Goal: Task Accomplishment & Management: Use online tool/utility

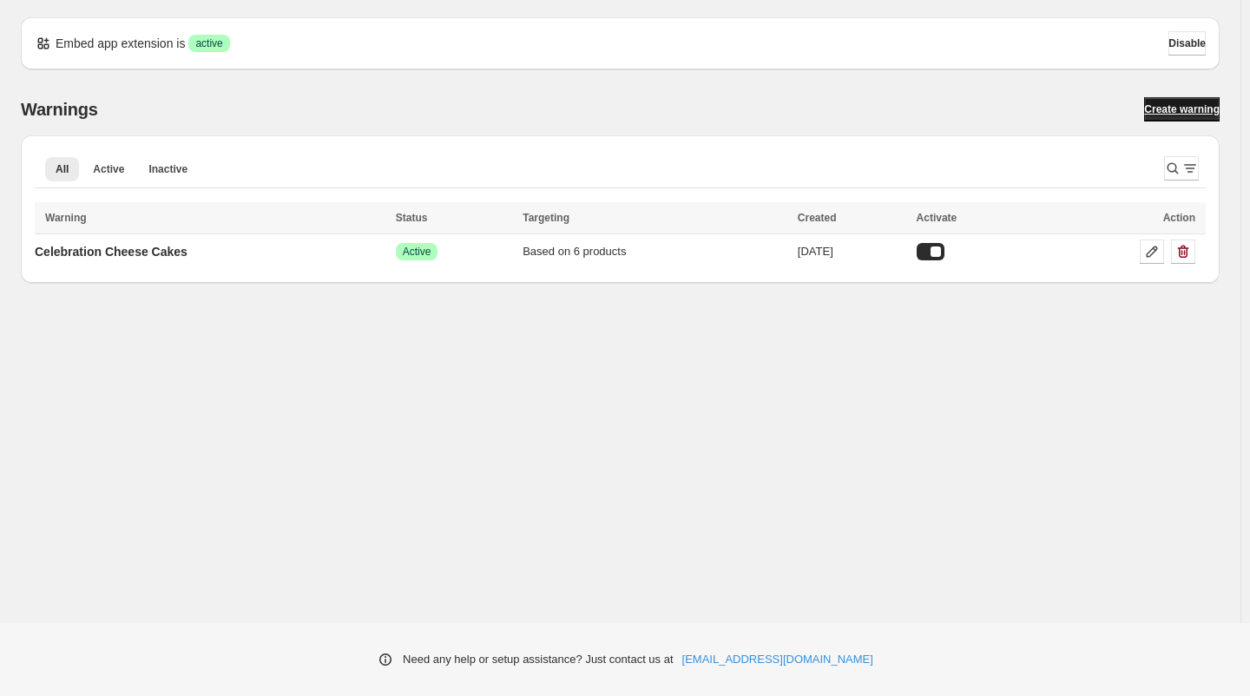
click at [1174, 108] on span "Create warning" at bounding box center [1182, 109] width 76 height 14
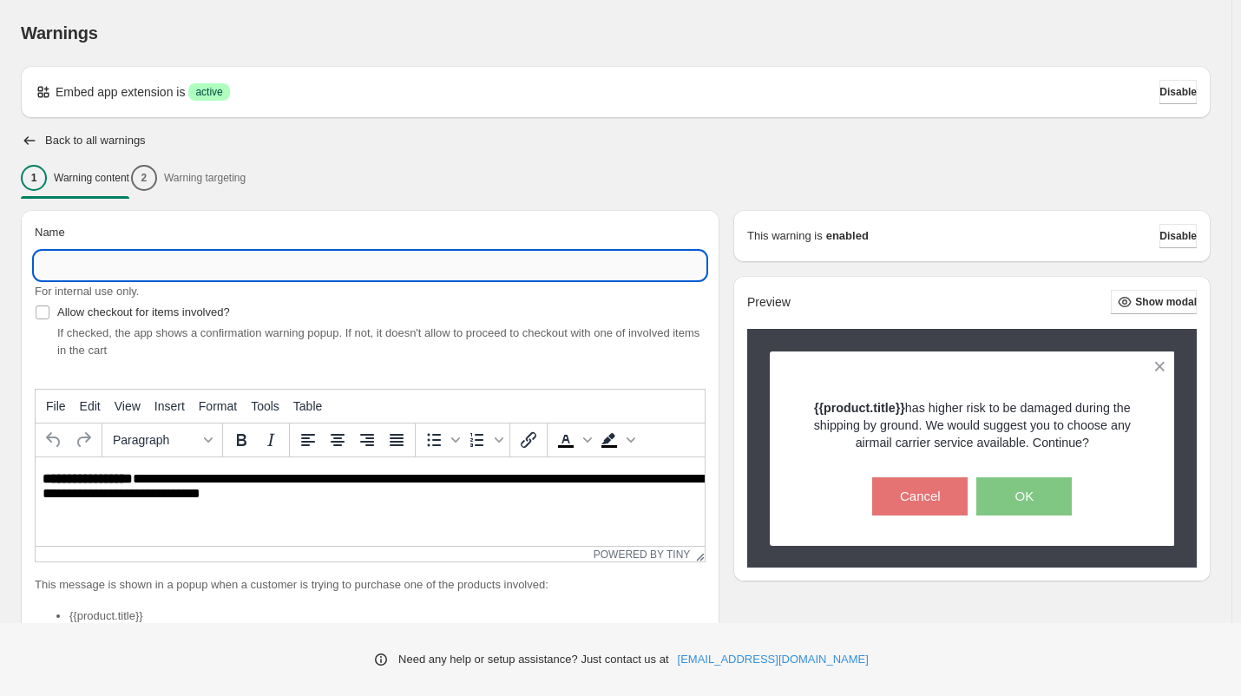
click at [202, 257] on input "Name" at bounding box center [370, 266] width 671 height 28
type input "**********"
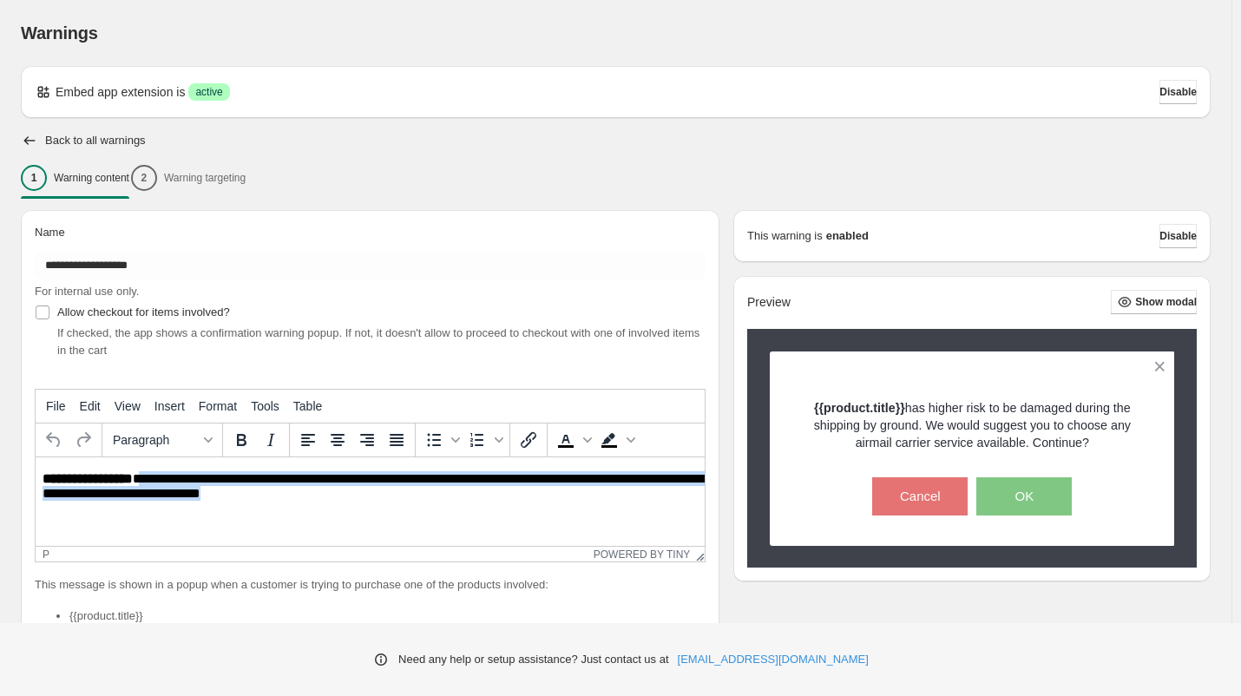
drag, startPoint x: 313, startPoint y: 498, endPoint x: 214, endPoint y: 495, distance: 99.0
click at [144, 480] on p "**********" at bounding box center [375, 486] width 664 height 31
click at [218, 495] on p "**********" at bounding box center [375, 486] width 664 height 31
click at [221, 496] on p "**********" at bounding box center [375, 486] width 664 height 31
drag, startPoint x: 223, startPoint y: 497, endPoint x: 142, endPoint y: 474, distance: 84.0
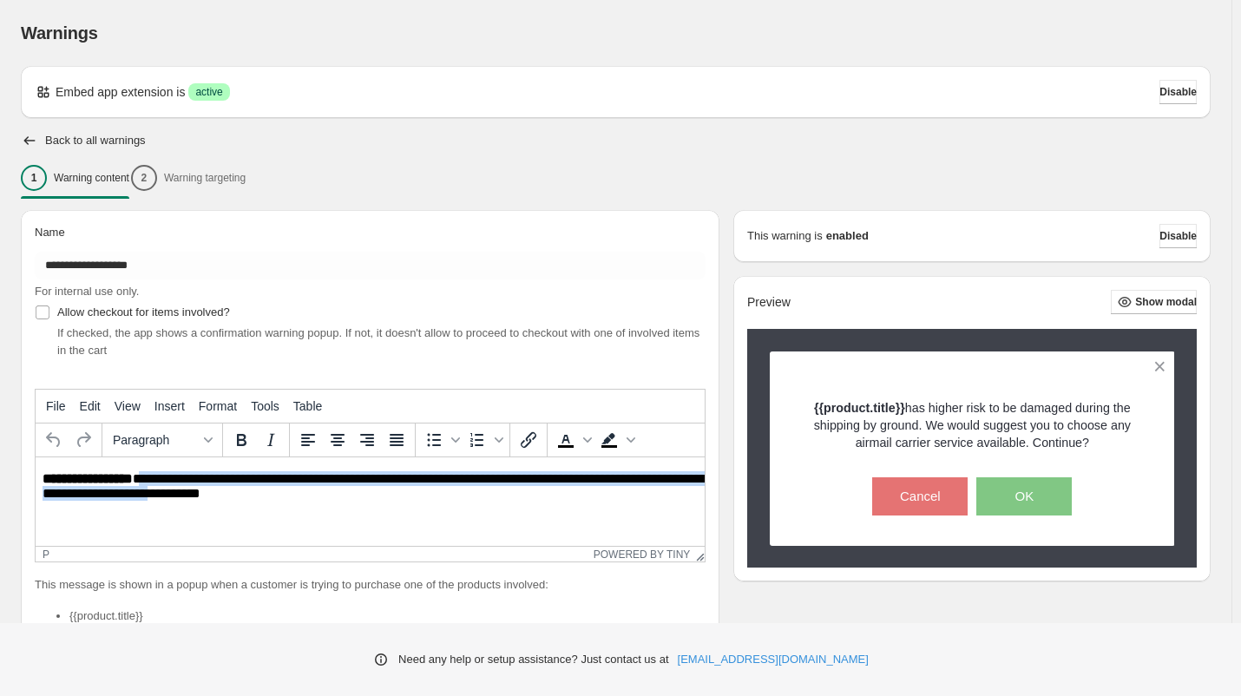
click at [142, 474] on p "**********" at bounding box center [375, 486] width 664 height 31
paste body "Rich Text Area. Press ALT-0 for help."
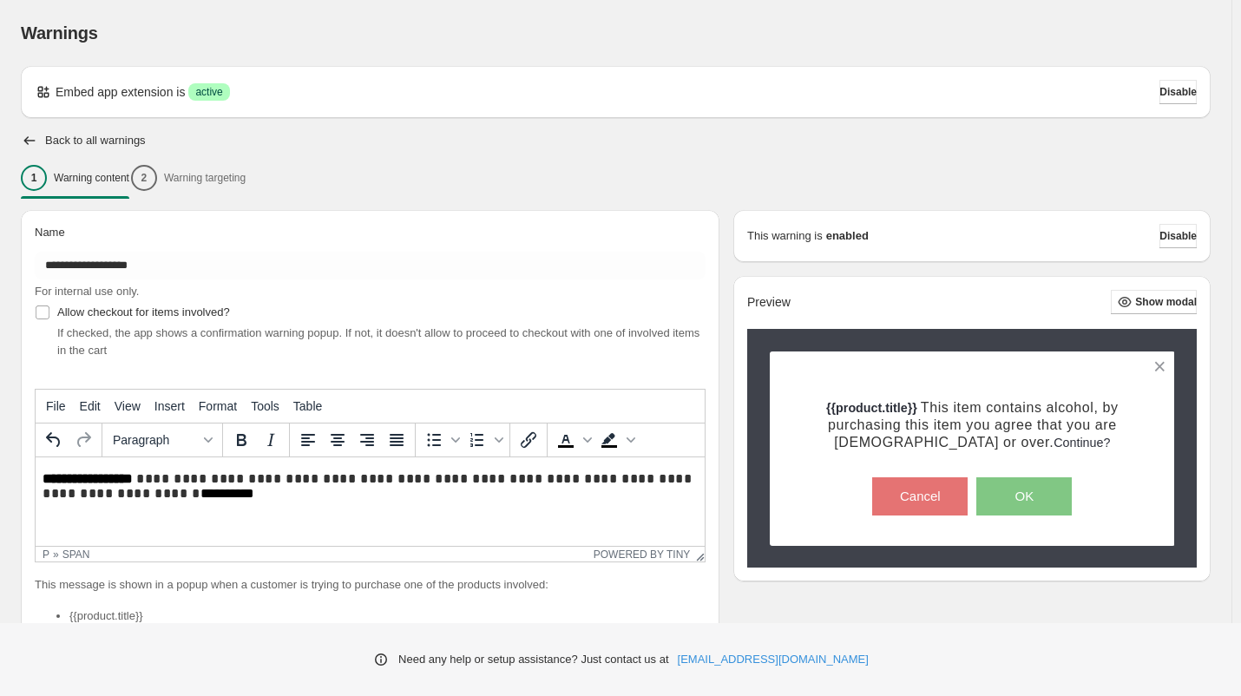
click at [204, 466] on html "**********" at bounding box center [370, 486] width 669 height 59
click at [210, 476] on span "**********" at bounding box center [367, 486] width 649 height 28
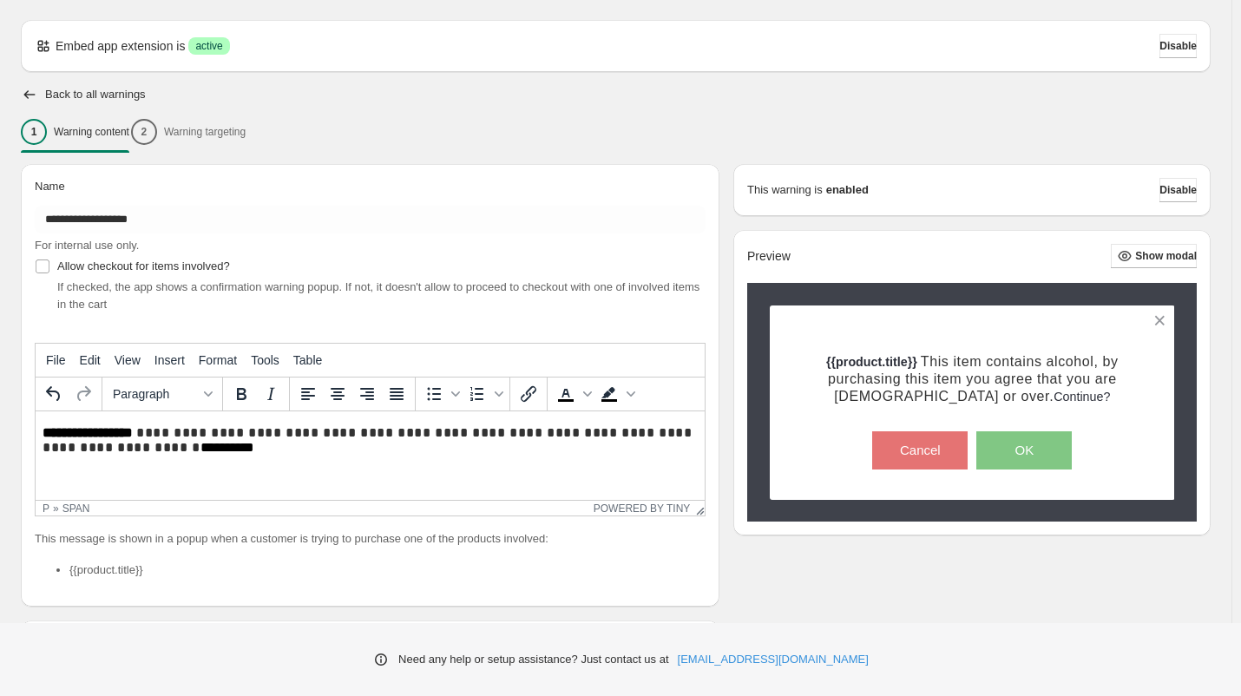
scroll to position [87, 0]
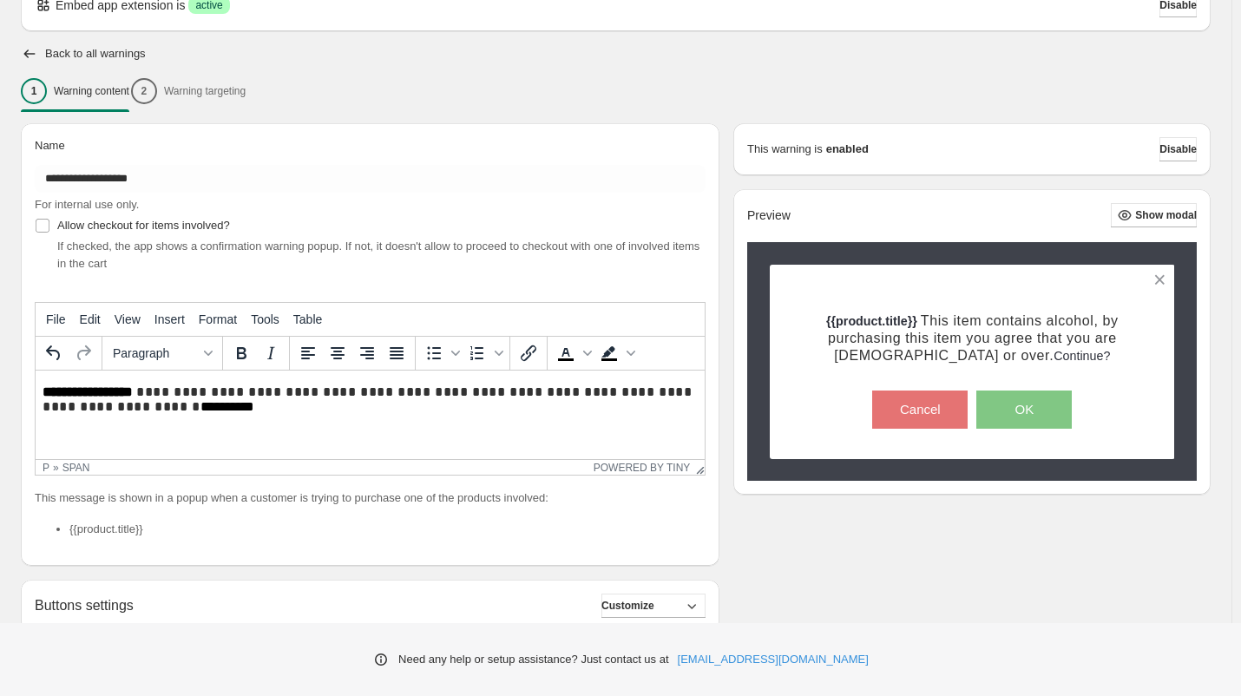
click at [133, 389] on strong "**********" at bounding box center [88, 391] width 90 height 13
click at [336, 389] on span "**********" at bounding box center [367, 399] width 649 height 28
click at [192, 407] on p "**********" at bounding box center [375, 399] width 664 height 31
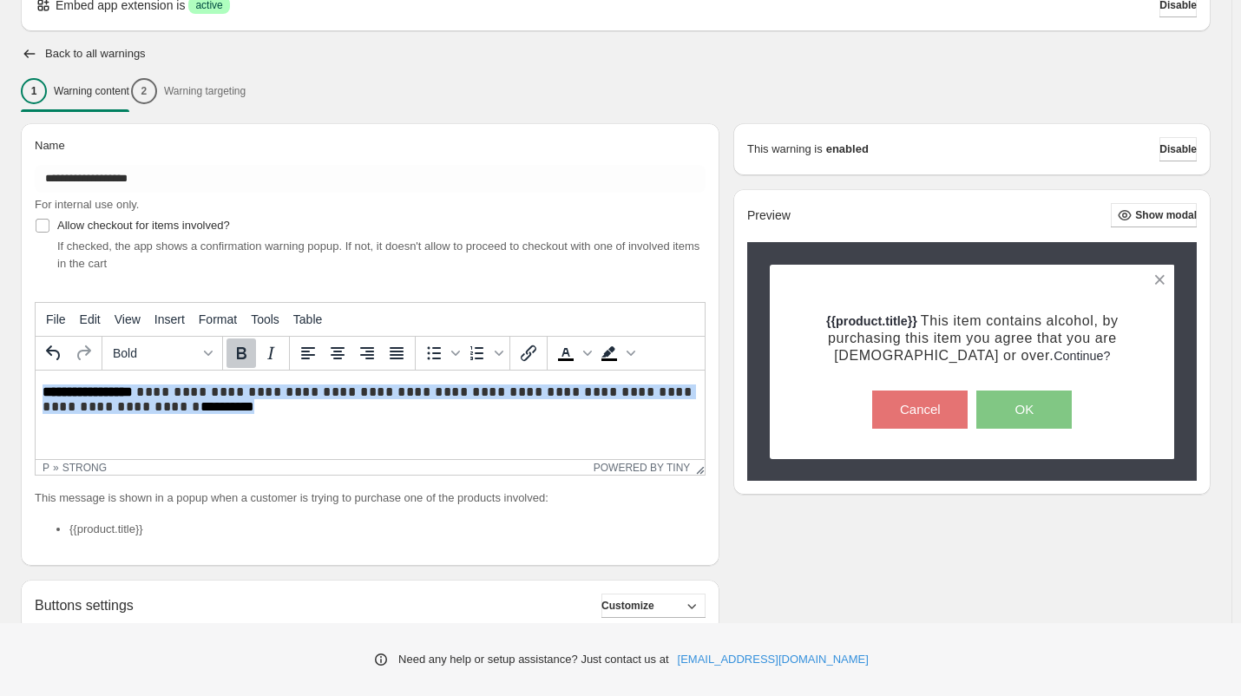
drag, startPoint x: 195, startPoint y: 408, endPoint x: 196, endPoint y: 733, distance: 325.4
click at [36, 393] on html "**********" at bounding box center [370, 400] width 669 height 59
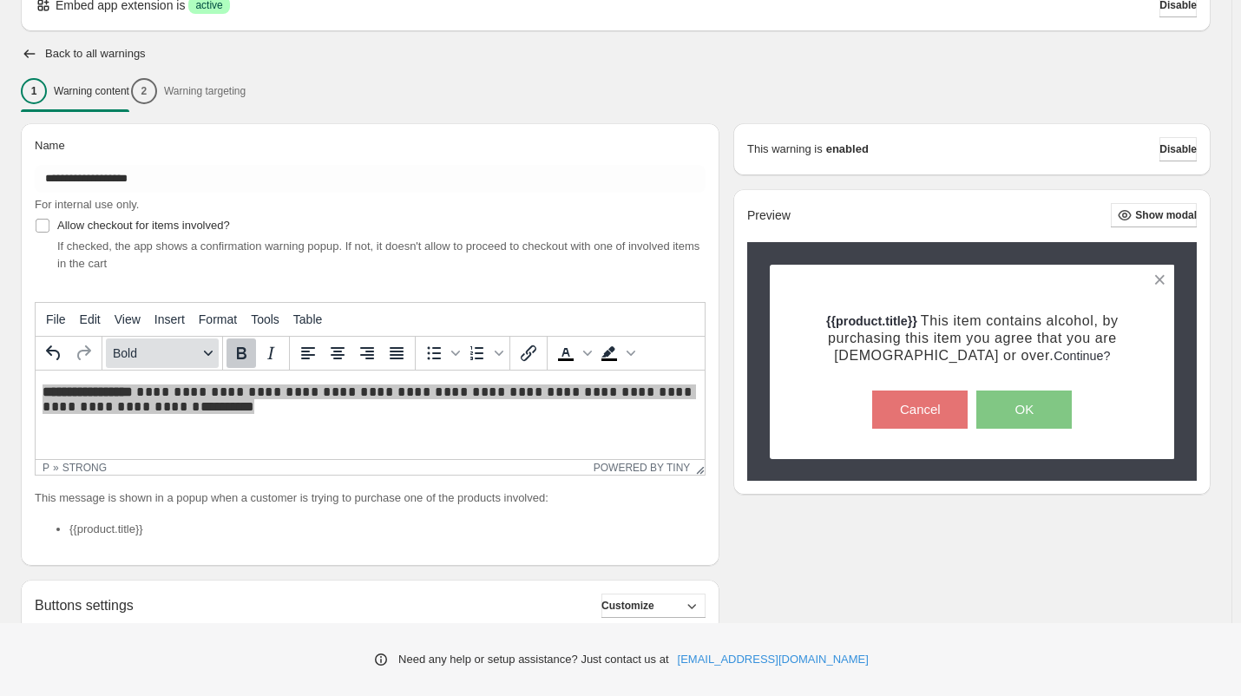
click at [178, 356] on span "Bold" at bounding box center [155, 353] width 85 height 14
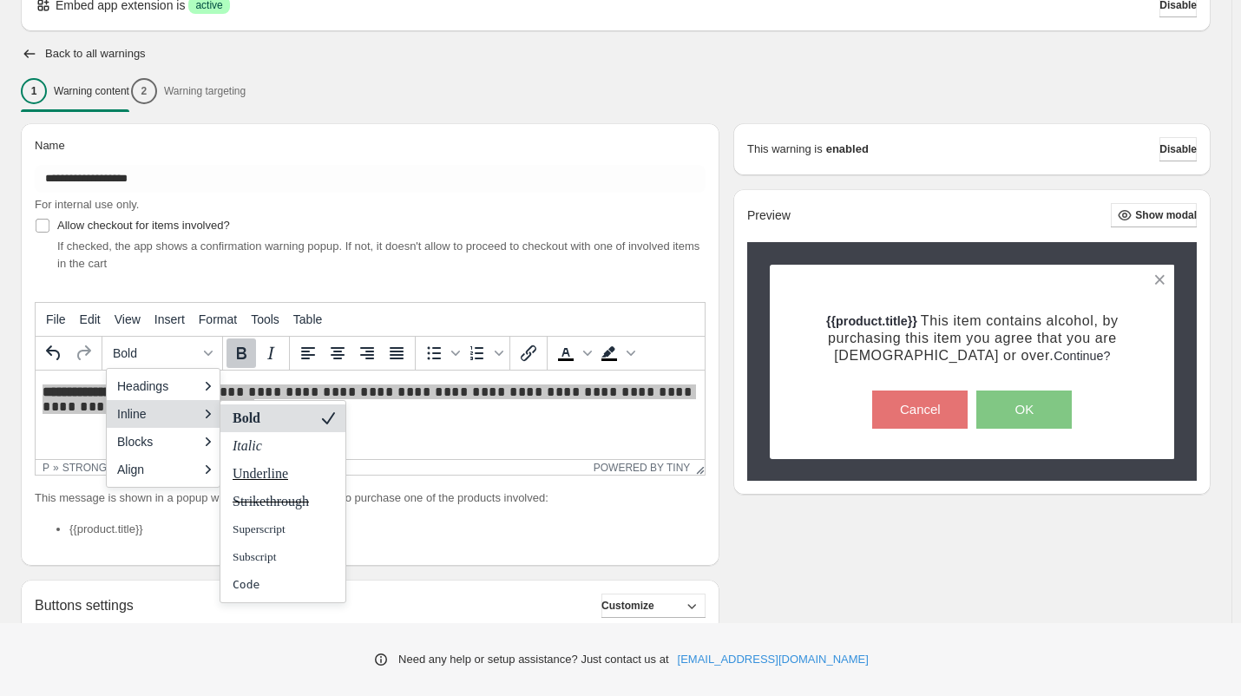
click at [254, 410] on strong "Bold" at bounding box center [246, 417] width 31 height 15
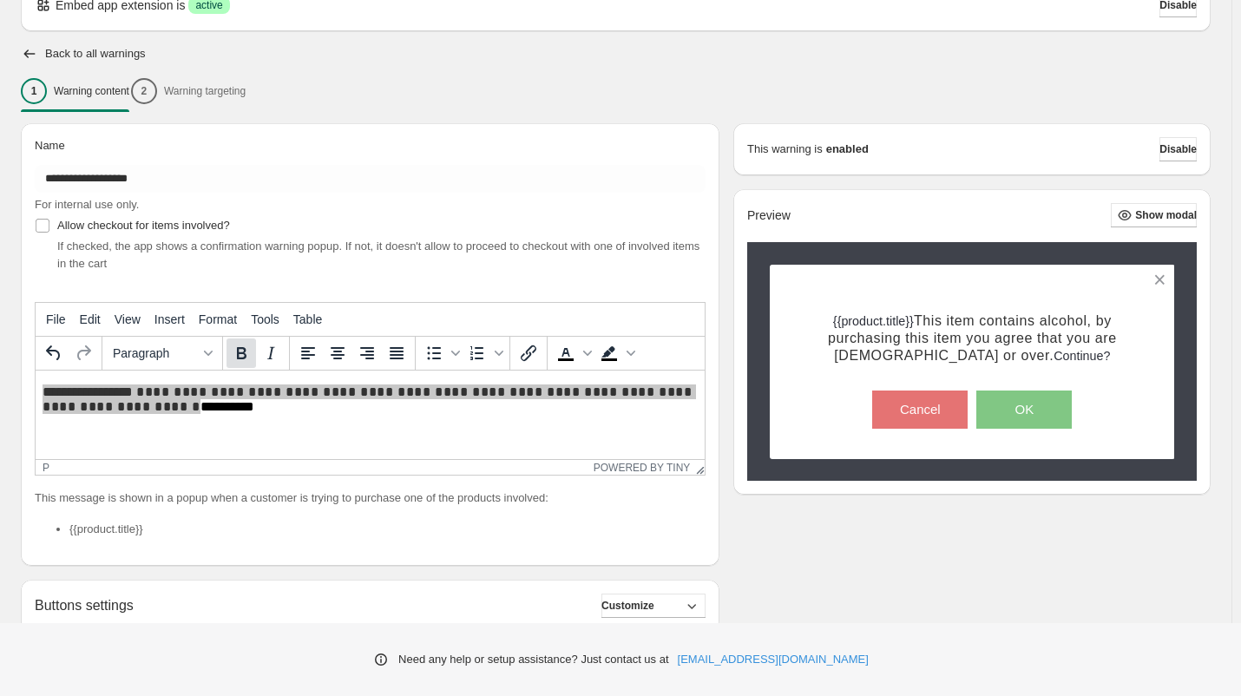
click at [238, 357] on icon "Bold" at bounding box center [241, 353] width 21 height 21
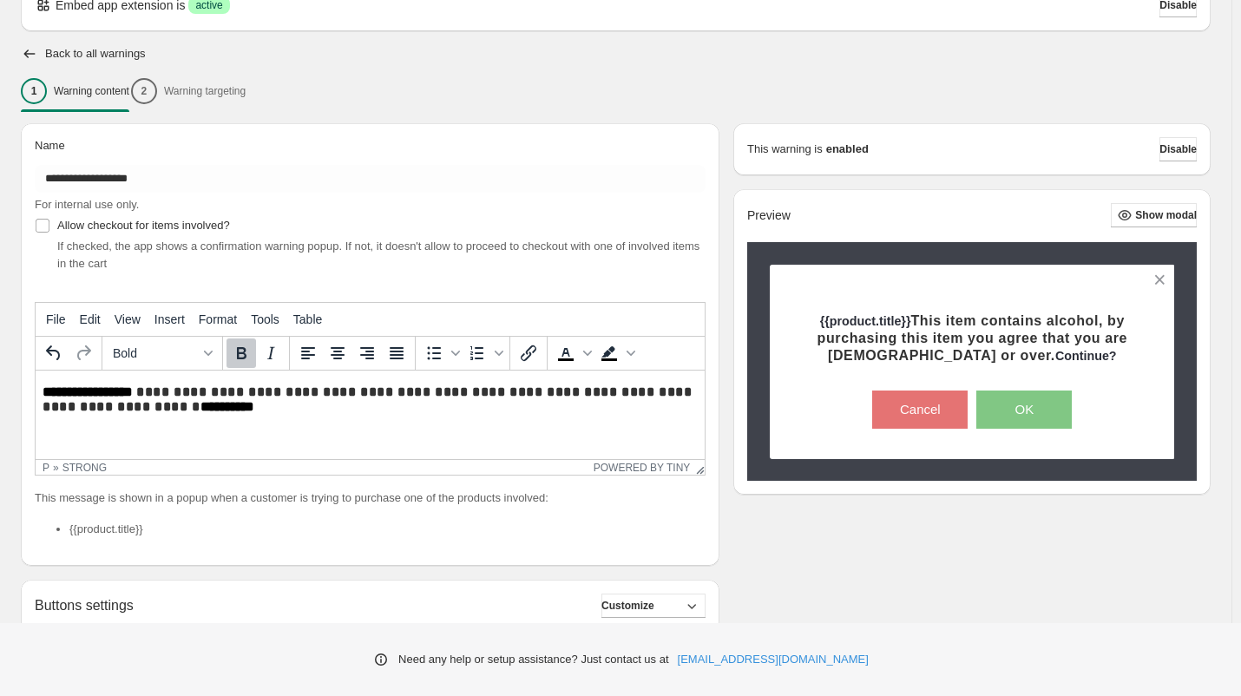
click at [238, 356] on icon "Bold" at bounding box center [242, 353] width 10 height 12
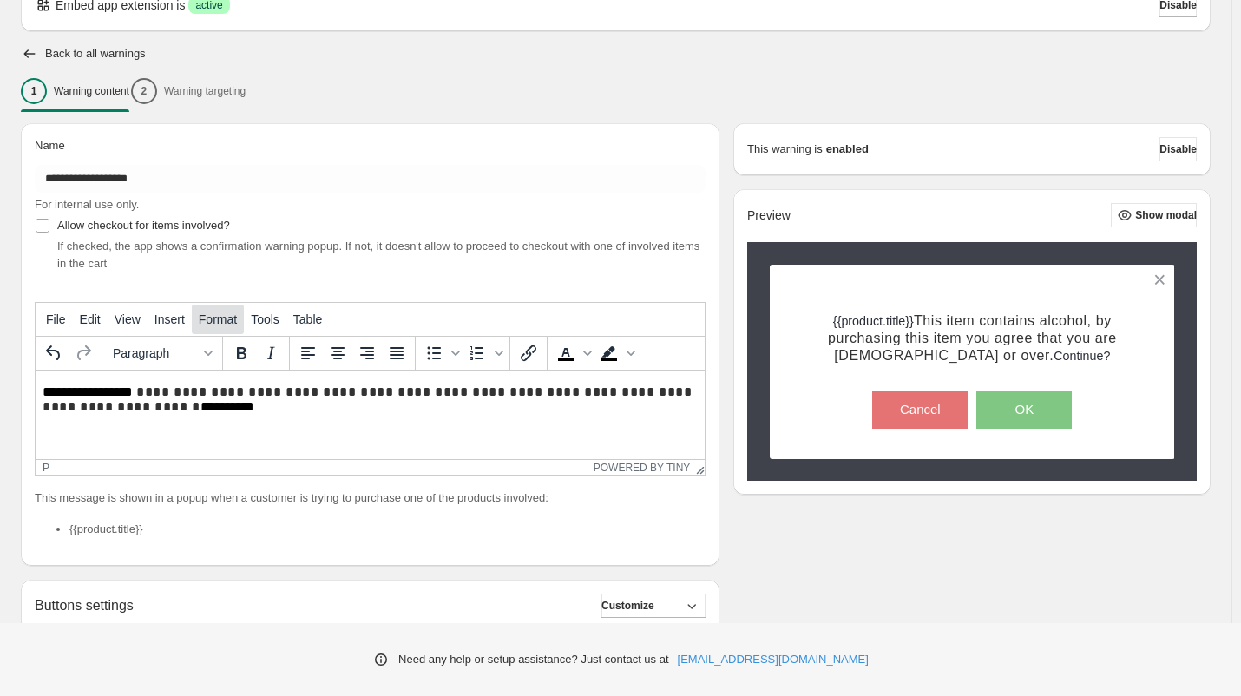
click at [224, 323] on span "Format" at bounding box center [218, 319] width 38 height 14
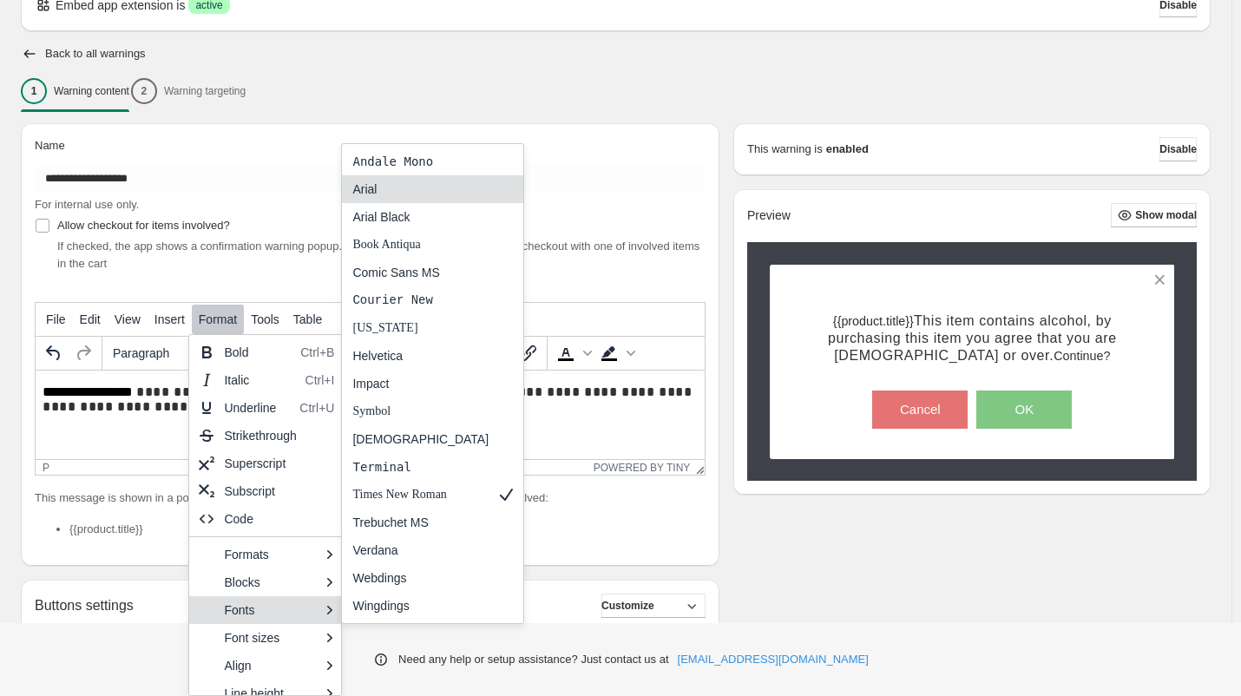
click at [404, 187] on div "Arial" at bounding box center [420, 189] width 136 height 21
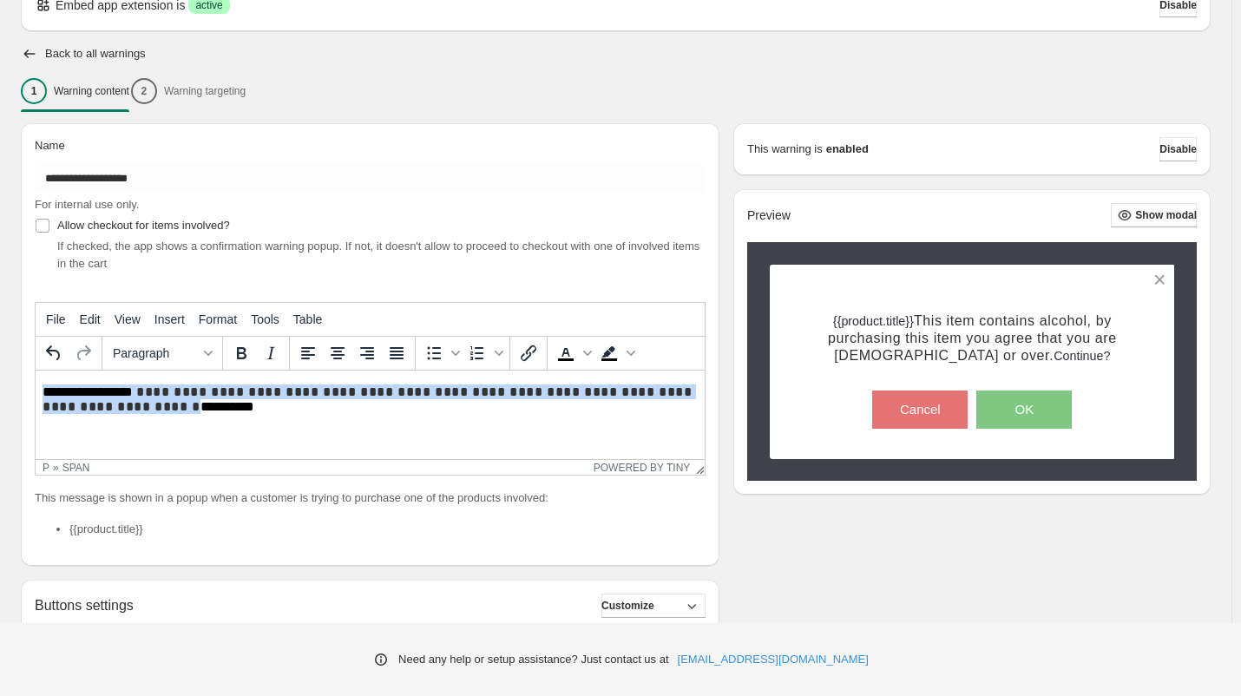
click at [211, 408] on p "**********" at bounding box center [375, 399] width 664 height 31
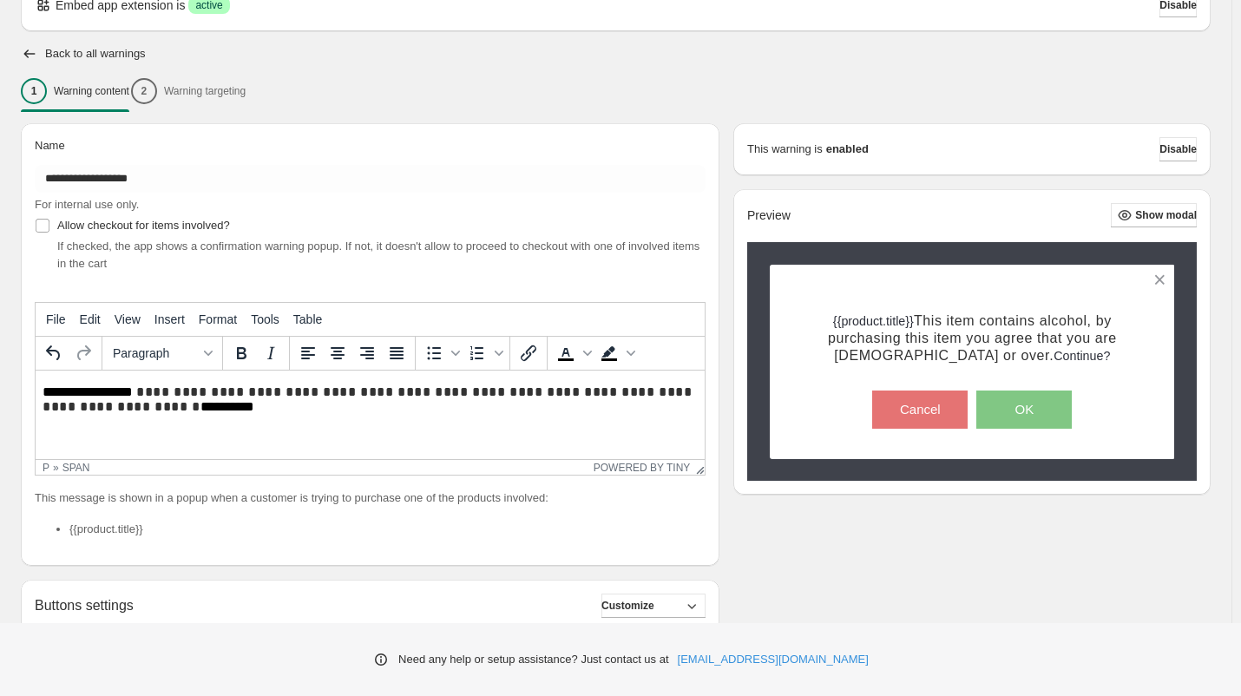
click at [188, 406] on p "**********" at bounding box center [375, 399] width 664 height 31
drag, startPoint x: 191, startPoint y: 408, endPoint x: 120, endPoint y: 408, distance: 71.2
click at [120, 408] on p "**********" at bounding box center [375, 399] width 664 height 31
drag, startPoint x: 135, startPoint y: 393, endPoint x: 49, endPoint y: 754, distance: 370.9
click at [36, 382] on html "**********" at bounding box center [370, 400] width 669 height 59
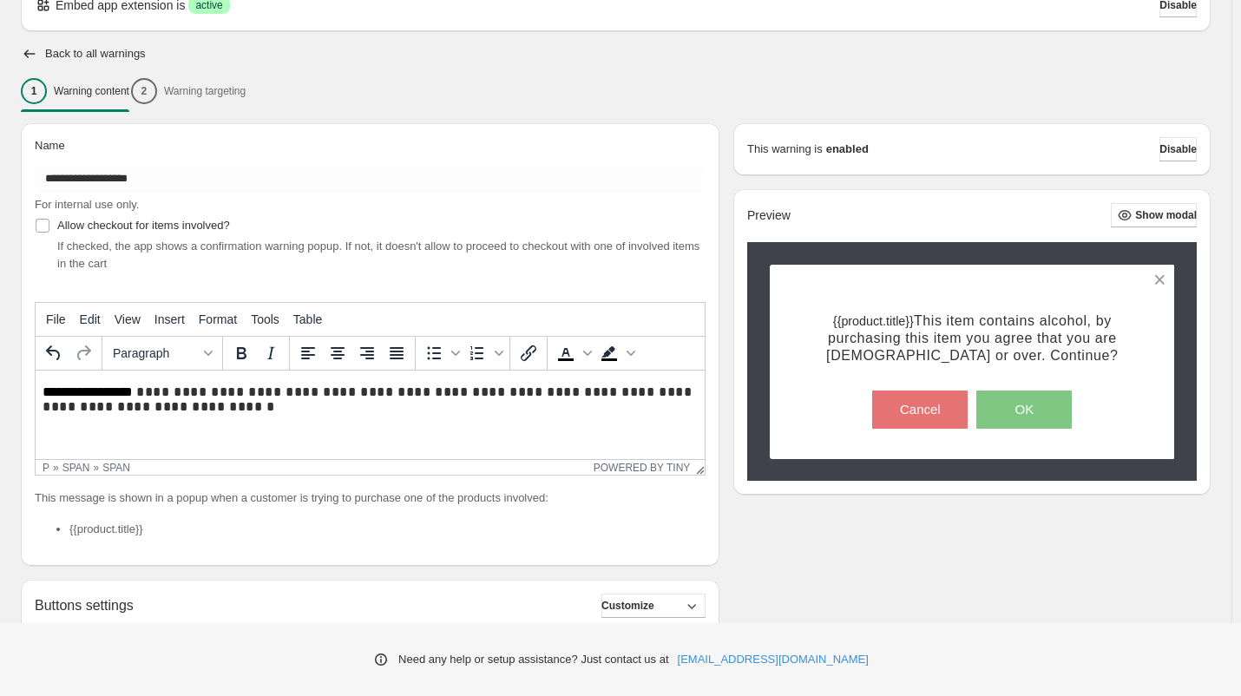
click at [447, 408] on p "**********" at bounding box center [375, 399] width 664 height 31
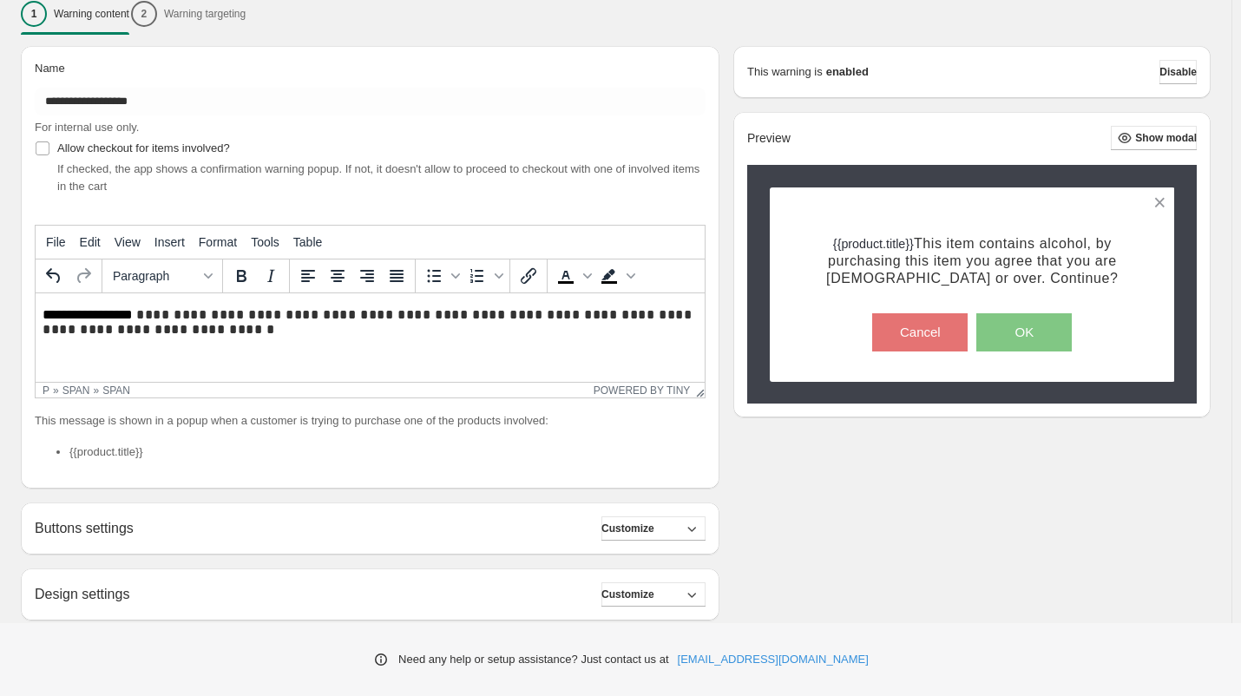
scroll to position [318, 0]
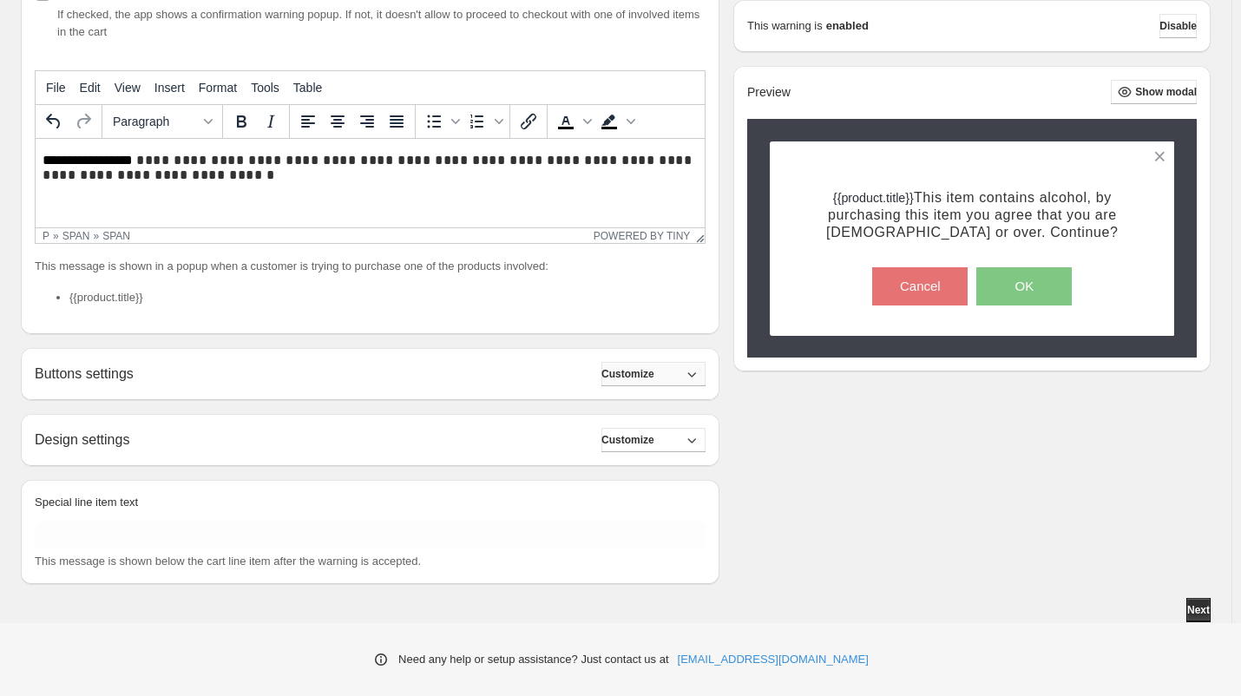
click at [692, 374] on icon "button" at bounding box center [691, 373] width 17 height 17
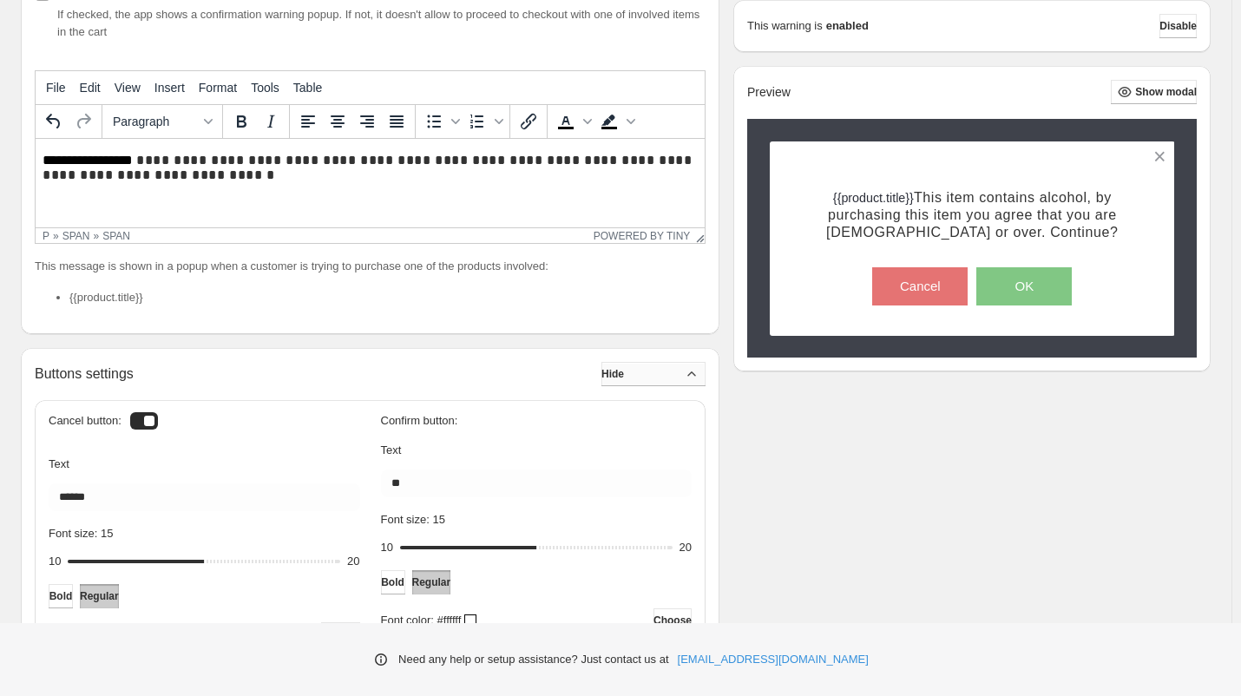
click at [693, 371] on icon "button" at bounding box center [691, 373] width 17 height 17
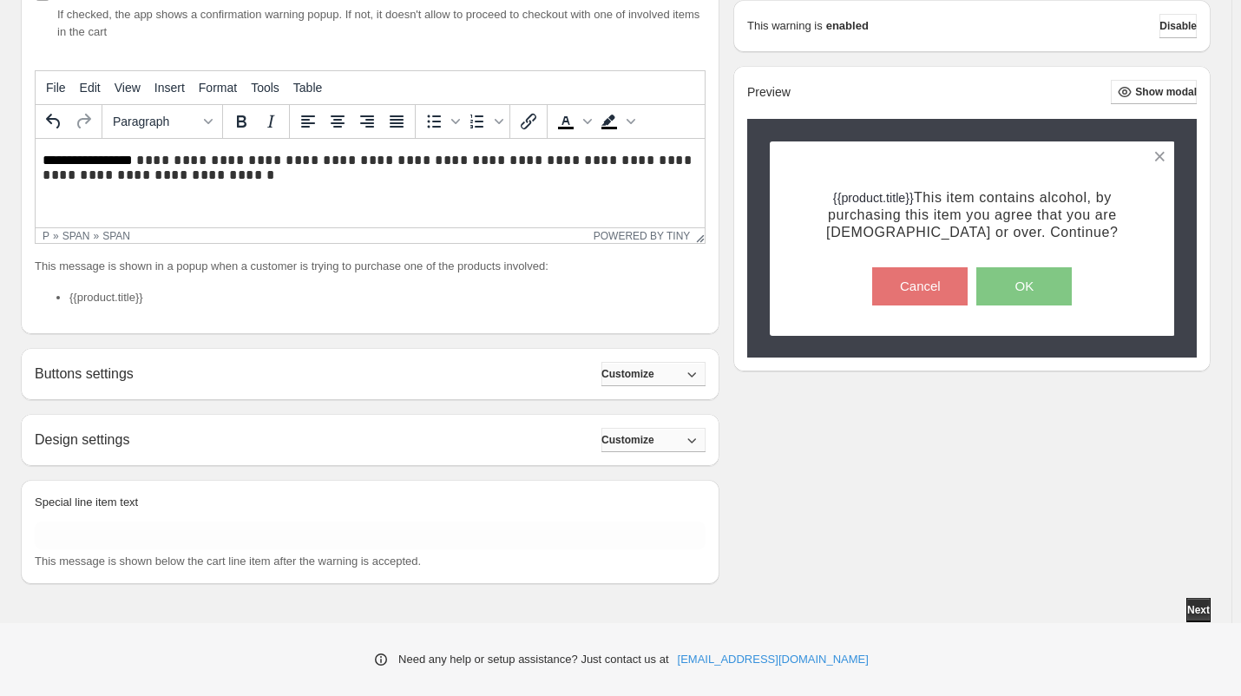
click at [654, 437] on span "Customize" at bounding box center [627, 440] width 53 height 14
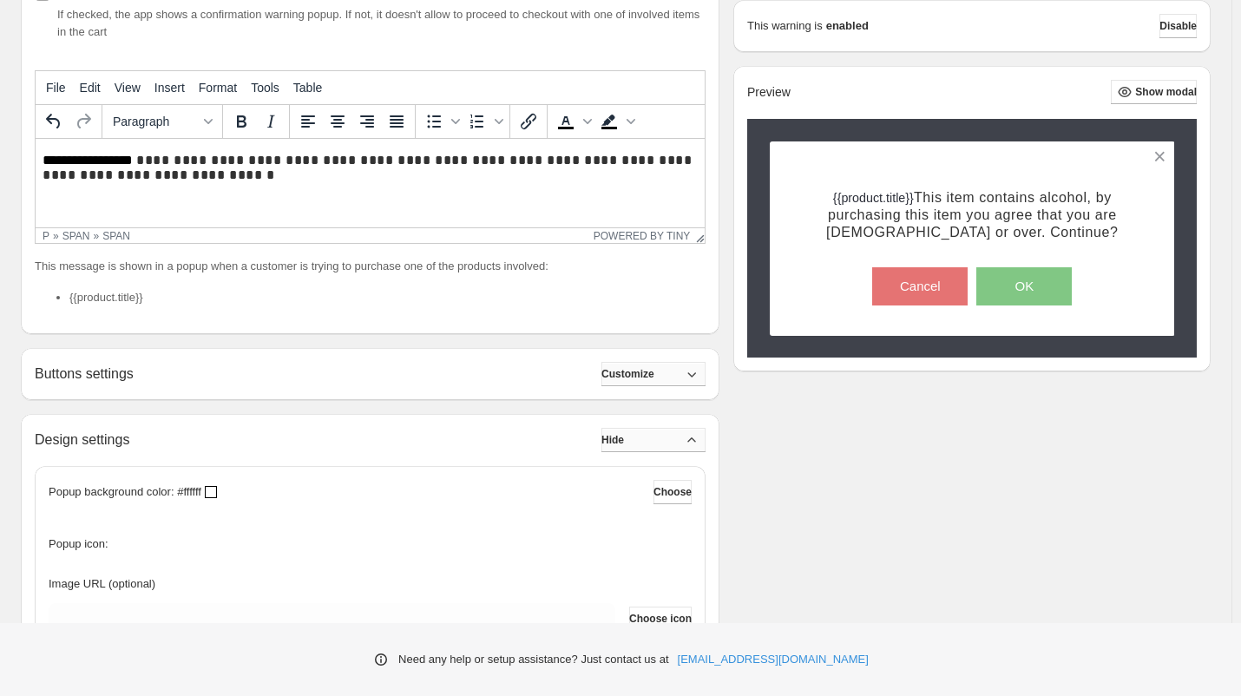
click at [664, 437] on button "Hide" at bounding box center [653, 440] width 104 height 24
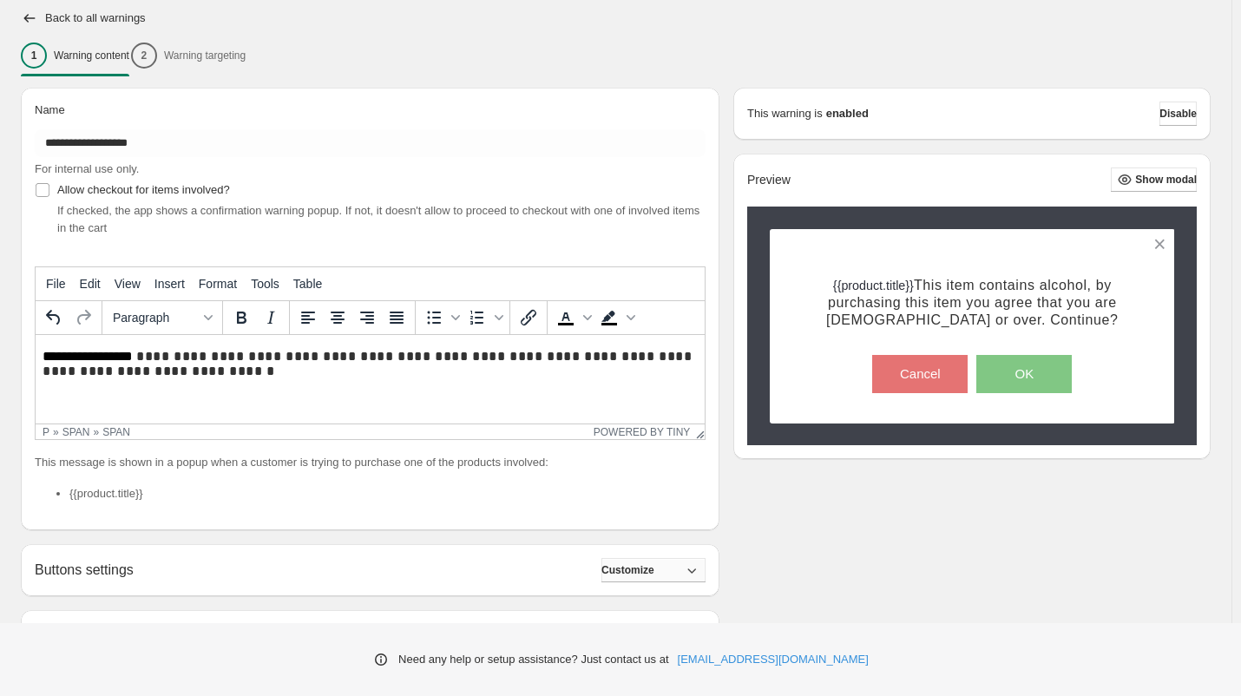
scroll to position [0, 0]
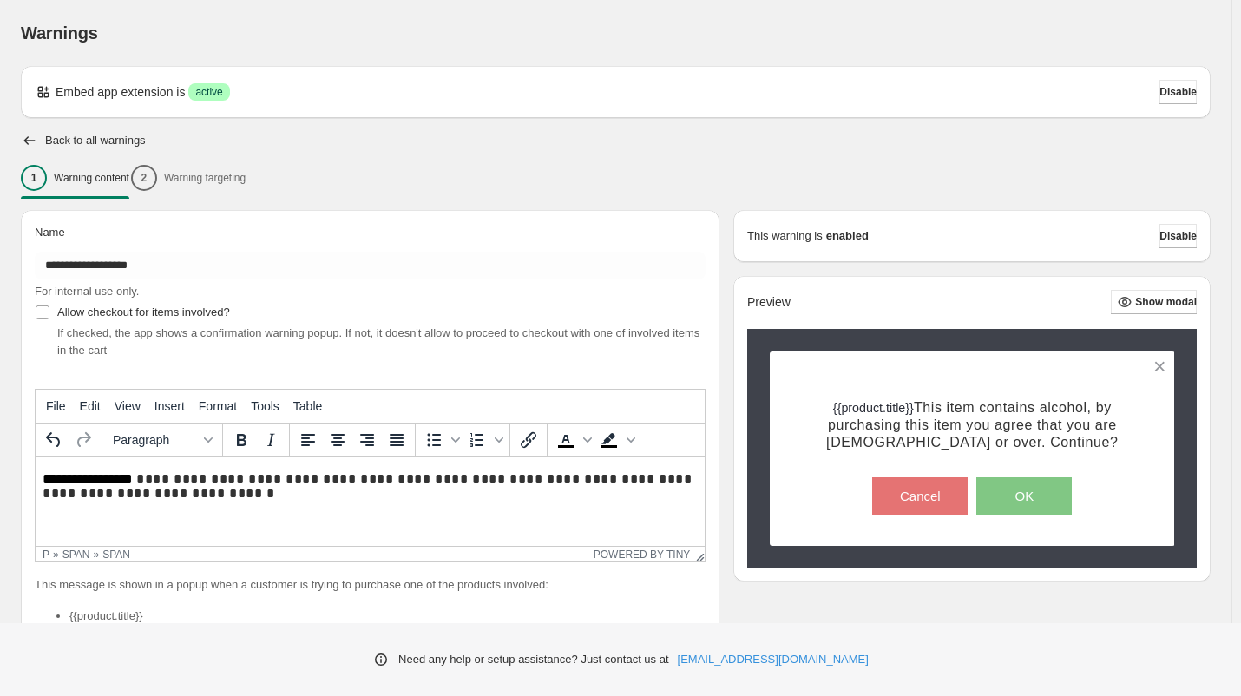
click at [230, 174] on div "1 Warning content 2 Warning targeting" at bounding box center [616, 178] width 1190 height 36
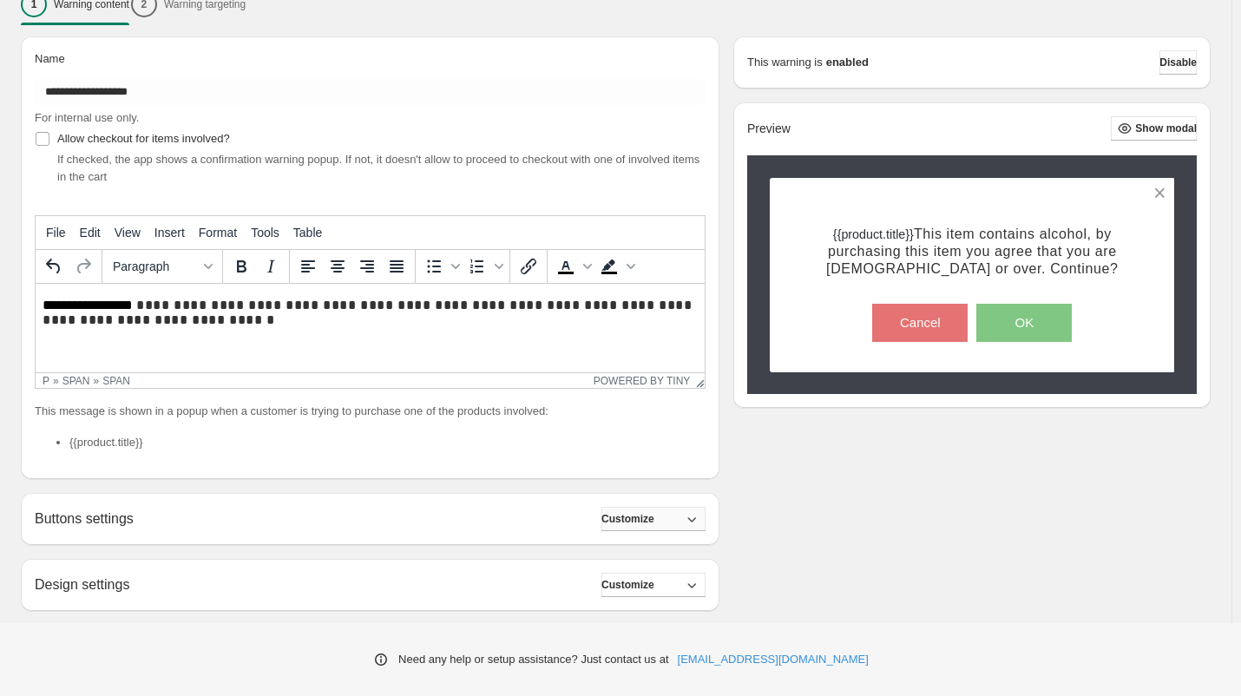
scroll to position [318, 0]
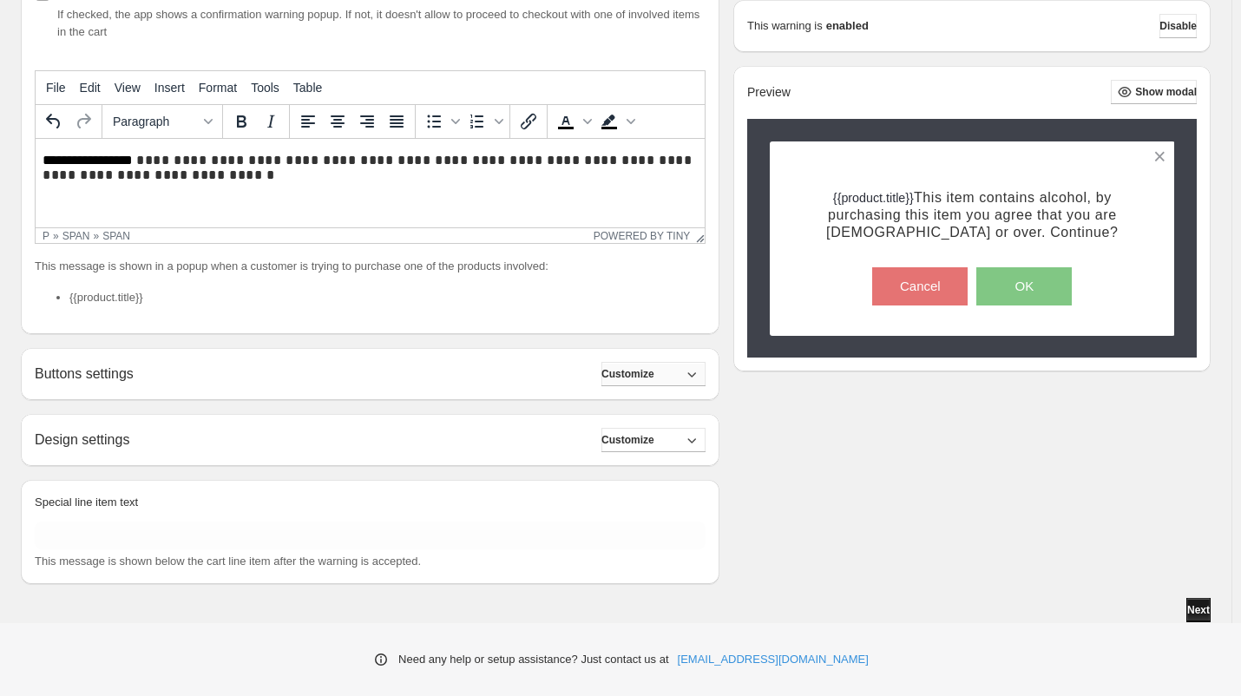
click at [1202, 603] on button "Next" at bounding box center [1198, 610] width 24 height 24
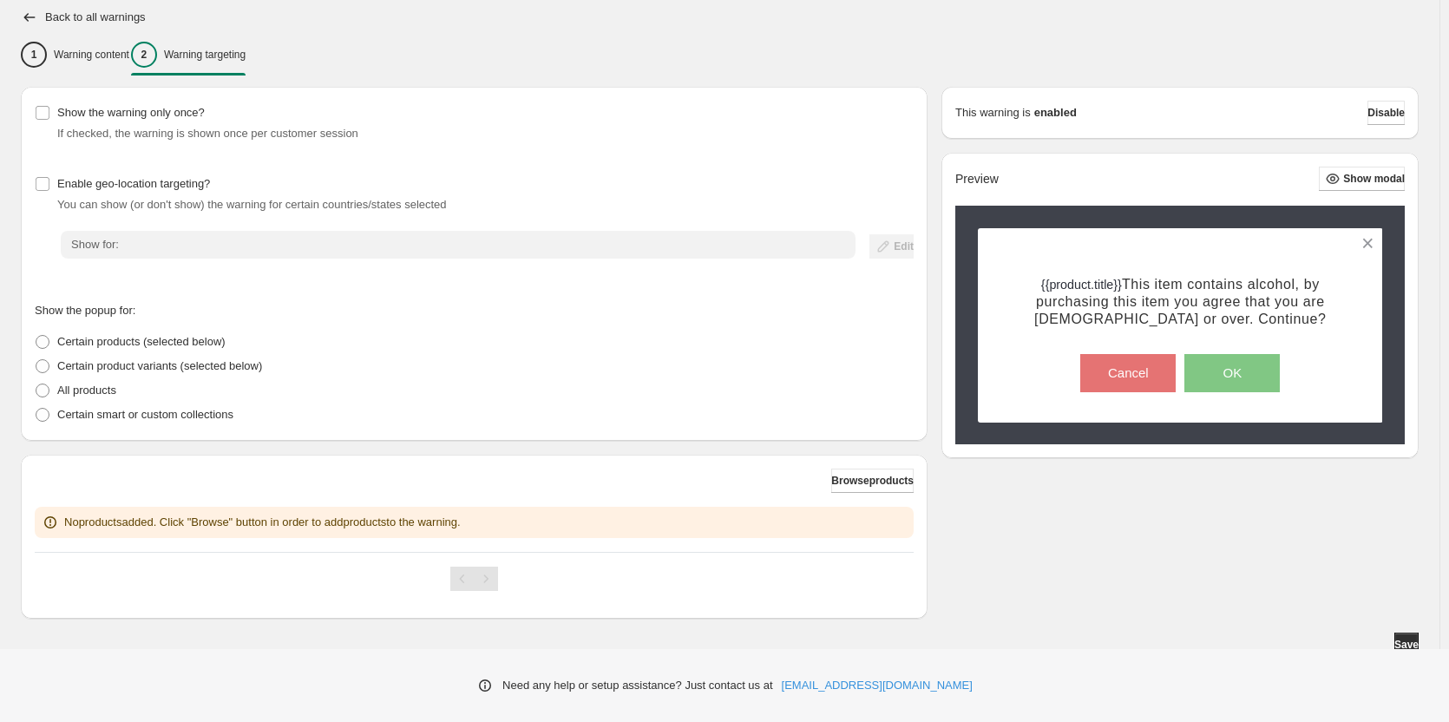
scroll to position [133, 0]
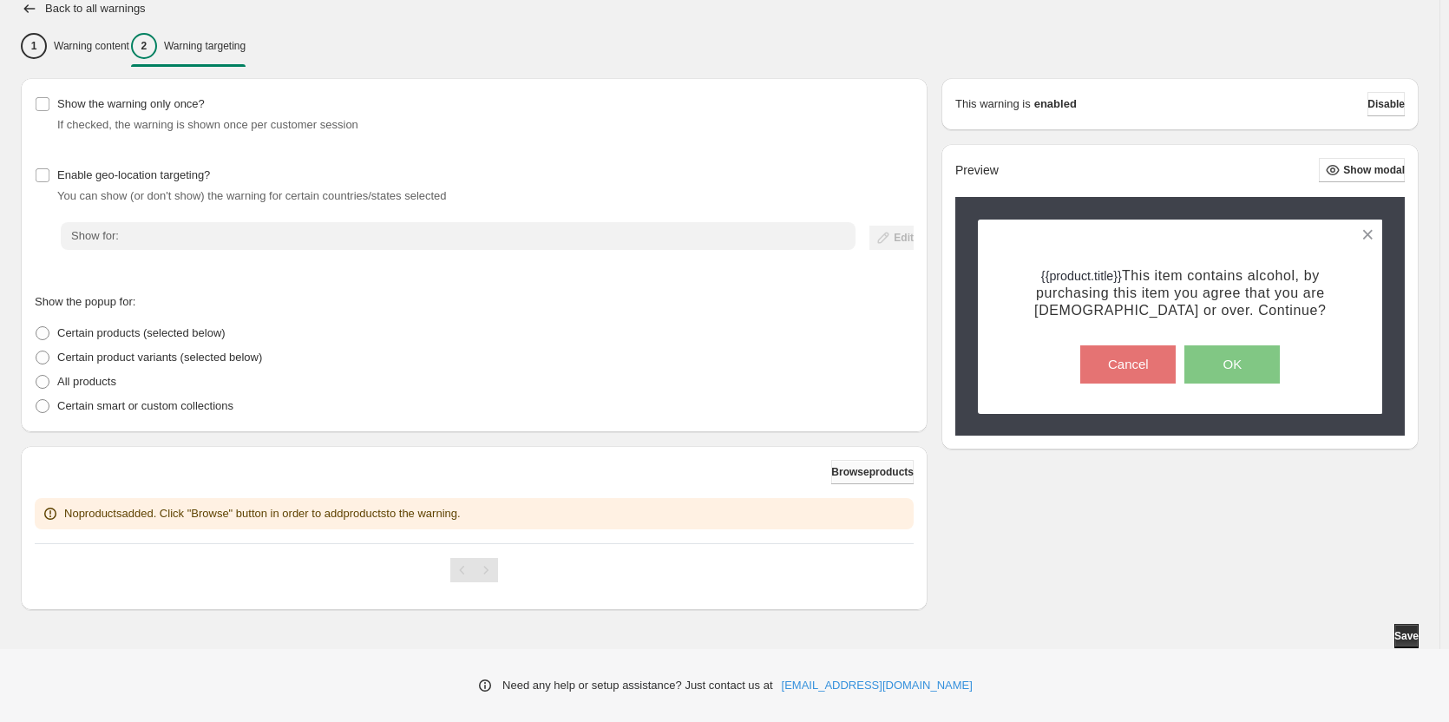
click at [838, 472] on span "Browse products" at bounding box center [872, 472] width 82 height 14
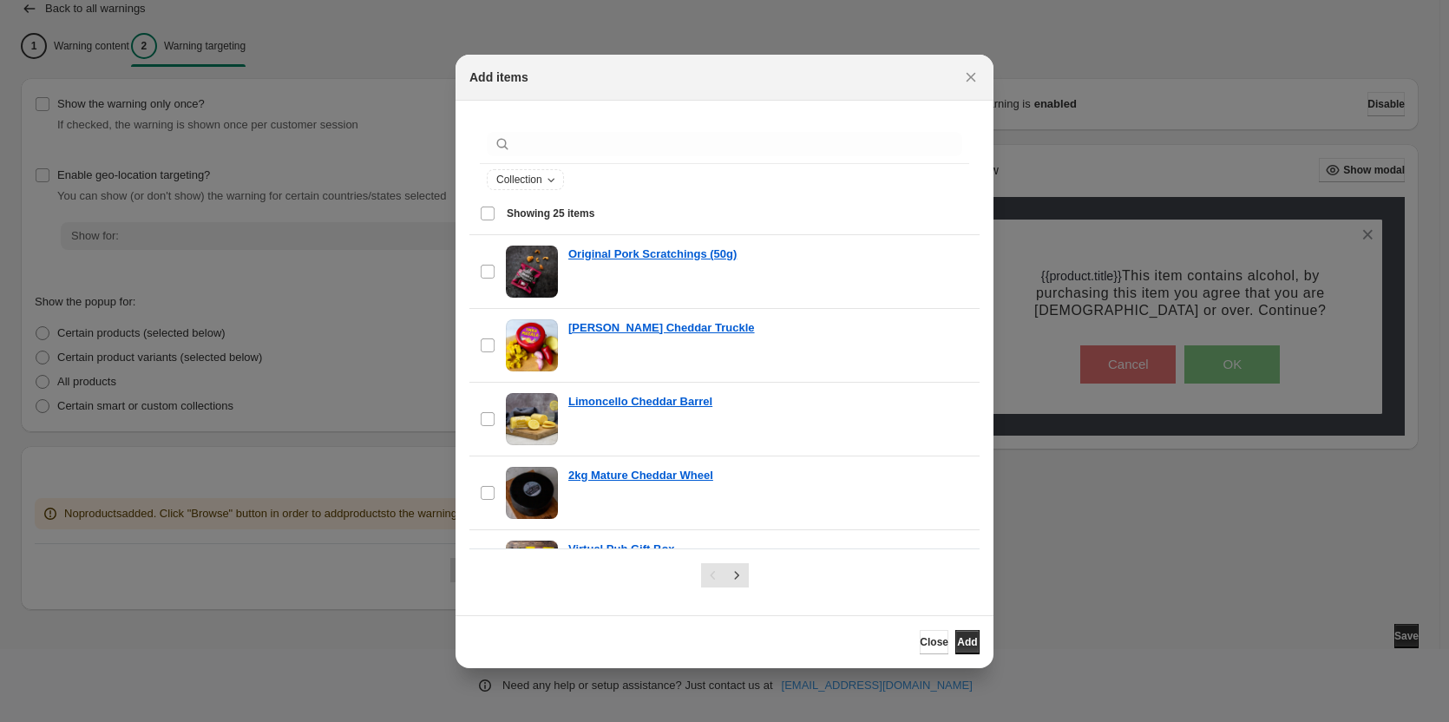
drag, startPoint x: 969, startPoint y: 82, endPoint x: 929, endPoint y: 102, distance: 44.3
click at [969, 83] on icon "Close" at bounding box center [970, 77] width 17 height 17
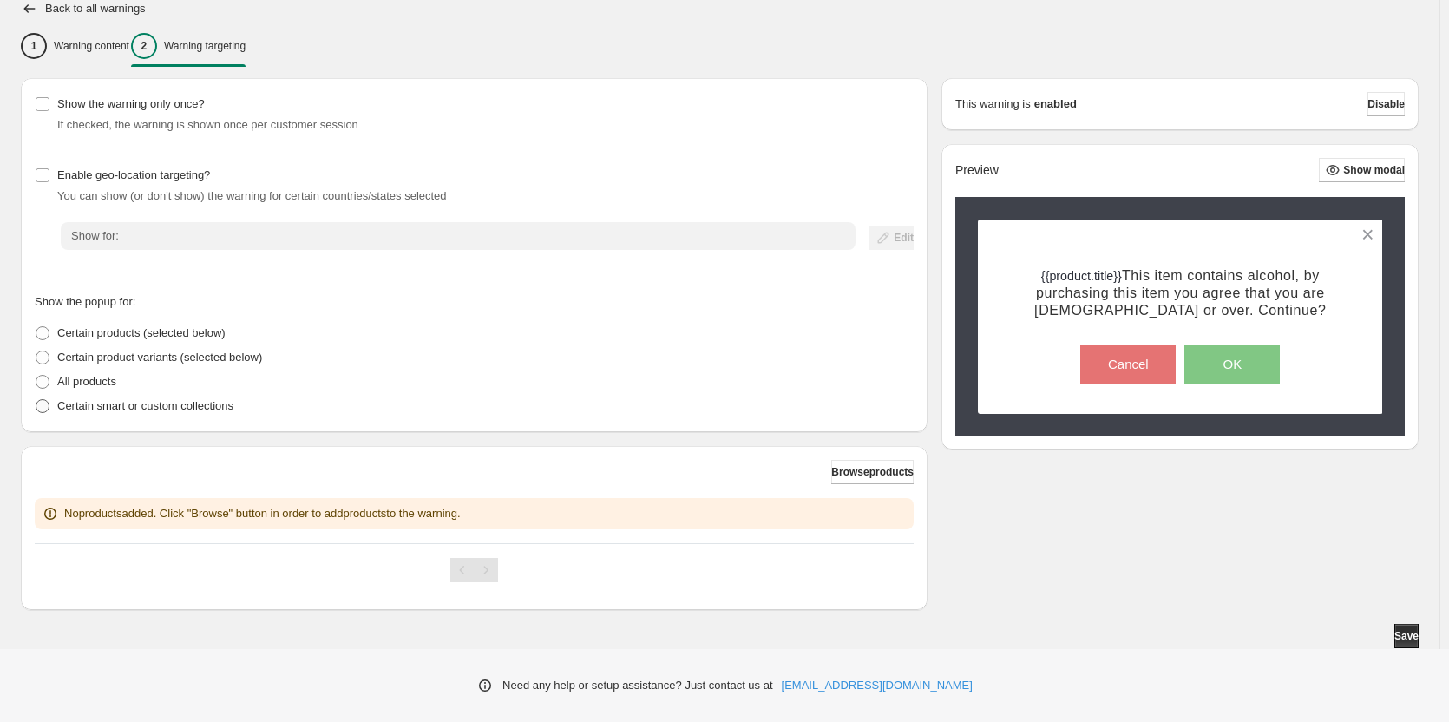
click at [149, 400] on p "Certain smart or custom collections" at bounding box center [145, 405] width 176 height 17
click at [861, 476] on span "Browse collections" at bounding box center [868, 472] width 92 height 14
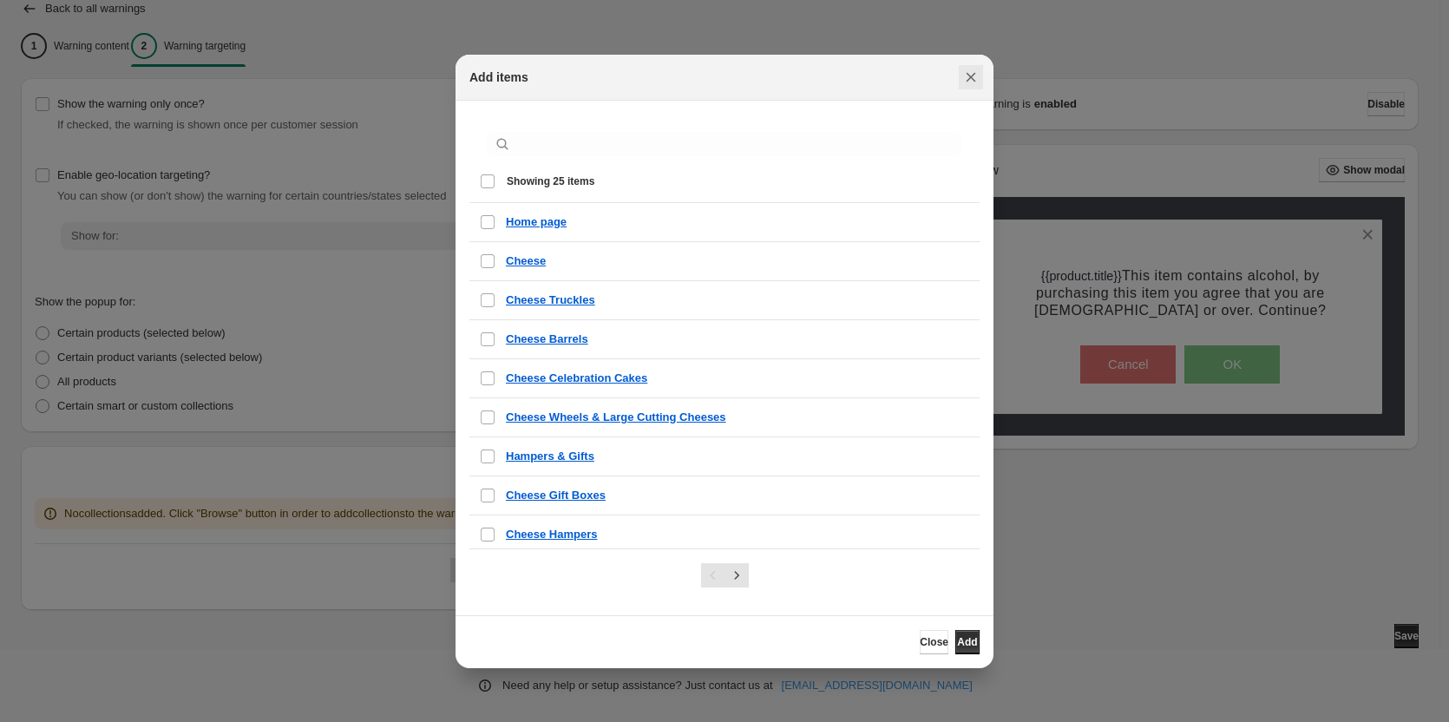
click at [972, 81] on icon "Close" at bounding box center [970, 77] width 17 height 17
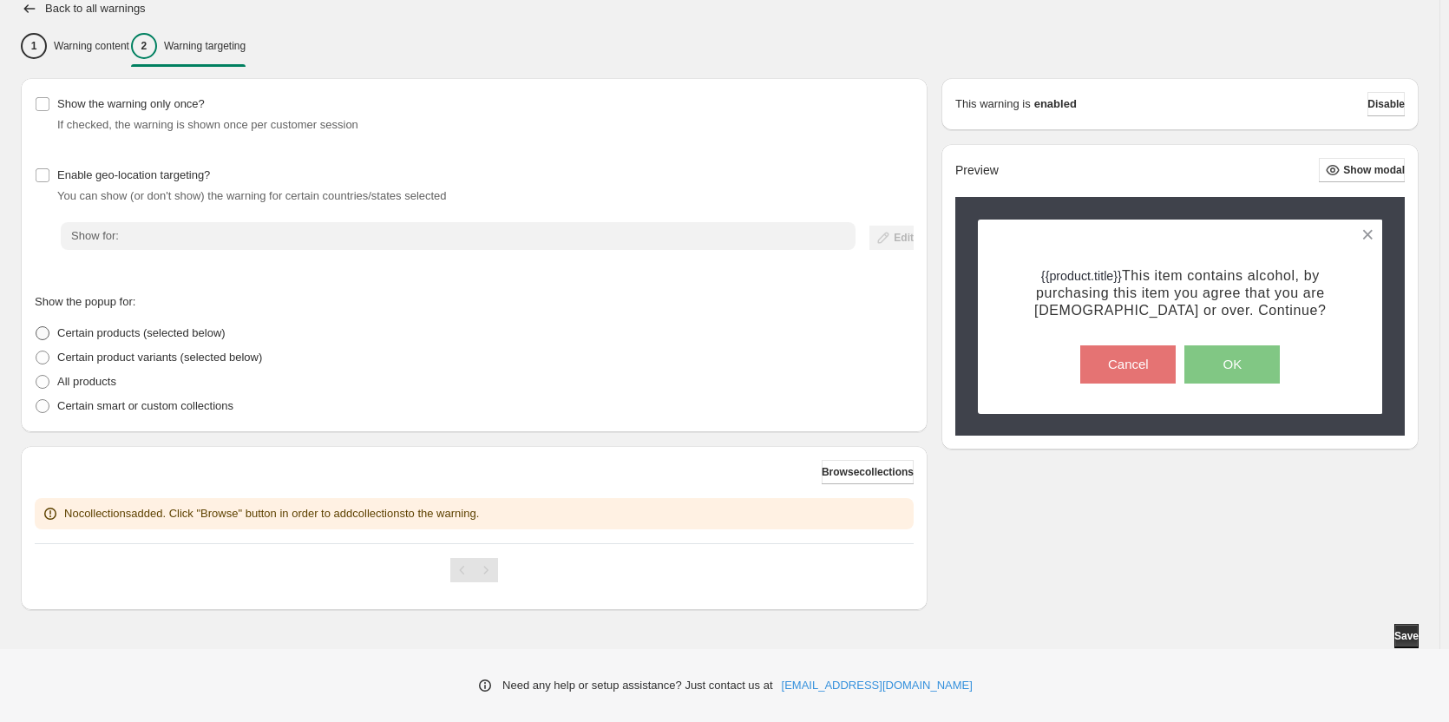
click at [56, 326] on label "Certain products (selected below)" at bounding box center [130, 333] width 191 height 24
click at [853, 473] on span "Browse products" at bounding box center [872, 472] width 82 height 14
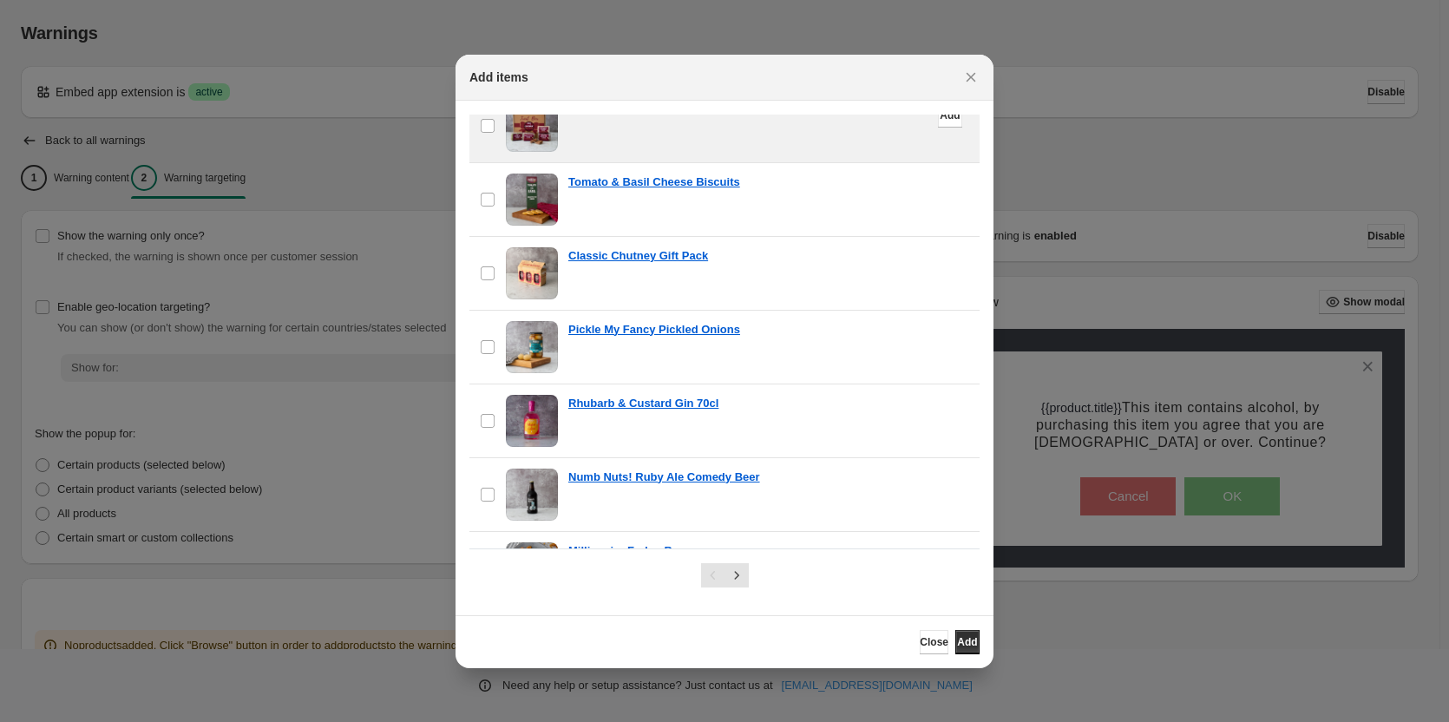
scroll to position [607, 0]
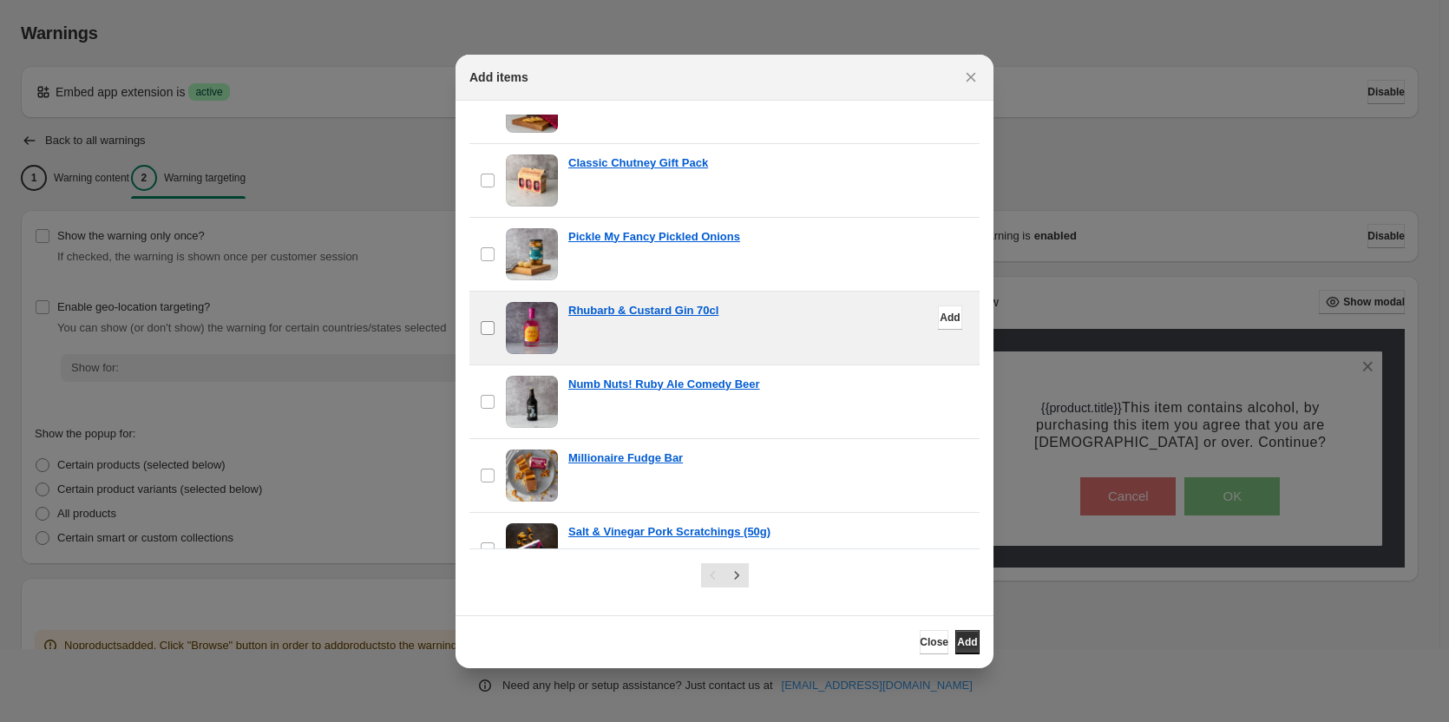
click at [491, 317] on label "checkbox" at bounding box center [487, 328] width 36 height 73
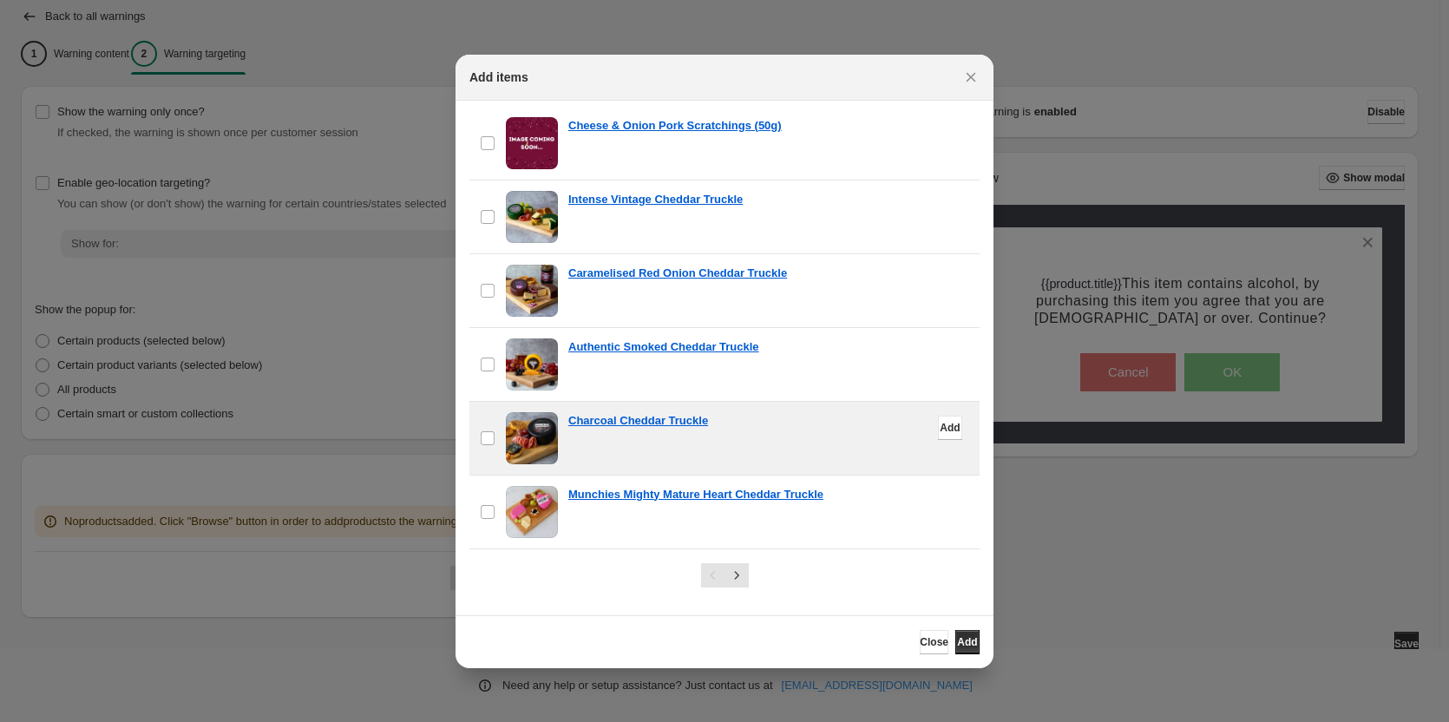
scroll to position [133, 0]
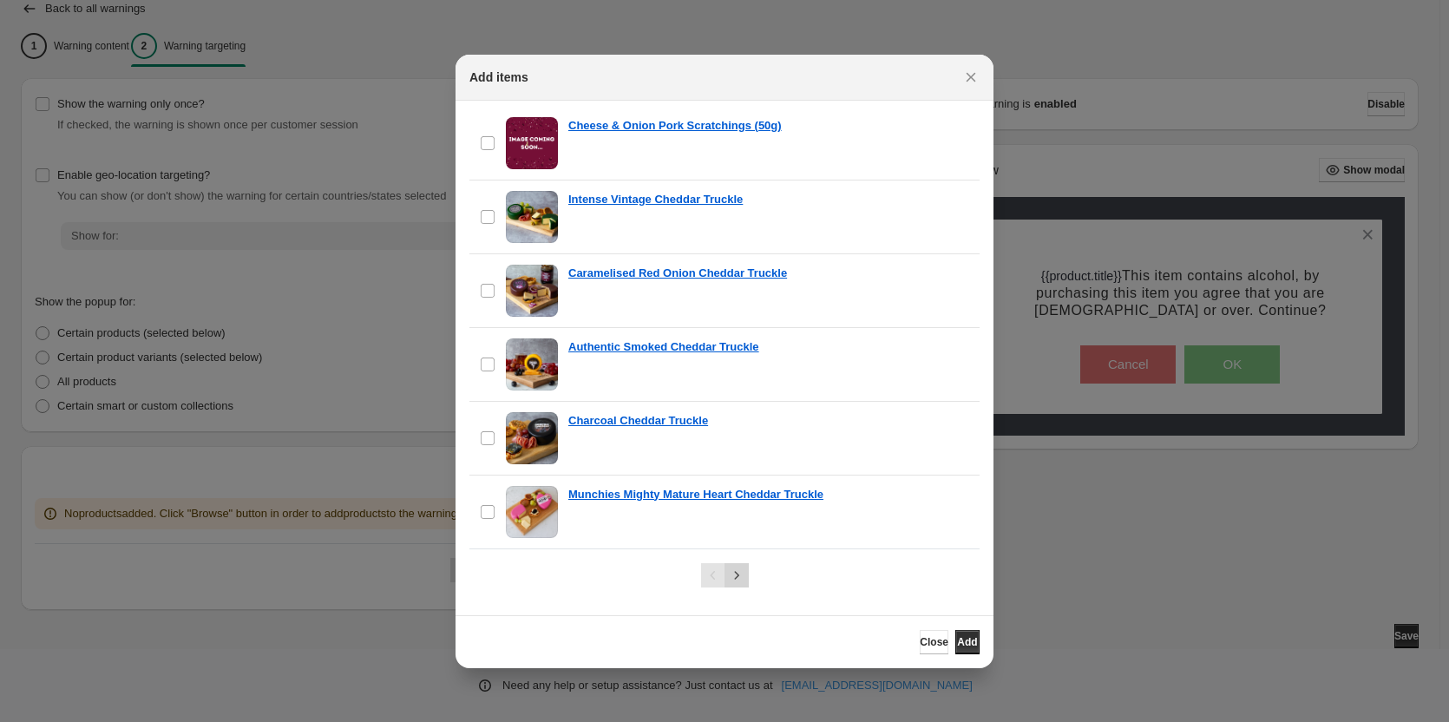
click at [741, 567] on icon "Next" at bounding box center [736, 575] width 17 height 17
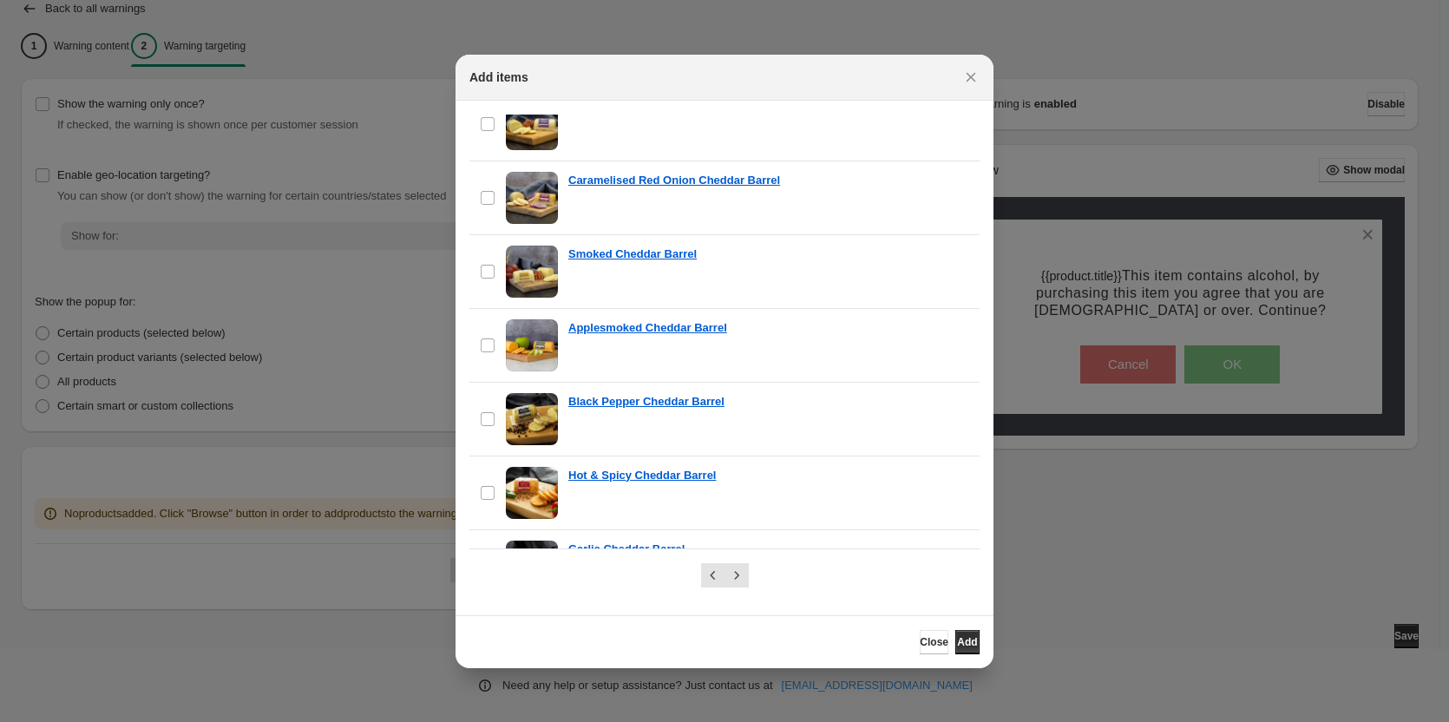
scroll to position [1530, 0]
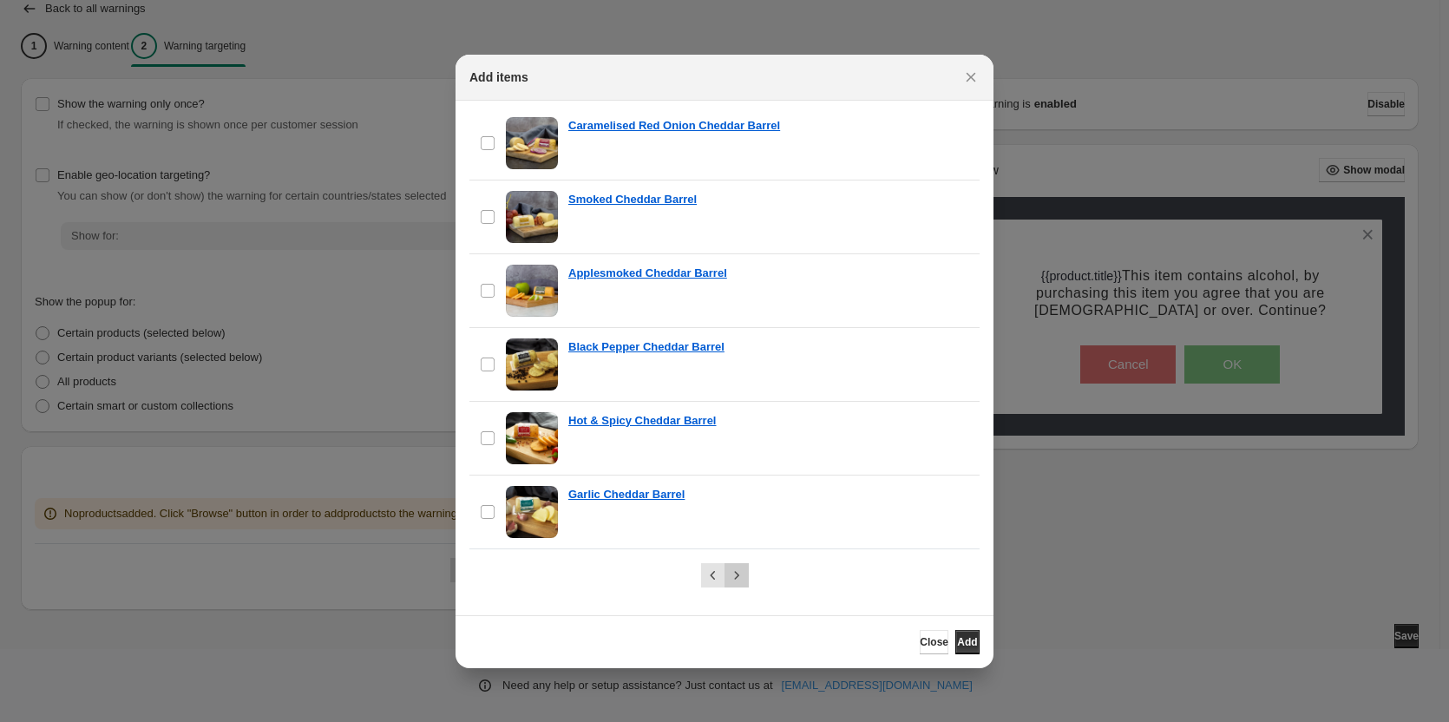
click at [735, 580] on icon "Next" at bounding box center [736, 575] width 17 height 17
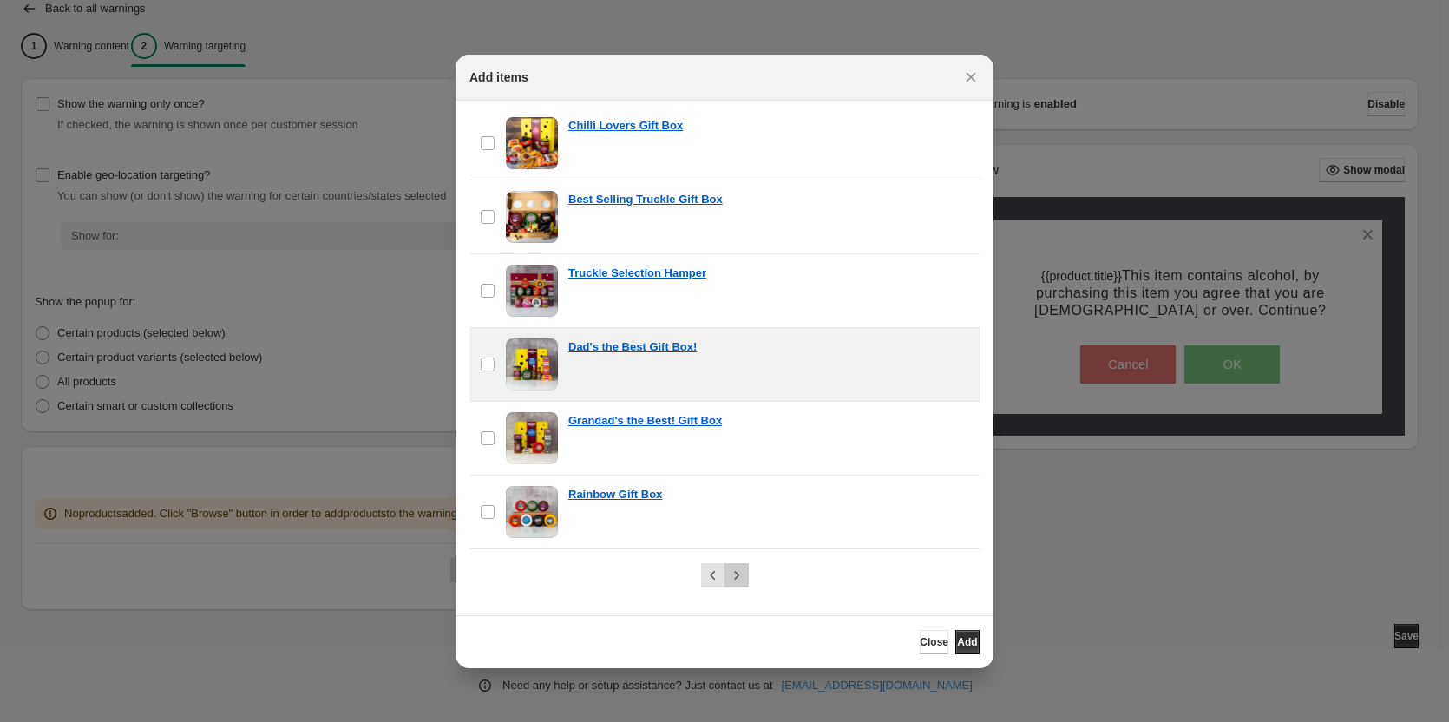
click at [735, 578] on icon "Next" at bounding box center [736, 575] width 17 height 17
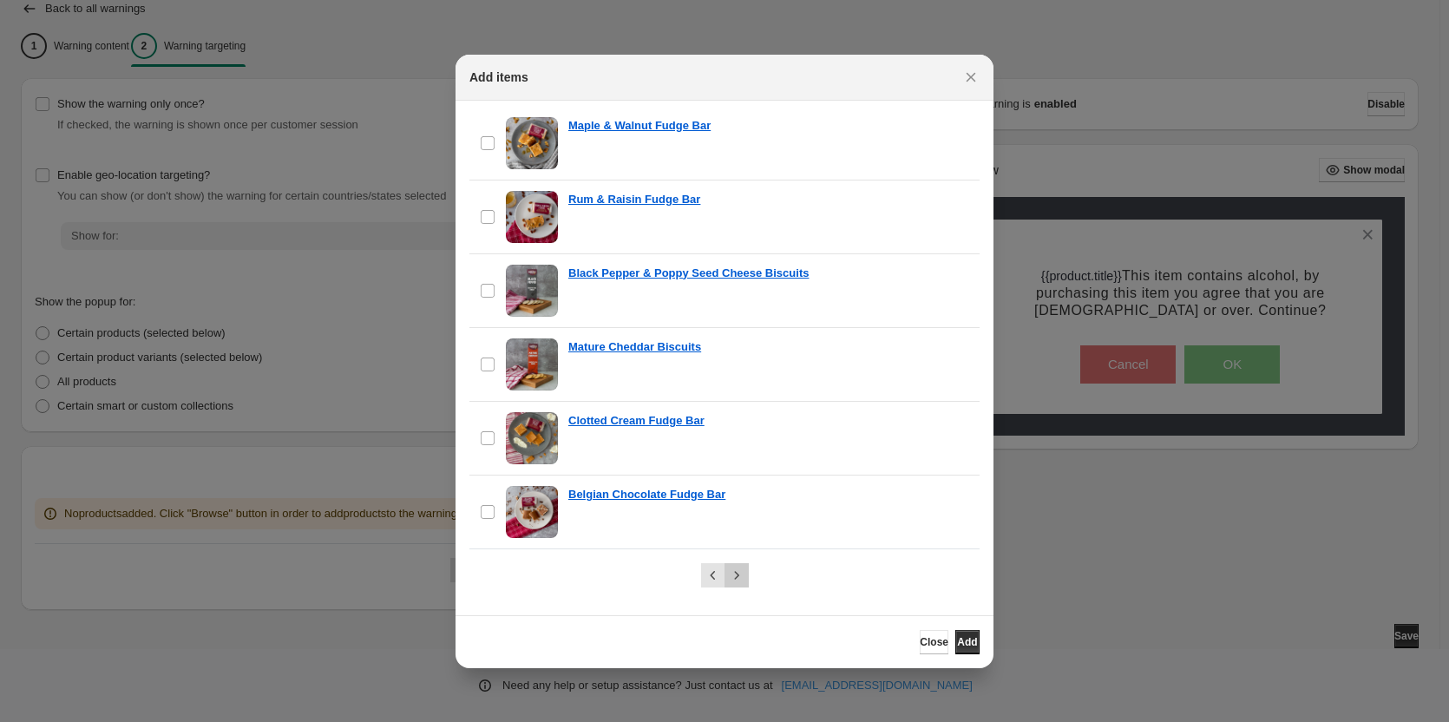
click at [739, 578] on icon "Next" at bounding box center [736, 575] width 17 height 17
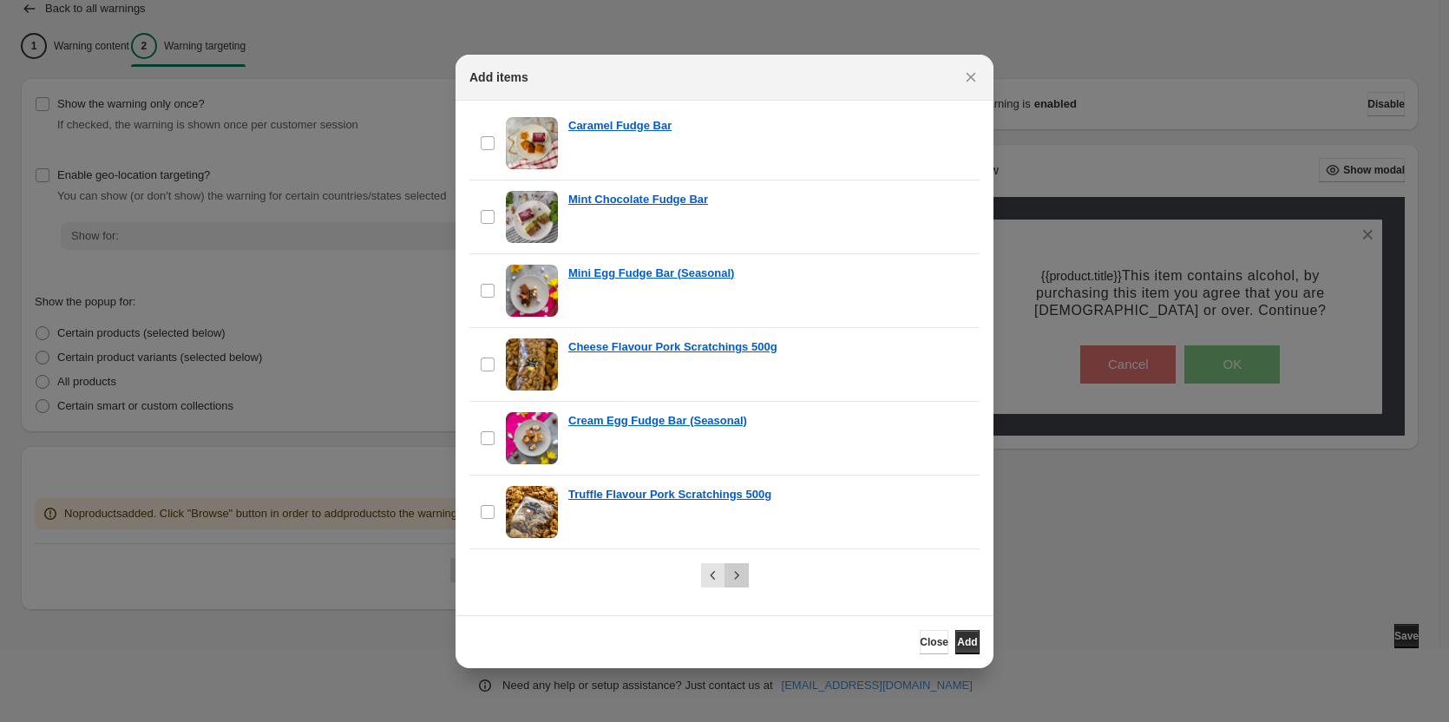
click at [737, 576] on icon "Next" at bounding box center [736, 575] width 17 height 17
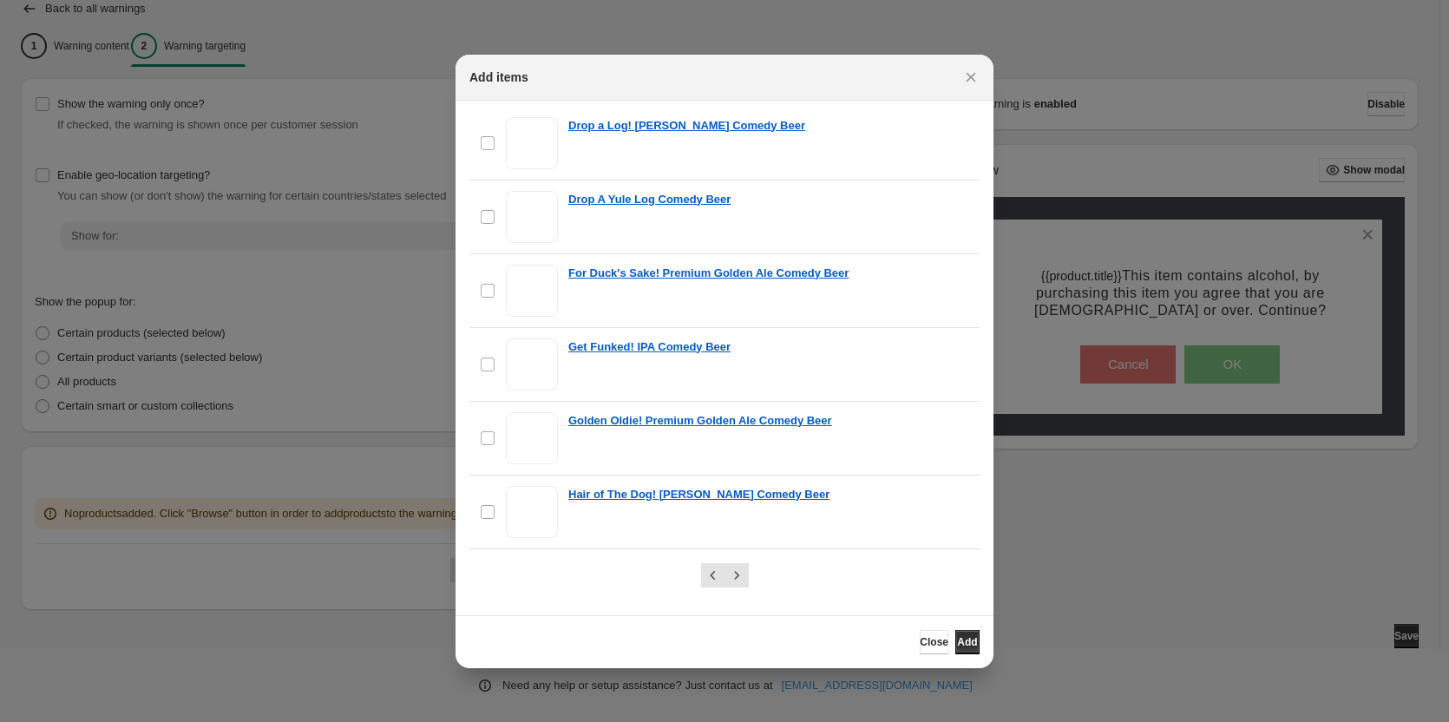
scroll to position [1495, 0]
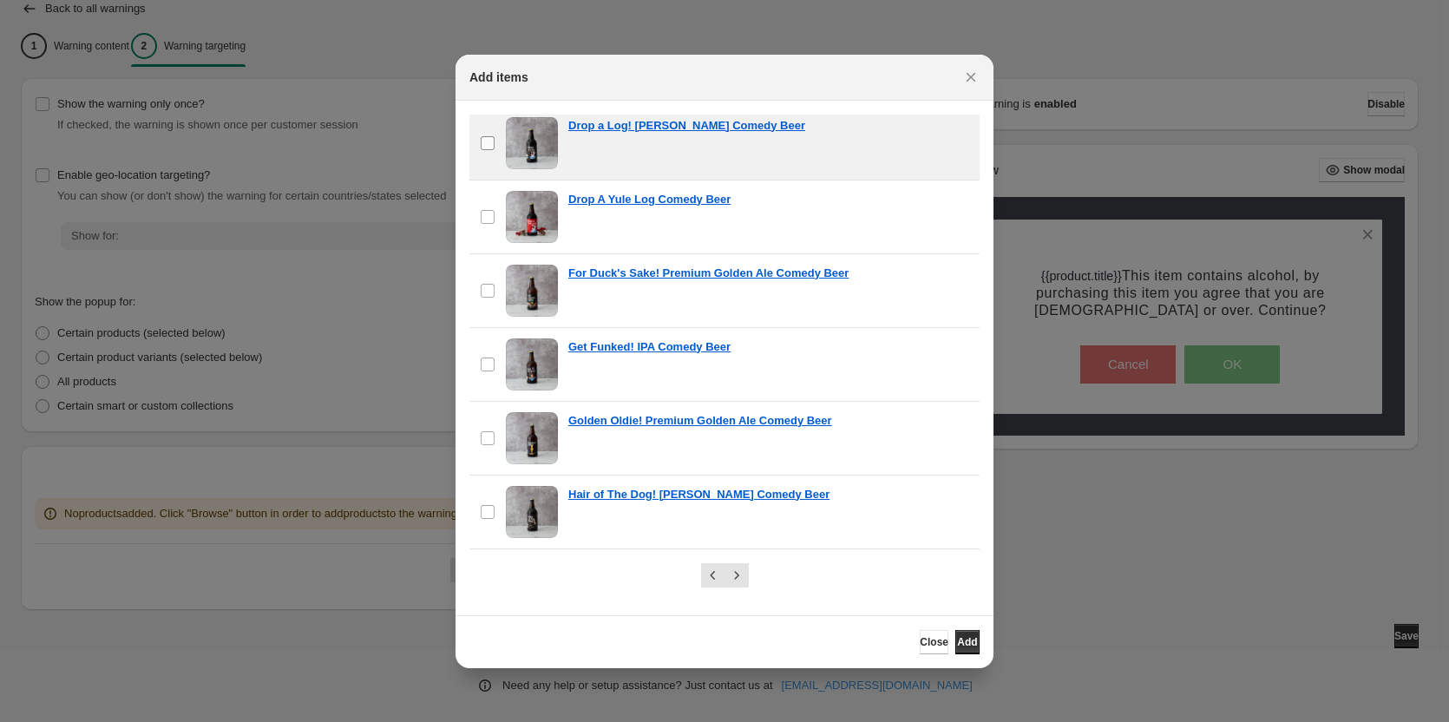
click at [487, 135] on span ":r29:" at bounding box center [488, 143] width 16 height 16
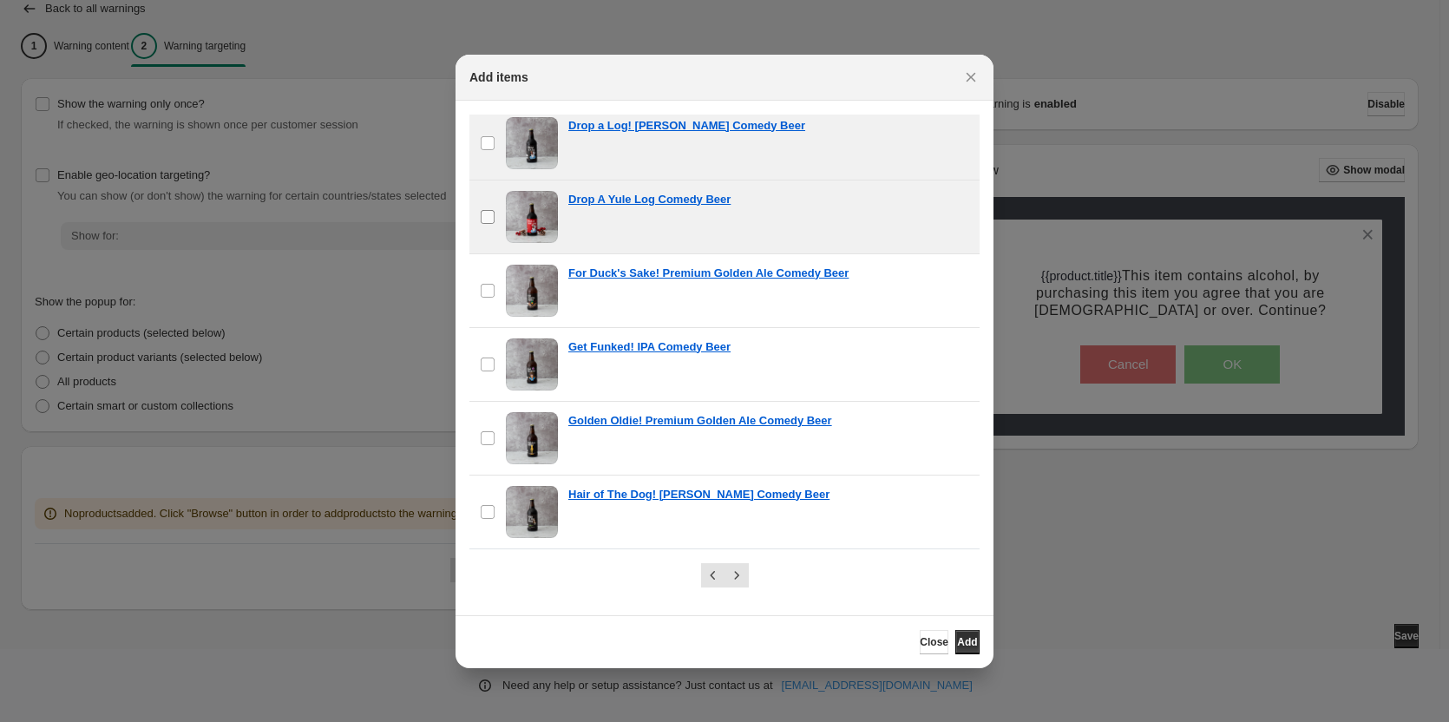
click at [499, 214] on label "checkbox" at bounding box center [487, 217] width 36 height 73
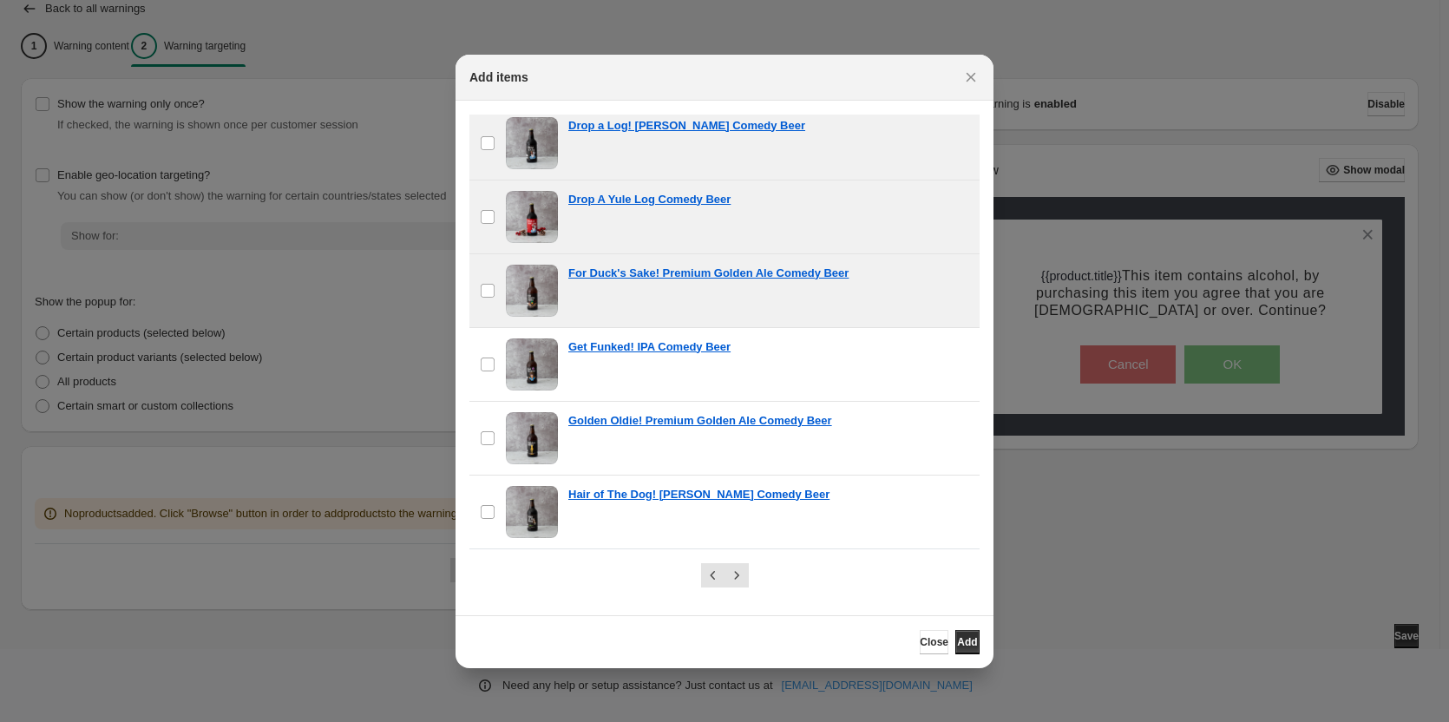
click at [534, 302] on span ":r29:" at bounding box center [532, 291] width 52 height 52
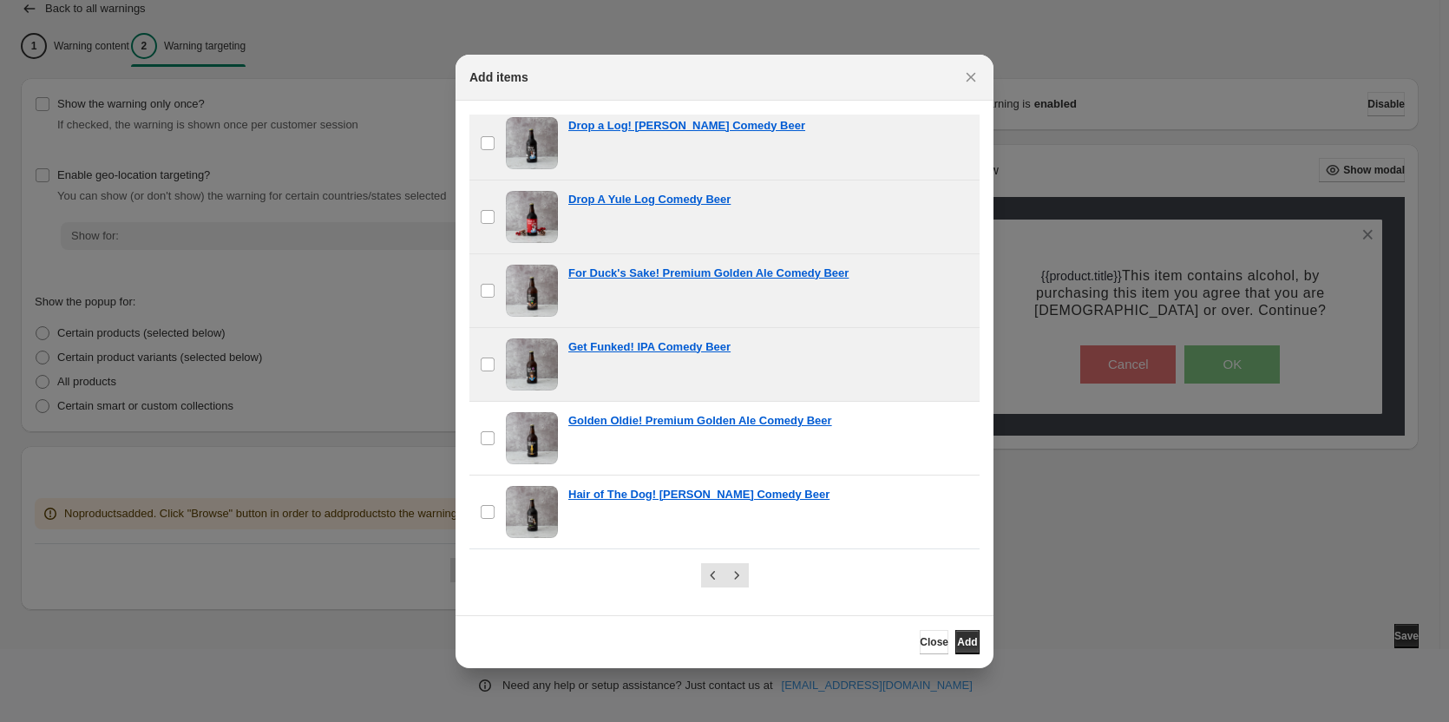
click at [537, 369] on span ":r29:" at bounding box center [532, 364] width 52 height 52
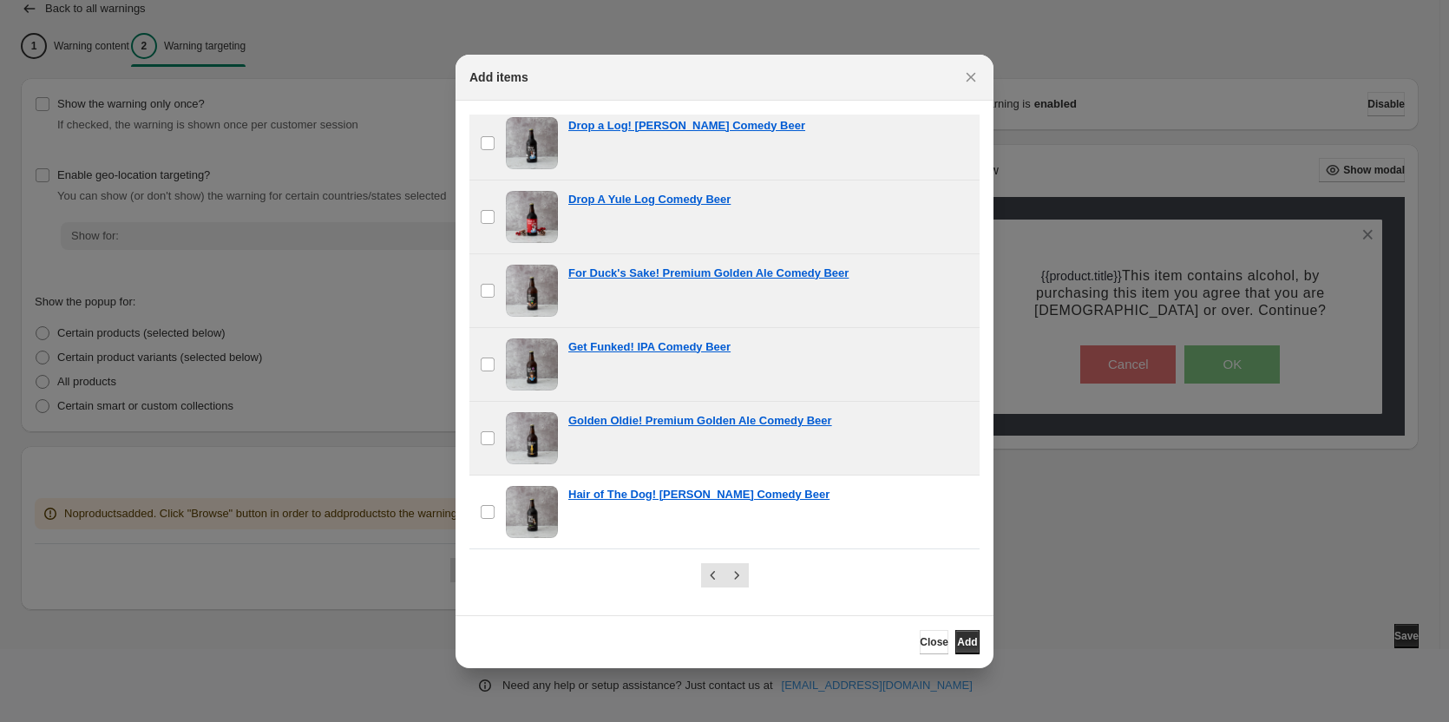
drag, startPoint x: 536, startPoint y: 436, endPoint x: 533, endPoint y: 514, distance: 78.2
click at [536, 437] on span ":r29:" at bounding box center [532, 438] width 52 height 52
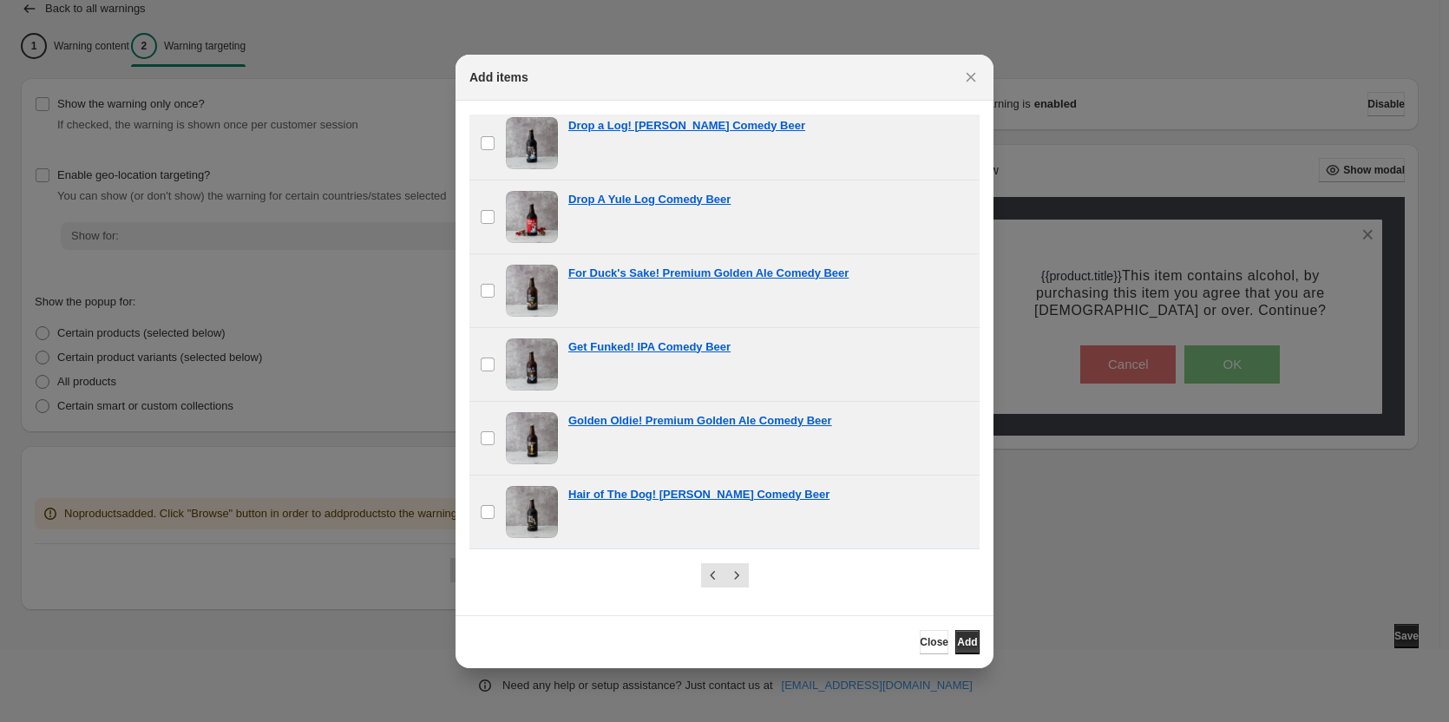
click at [533, 514] on span ":r29:" at bounding box center [532, 512] width 52 height 52
click at [735, 573] on icon "Next" at bounding box center [736, 575] width 17 height 17
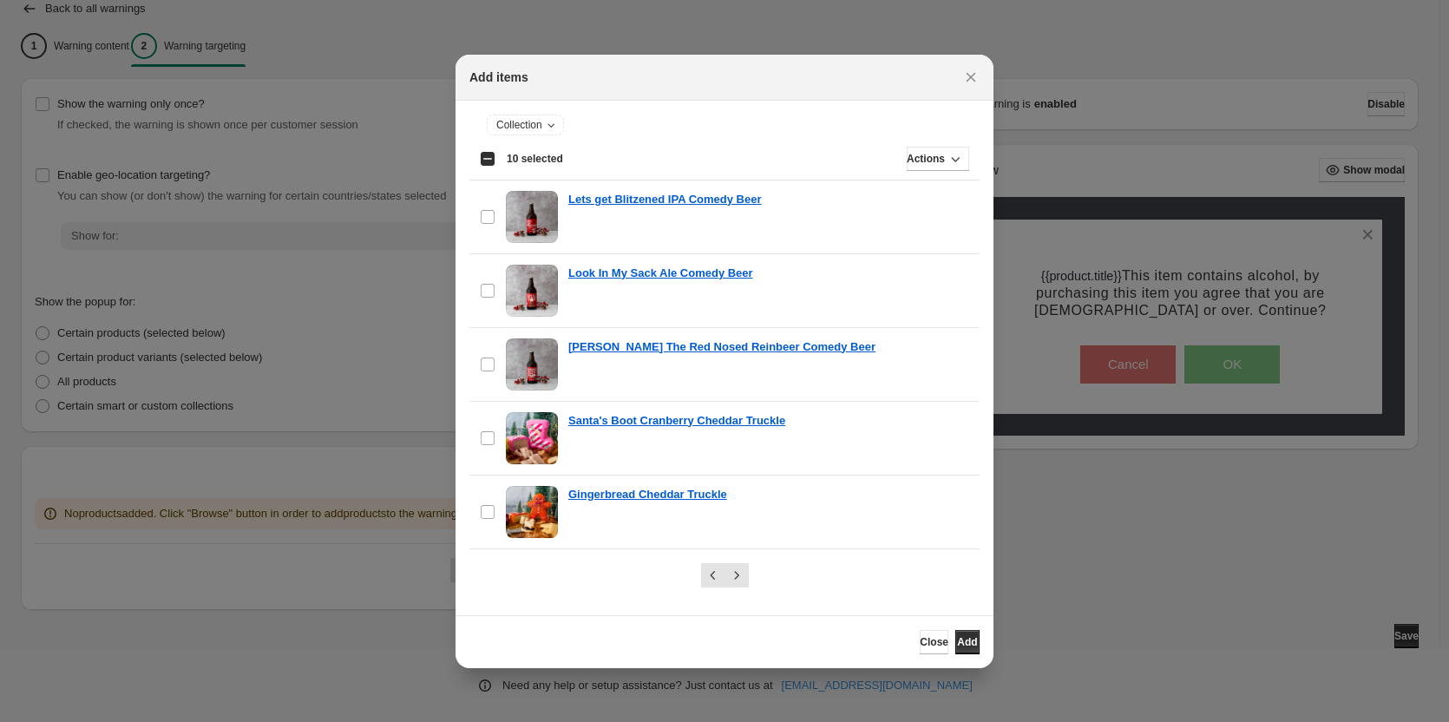
scroll to position [0, 0]
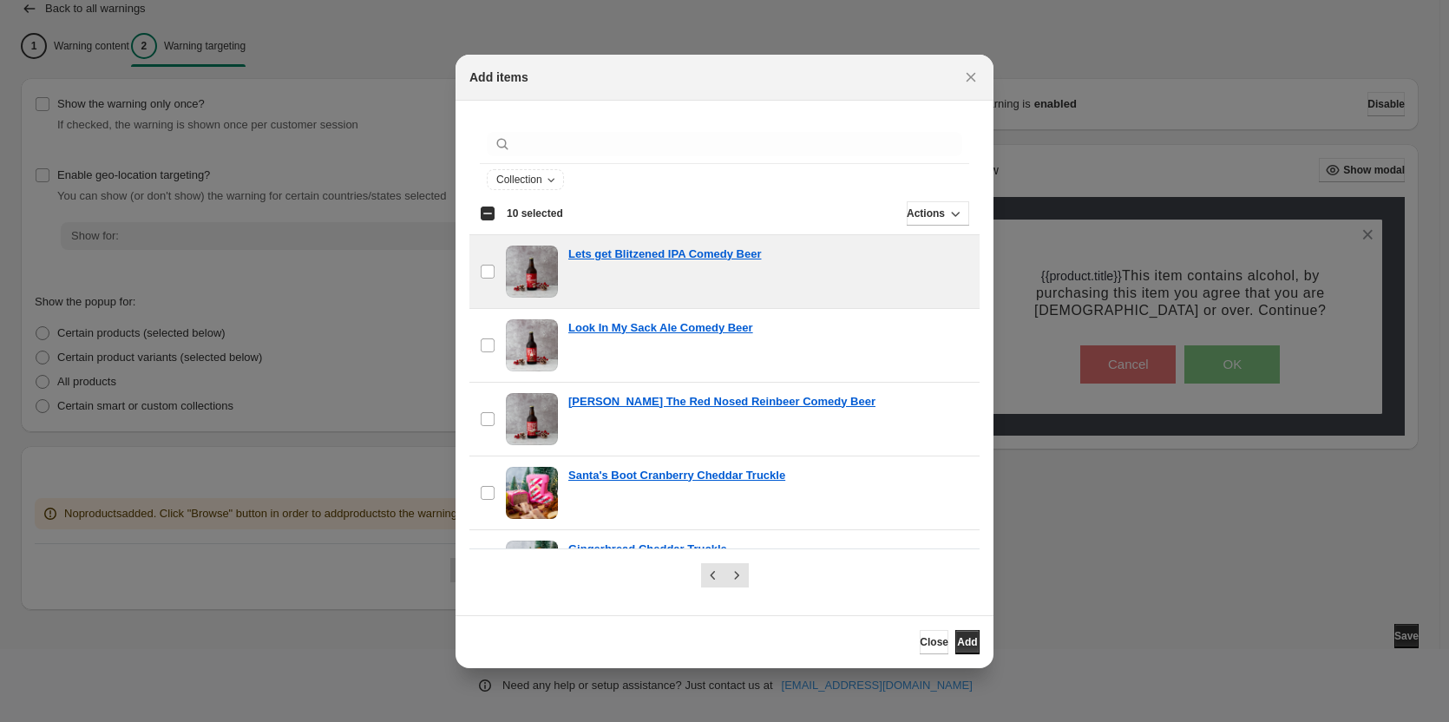
click at [516, 265] on span ":r29:" at bounding box center [532, 272] width 52 height 52
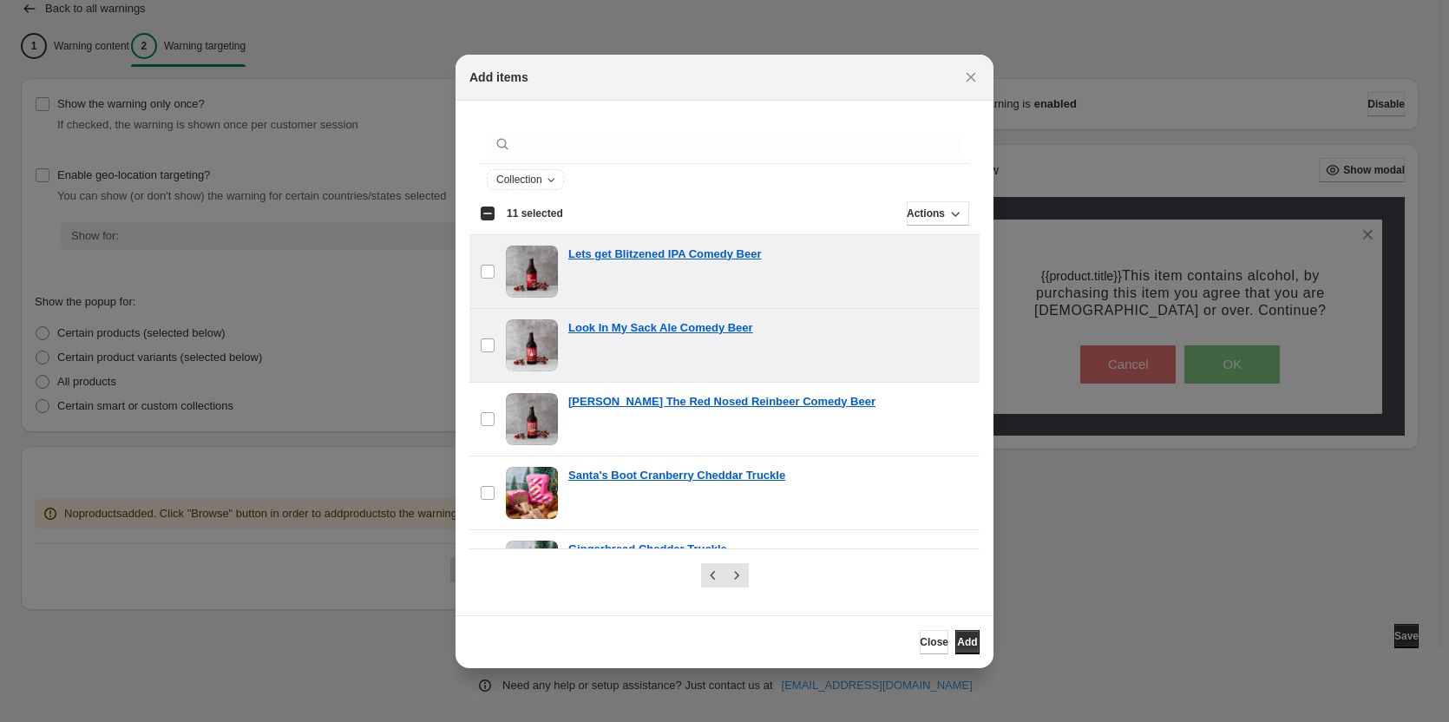
click at [520, 334] on span ":r29:" at bounding box center [532, 345] width 52 height 52
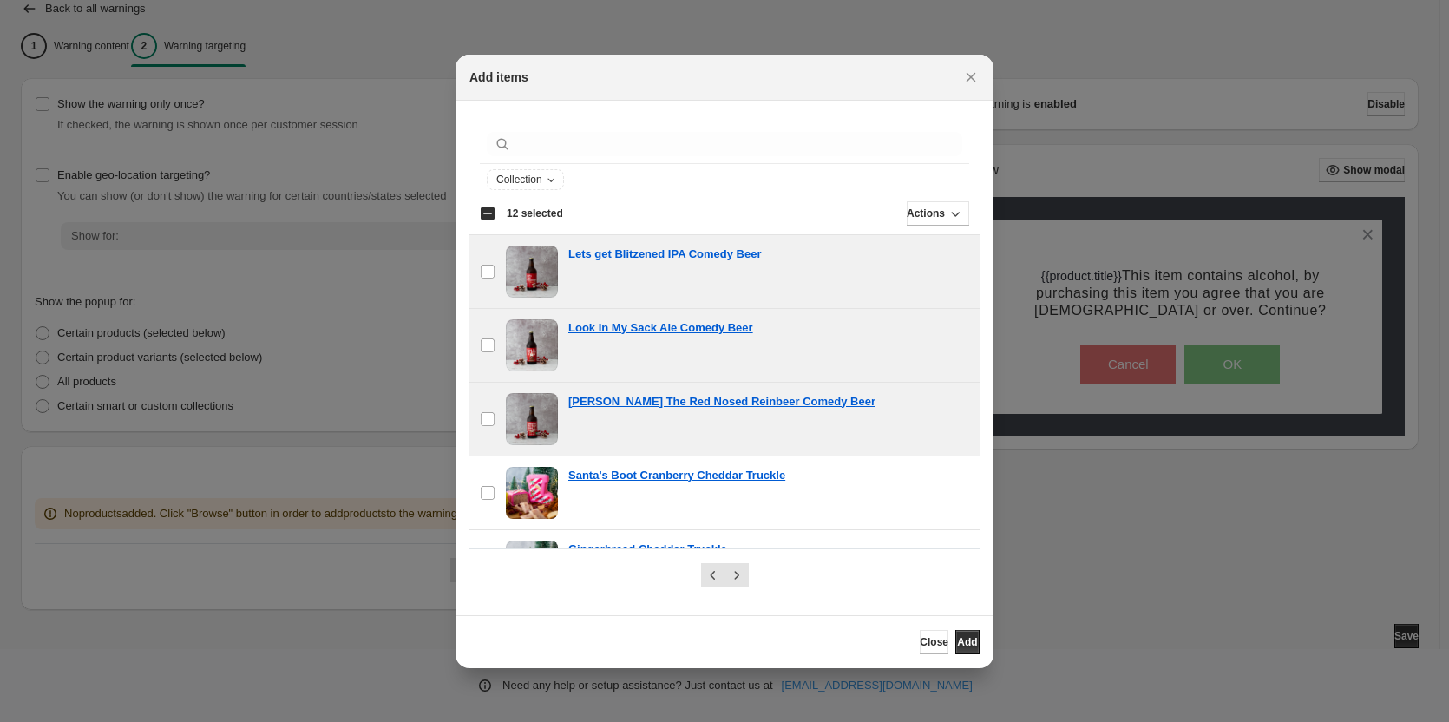
click at [529, 420] on span ":r29:" at bounding box center [532, 419] width 52 height 52
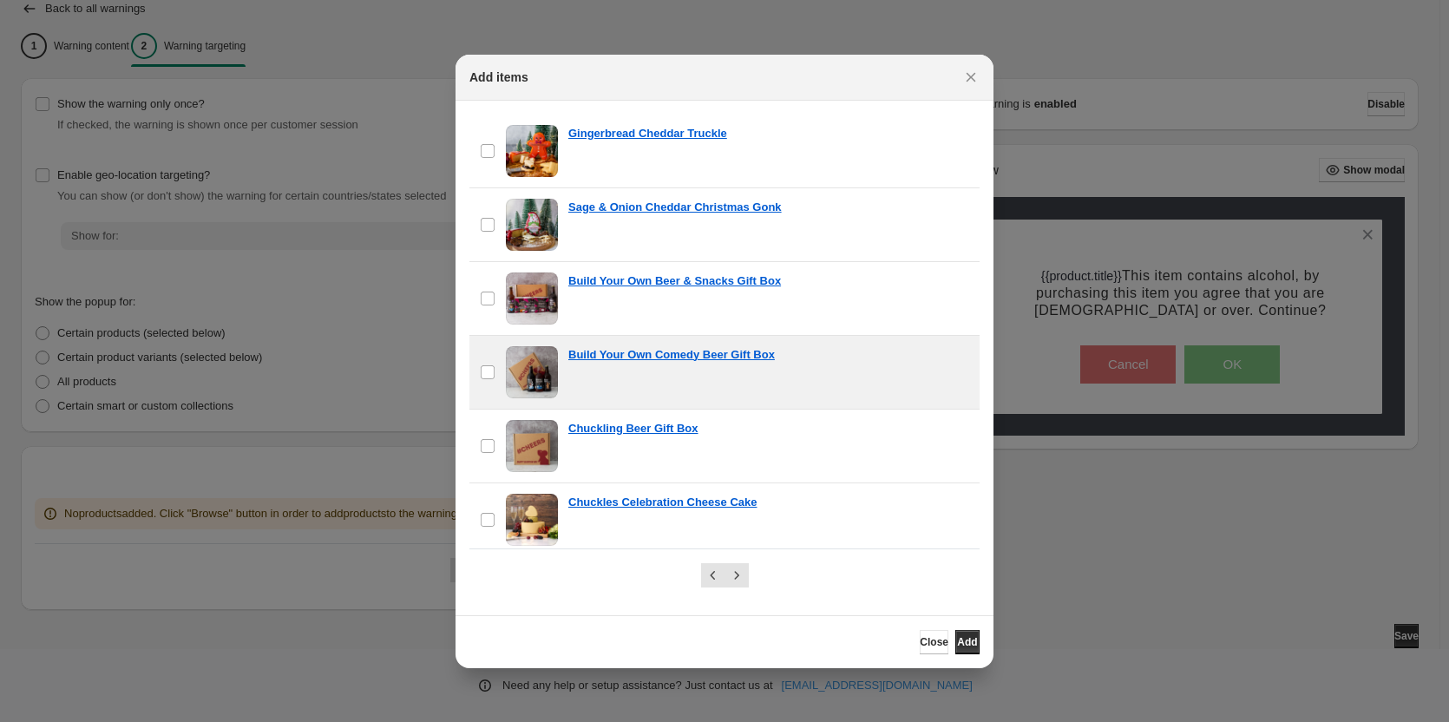
scroll to position [521, 0]
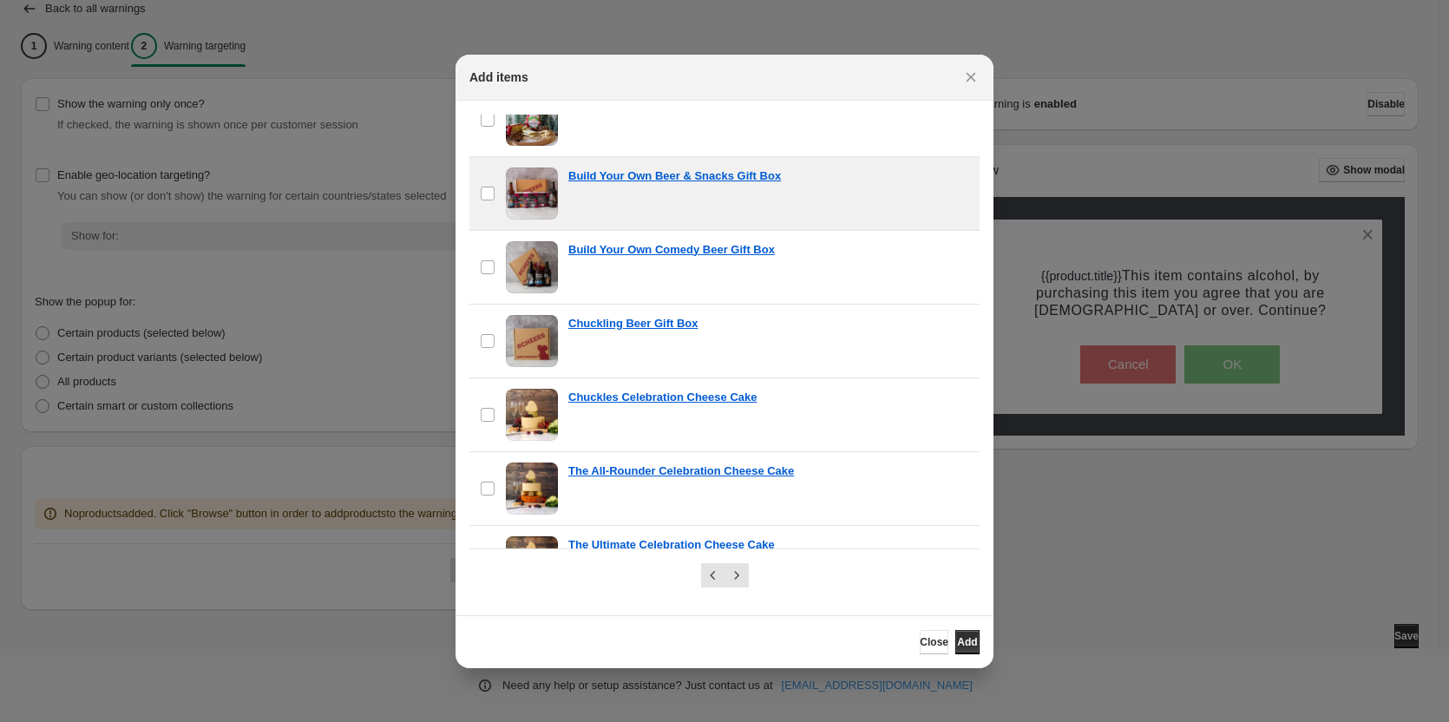
click at [527, 186] on span ":r29:" at bounding box center [532, 193] width 52 height 52
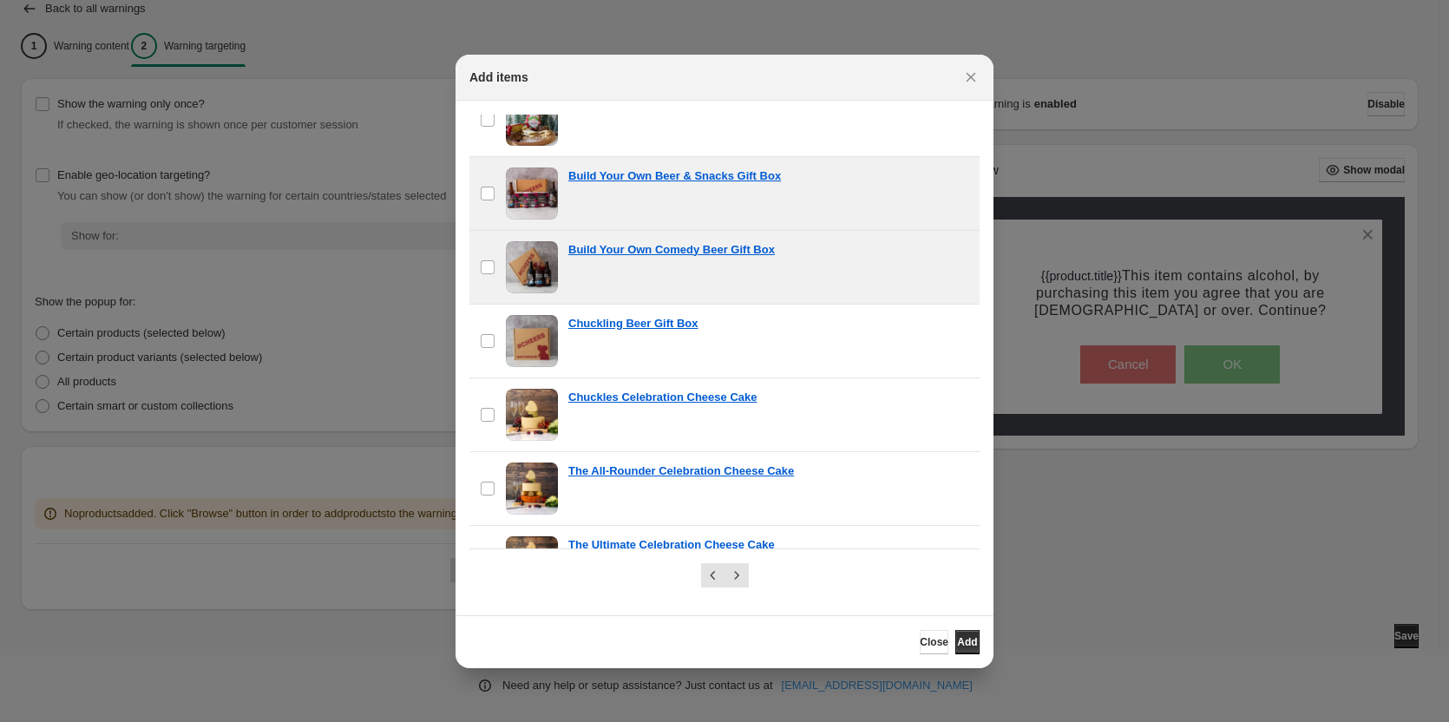
click at [527, 263] on span ":r29:" at bounding box center [532, 267] width 52 height 52
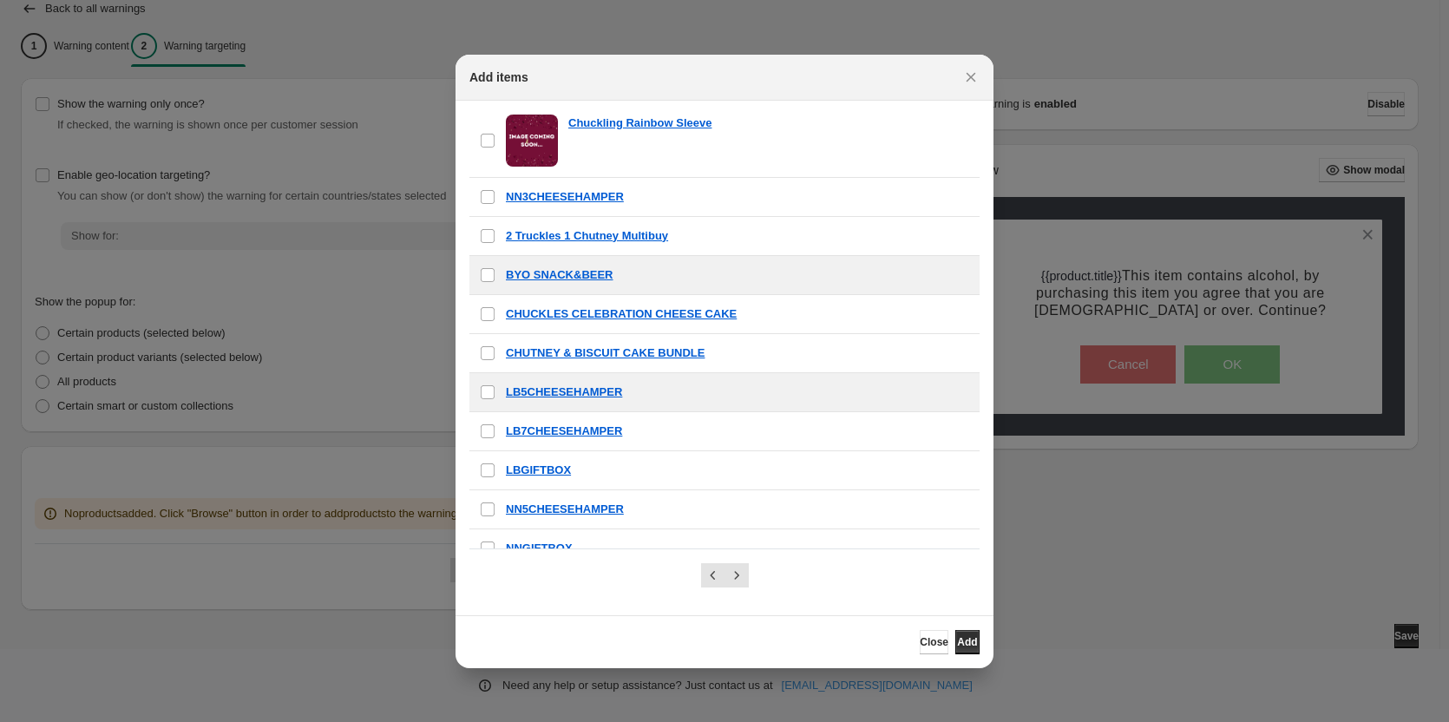
scroll to position [1183, 0]
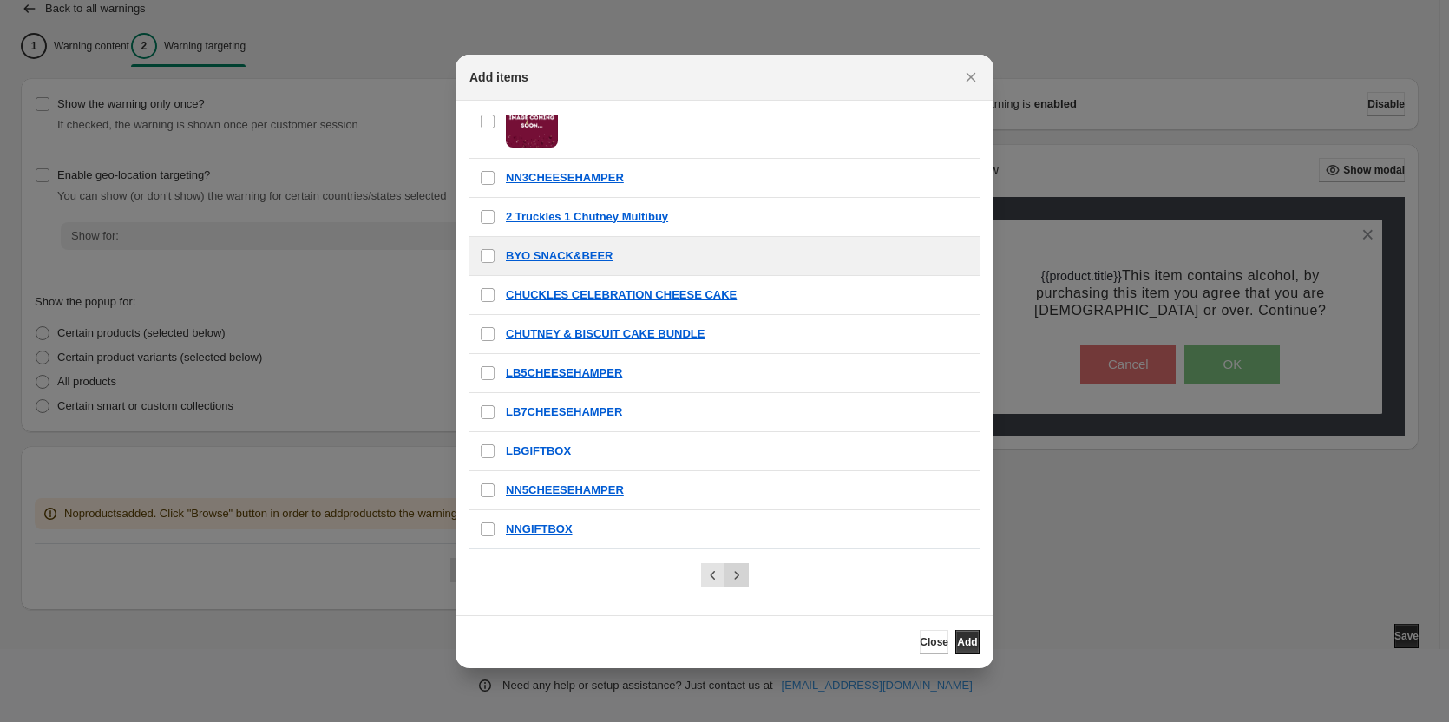
click at [729, 576] on icon "Next" at bounding box center [736, 575] width 17 height 17
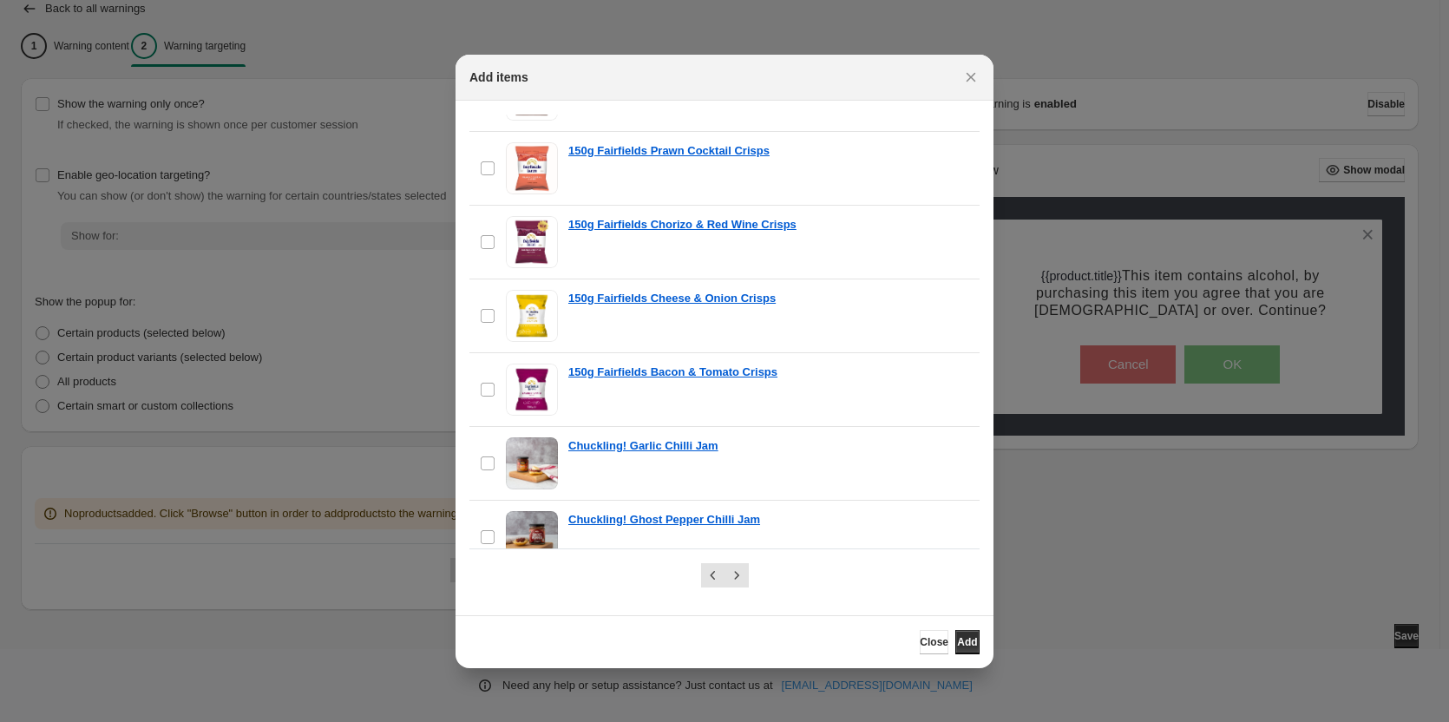
scroll to position [1461, 0]
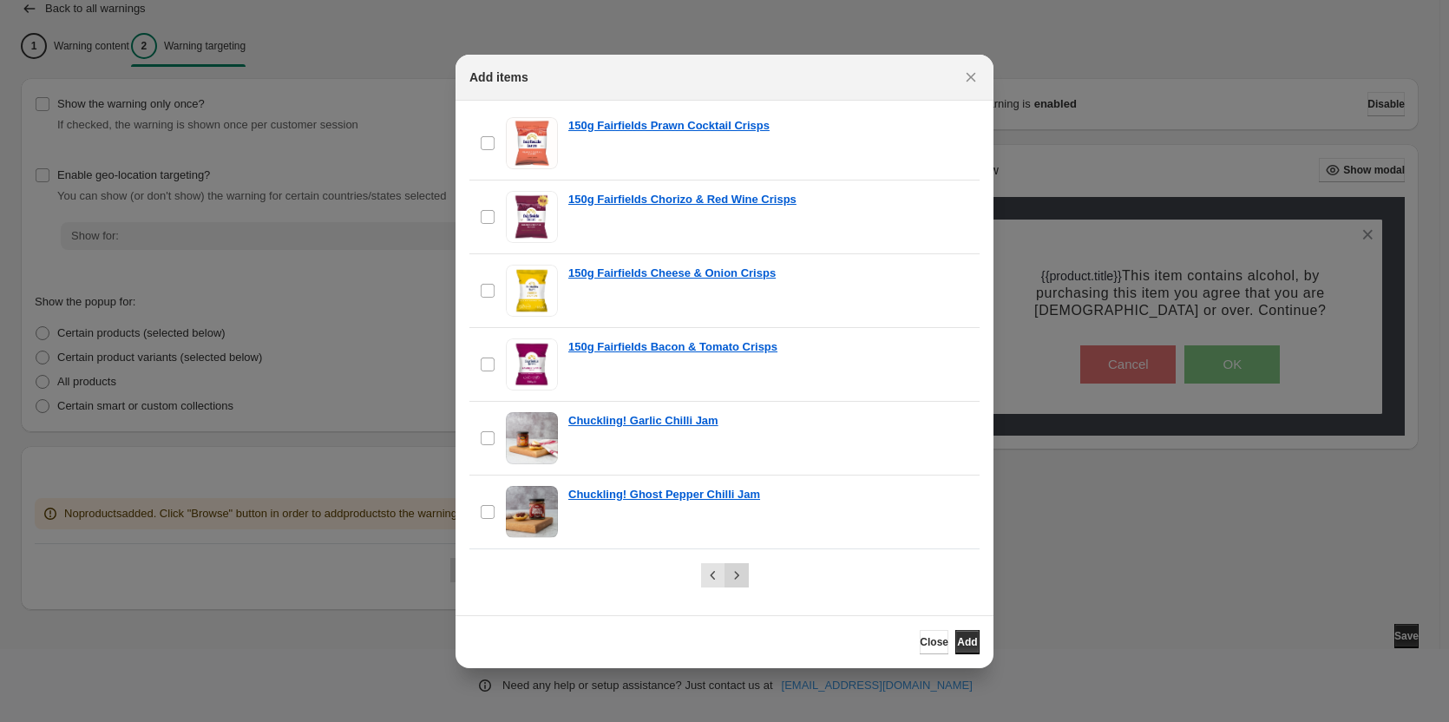
click at [735, 579] on icon "Next" at bounding box center [736, 575] width 4 height 8
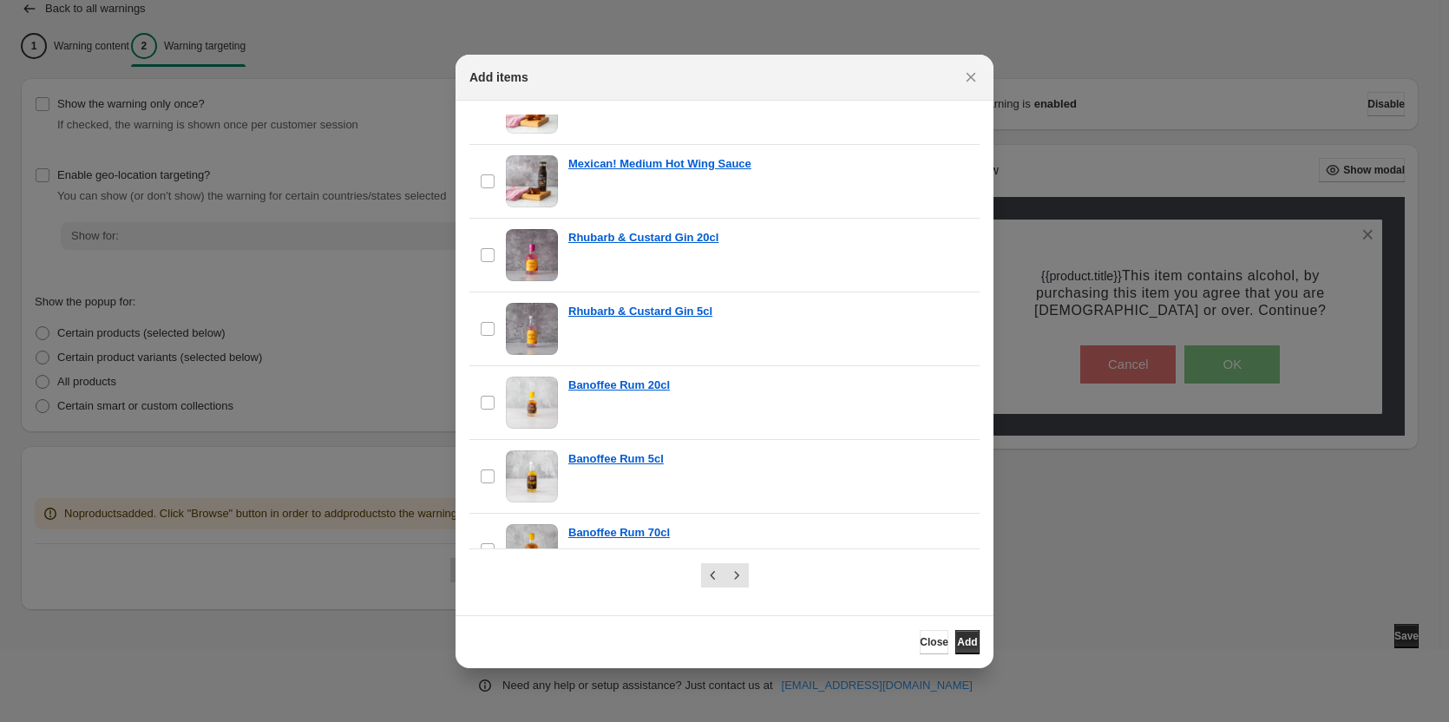
scroll to position [607, 0]
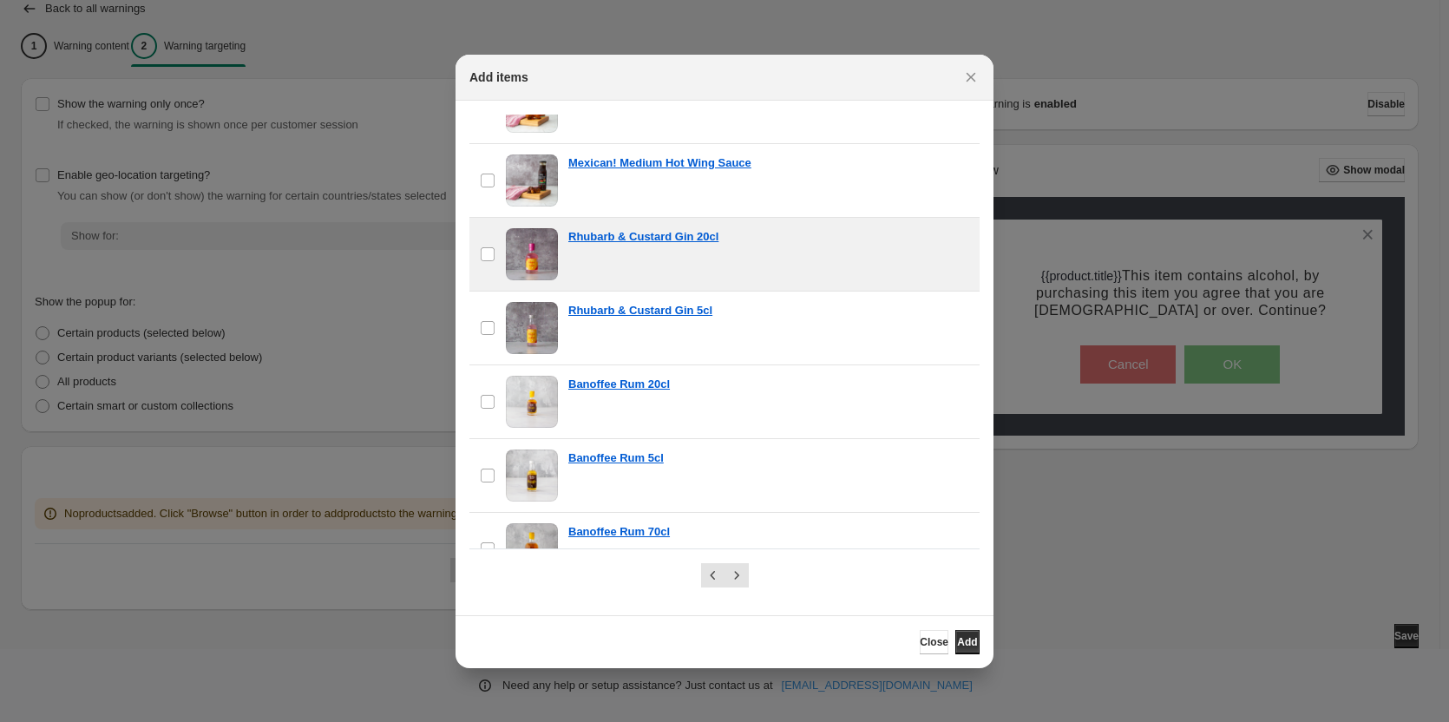
click at [533, 254] on span ":r29:" at bounding box center [532, 254] width 52 height 52
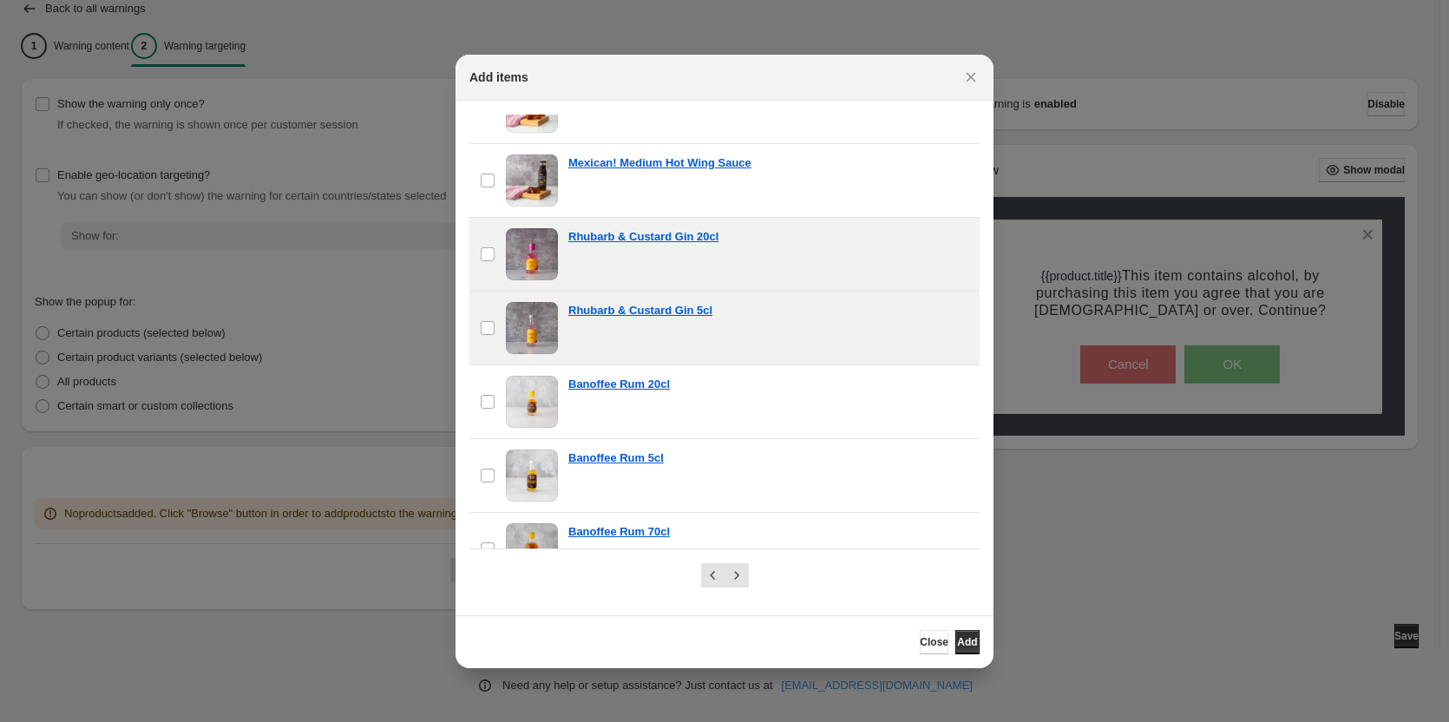
click at [532, 329] on span ":r29:" at bounding box center [532, 328] width 52 height 52
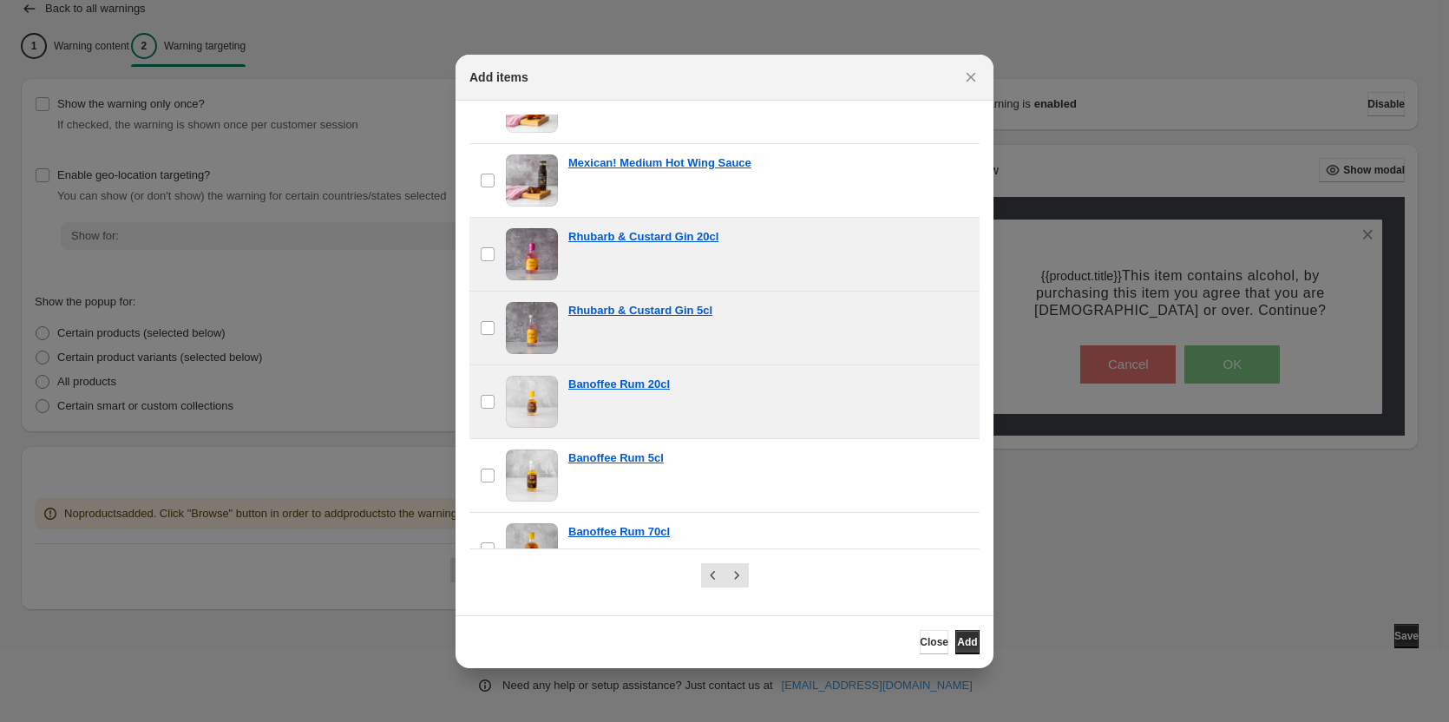
drag, startPoint x: 544, startPoint y: 404, endPoint x: 535, endPoint y: 481, distance: 77.0
click at [544, 405] on span ":r29:" at bounding box center [532, 402] width 52 height 52
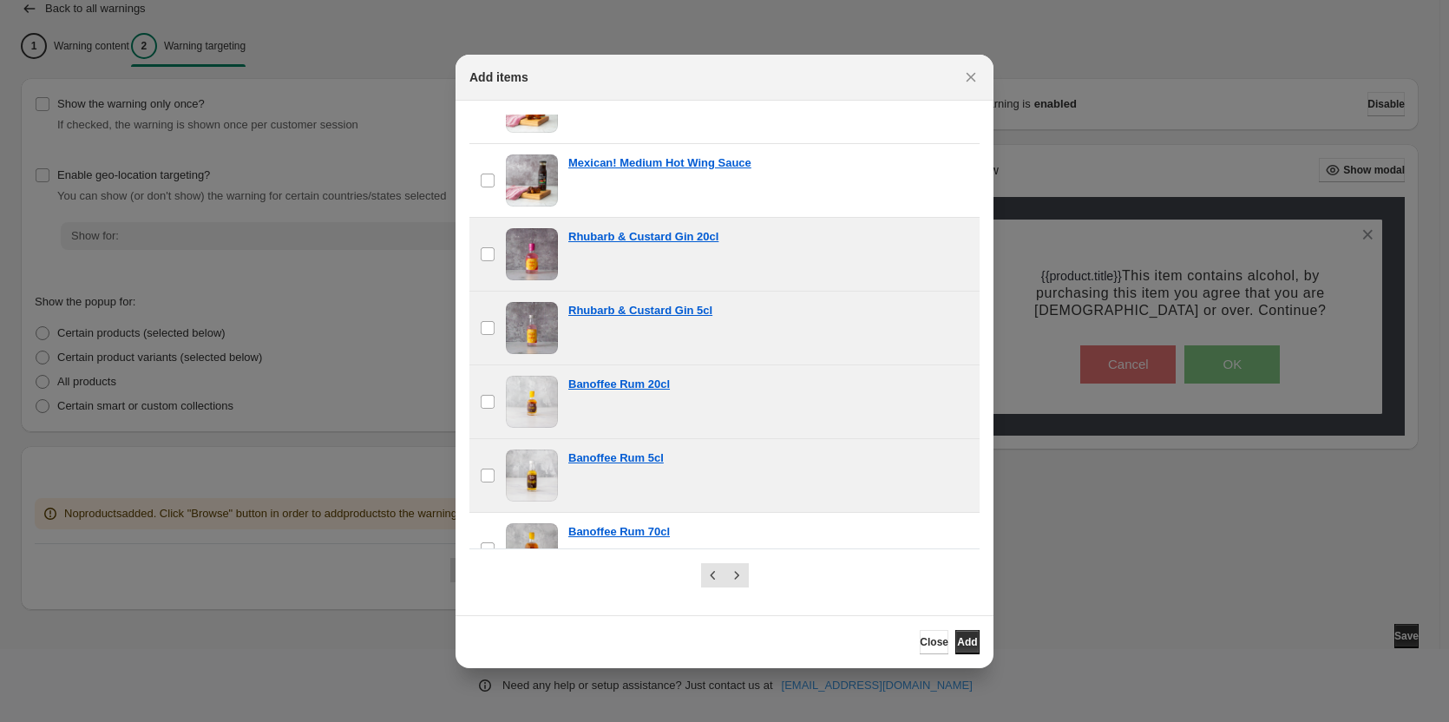
click at [535, 483] on span ":r29:" at bounding box center [532, 476] width 52 height 52
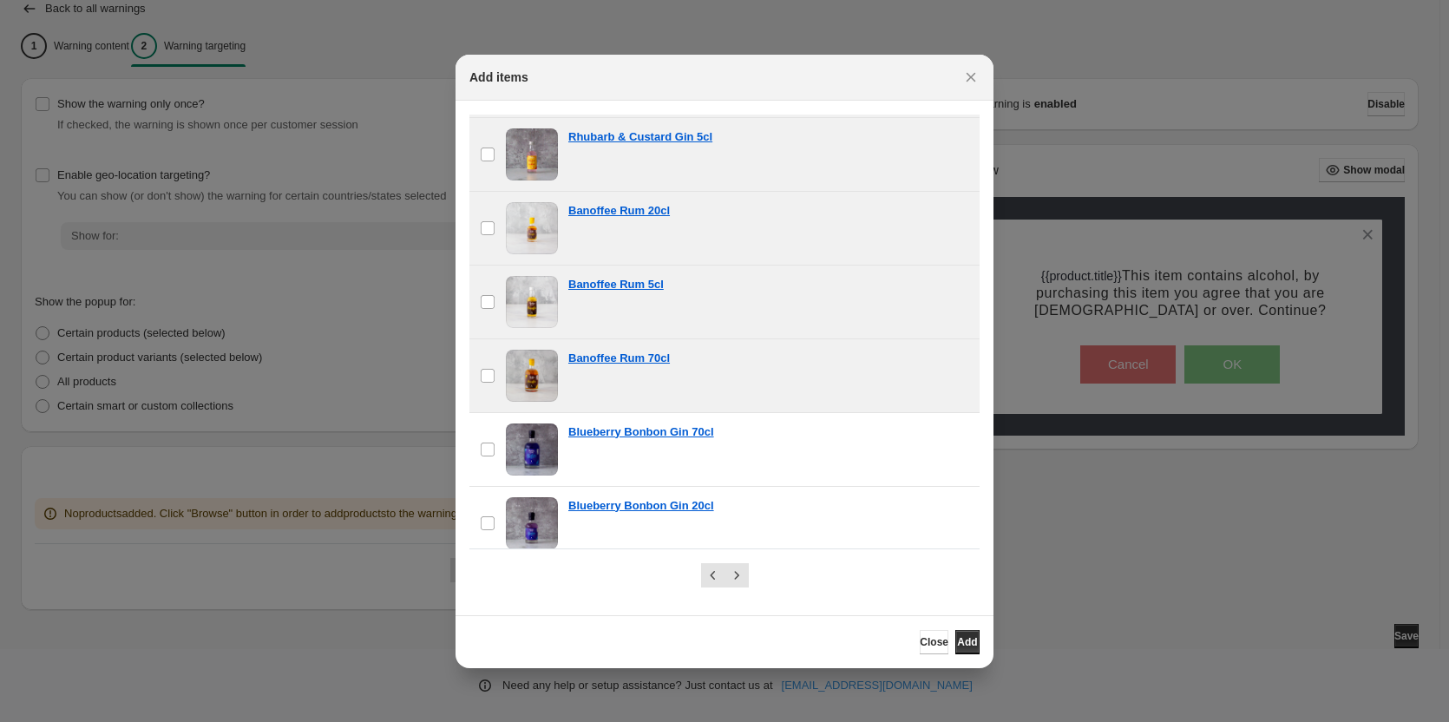
click at [524, 376] on span ":r29:" at bounding box center [532, 376] width 52 height 52
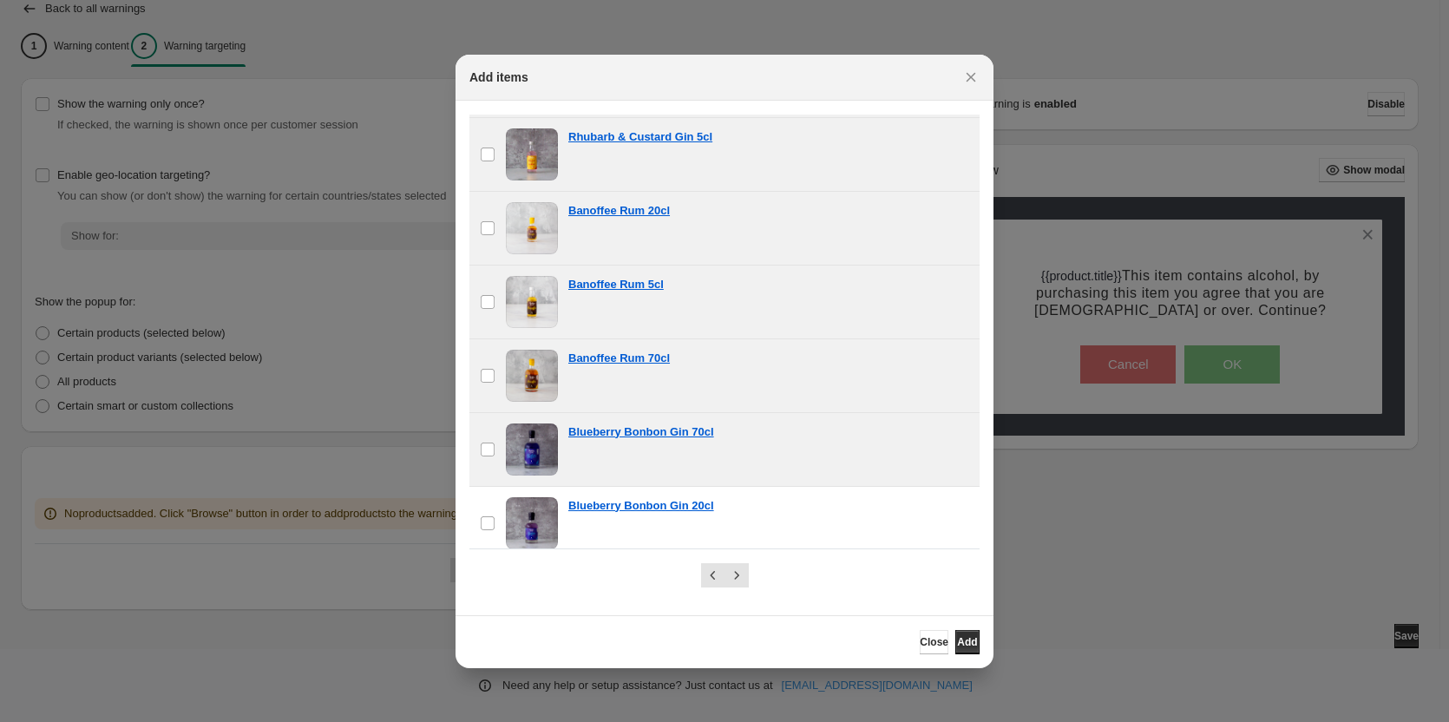
click at [525, 439] on span ":r29:" at bounding box center [532, 449] width 52 height 52
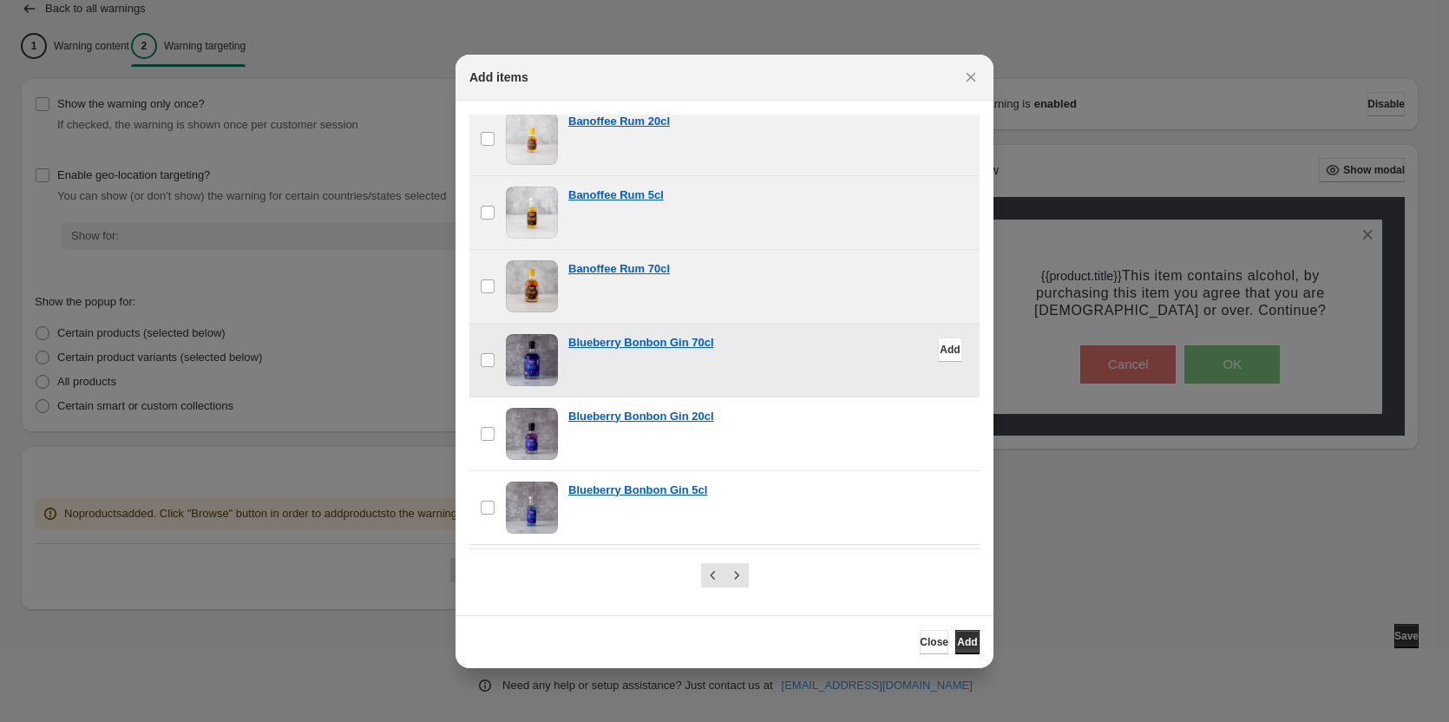
scroll to position [955, 0]
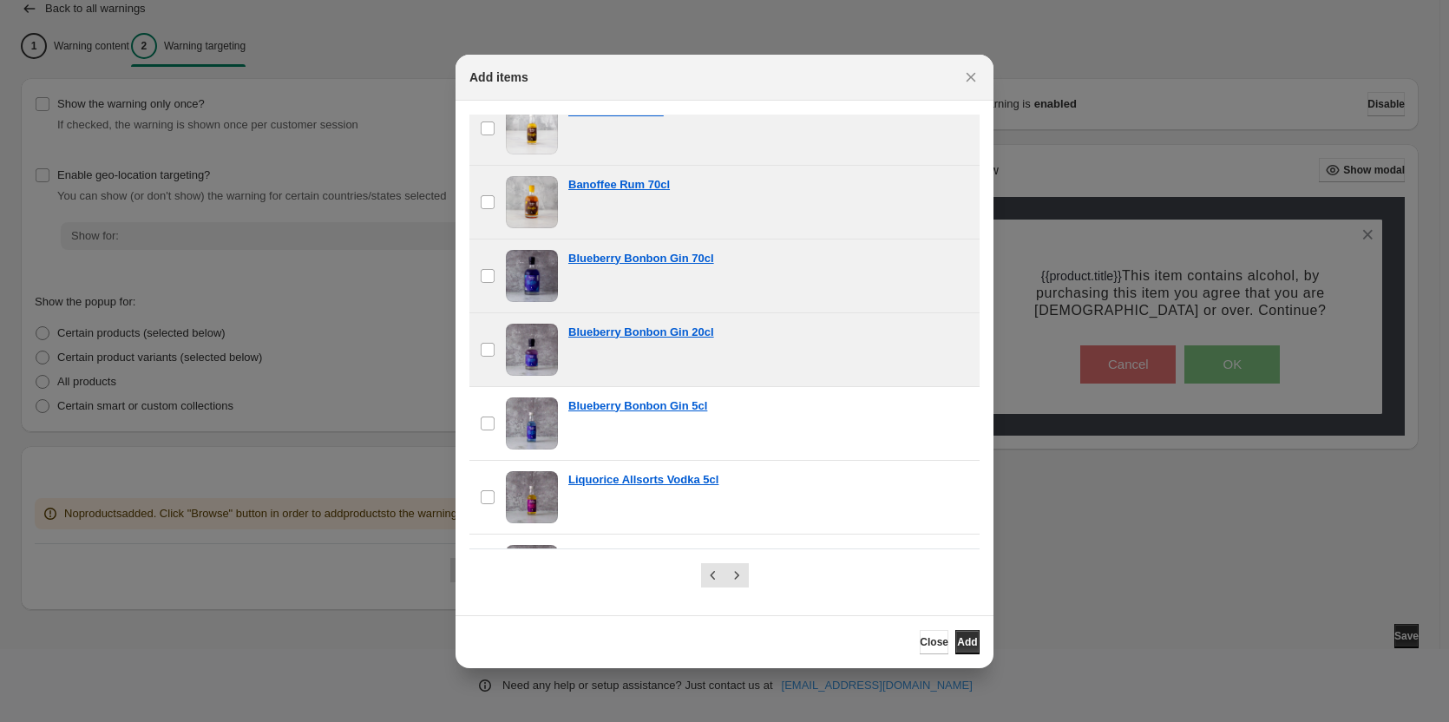
click at [528, 347] on span ":r29:" at bounding box center [532, 350] width 52 height 52
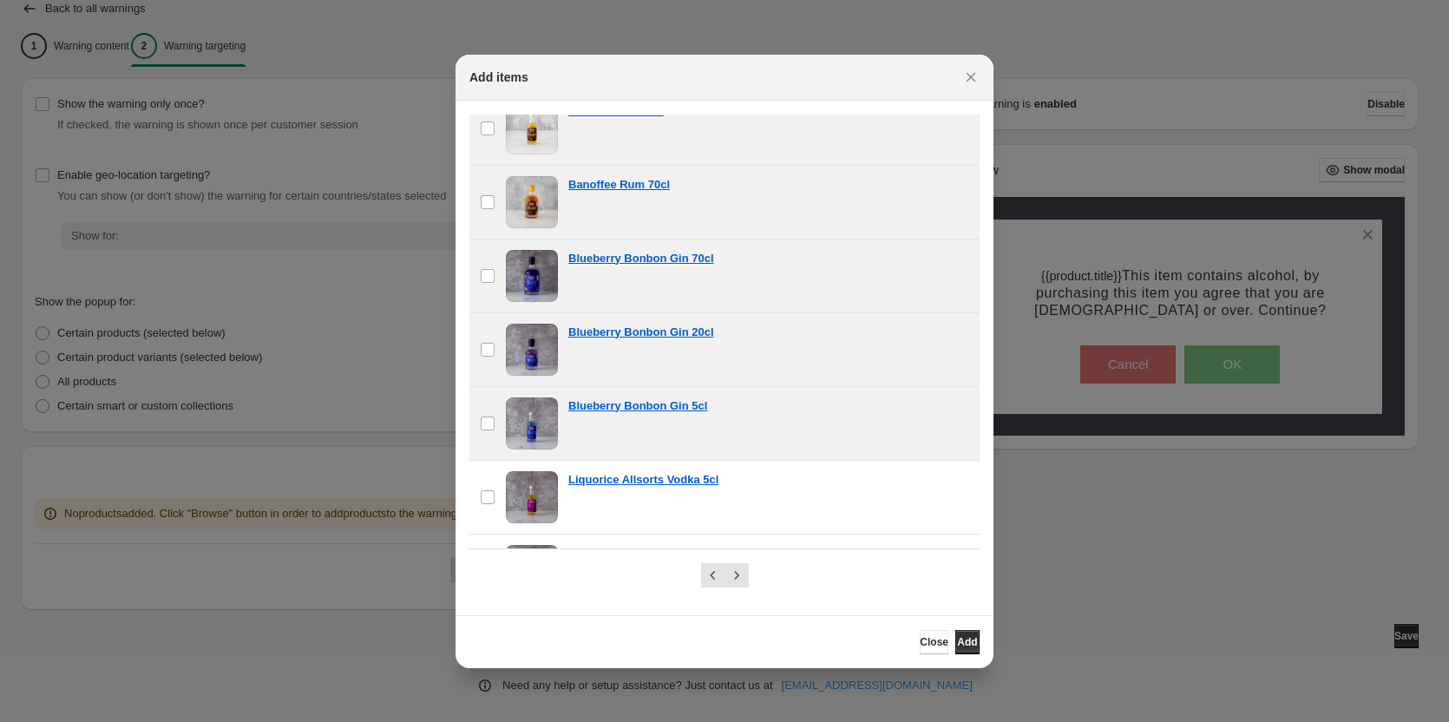
click at [532, 416] on span ":r29:" at bounding box center [532, 423] width 52 height 52
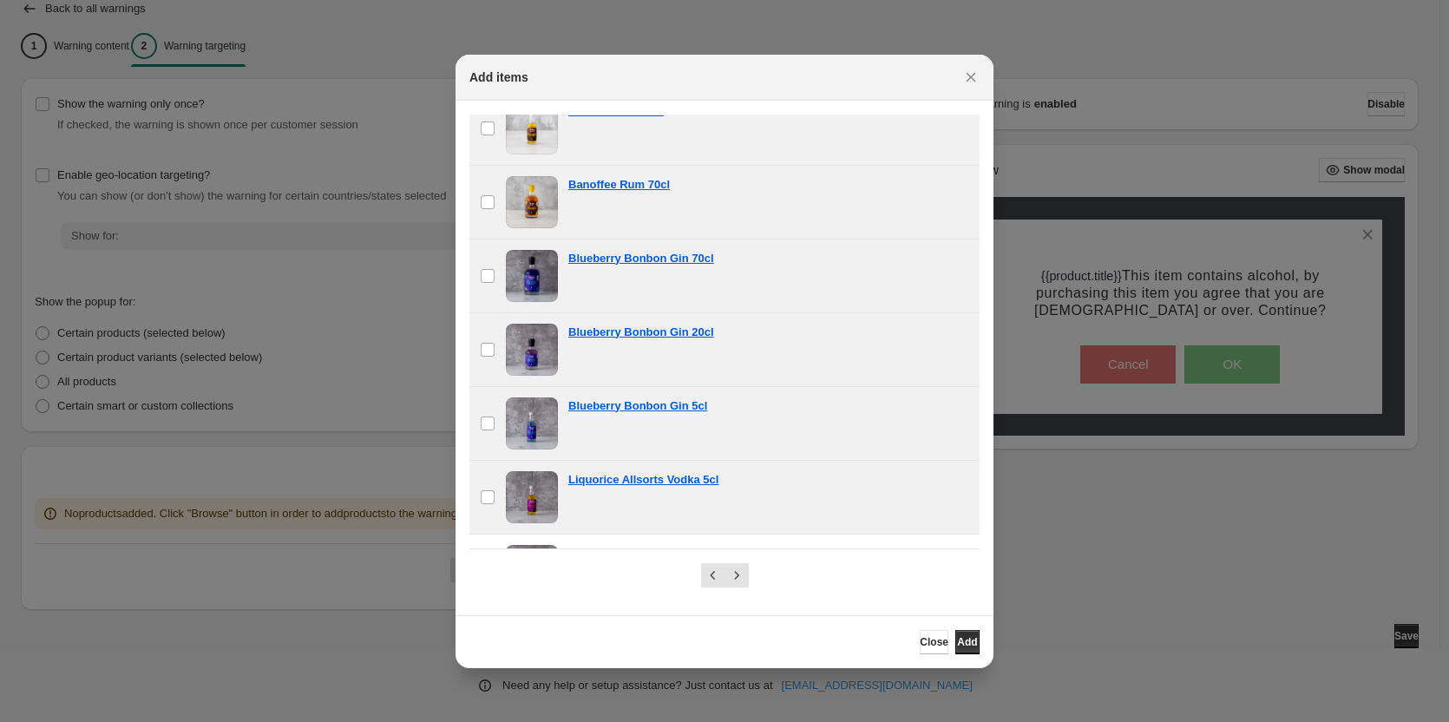
click at [541, 496] on span ":r29:" at bounding box center [532, 497] width 52 height 52
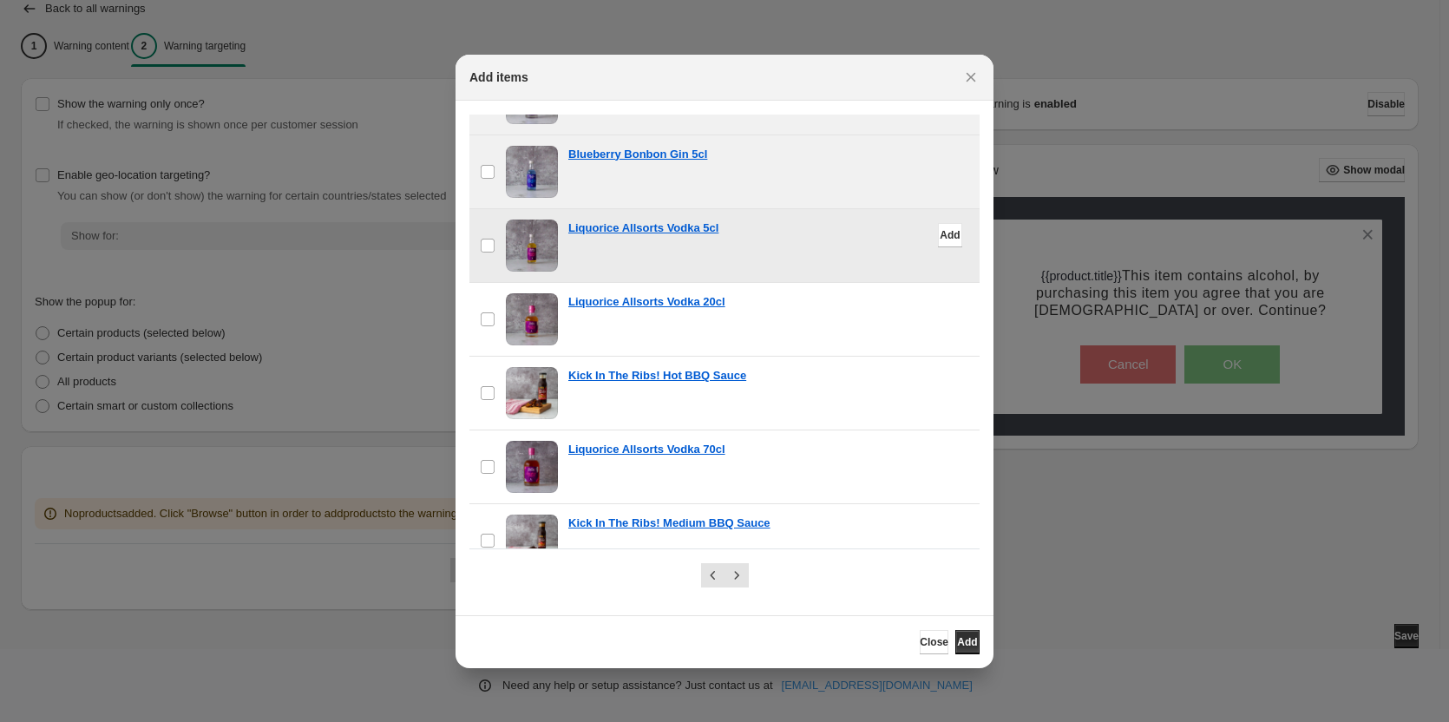
scroll to position [1215, 0]
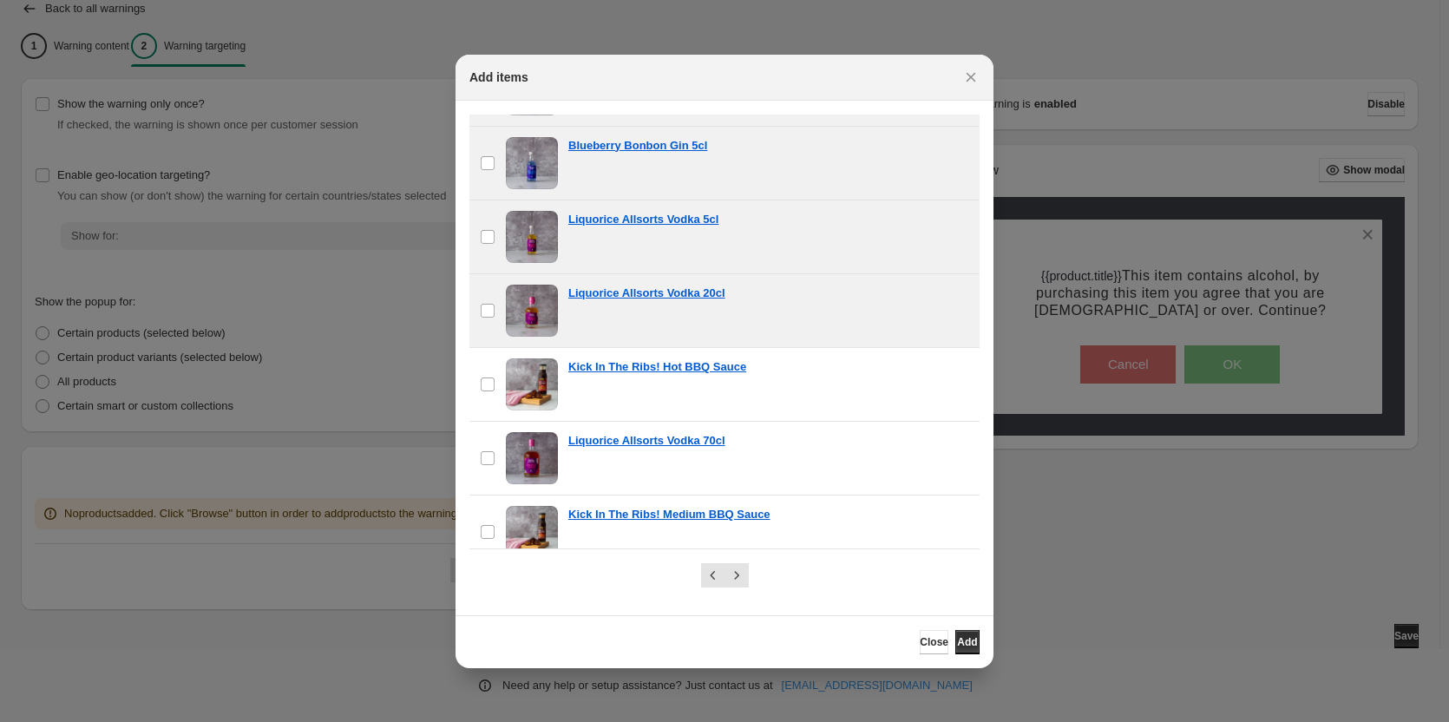
click at [529, 307] on span ":r29:" at bounding box center [532, 311] width 52 height 52
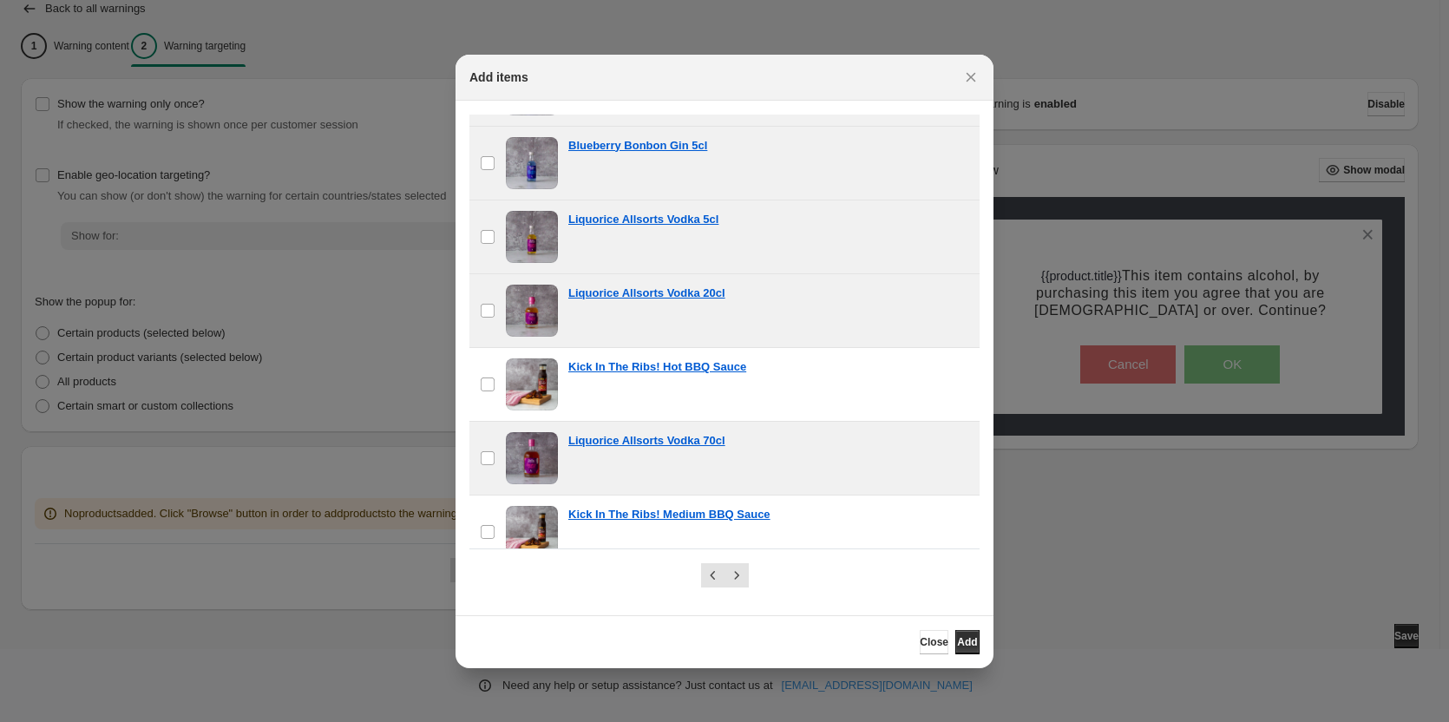
click at [534, 451] on span ":r29:" at bounding box center [532, 458] width 52 height 52
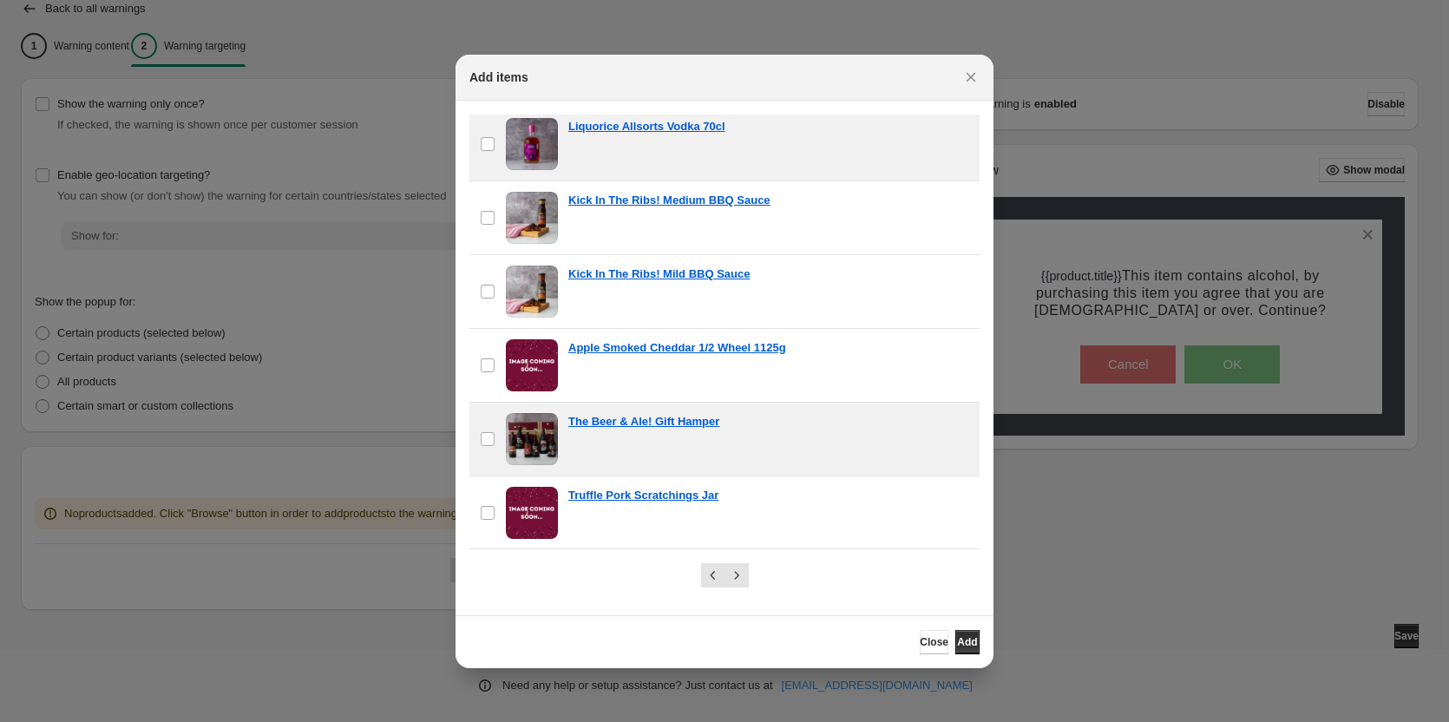
scroll to position [1530, 0]
click at [531, 440] on span ":r29:" at bounding box center [532, 438] width 52 height 52
click at [744, 572] on icon "Next" at bounding box center [736, 575] width 17 height 17
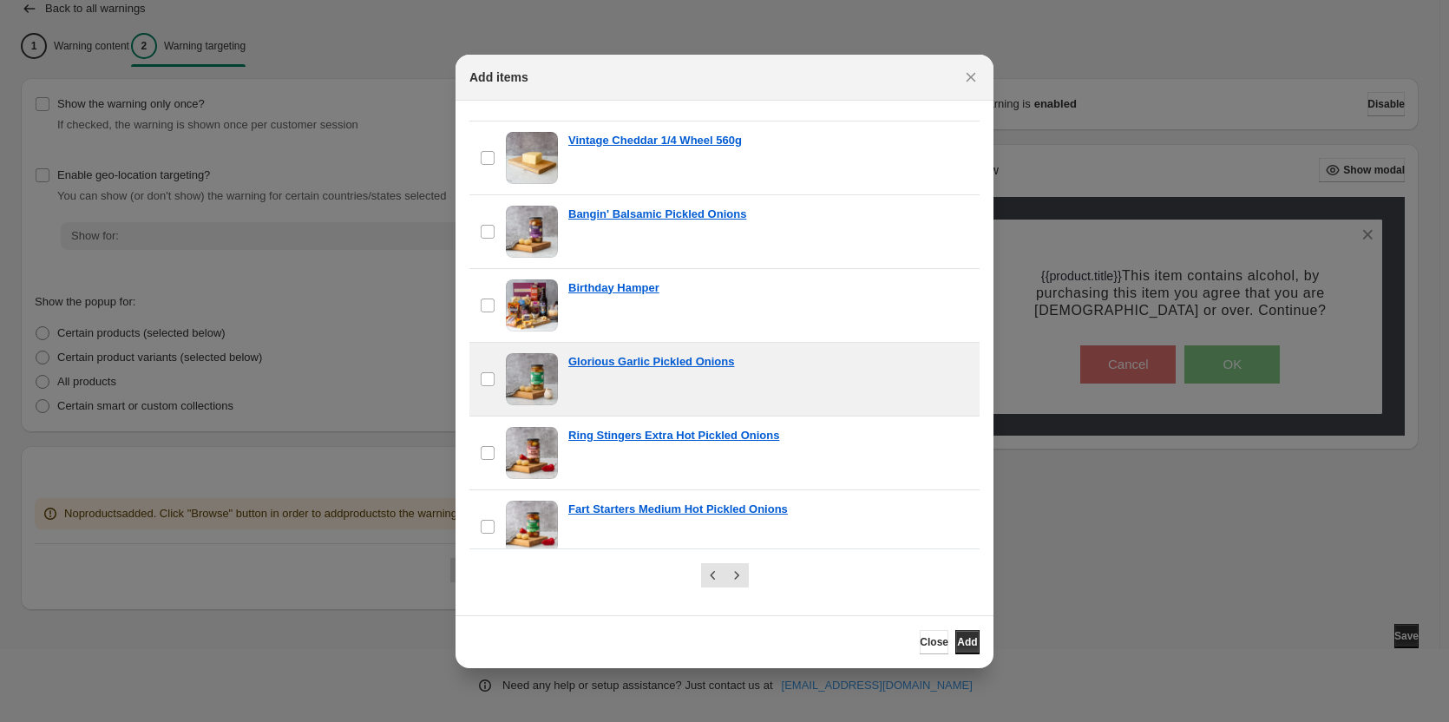
scroll to position [868, 0]
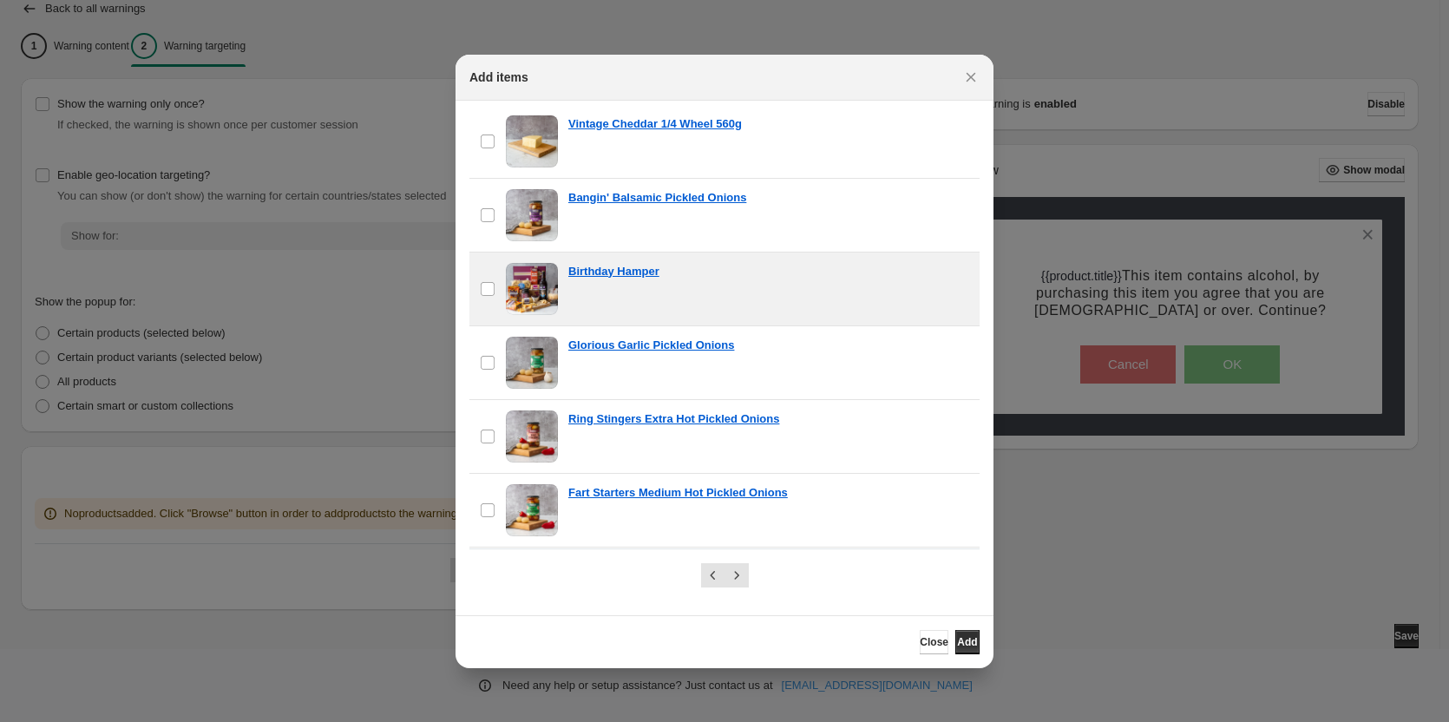
click at [528, 279] on span ":r29:" at bounding box center [532, 289] width 52 height 52
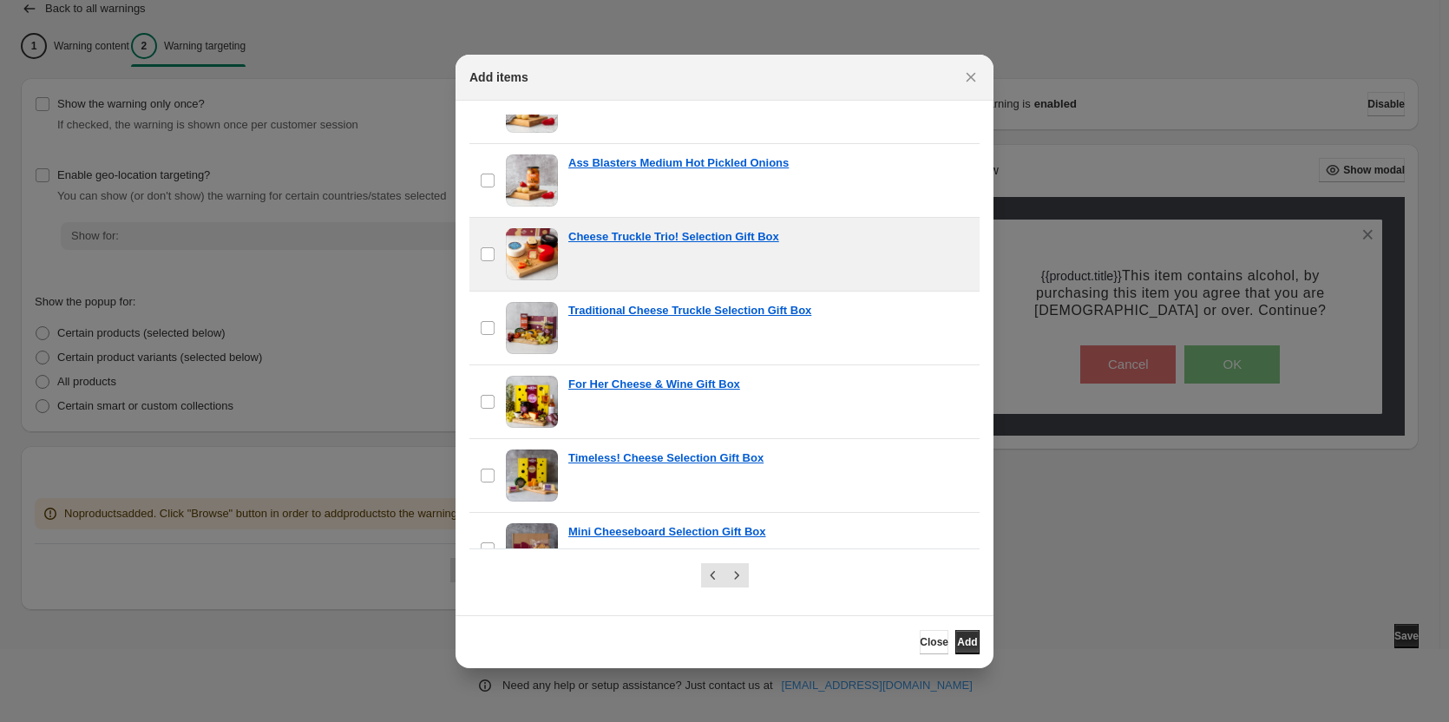
scroll to position [1302, 0]
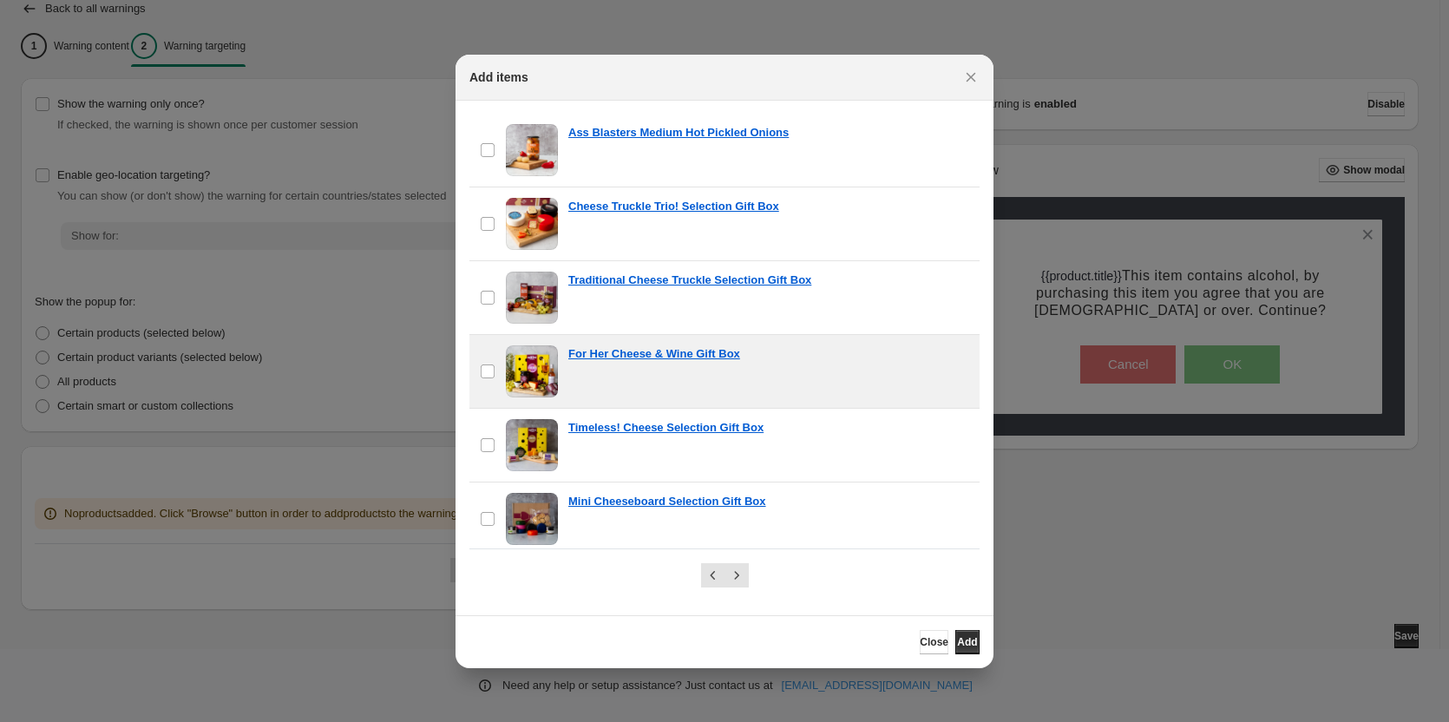
click at [527, 371] on span ":r29:" at bounding box center [532, 371] width 52 height 52
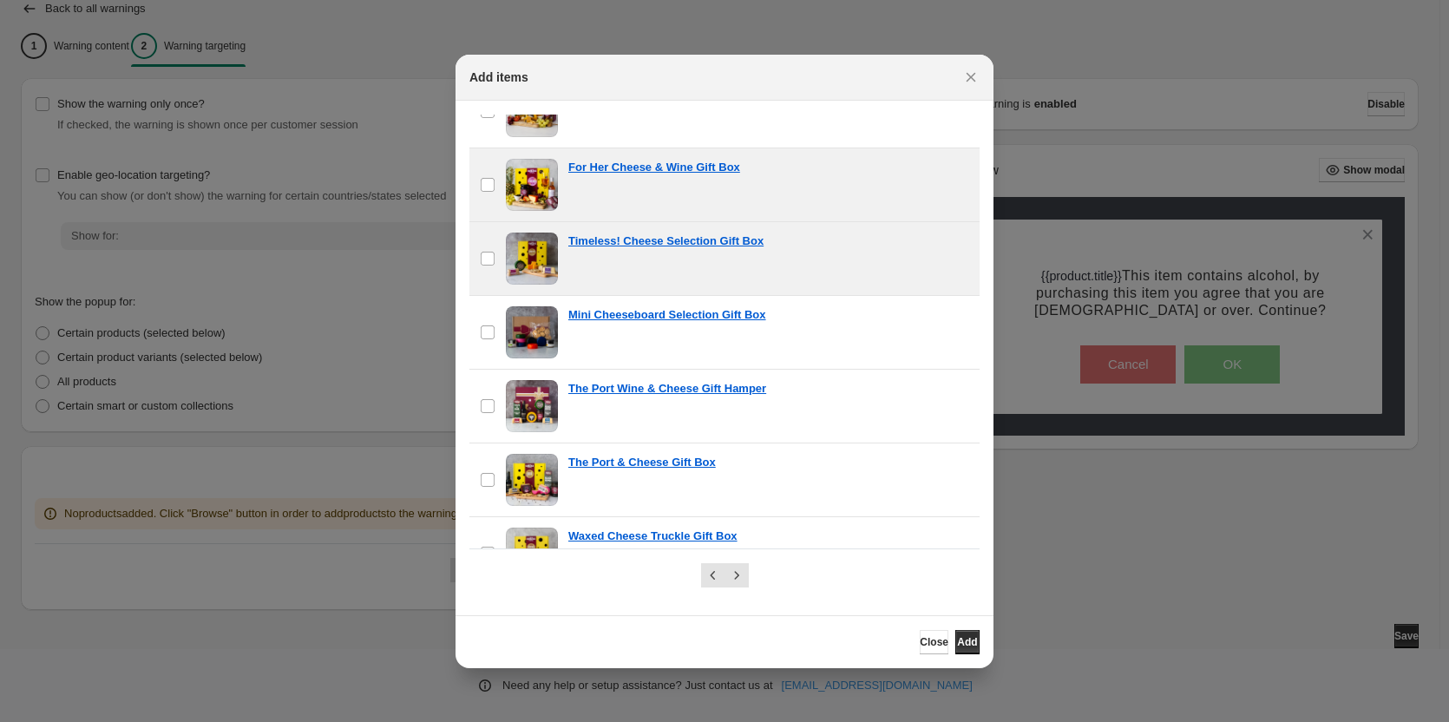
scroll to position [1530, 0]
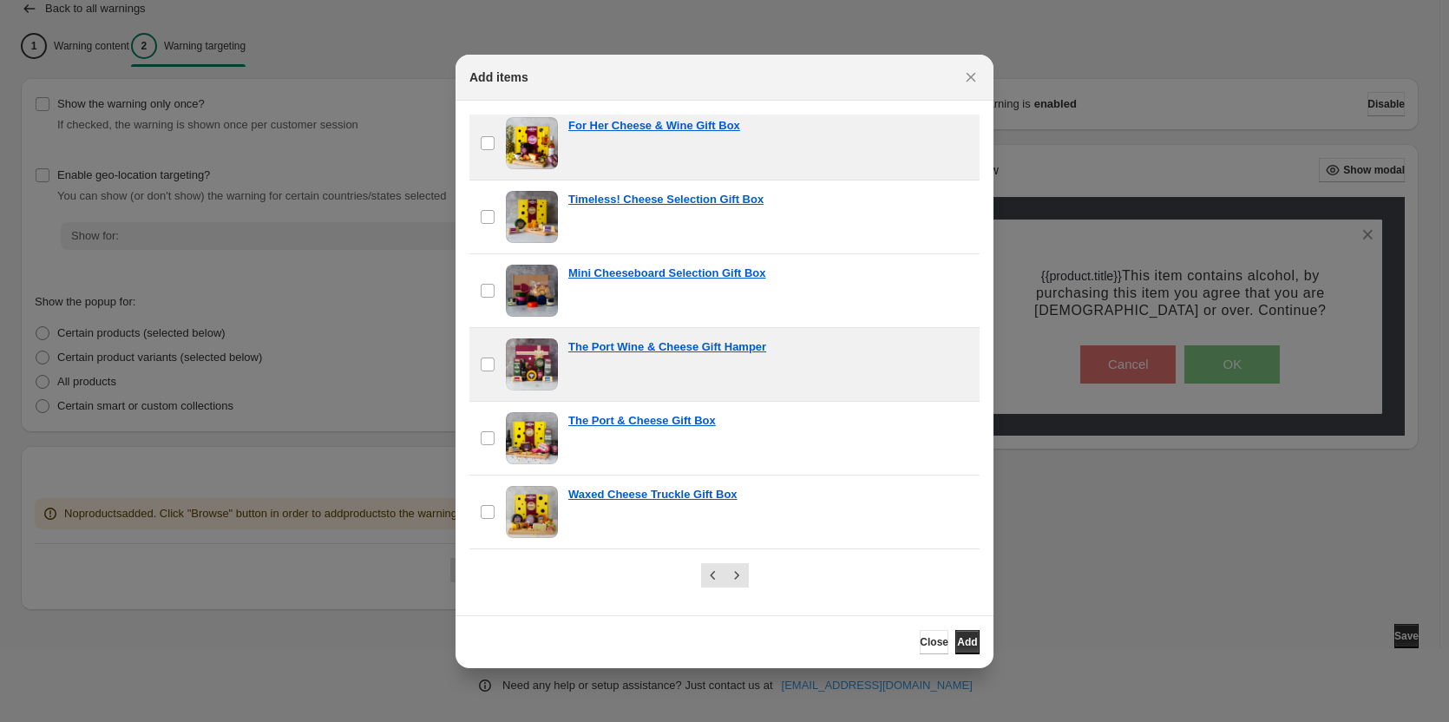
click at [523, 364] on span ":r29:" at bounding box center [532, 364] width 52 height 52
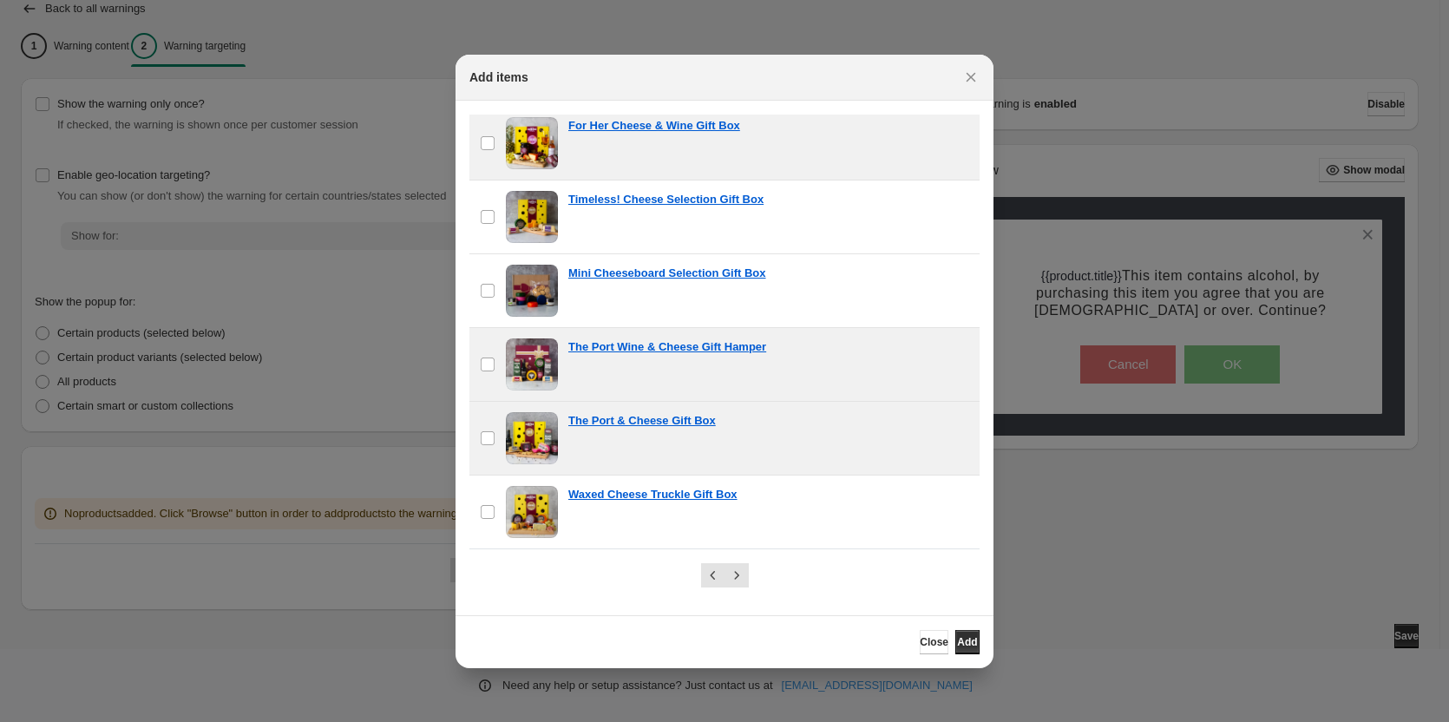
click at [535, 426] on span ":r29:" at bounding box center [532, 438] width 52 height 52
click at [740, 579] on icon "Next" at bounding box center [736, 575] width 17 height 17
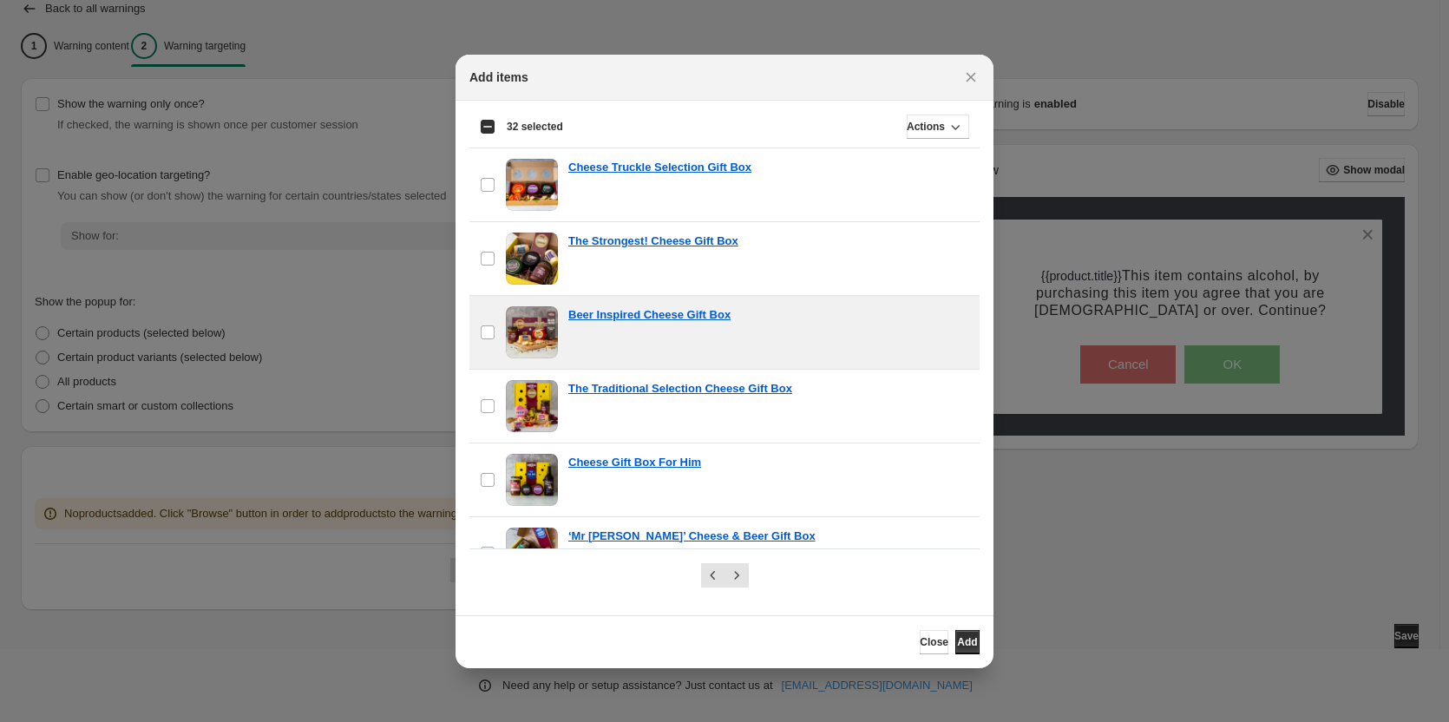
scroll to position [174, 0]
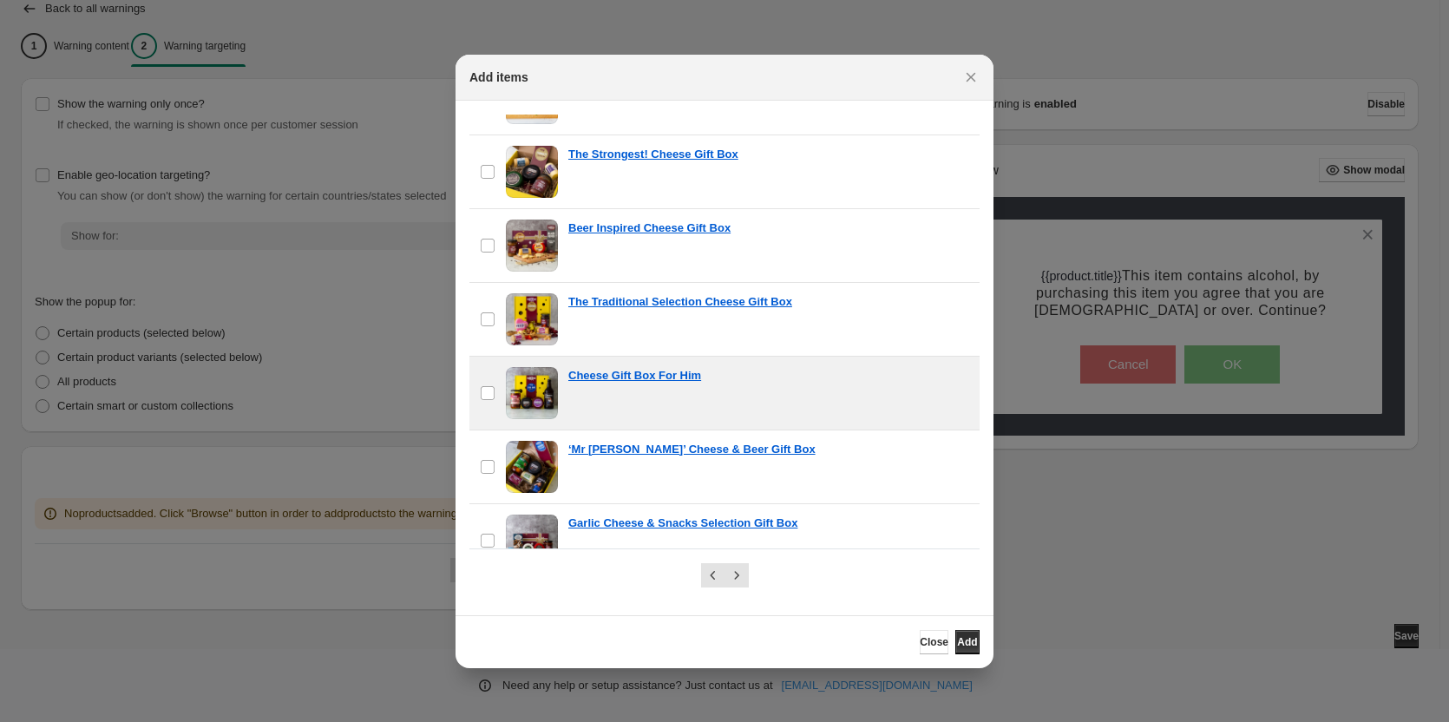
click at [533, 388] on span ":r29:" at bounding box center [532, 393] width 52 height 52
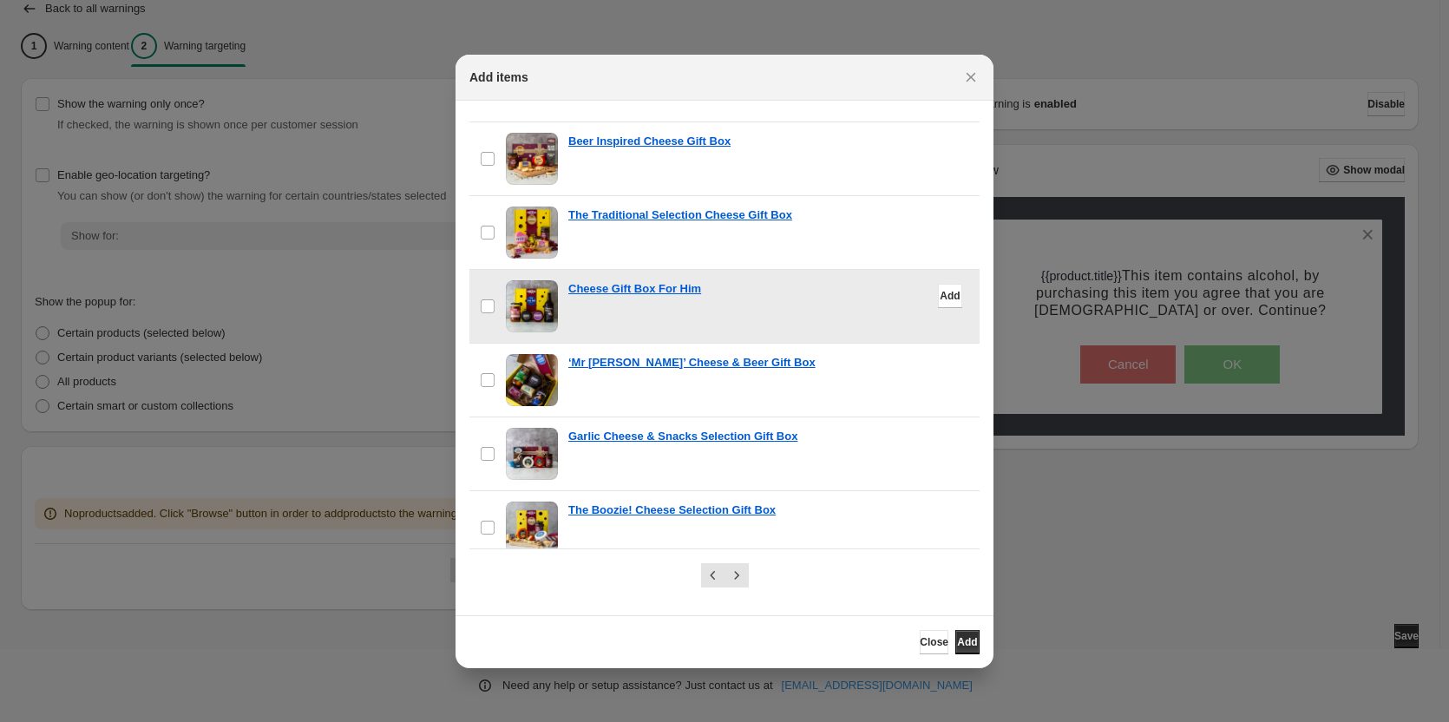
click at [533, 388] on span ":r29:" at bounding box center [532, 380] width 52 height 52
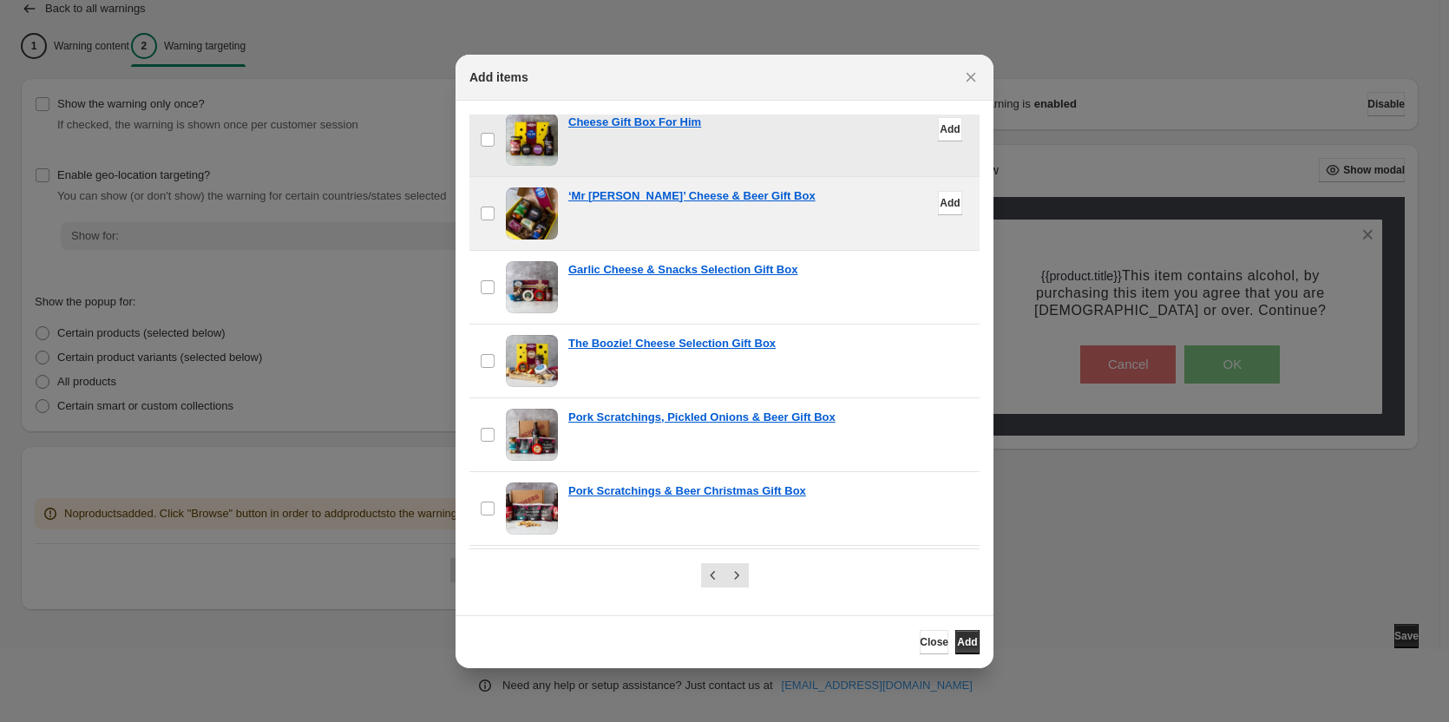
scroll to position [434, 0]
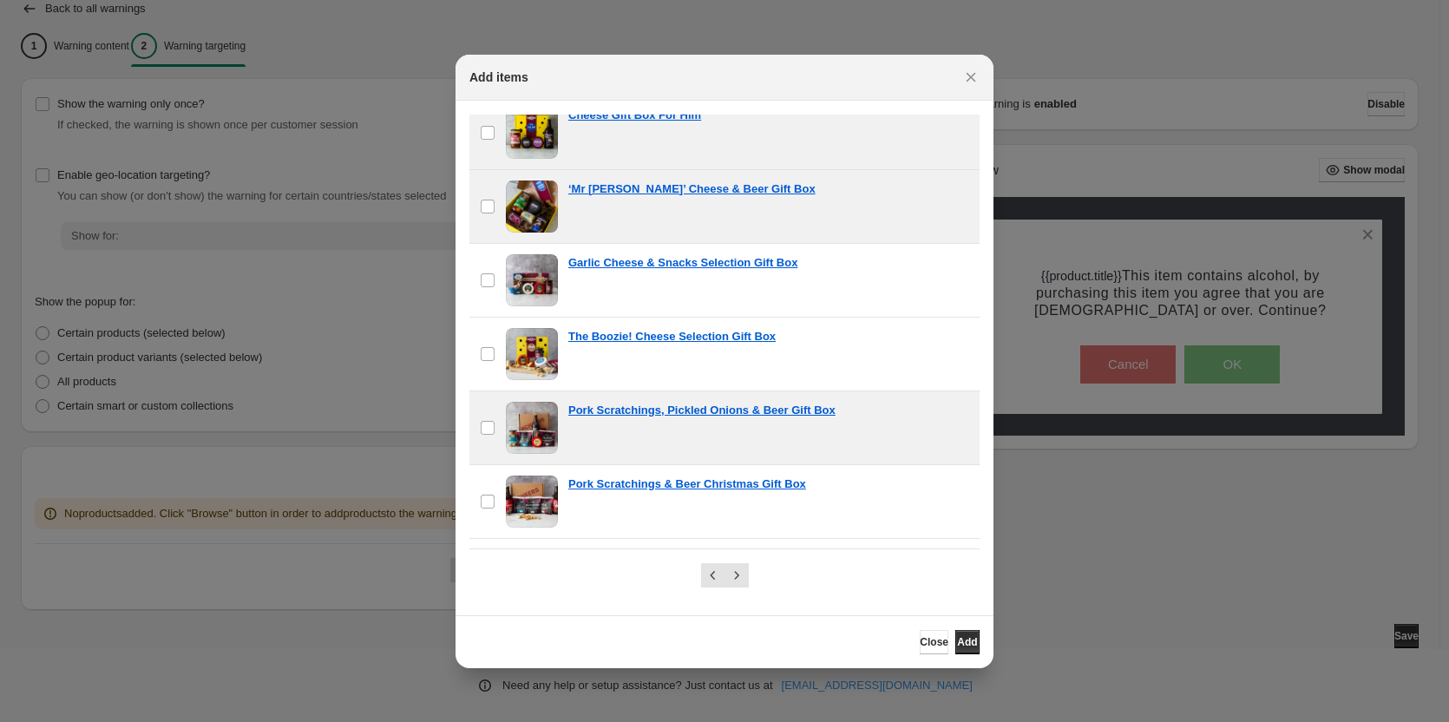
click at [543, 420] on span ":r29:" at bounding box center [532, 428] width 52 height 52
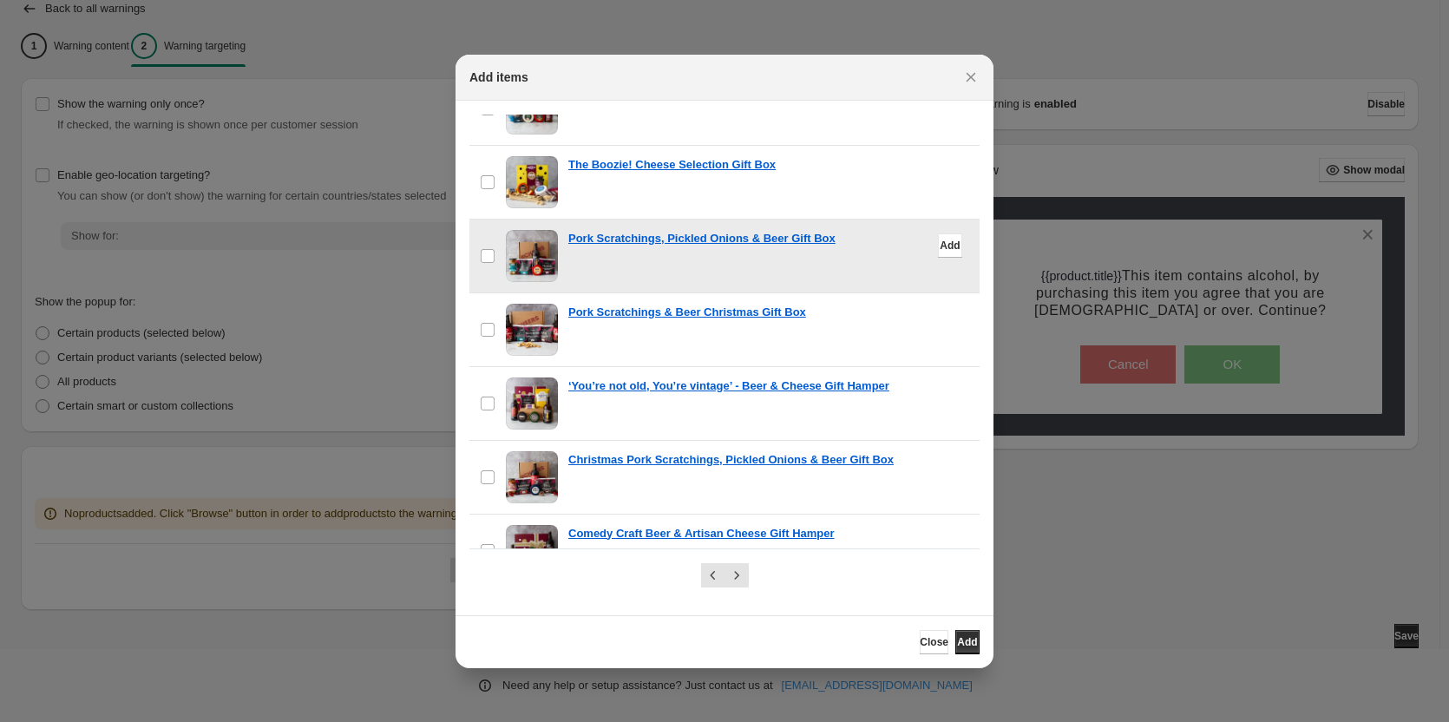
scroll to position [607, 0]
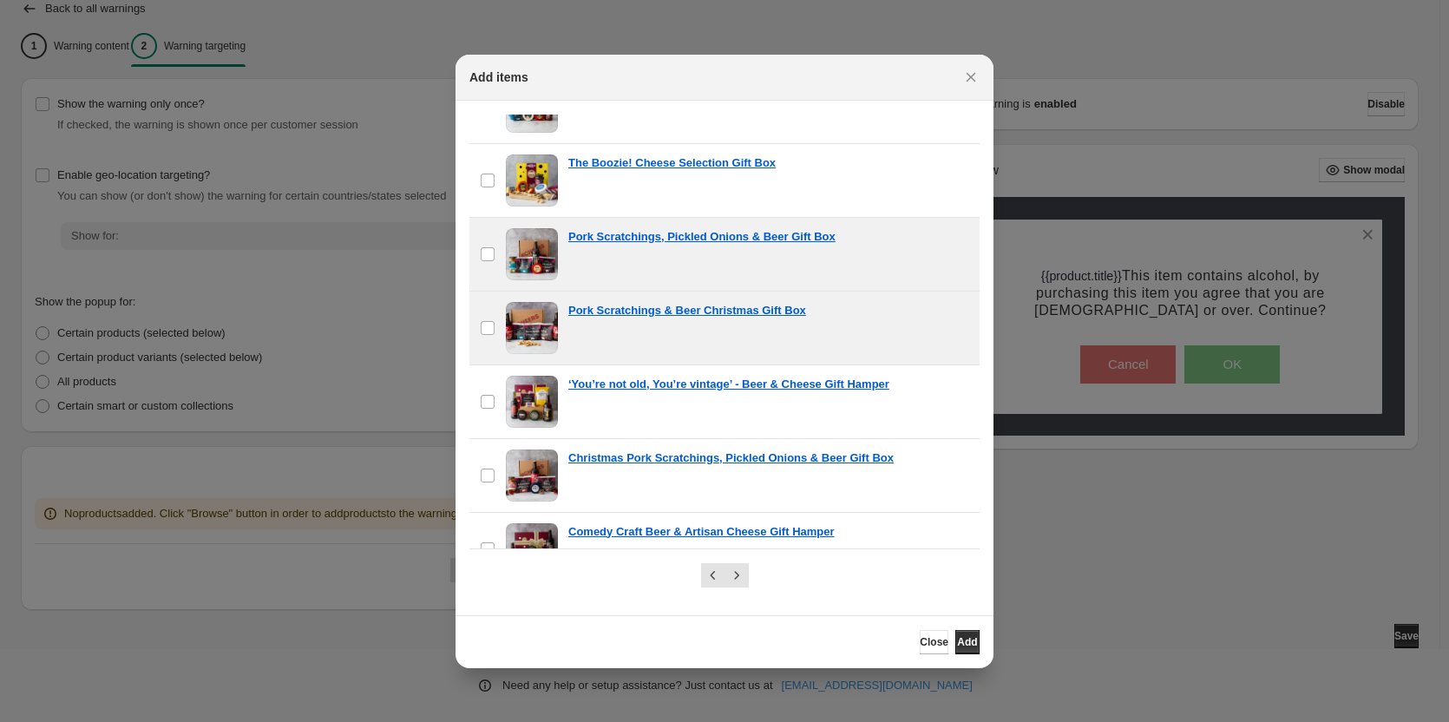
click at [549, 333] on span ":r29:" at bounding box center [532, 328] width 52 height 52
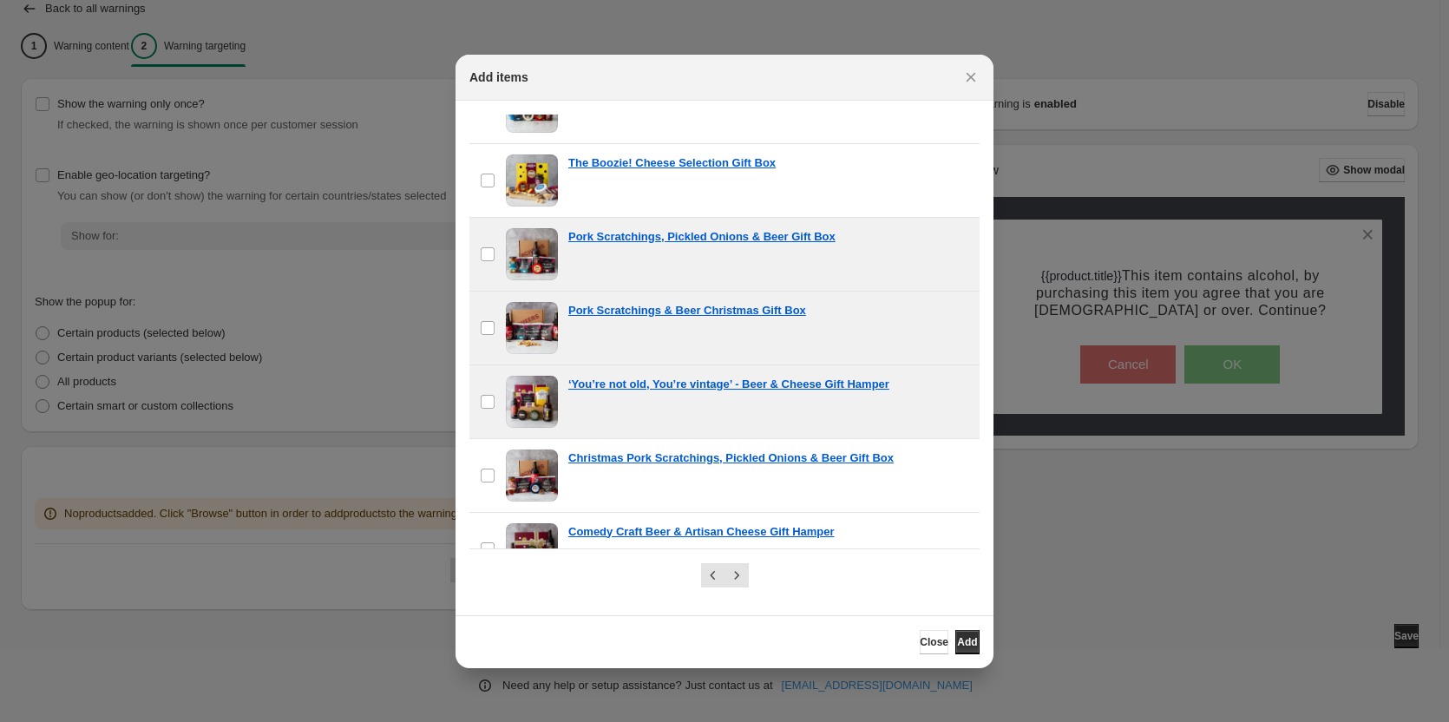
click at [540, 406] on span ":r29:" at bounding box center [532, 402] width 52 height 52
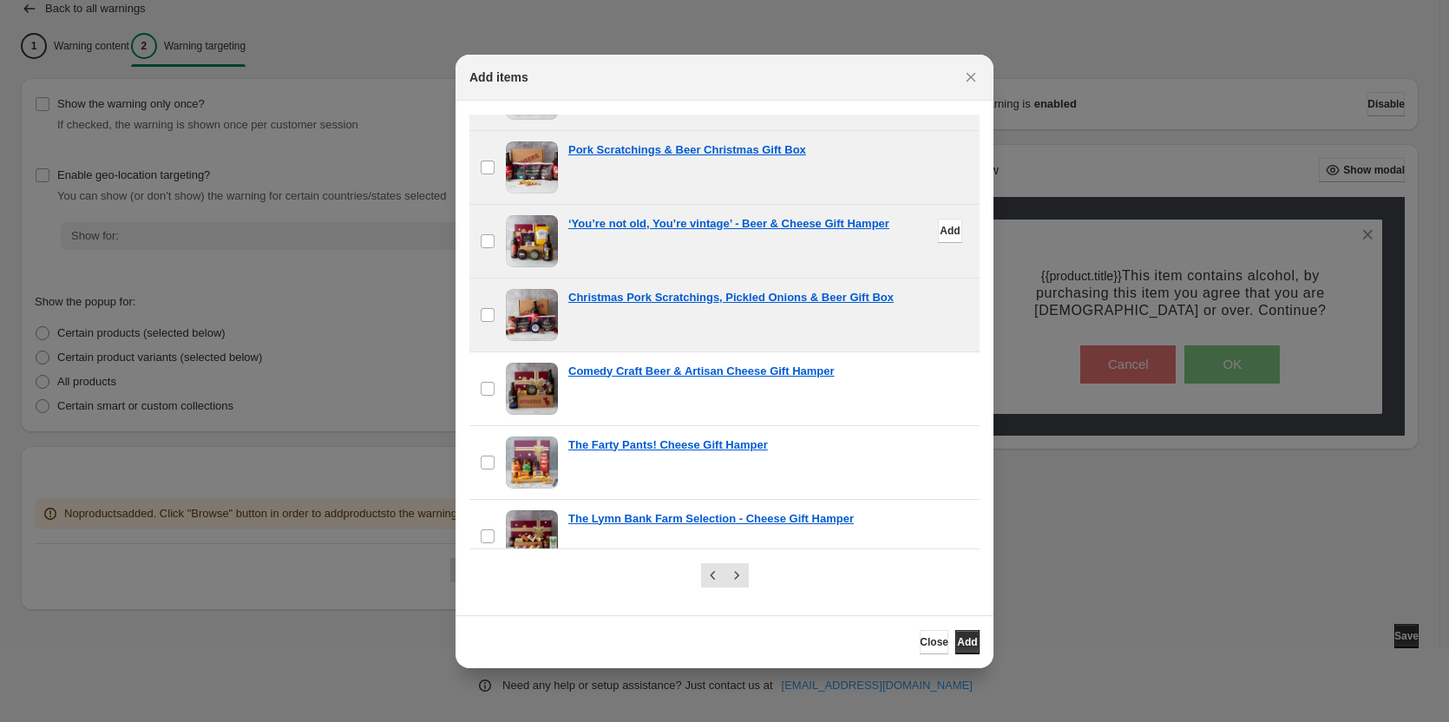
scroll to position [781, 0]
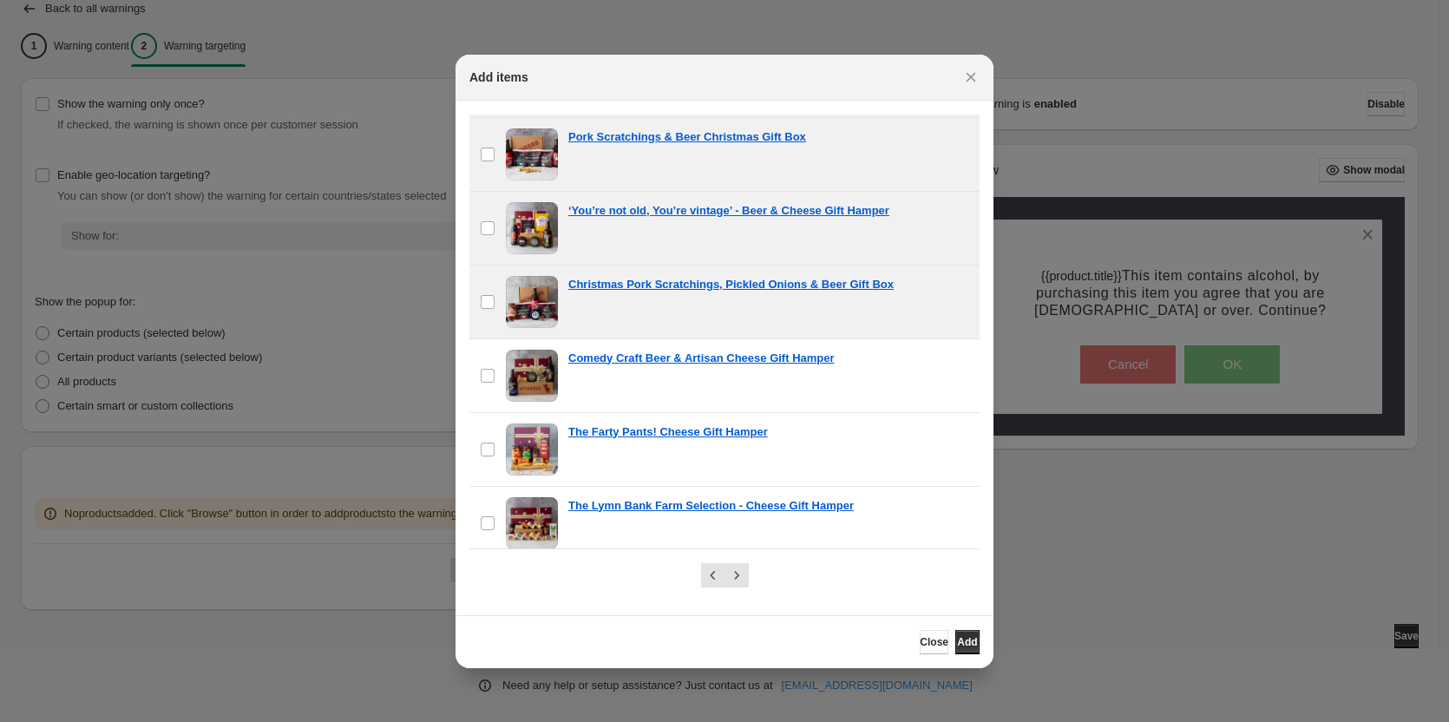
click at [542, 301] on span ":r29:" at bounding box center [532, 302] width 52 height 52
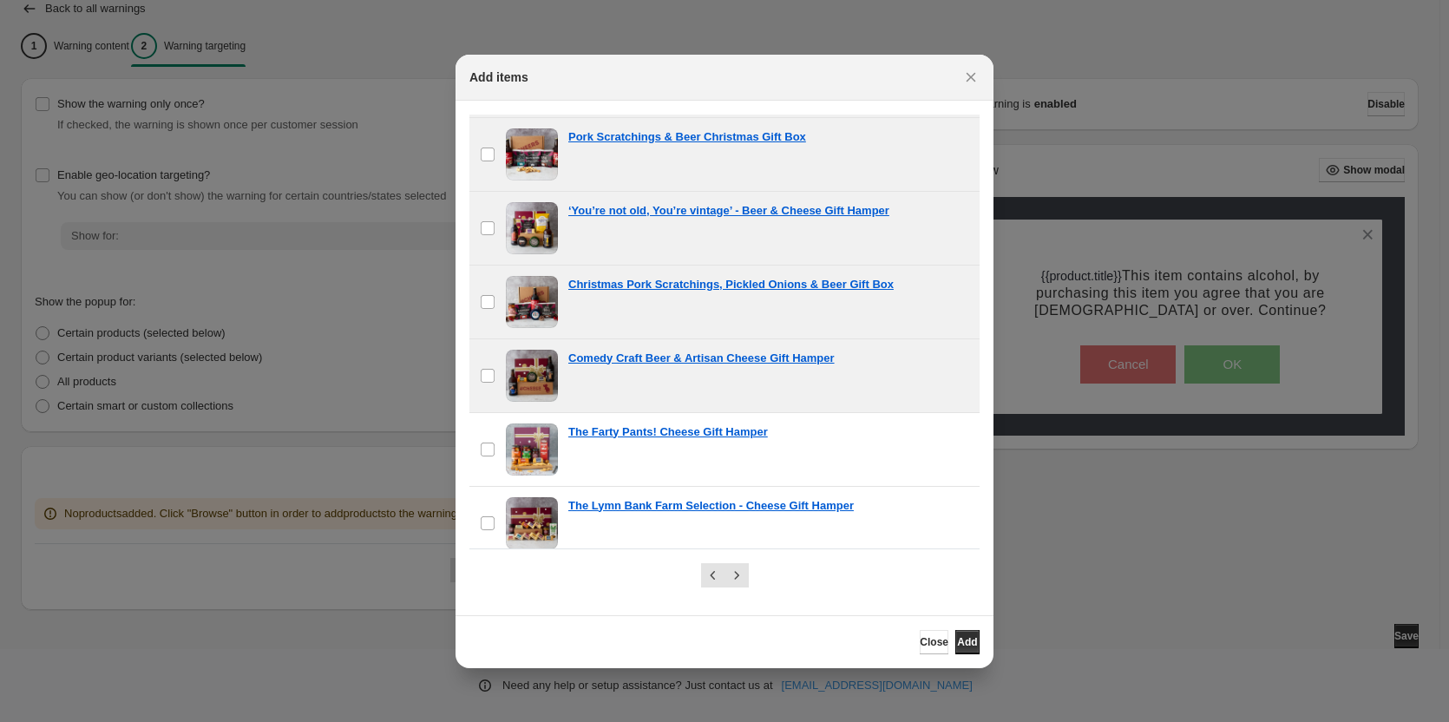
click at [529, 381] on span ":r29:" at bounding box center [532, 376] width 52 height 52
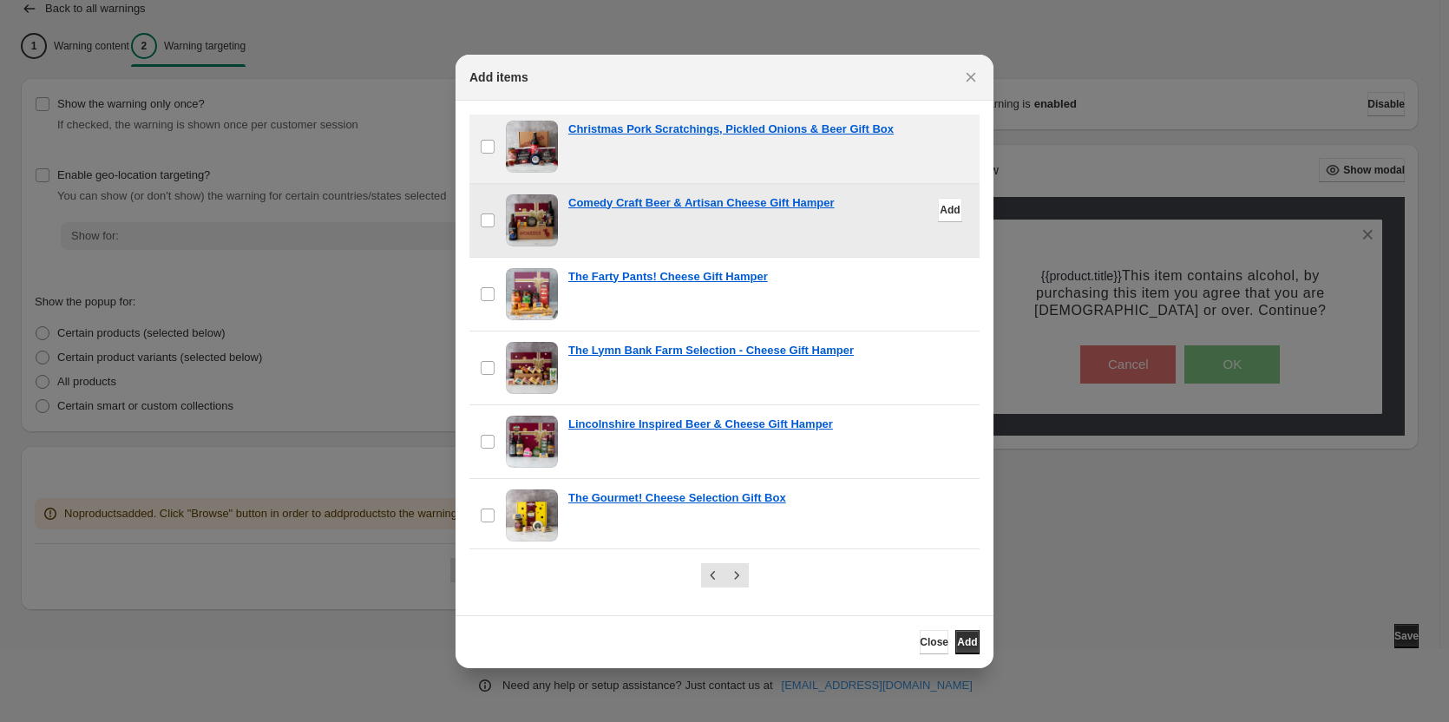
scroll to position [955, 0]
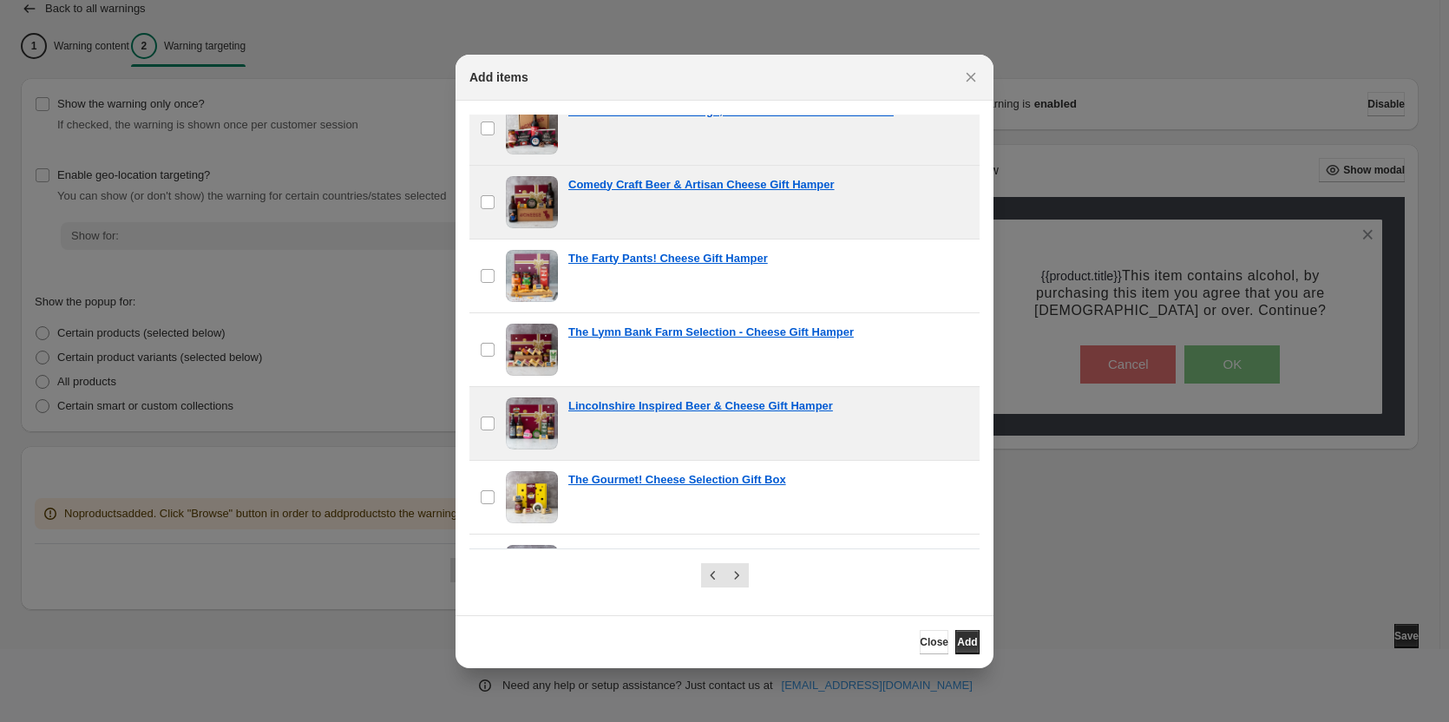
click at [534, 421] on span ":r29:" at bounding box center [532, 423] width 52 height 52
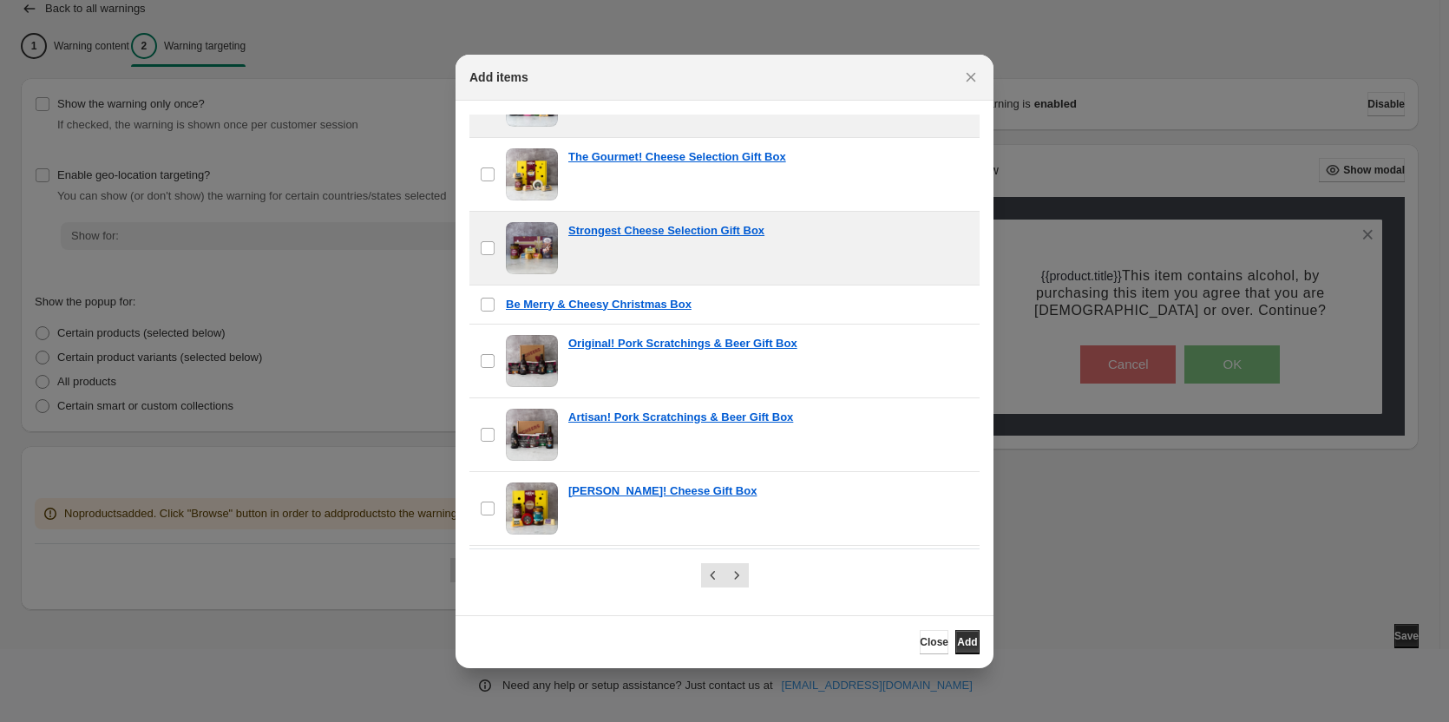
scroll to position [1302, 0]
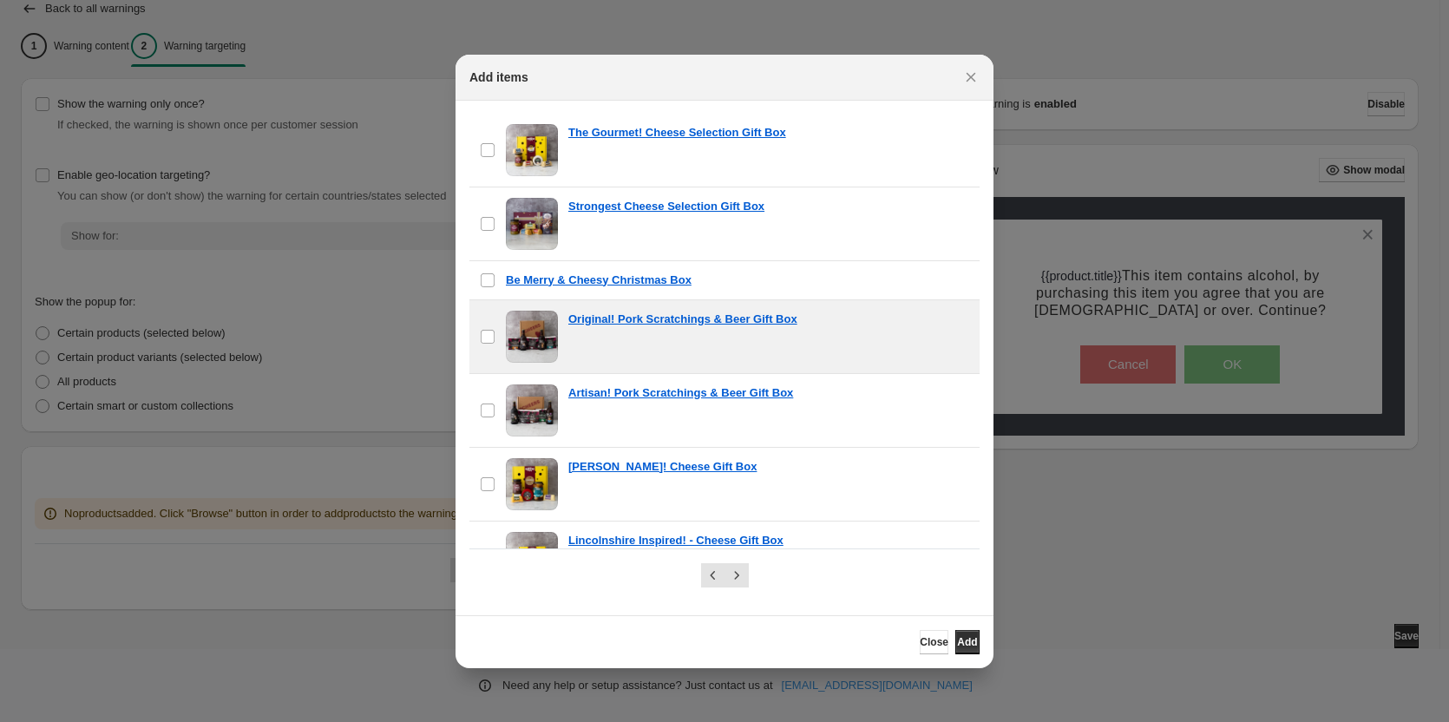
click at [541, 344] on span ":r29:" at bounding box center [532, 337] width 52 height 52
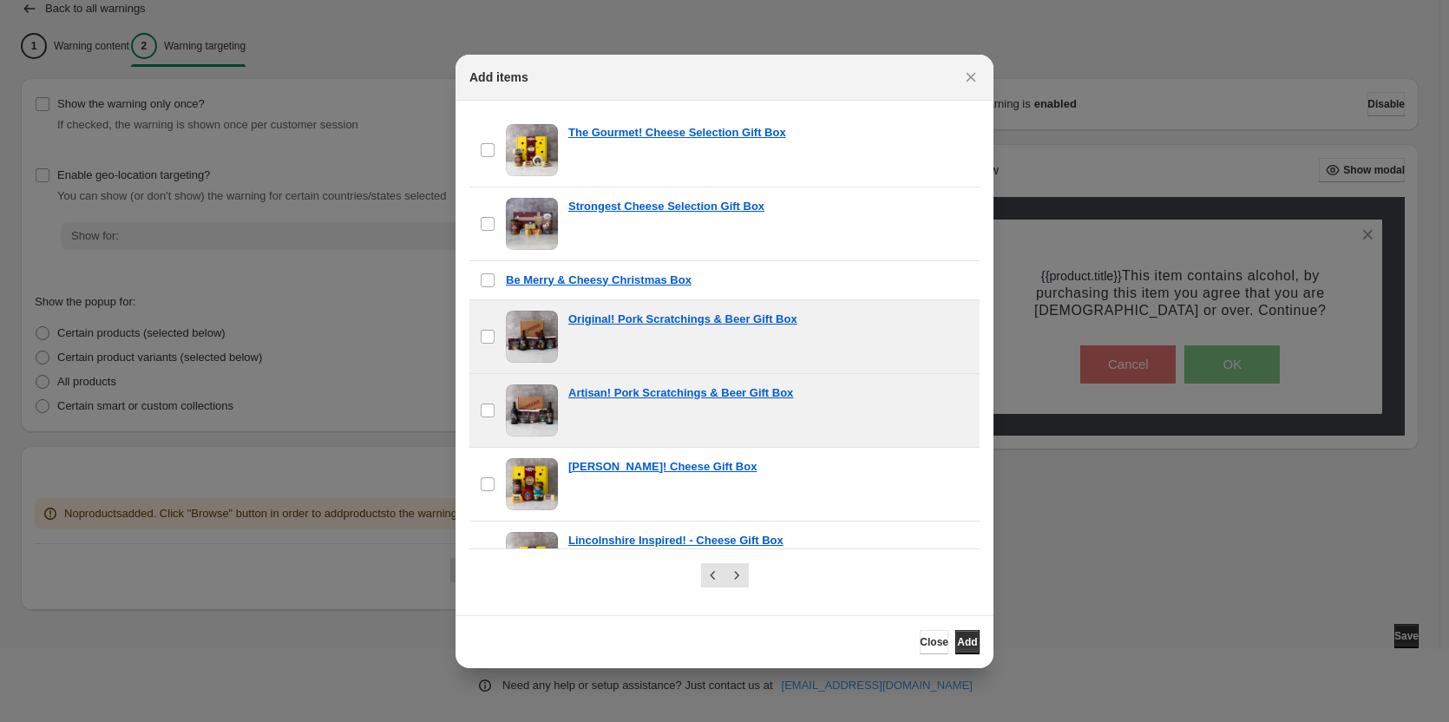
click at [545, 405] on span ":r29:" at bounding box center [532, 410] width 52 height 52
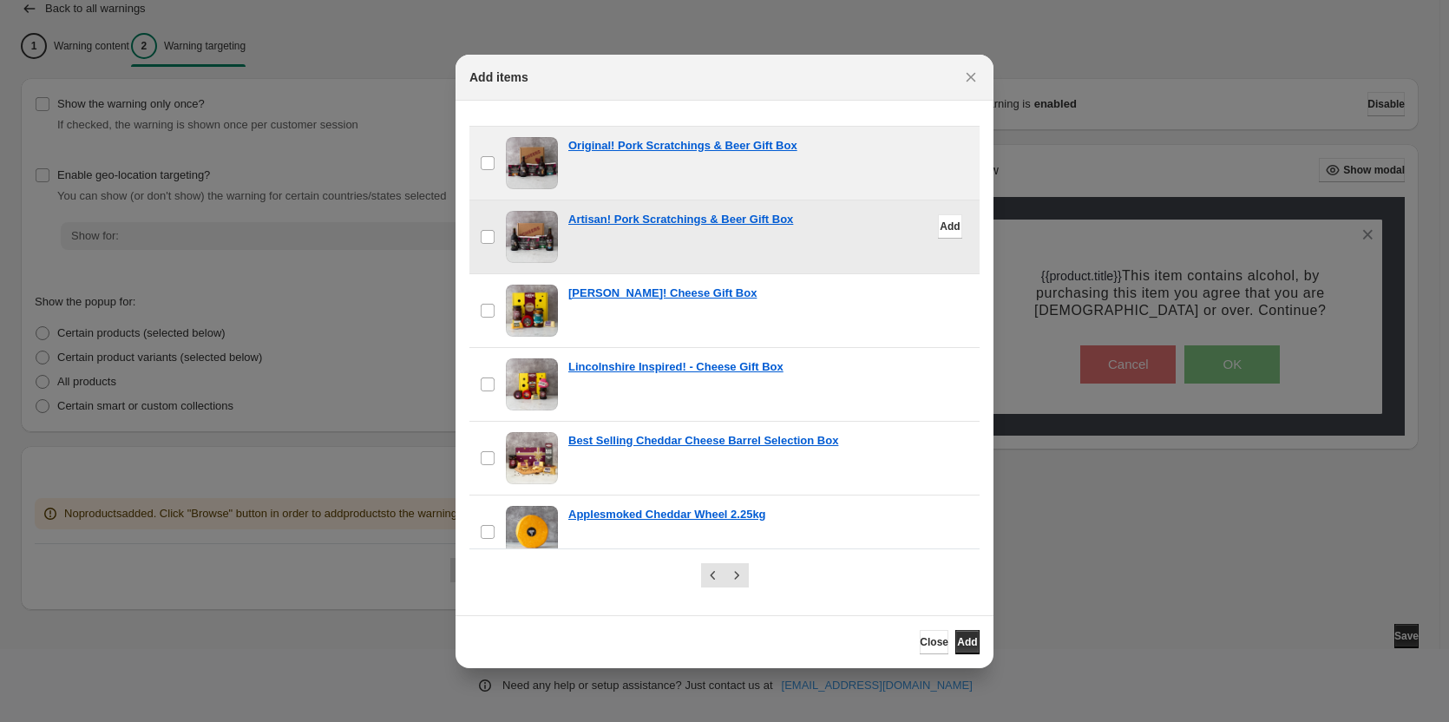
scroll to position [1495, 0]
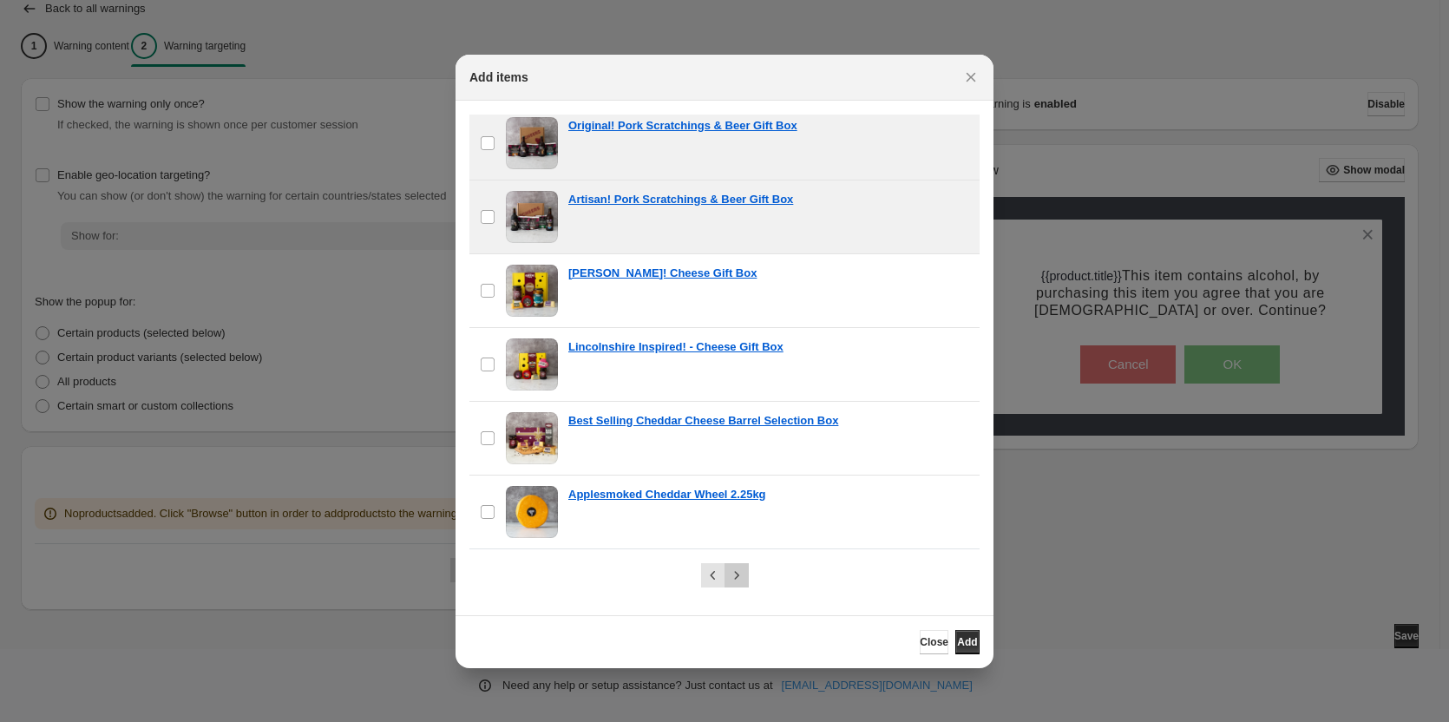
click at [743, 574] on icon "Next" at bounding box center [736, 575] width 17 height 17
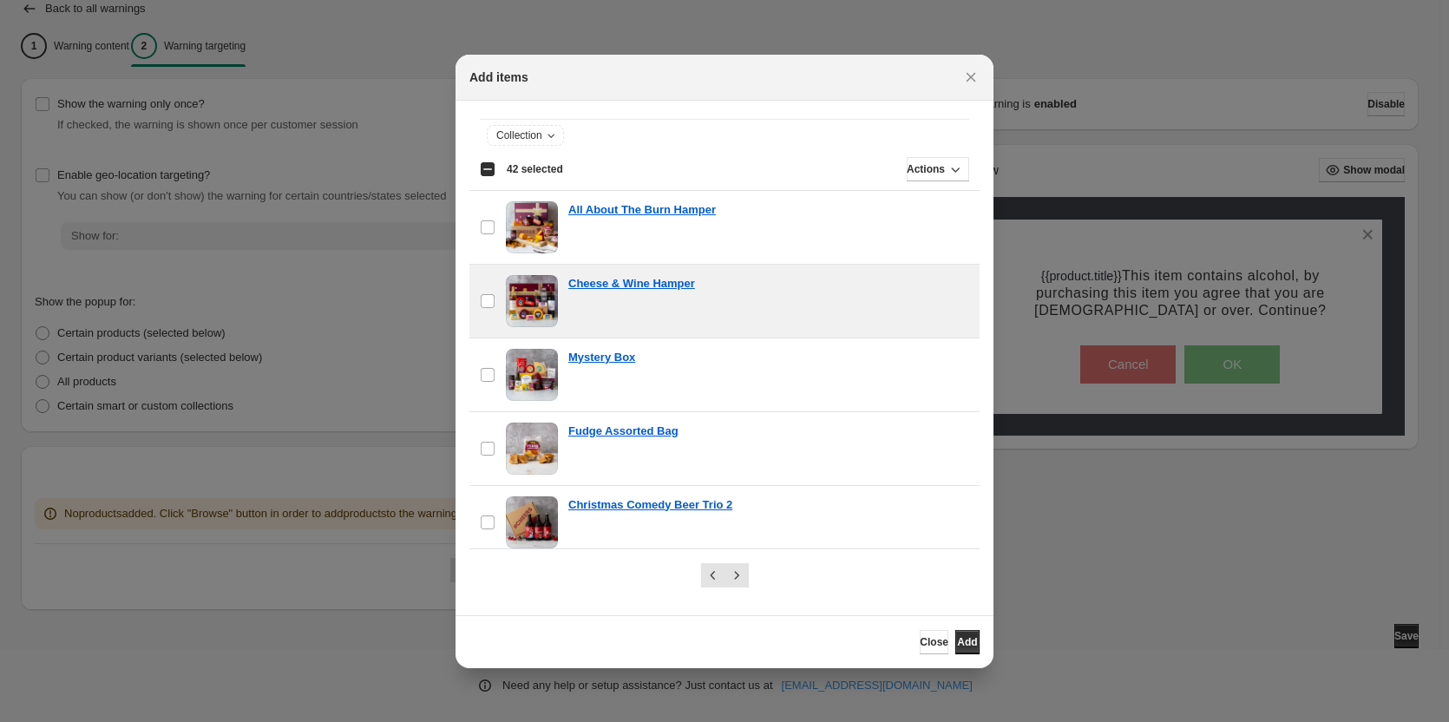
scroll to position [87, 0]
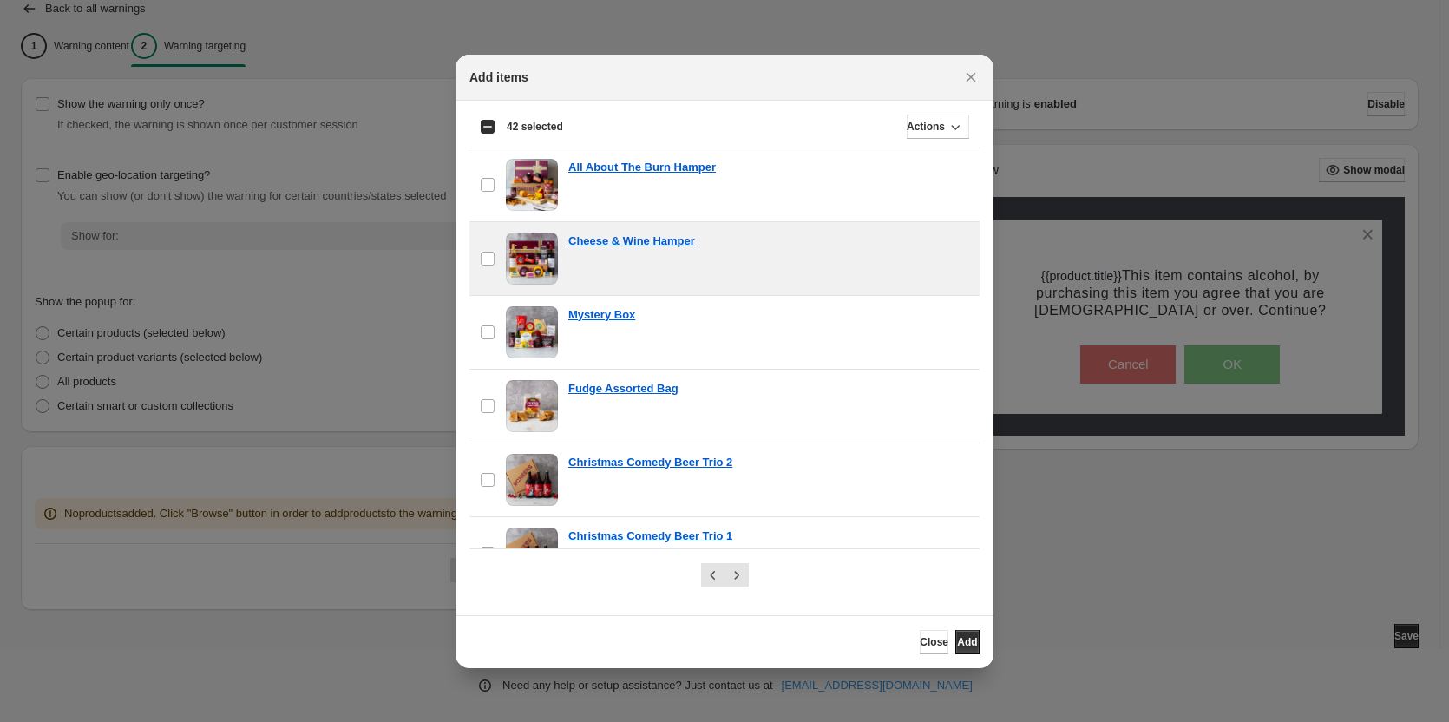
click at [543, 259] on span ":r29:" at bounding box center [532, 259] width 52 height 52
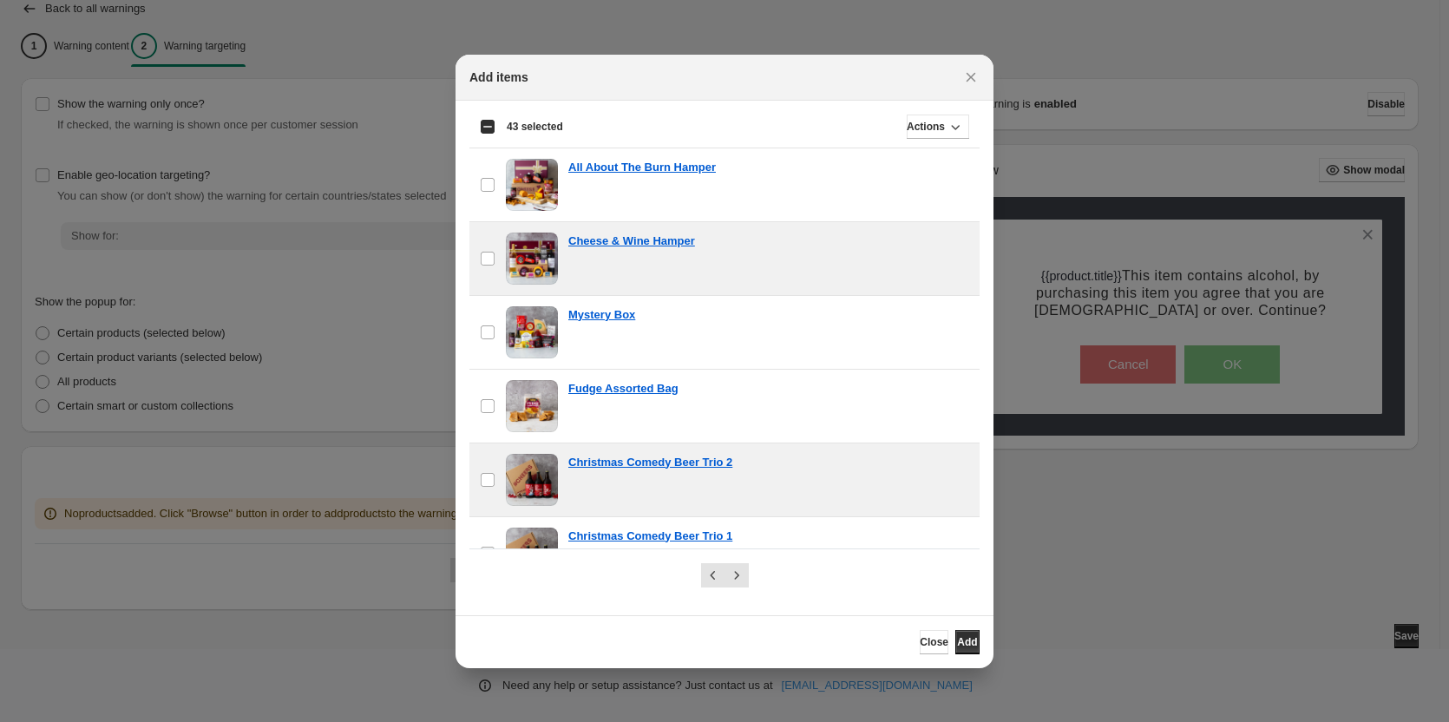
click at [542, 465] on span ":r29:" at bounding box center [532, 480] width 52 height 52
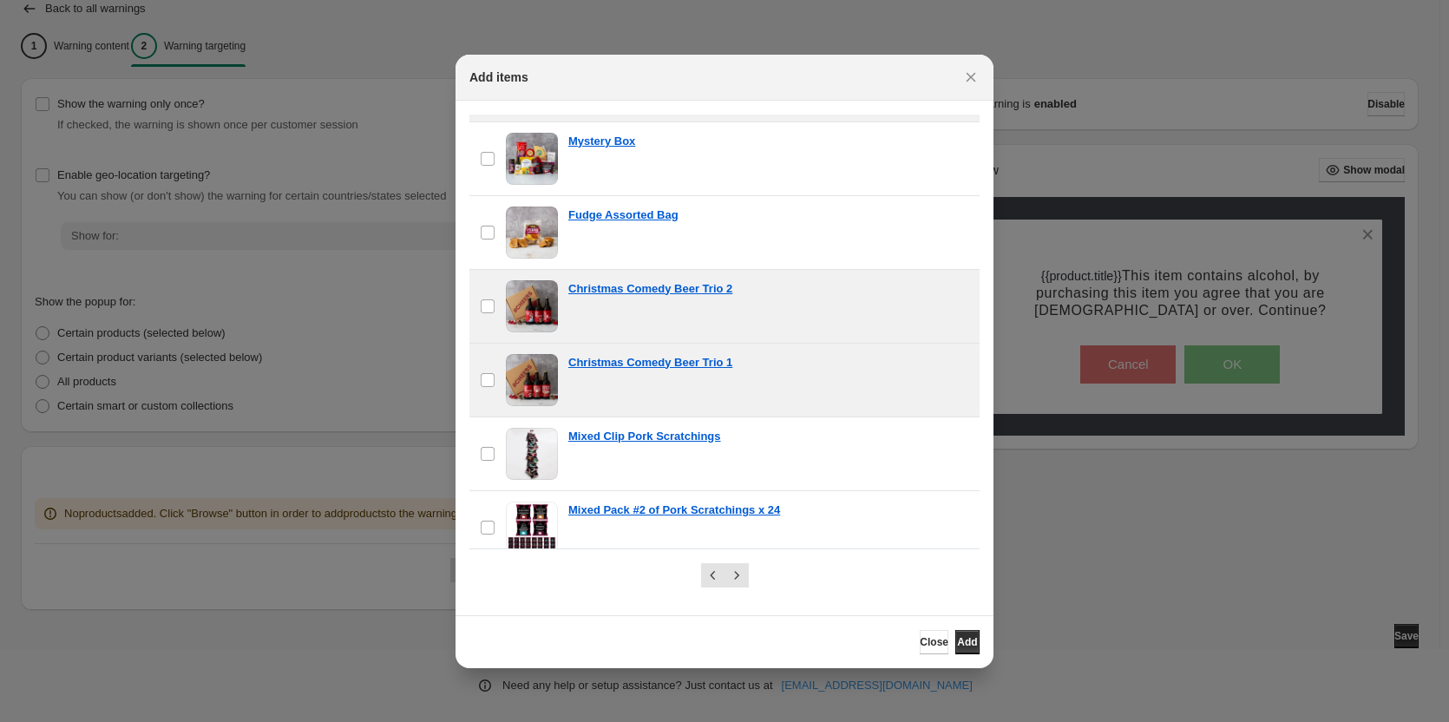
click at [522, 367] on span ":r29:" at bounding box center [532, 380] width 52 height 52
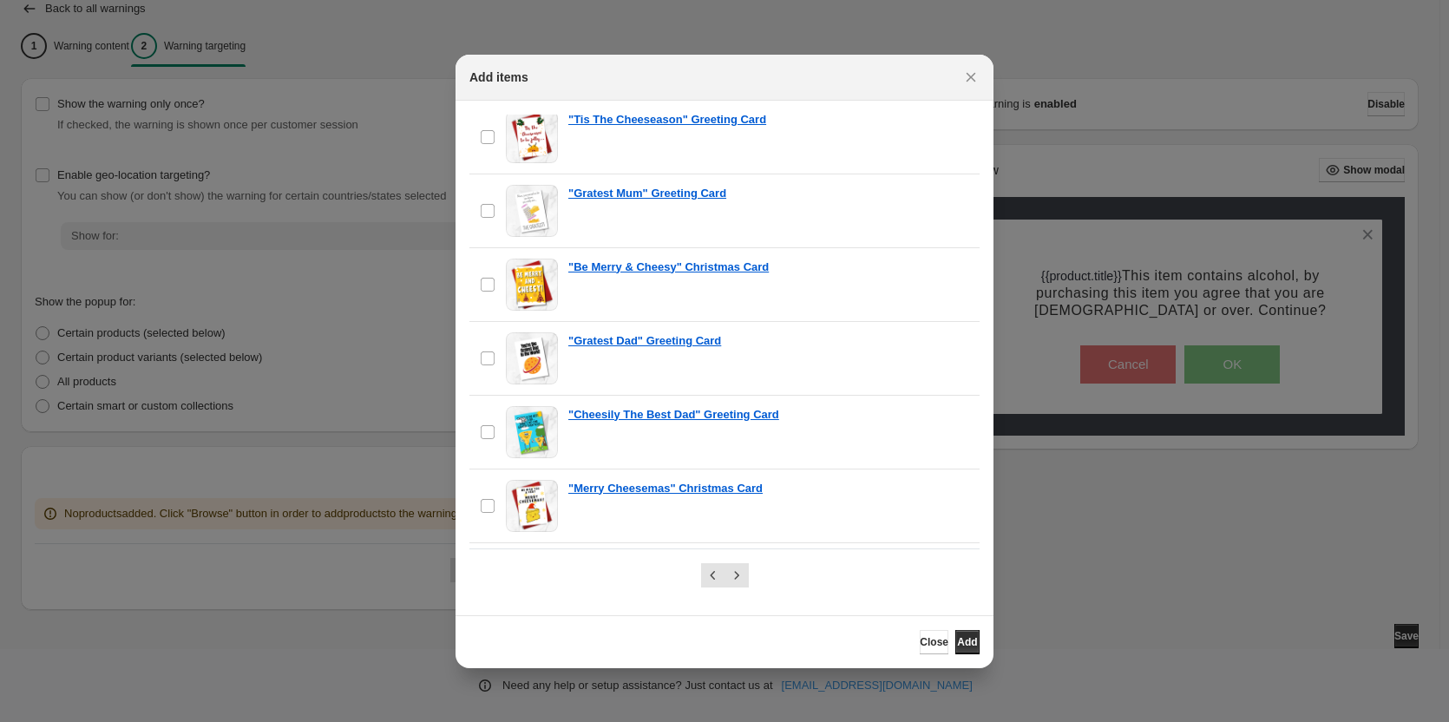
scroll to position [1530, 0]
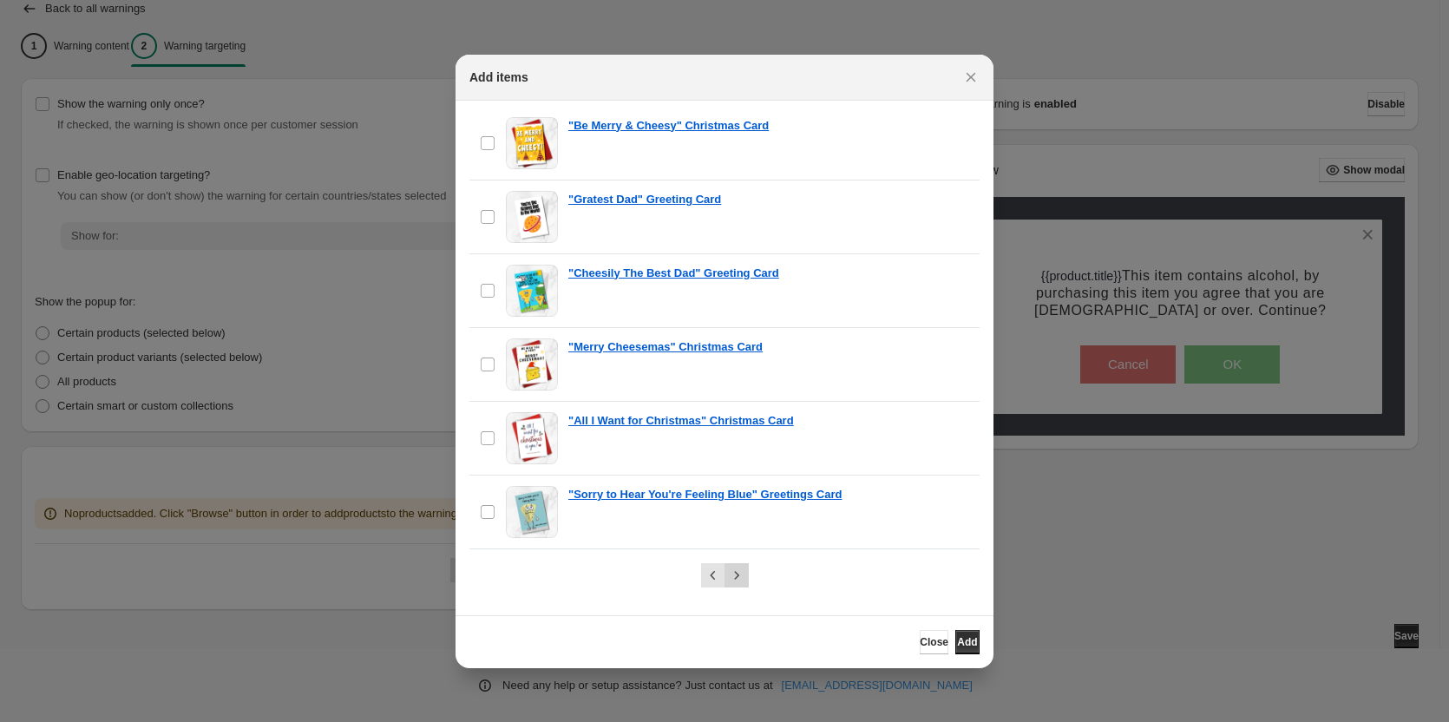
click at [742, 576] on icon "Next" at bounding box center [736, 575] width 17 height 17
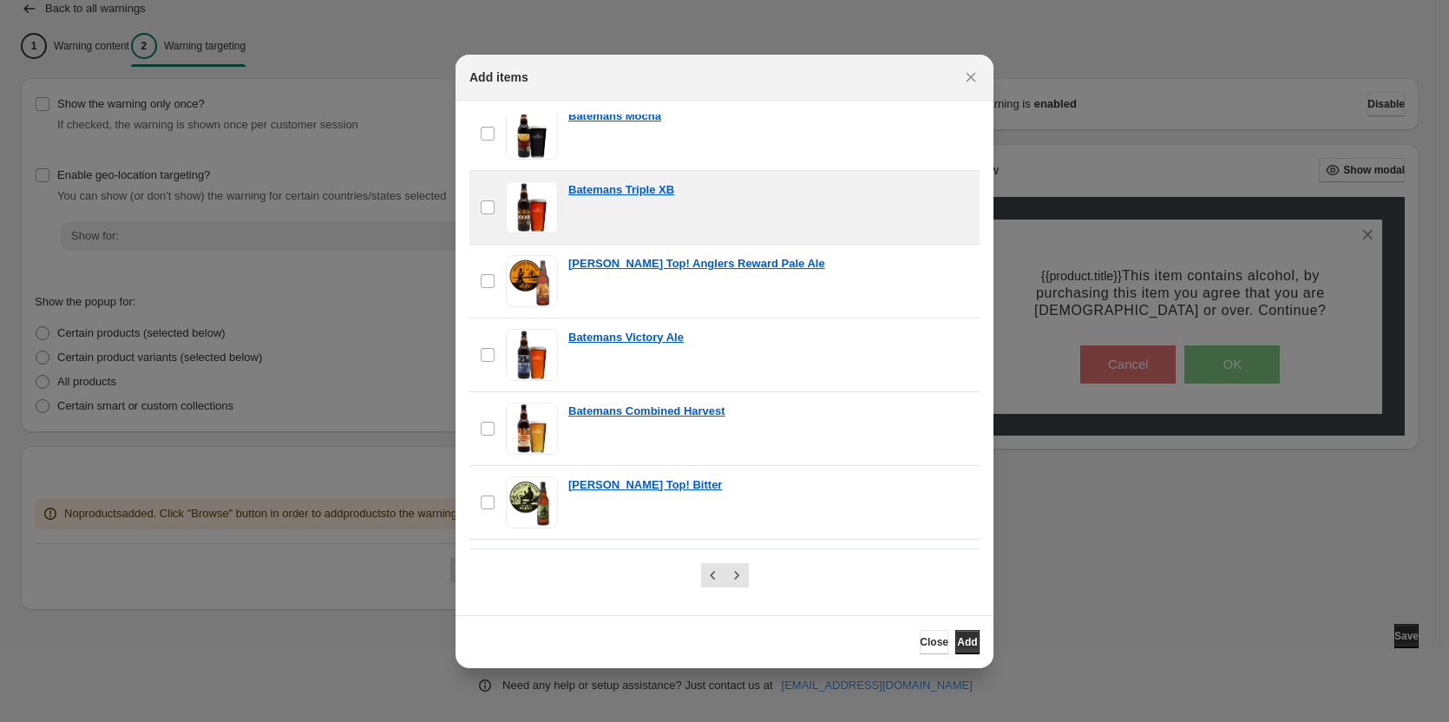
scroll to position [955, 0]
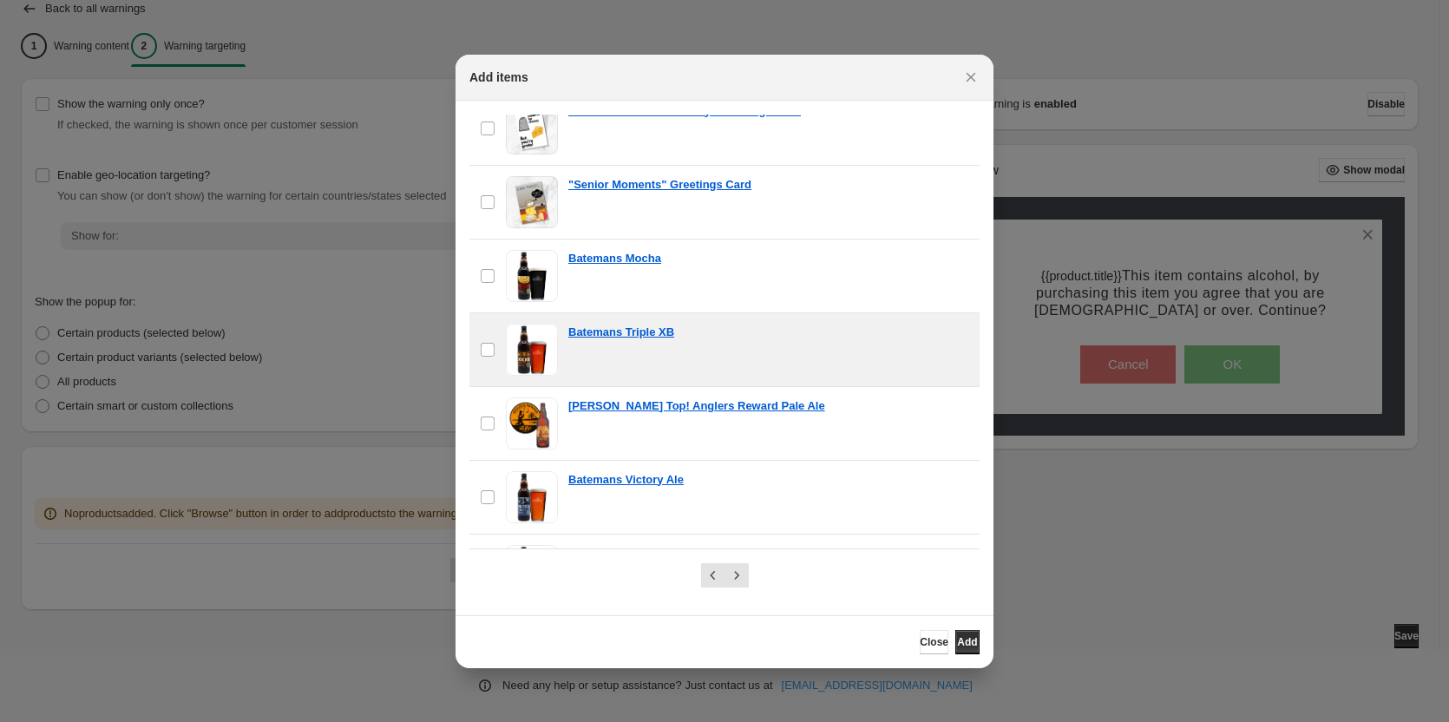
drag, startPoint x: 533, startPoint y: 285, endPoint x: 533, endPoint y: 346, distance: 61.6
click at [533, 286] on span ":r29:" at bounding box center [532, 276] width 52 height 52
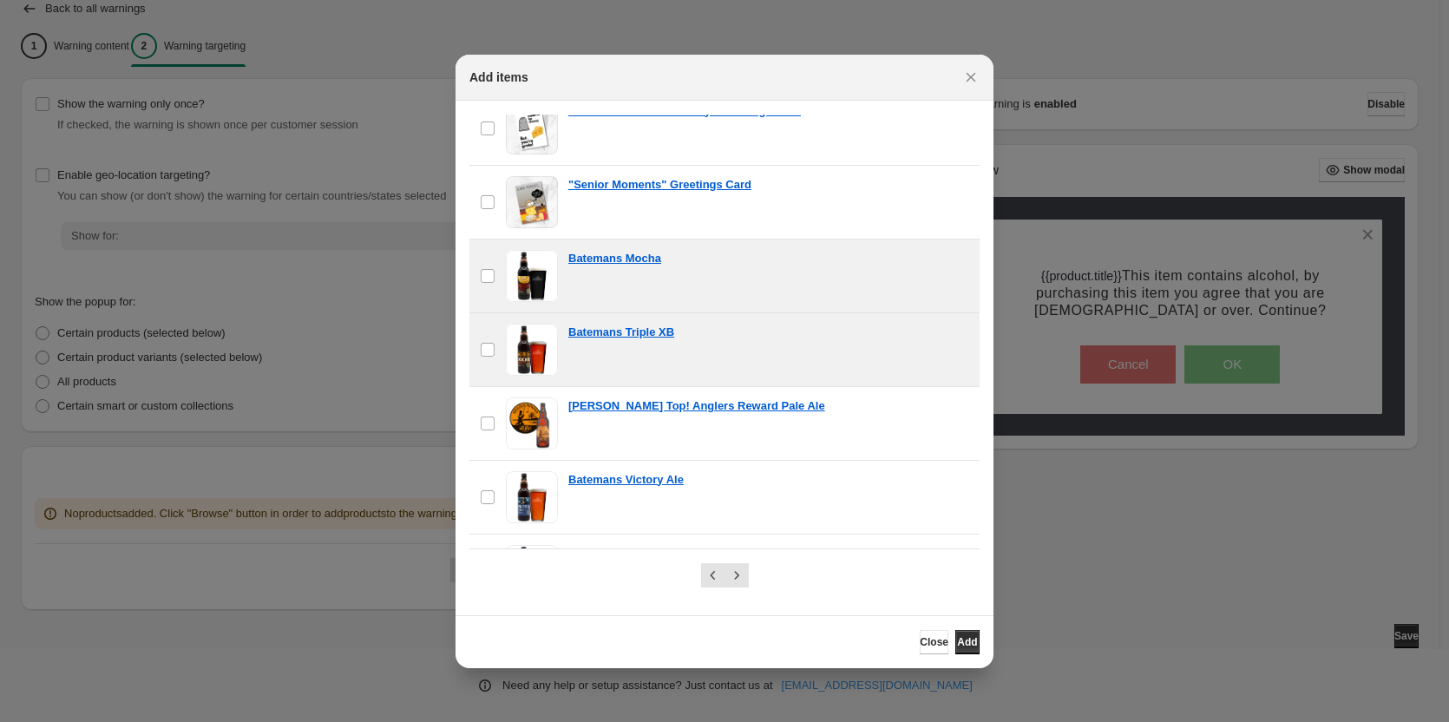
drag, startPoint x: 534, startPoint y: 351, endPoint x: 535, endPoint y: 401, distance: 49.5
click at [534, 354] on span ":r29:" at bounding box center [532, 350] width 52 height 52
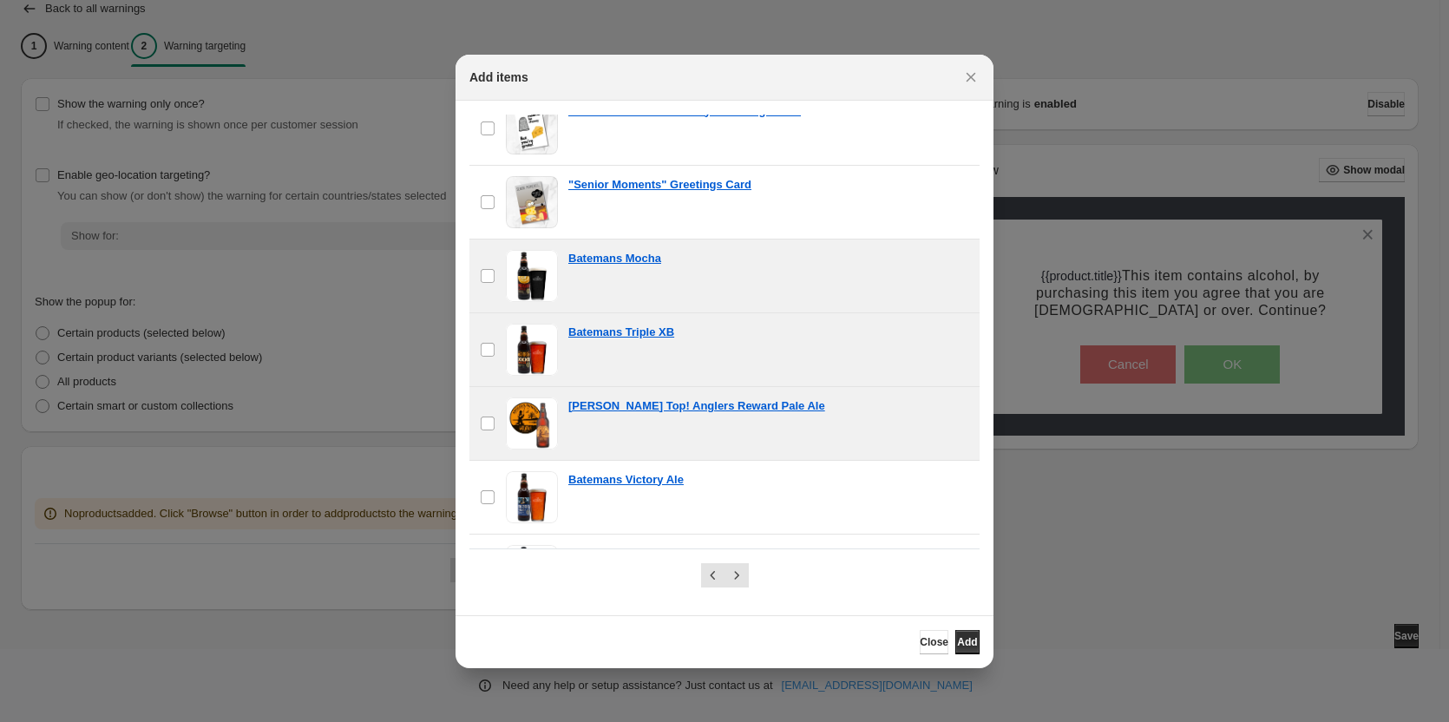
click at [536, 412] on span ":r29:" at bounding box center [532, 423] width 52 height 52
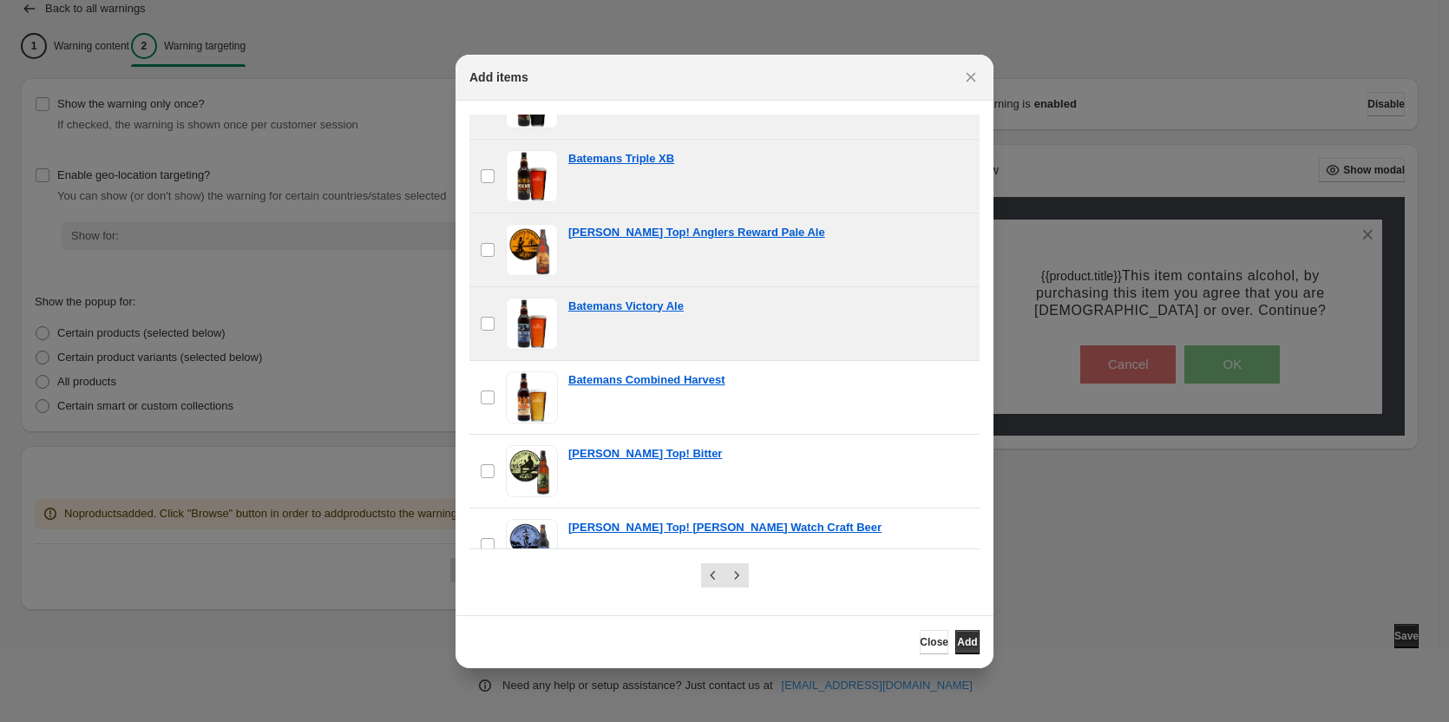
click at [529, 326] on span ":r29:" at bounding box center [532, 324] width 52 height 52
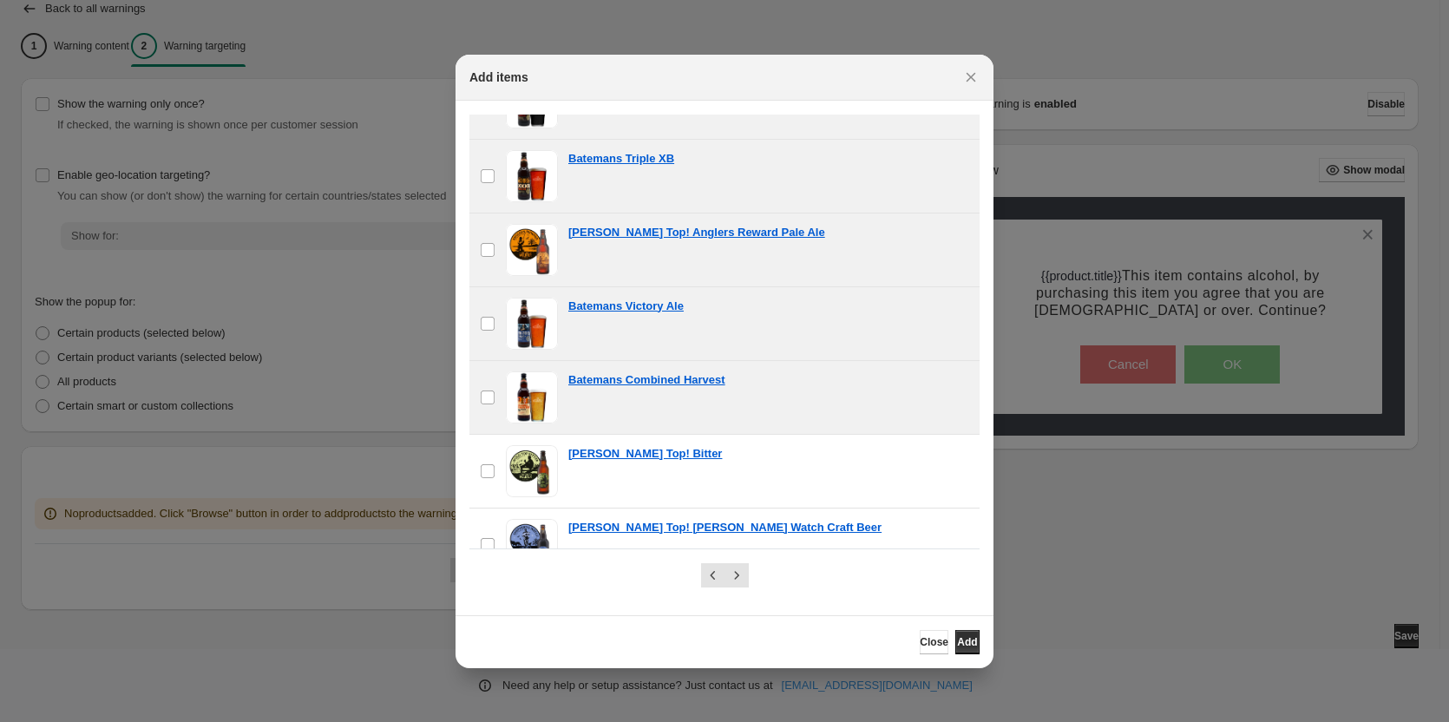
click at [532, 390] on span ":r29:" at bounding box center [532, 397] width 52 height 52
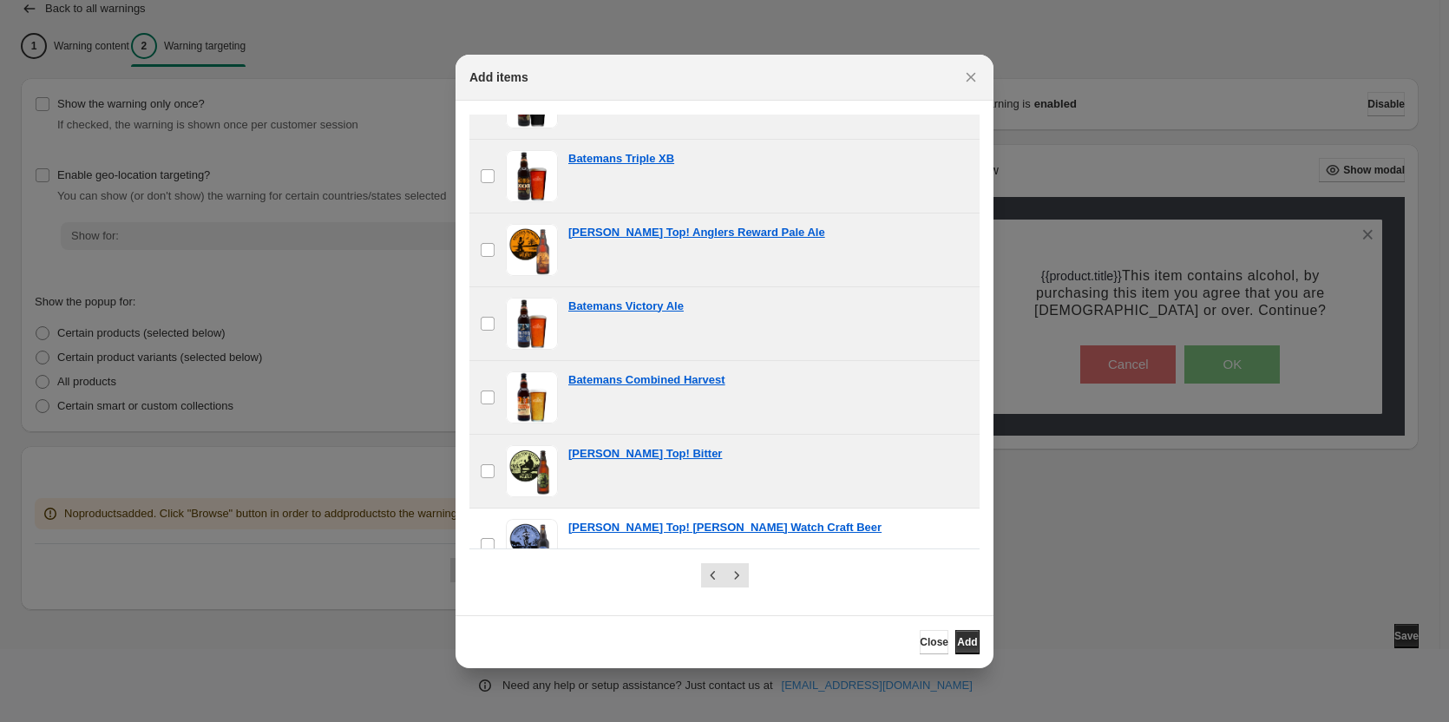
click at [535, 463] on span ":r29:" at bounding box center [532, 471] width 52 height 52
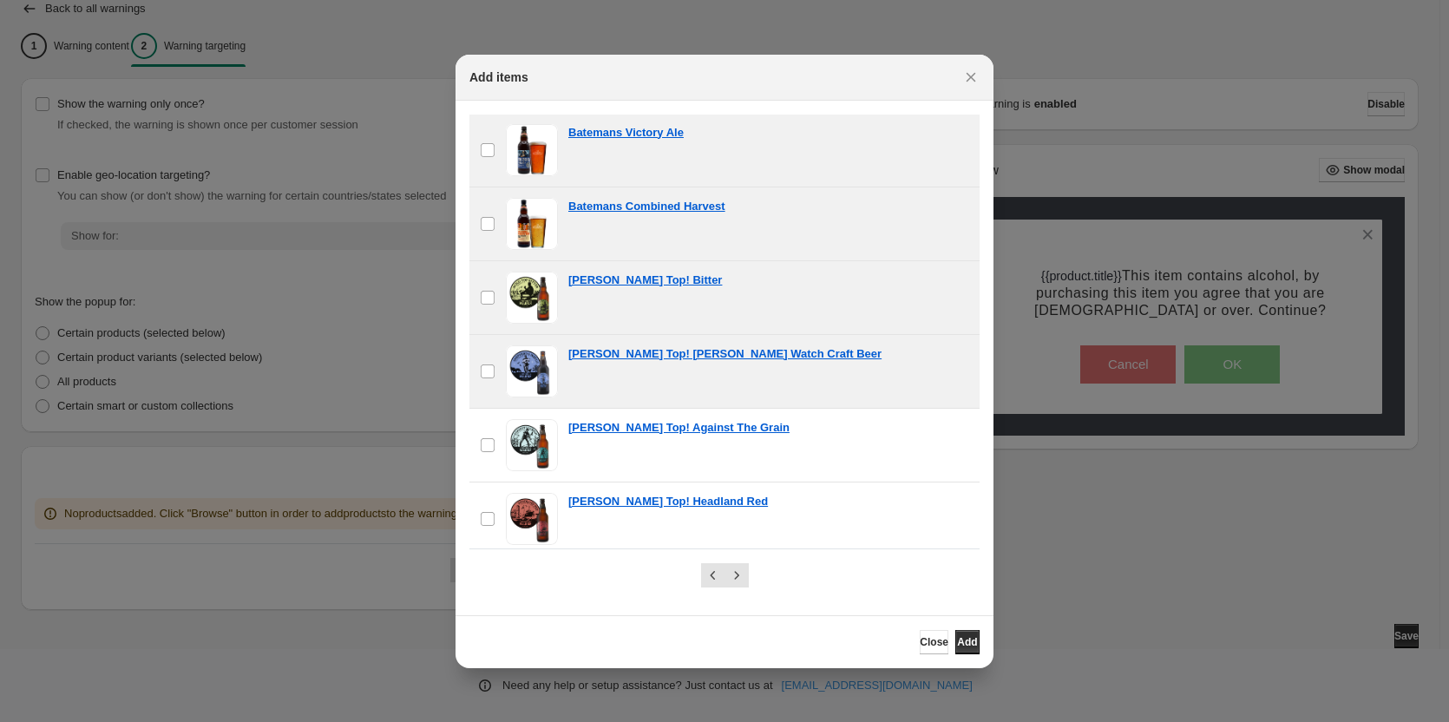
click at [520, 384] on span ":r29:" at bounding box center [532, 371] width 52 height 52
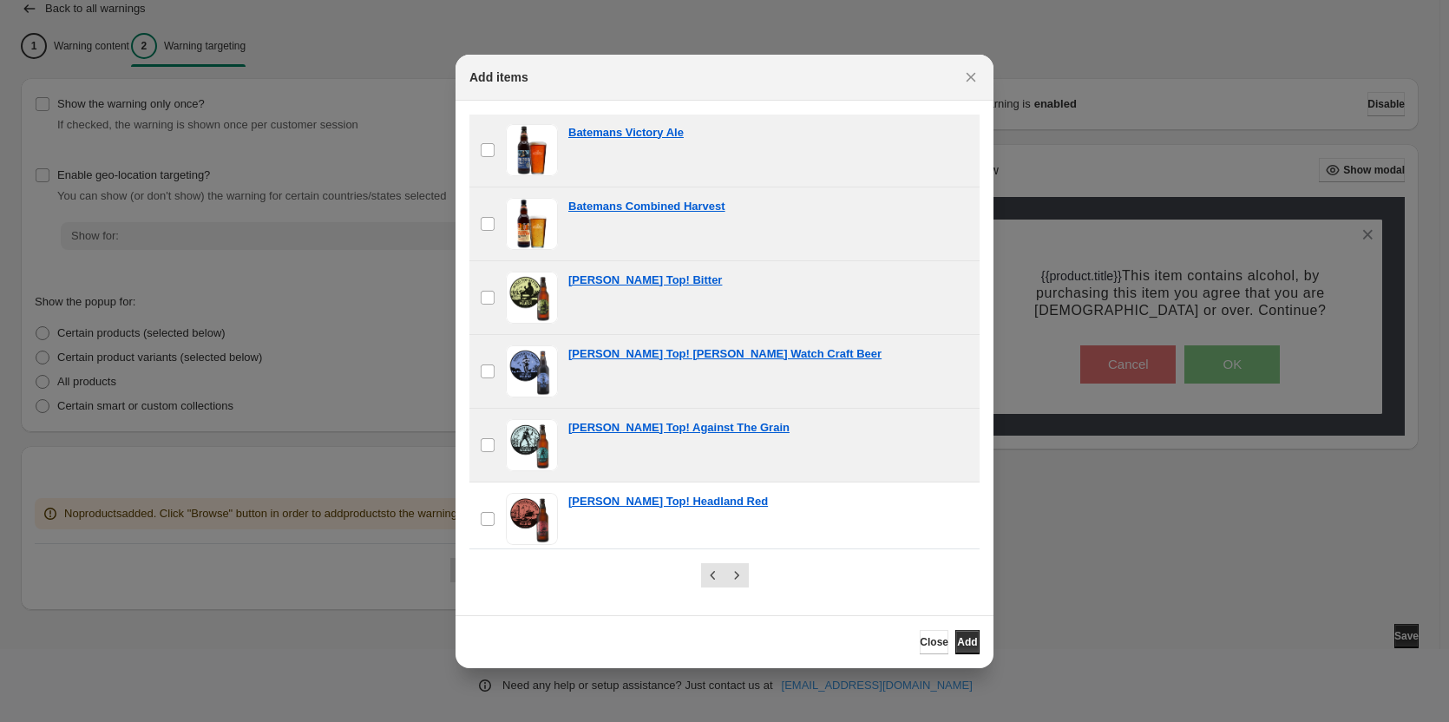
click at [529, 449] on span ":r29:" at bounding box center [532, 445] width 52 height 52
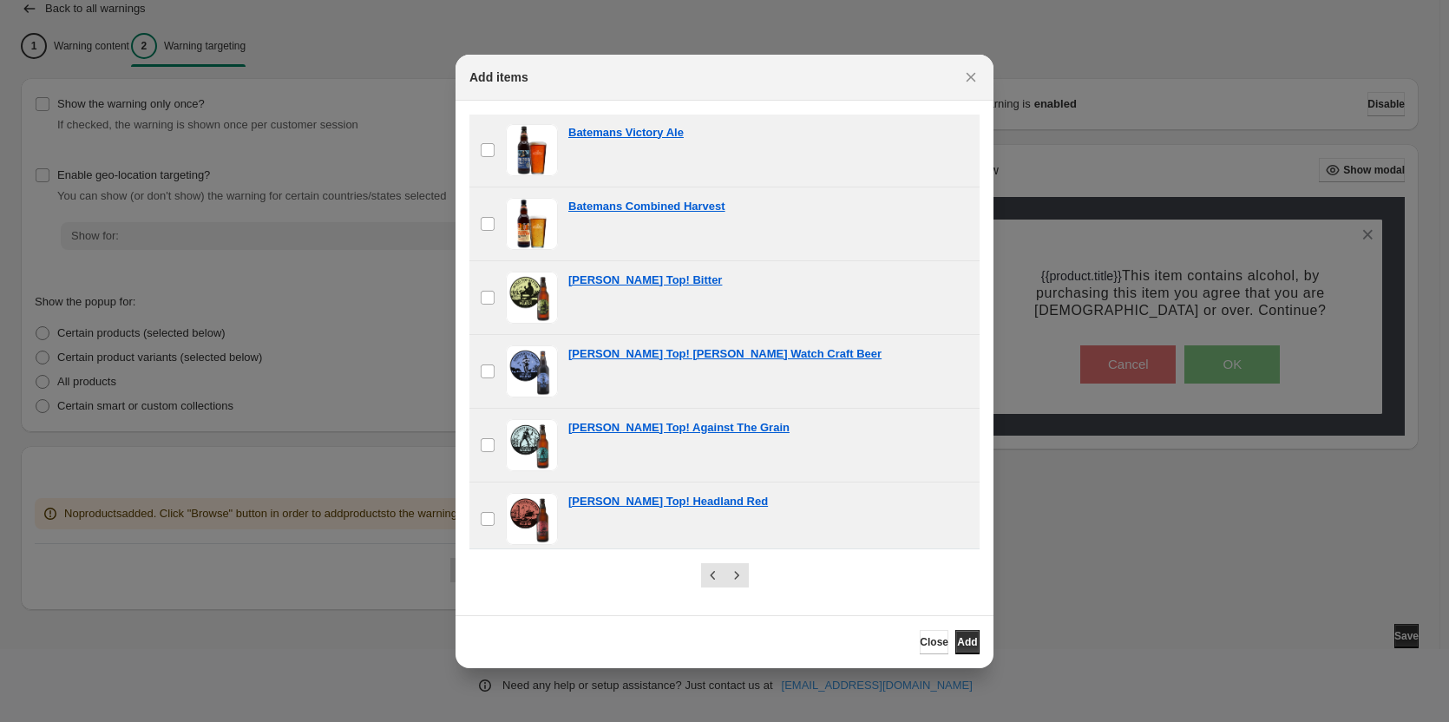
click at [541, 526] on span ":r29:" at bounding box center [532, 519] width 52 height 52
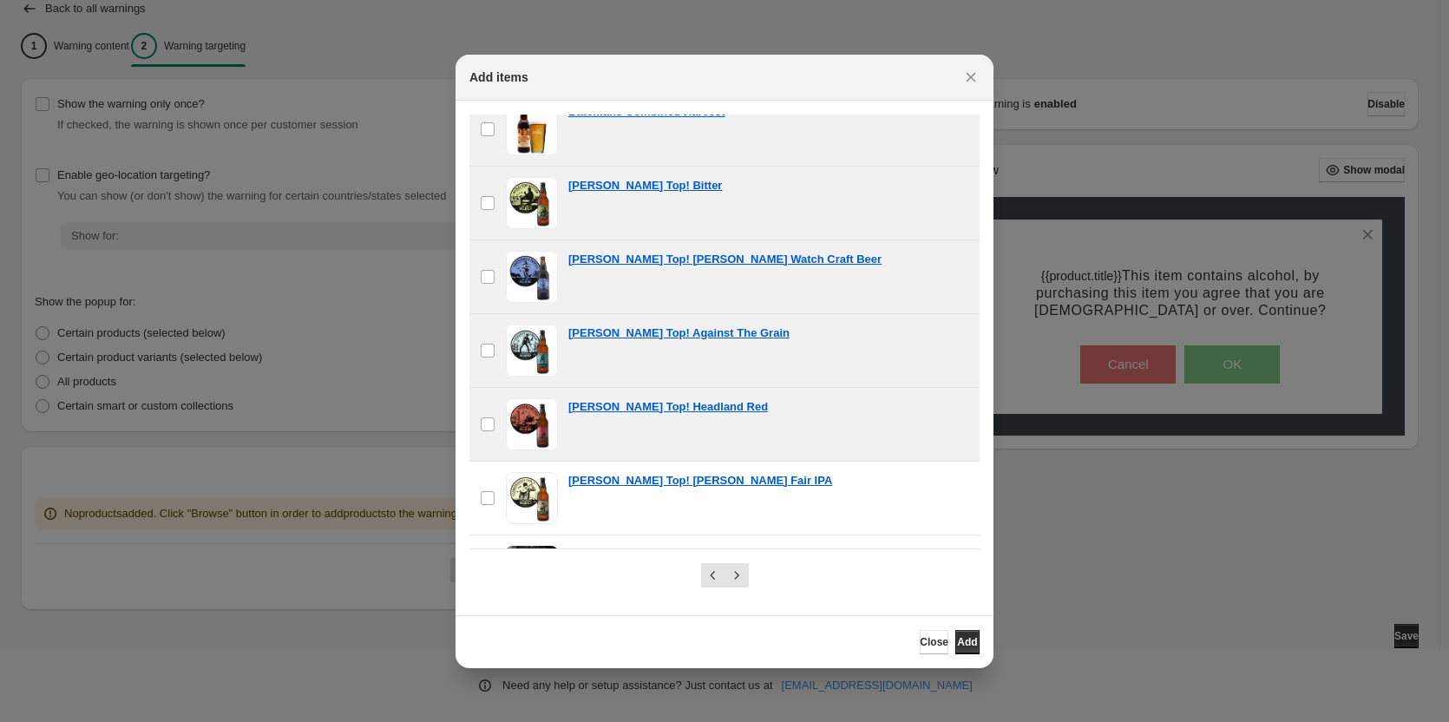
scroll to position [1530, 0]
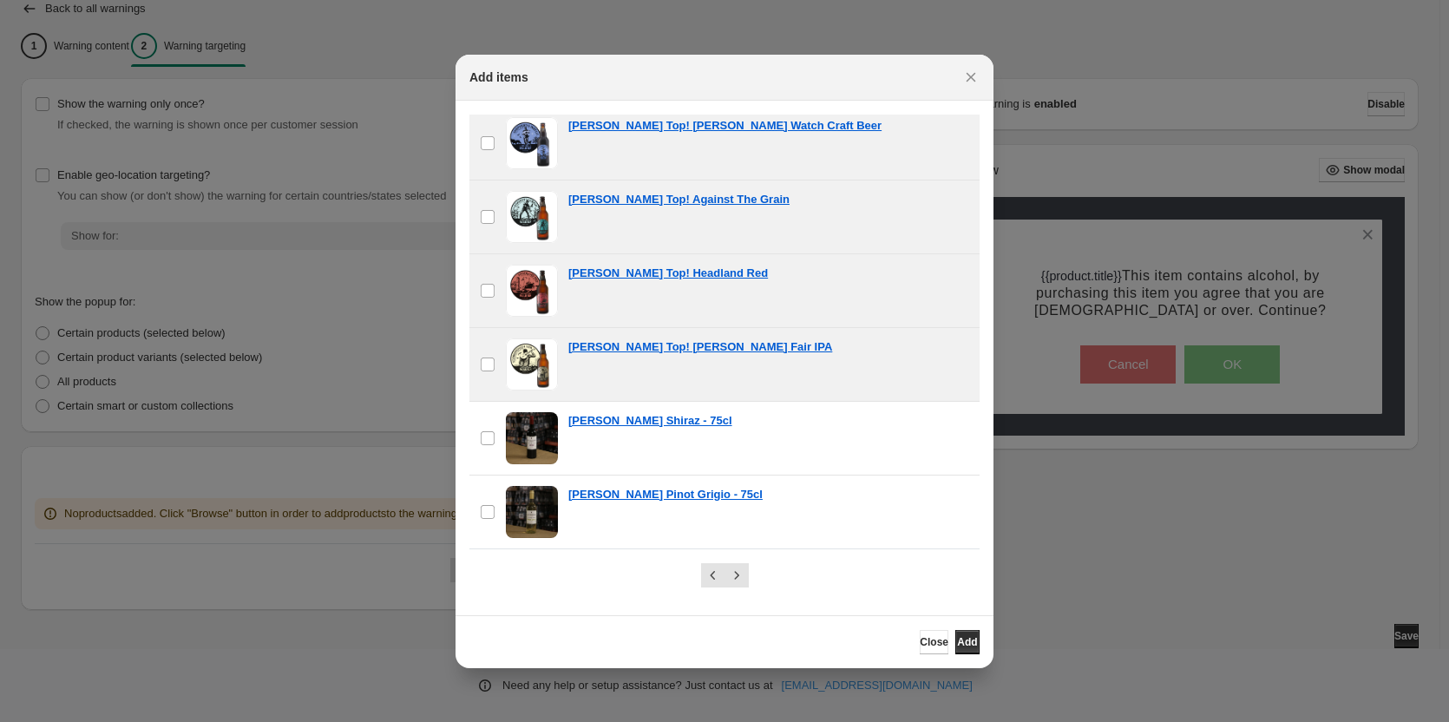
click at [531, 368] on span ":r29:" at bounding box center [532, 364] width 52 height 52
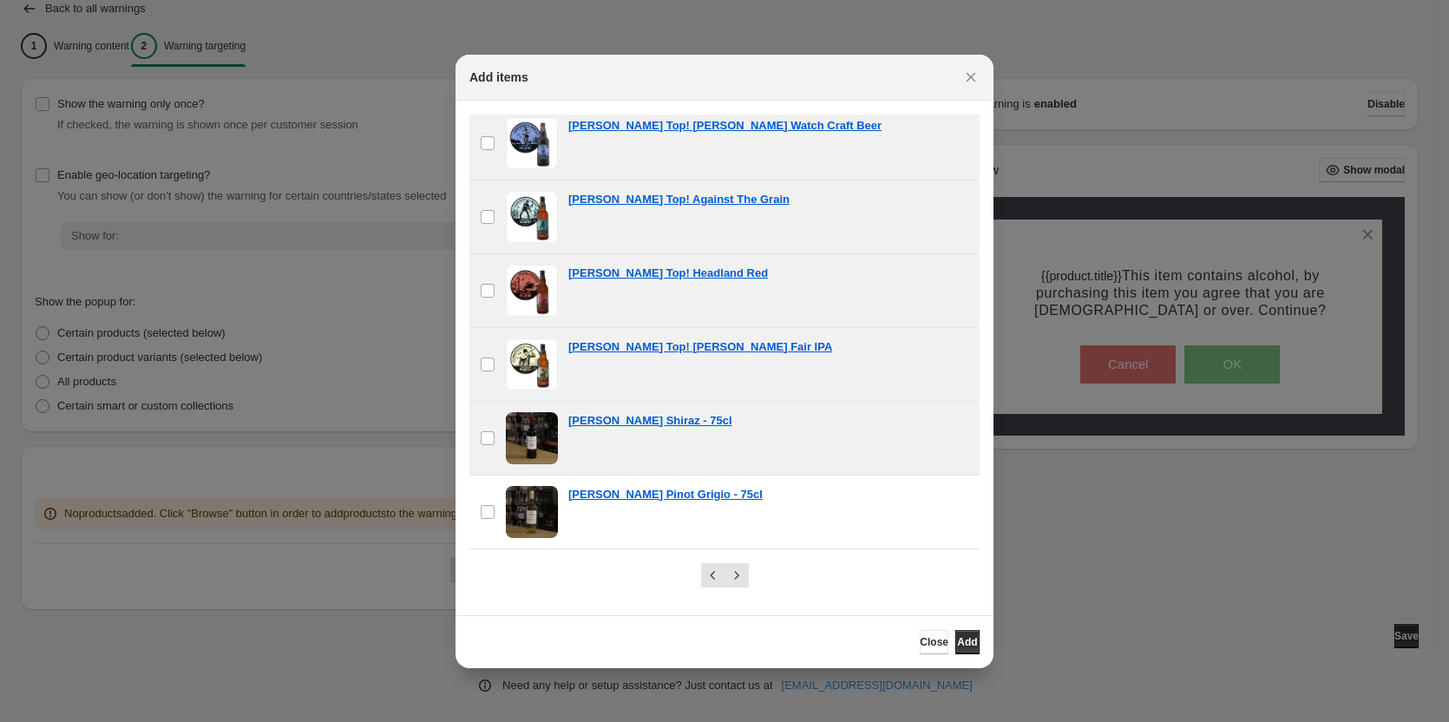
click at [543, 450] on span ":r29:" at bounding box center [532, 438] width 52 height 52
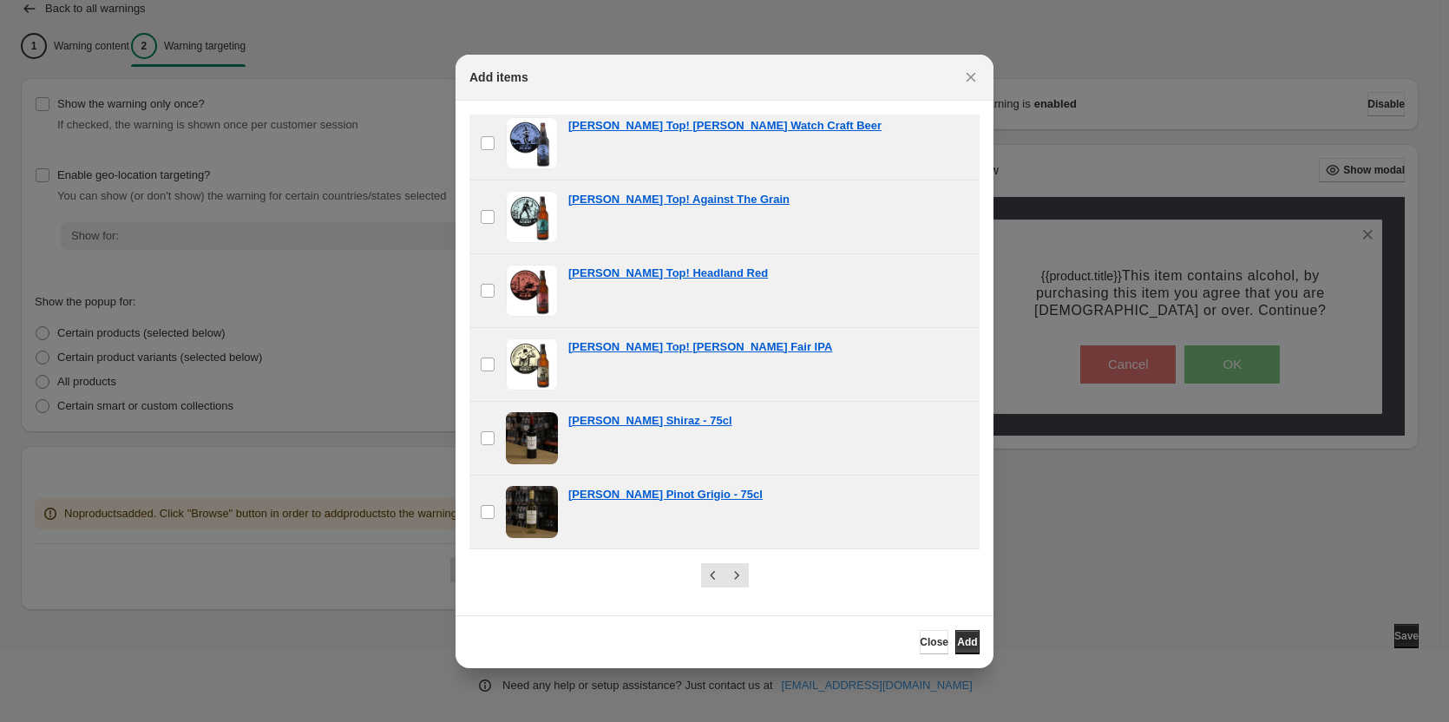
click at [537, 507] on span ":r29:" at bounding box center [532, 512] width 52 height 52
click at [737, 574] on icon "Next" at bounding box center [736, 575] width 17 height 17
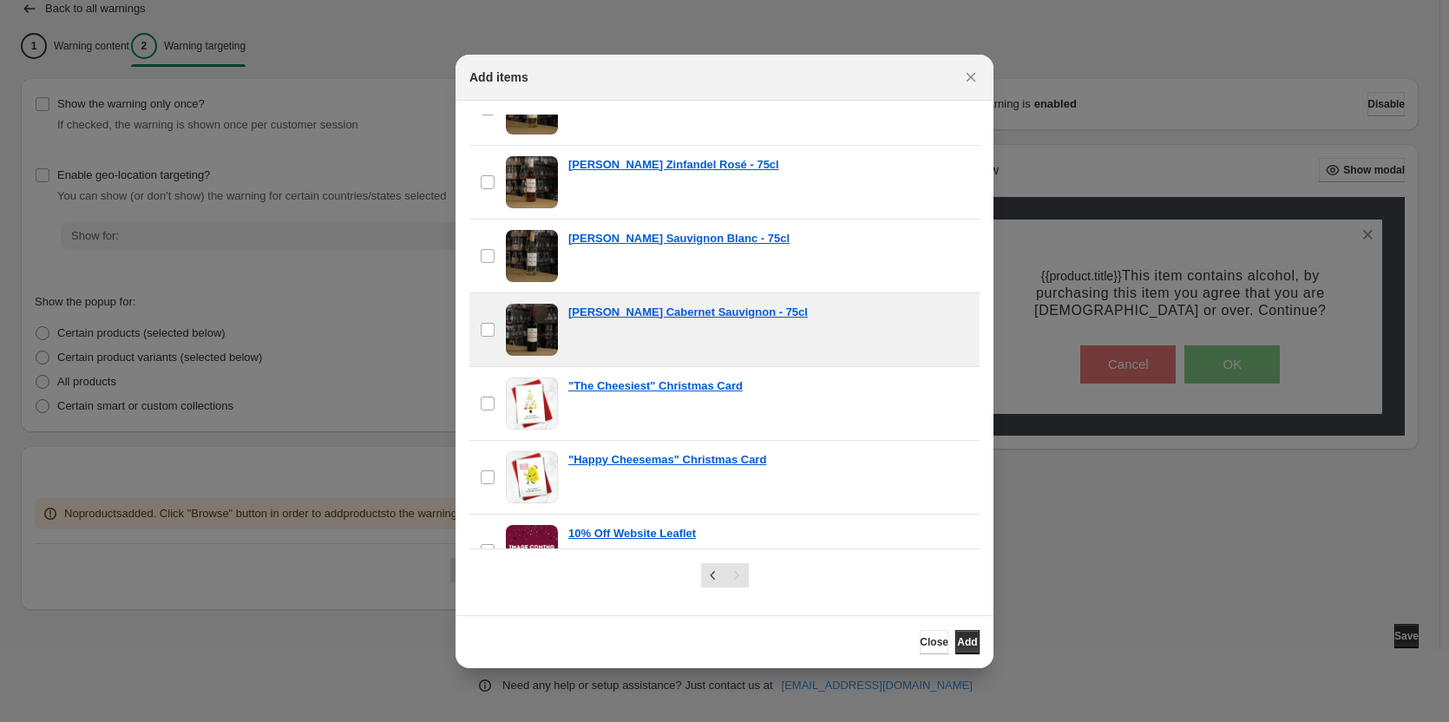
scroll to position [0, 0]
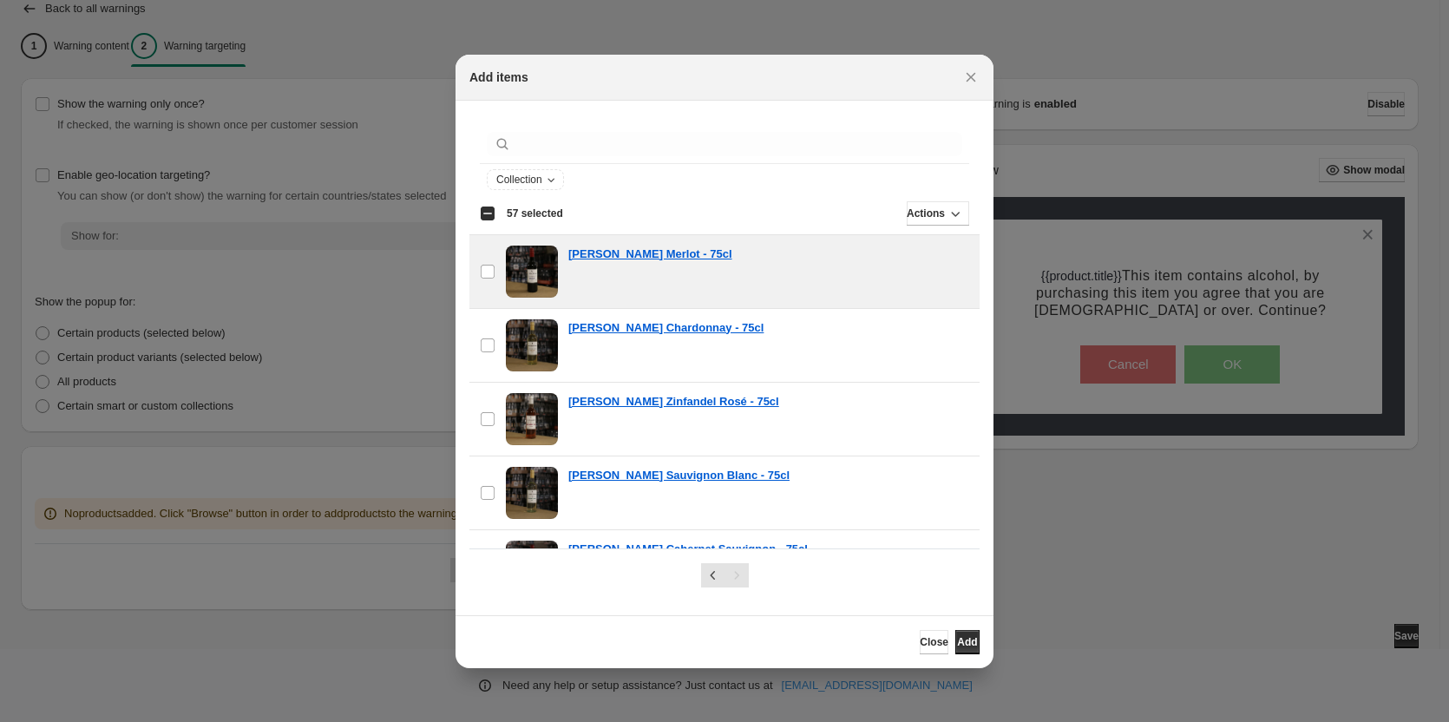
click at [534, 267] on span ":r29:" at bounding box center [532, 272] width 52 height 52
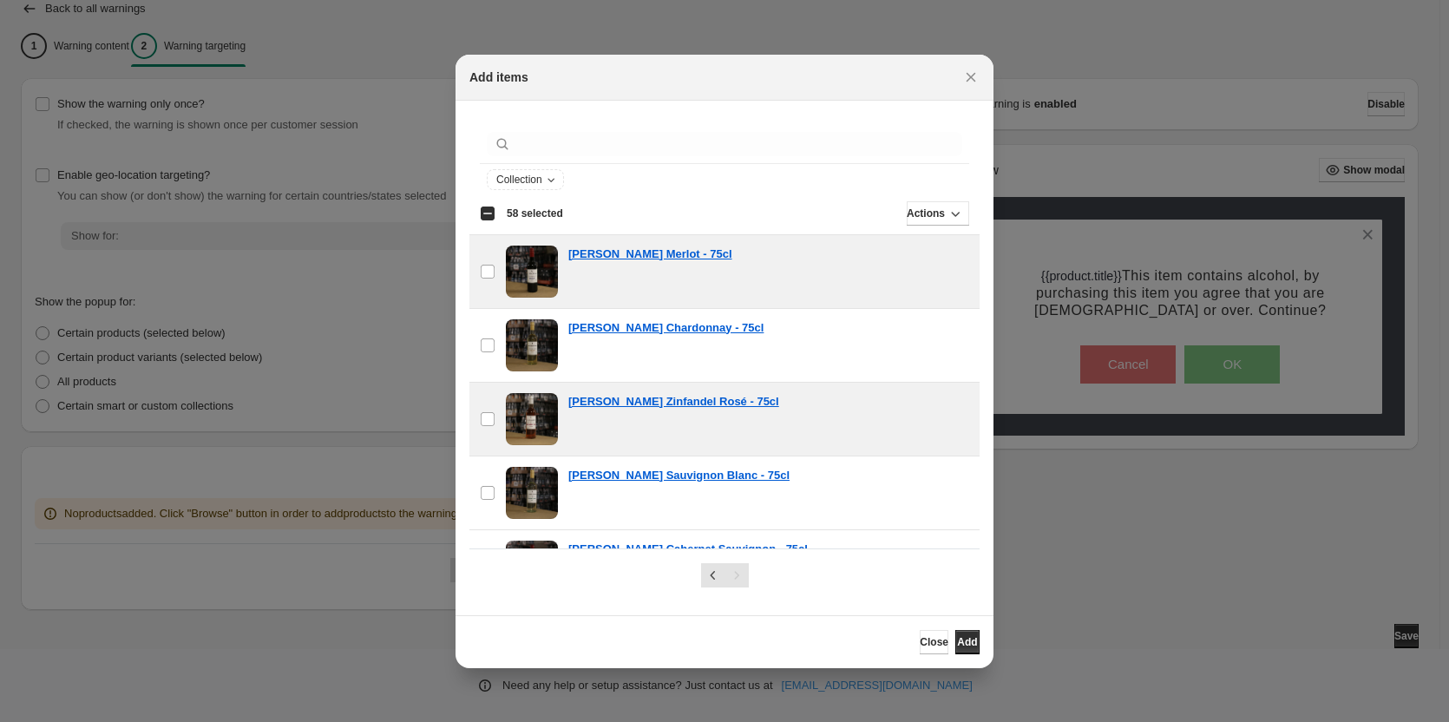
drag, startPoint x: 534, startPoint y: 353, endPoint x: 517, endPoint y: 404, distance: 53.0
click at [534, 354] on span ":r29:" at bounding box center [532, 345] width 52 height 52
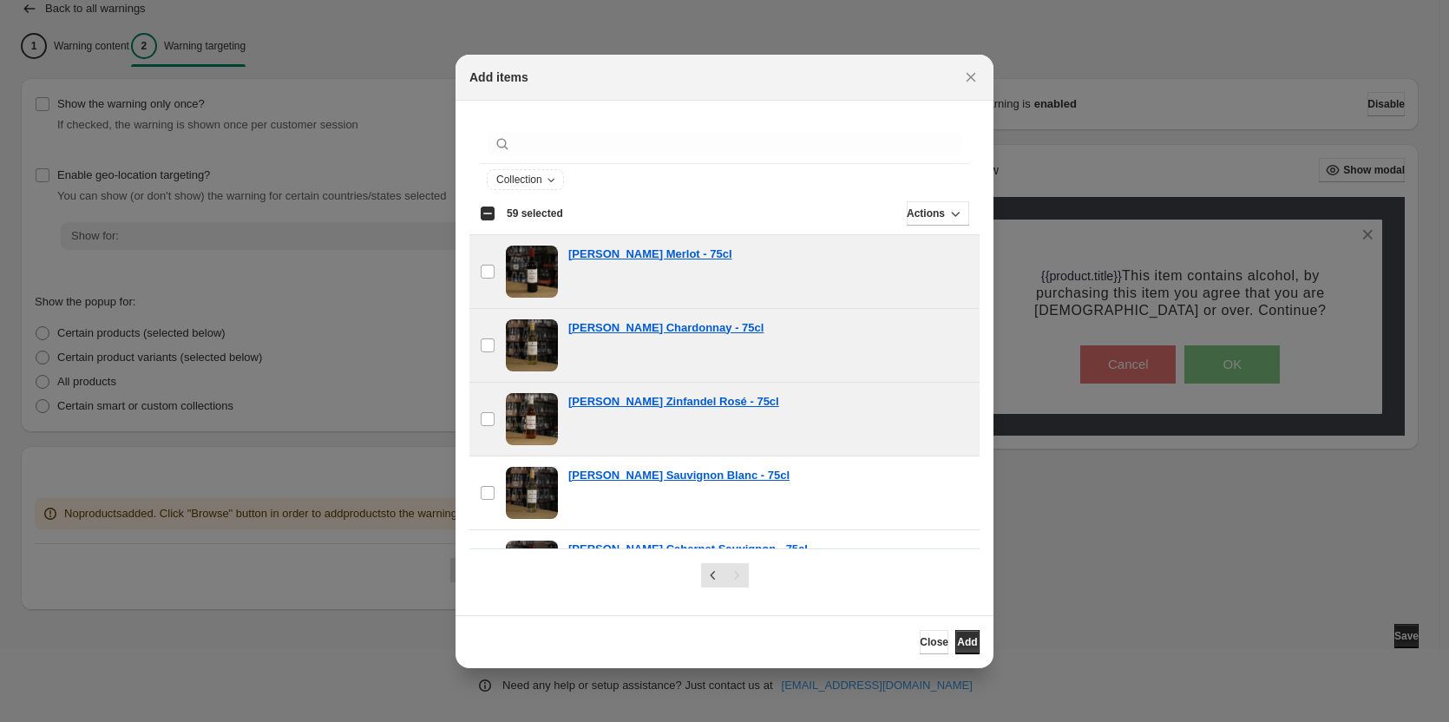
click at [521, 411] on span ":r29:" at bounding box center [532, 419] width 52 height 52
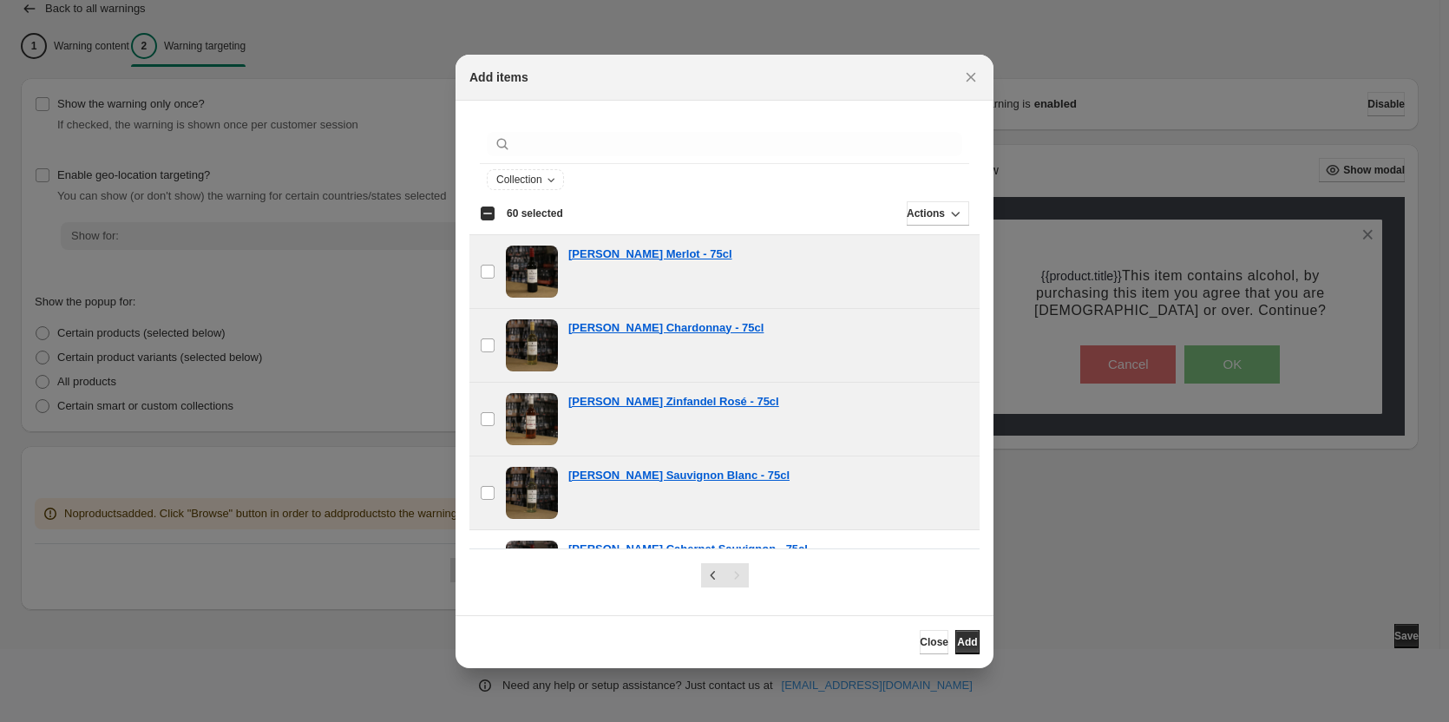
click at [541, 486] on span ":r29:" at bounding box center [532, 493] width 52 height 52
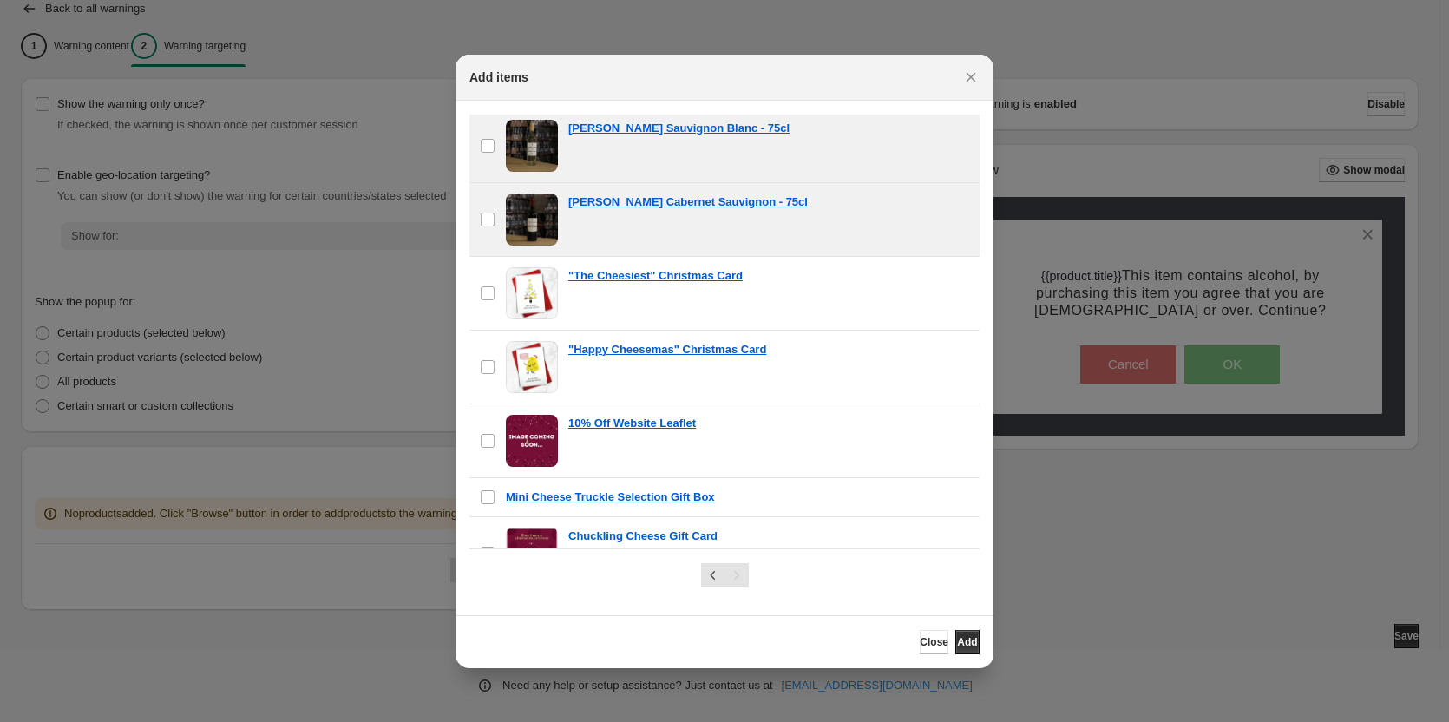
click at [535, 225] on span ":r29:" at bounding box center [532, 220] width 52 height 52
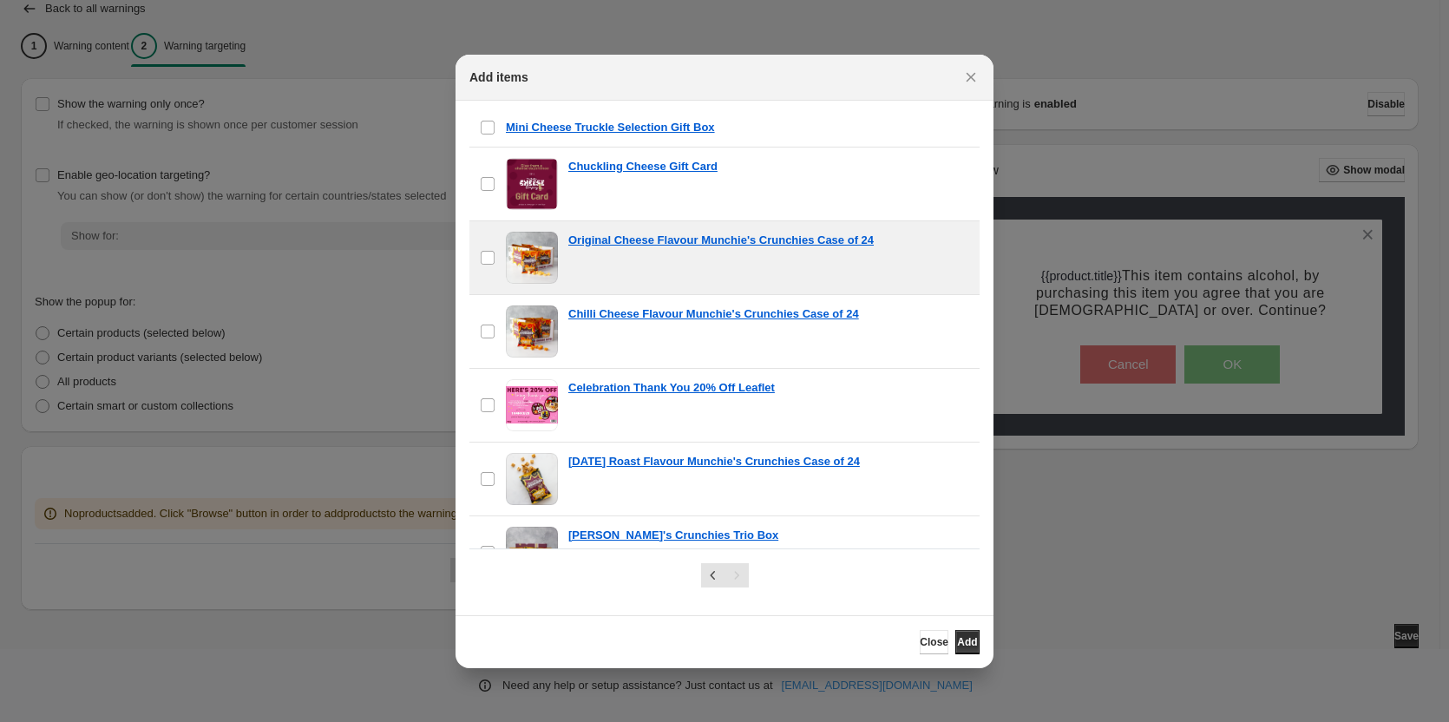
scroll to position [758, 0]
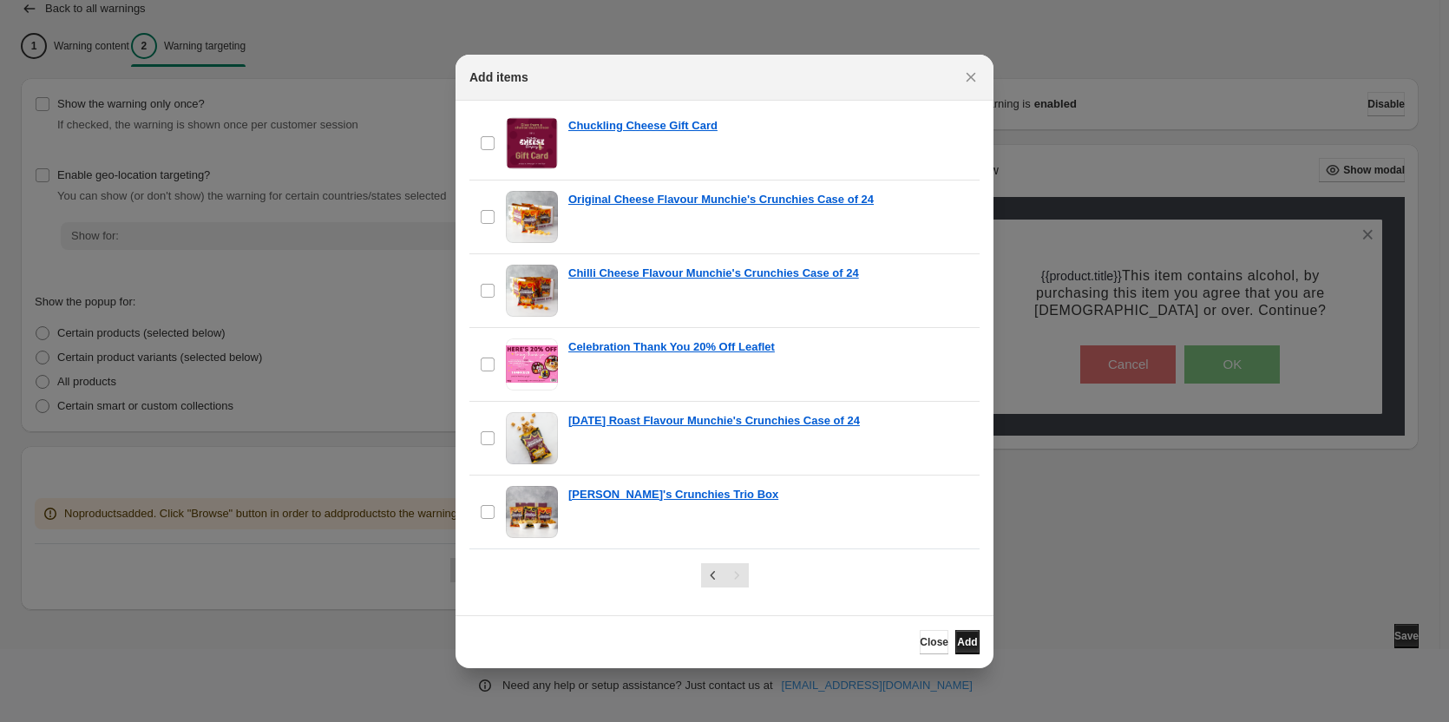
click at [957, 642] on span "Add" at bounding box center [967, 642] width 20 height 14
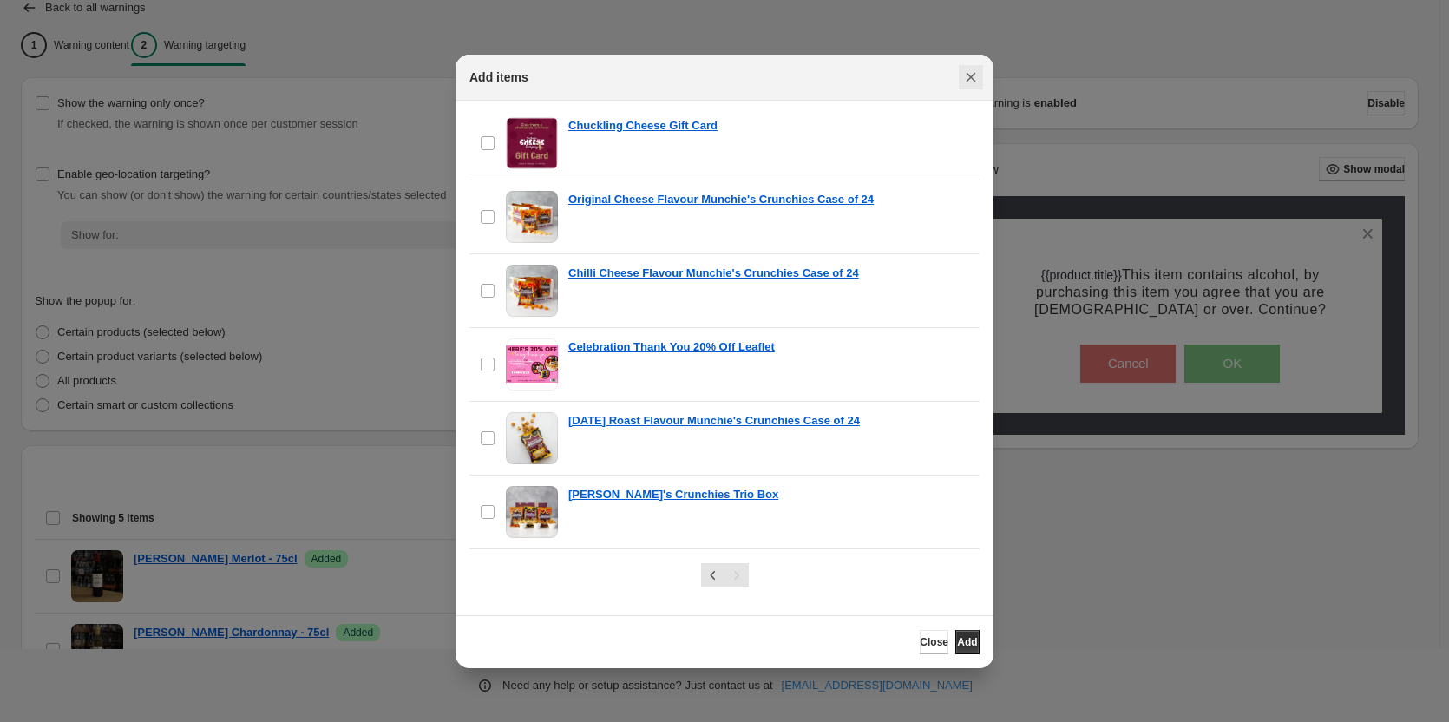
click at [973, 77] on icon "Close" at bounding box center [970, 77] width 17 height 17
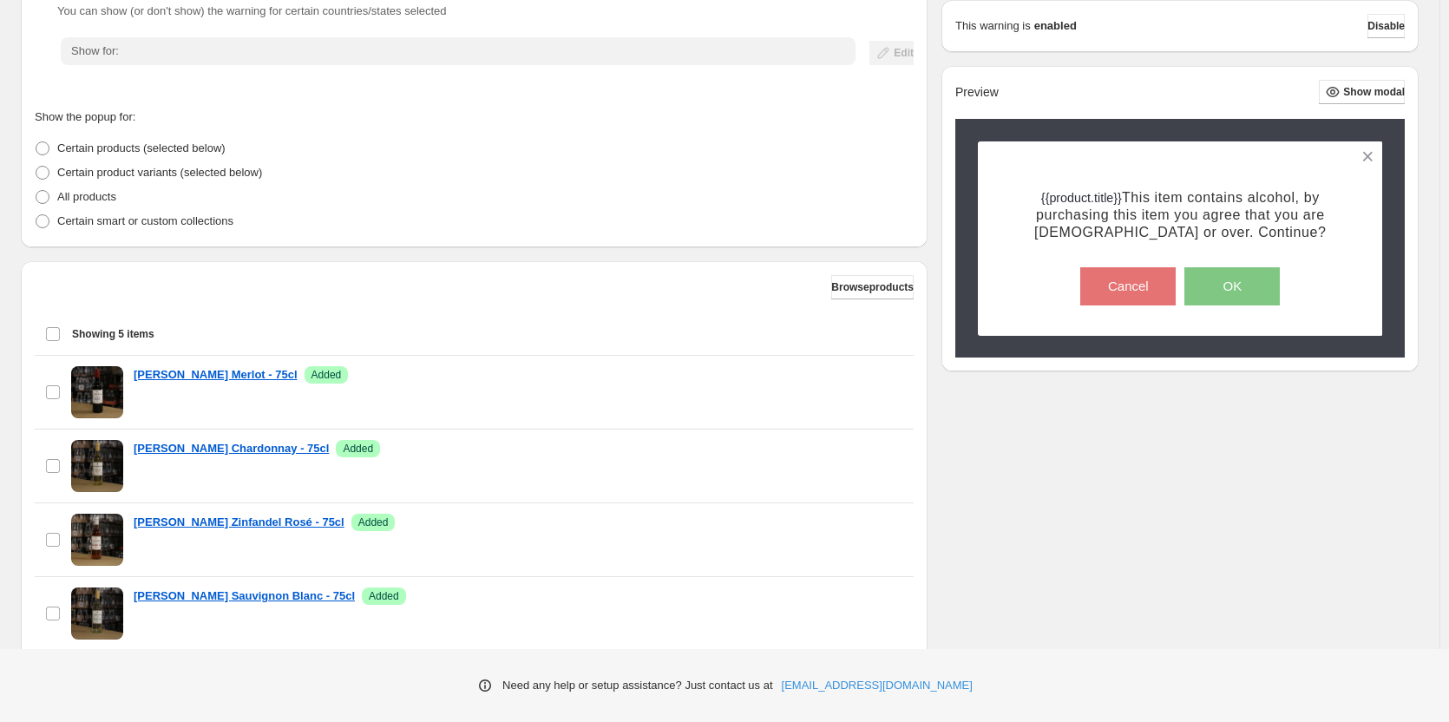
scroll to position [497, 0]
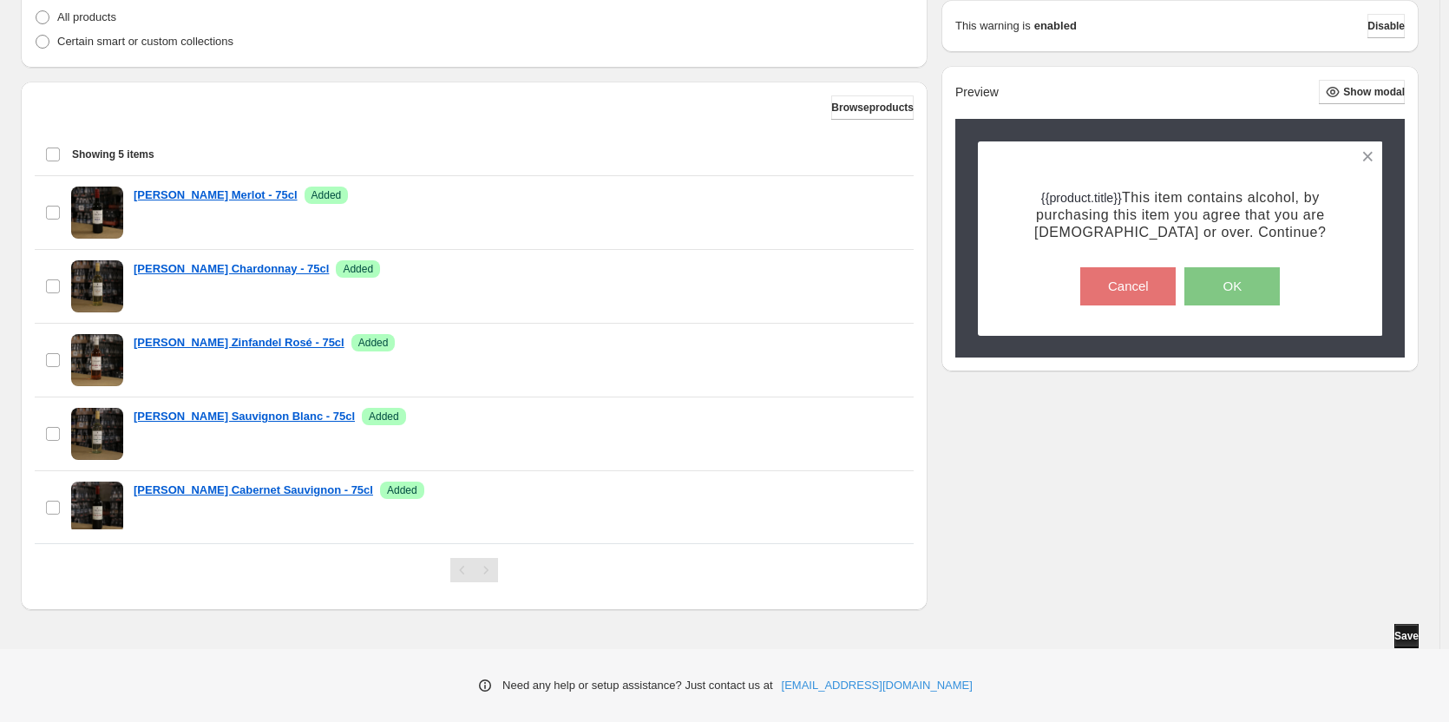
click at [1249, 638] on span "Save" at bounding box center [1407, 636] width 24 height 14
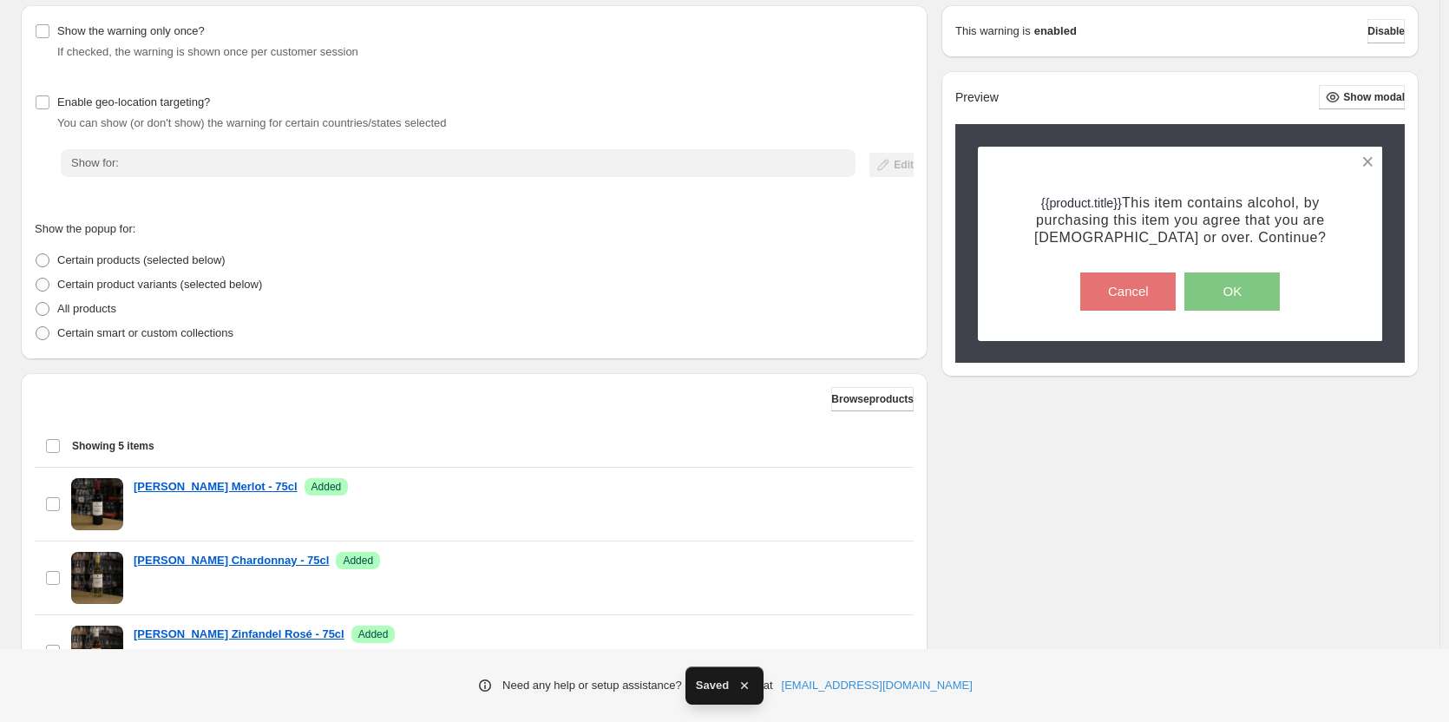
scroll to position [0, 0]
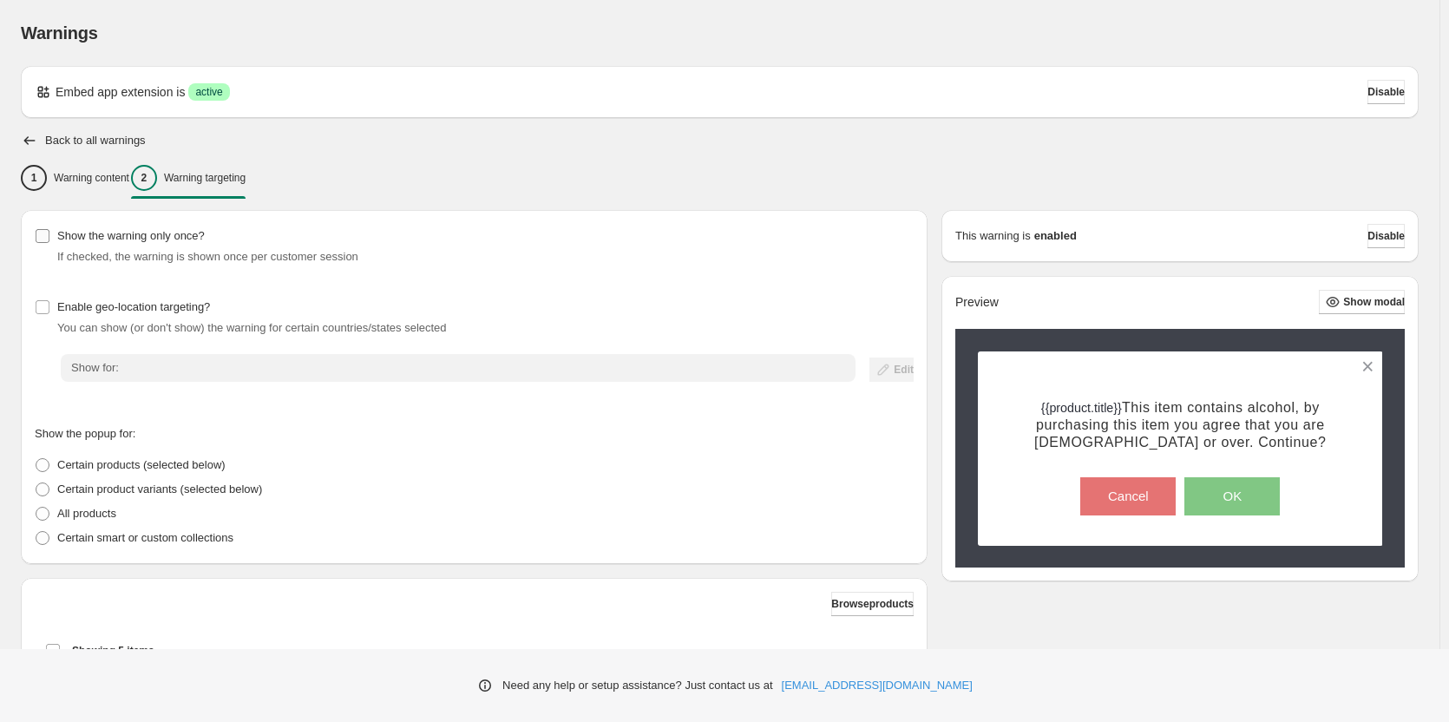
click at [51, 237] on label "Show the warning only once?" at bounding box center [120, 236] width 170 height 24
click at [77, 183] on p "Warning content" at bounding box center [92, 178] width 76 height 14
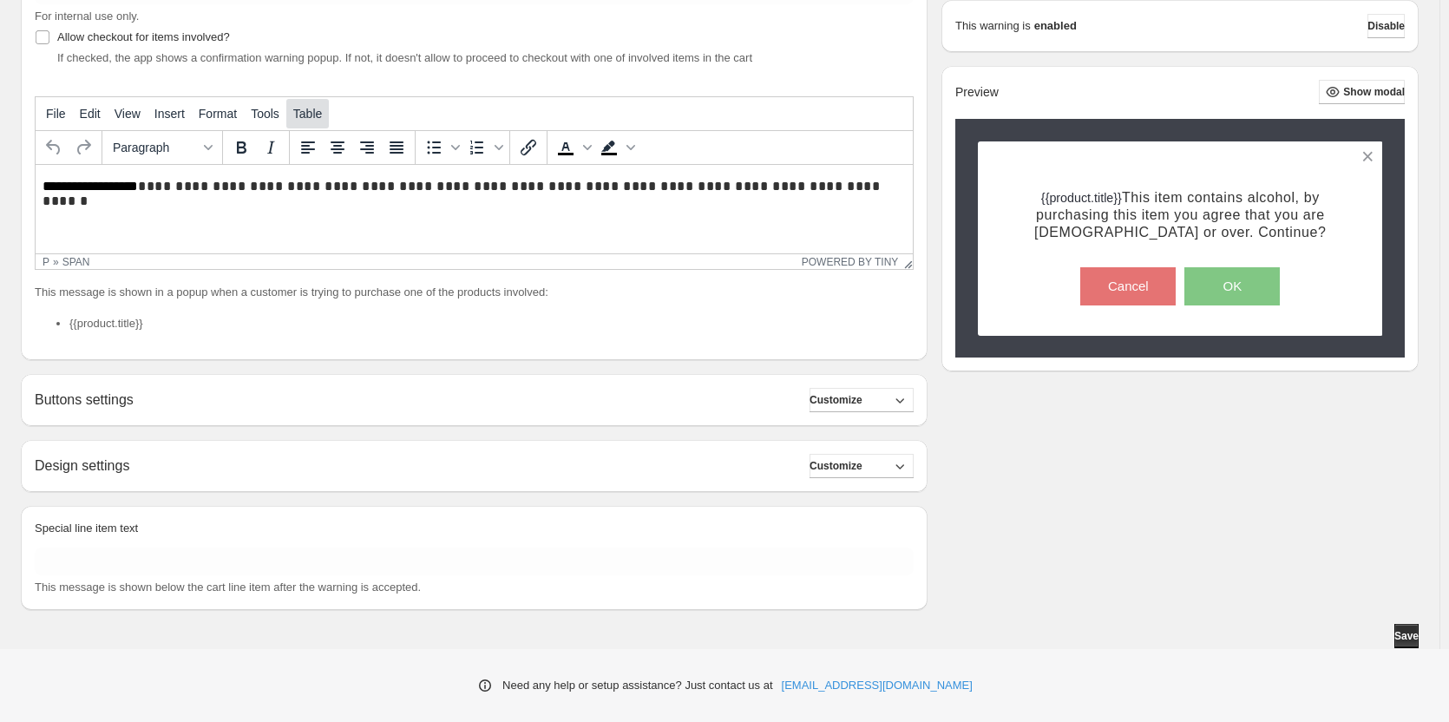
scroll to position [15, 0]
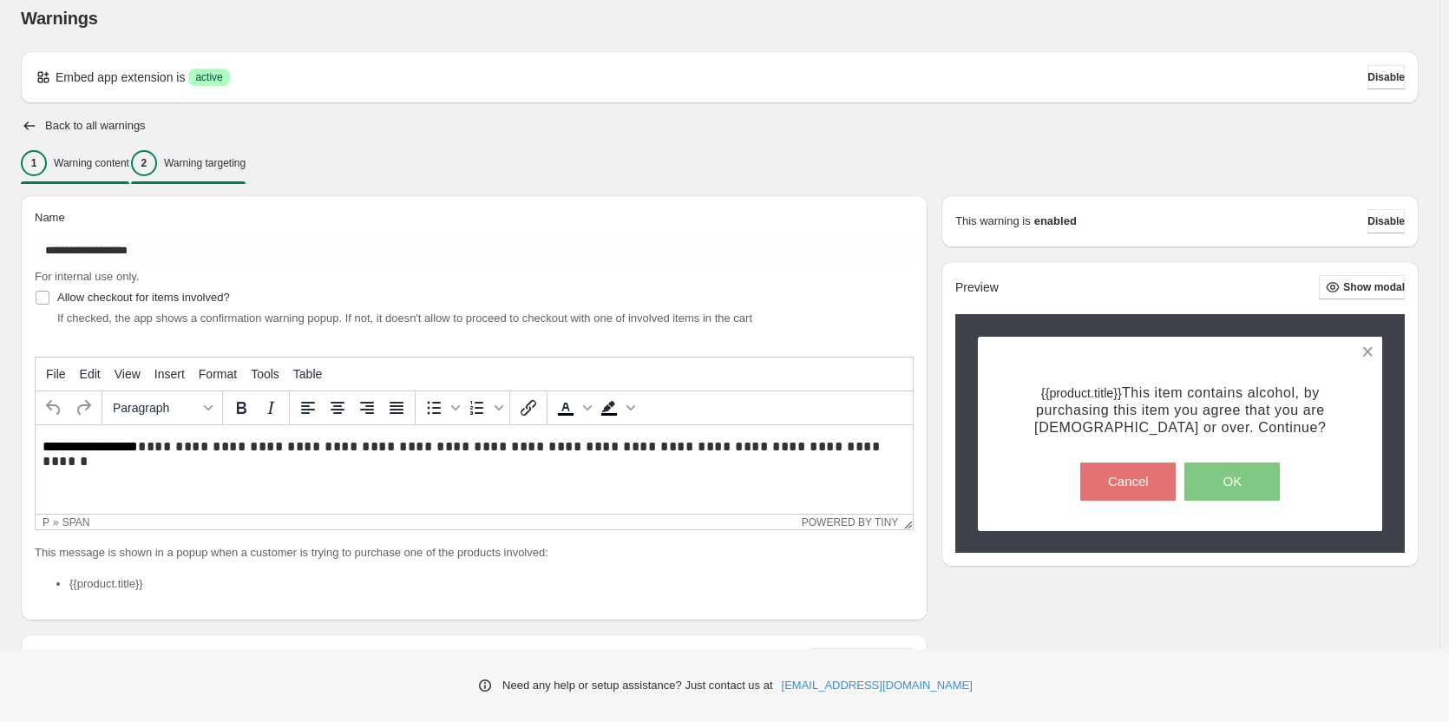
click at [227, 165] on p "Warning targeting" at bounding box center [205, 163] width 82 height 14
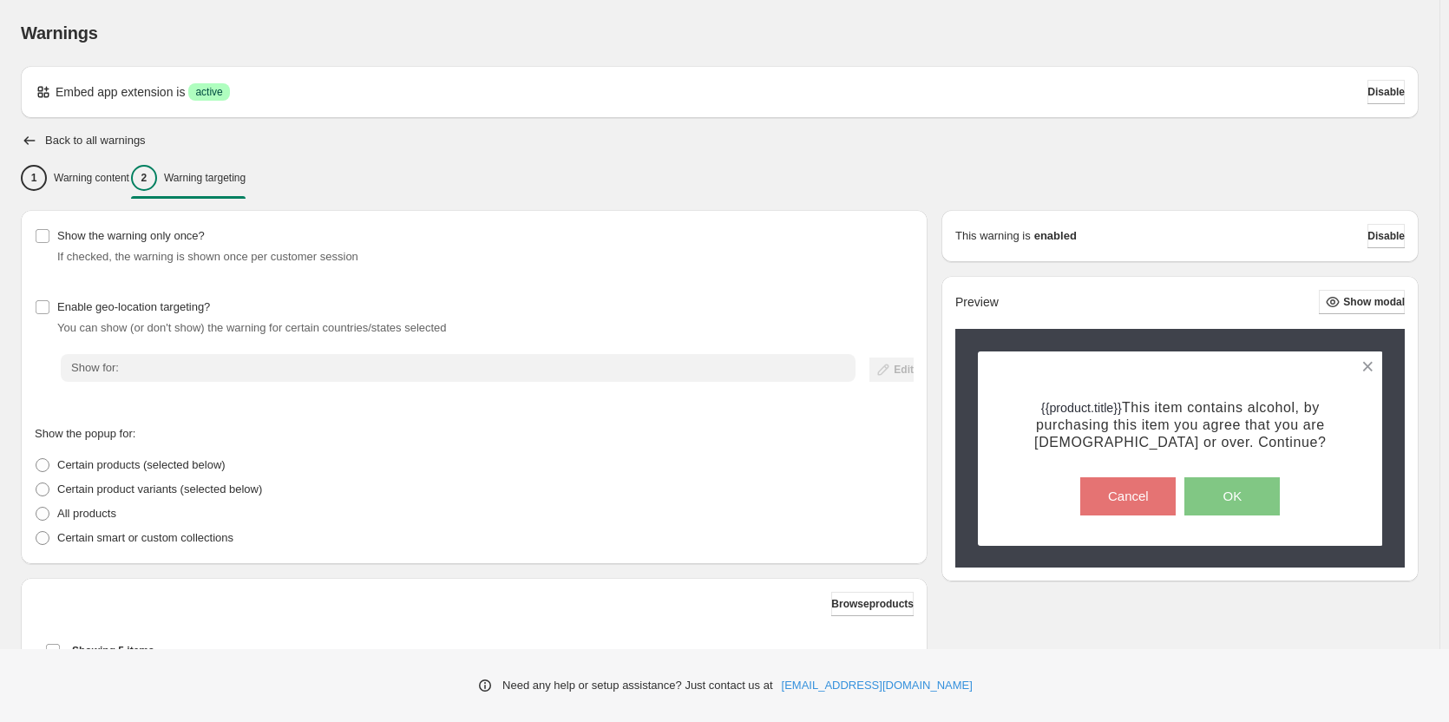
scroll to position [497, 0]
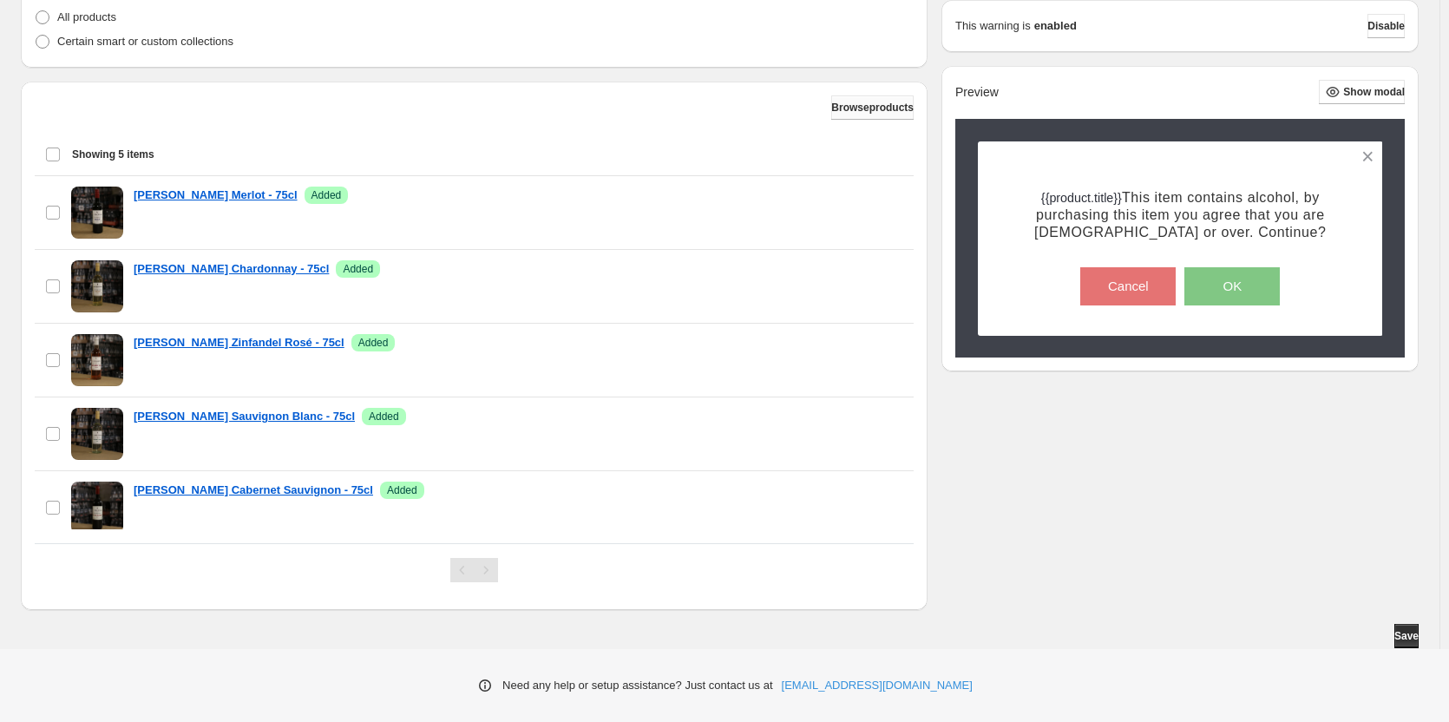
click at [854, 110] on span "Browse products" at bounding box center [872, 108] width 82 height 14
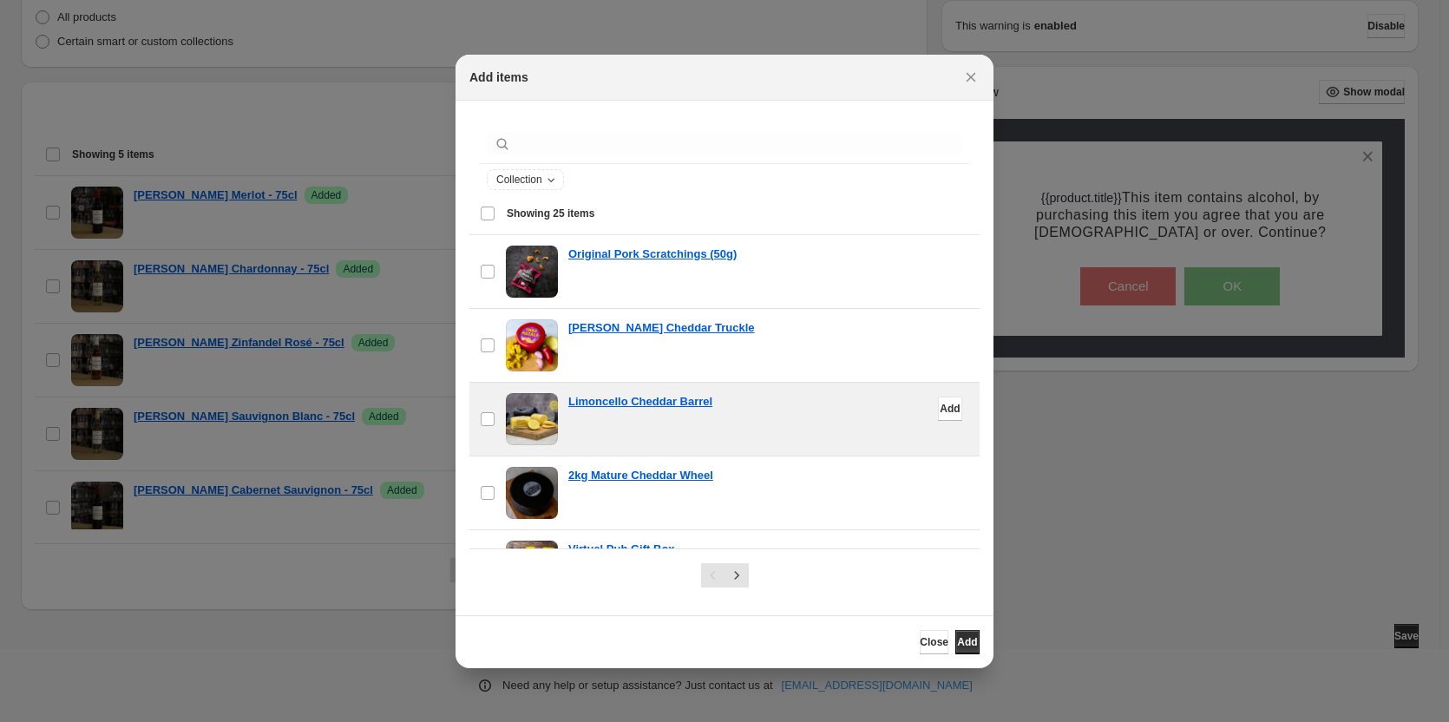
scroll to position [434, 0]
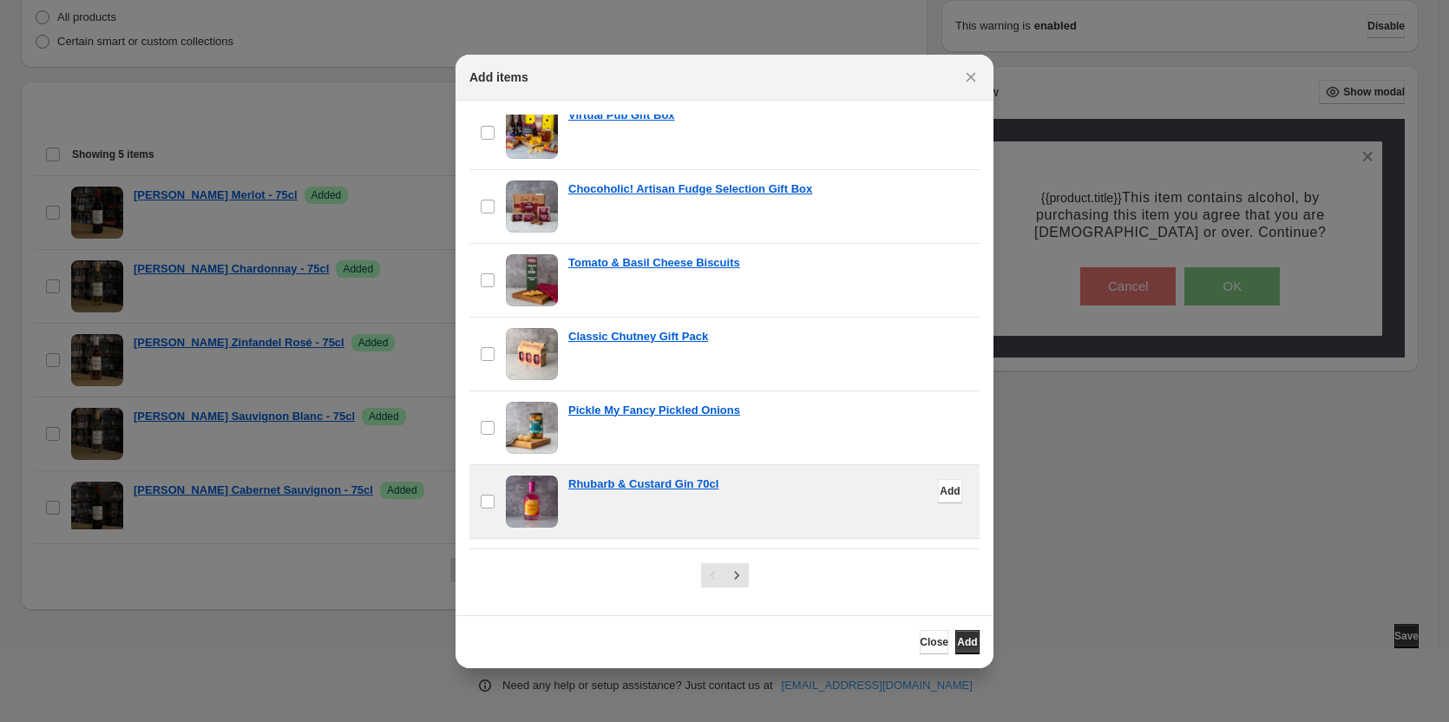
click at [531, 512] on span ":r101:" at bounding box center [532, 502] width 52 height 52
click at [938, 483] on button "Add" at bounding box center [950, 491] width 24 height 24
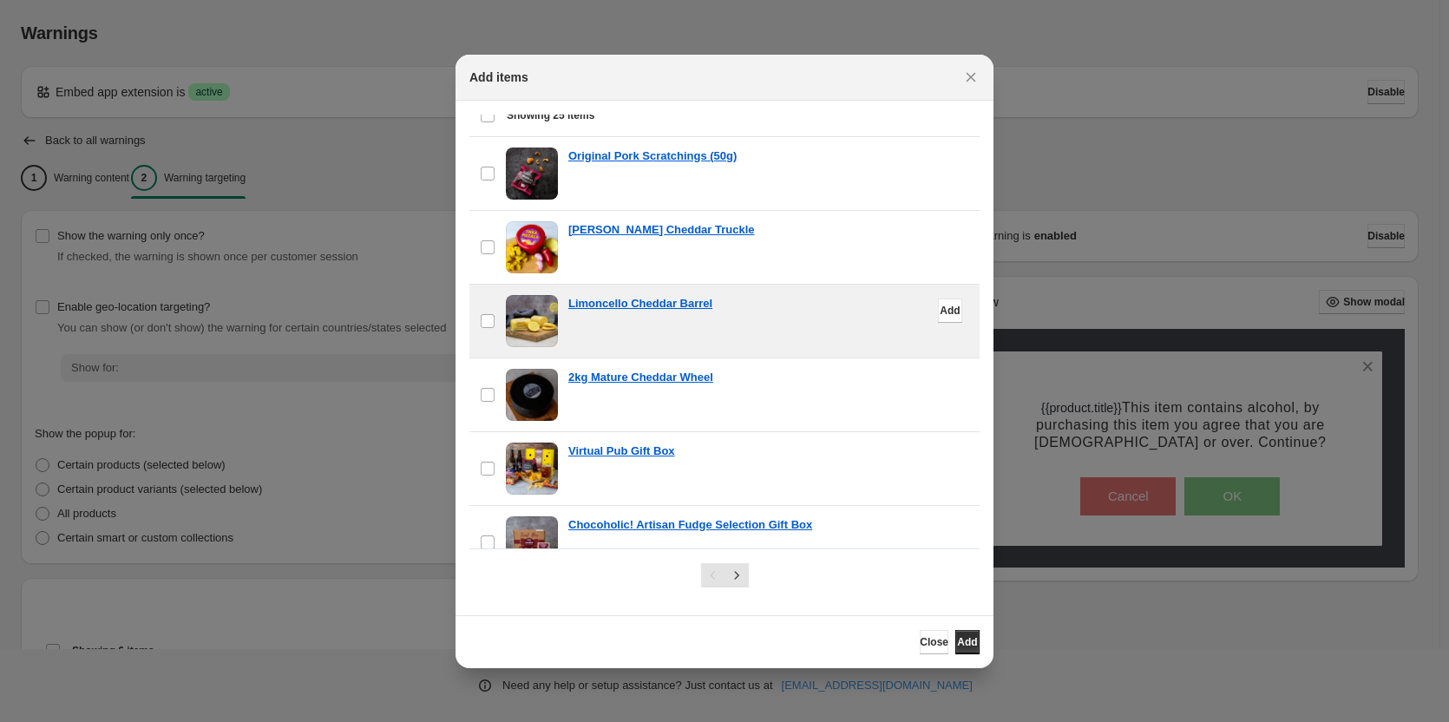
scroll to position [174, 0]
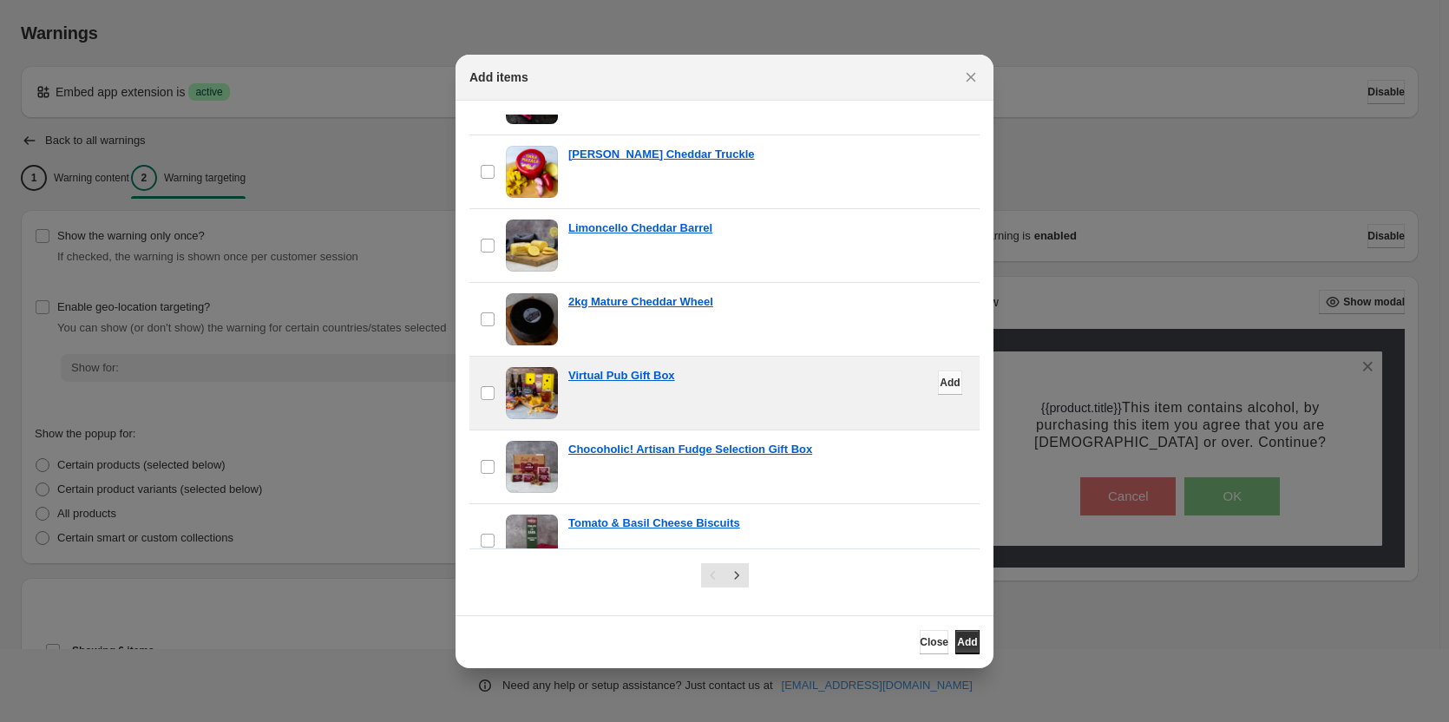
click at [938, 392] on button "Add" at bounding box center [950, 383] width 24 height 24
click at [959, 640] on span "Add" at bounding box center [967, 642] width 20 height 14
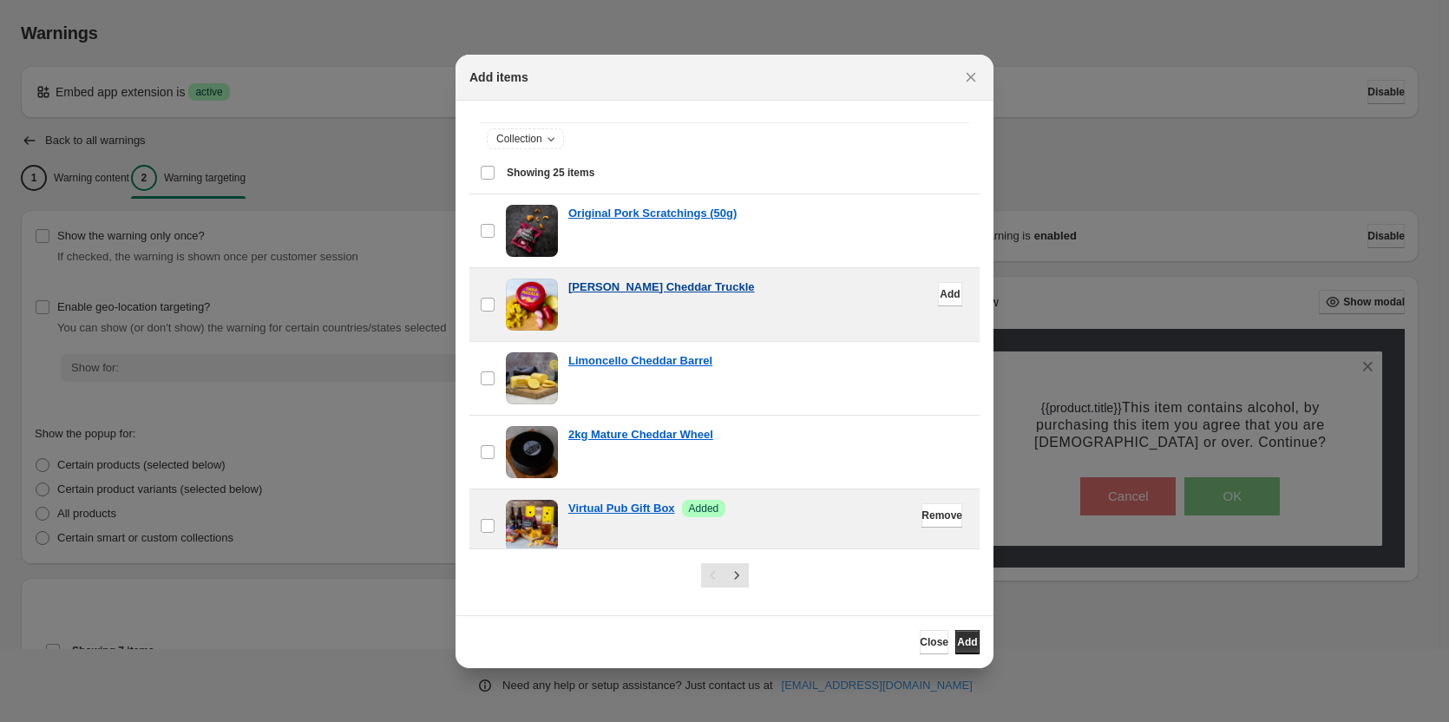
scroll to position [0, 0]
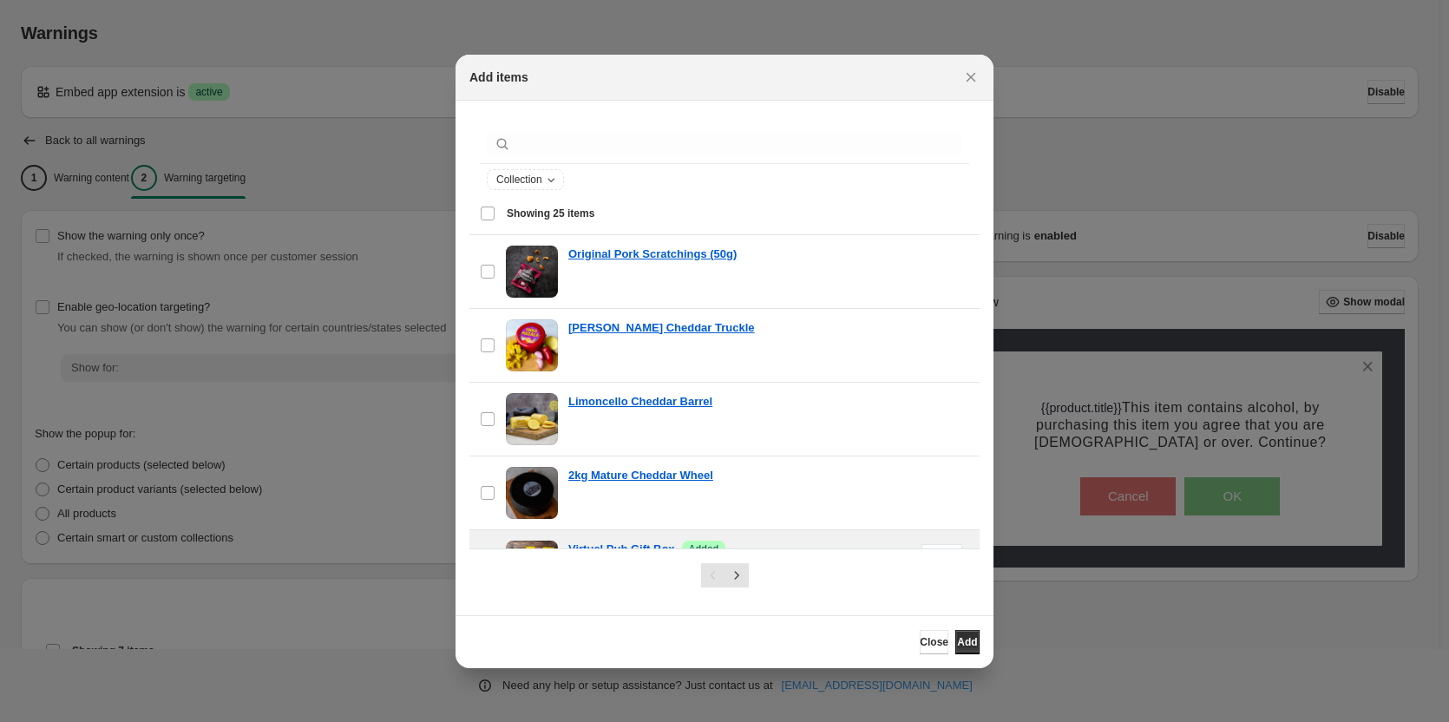
click at [555, 216] on span "Showing 25 items" at bounding box center [551, 214] width 88 height 14
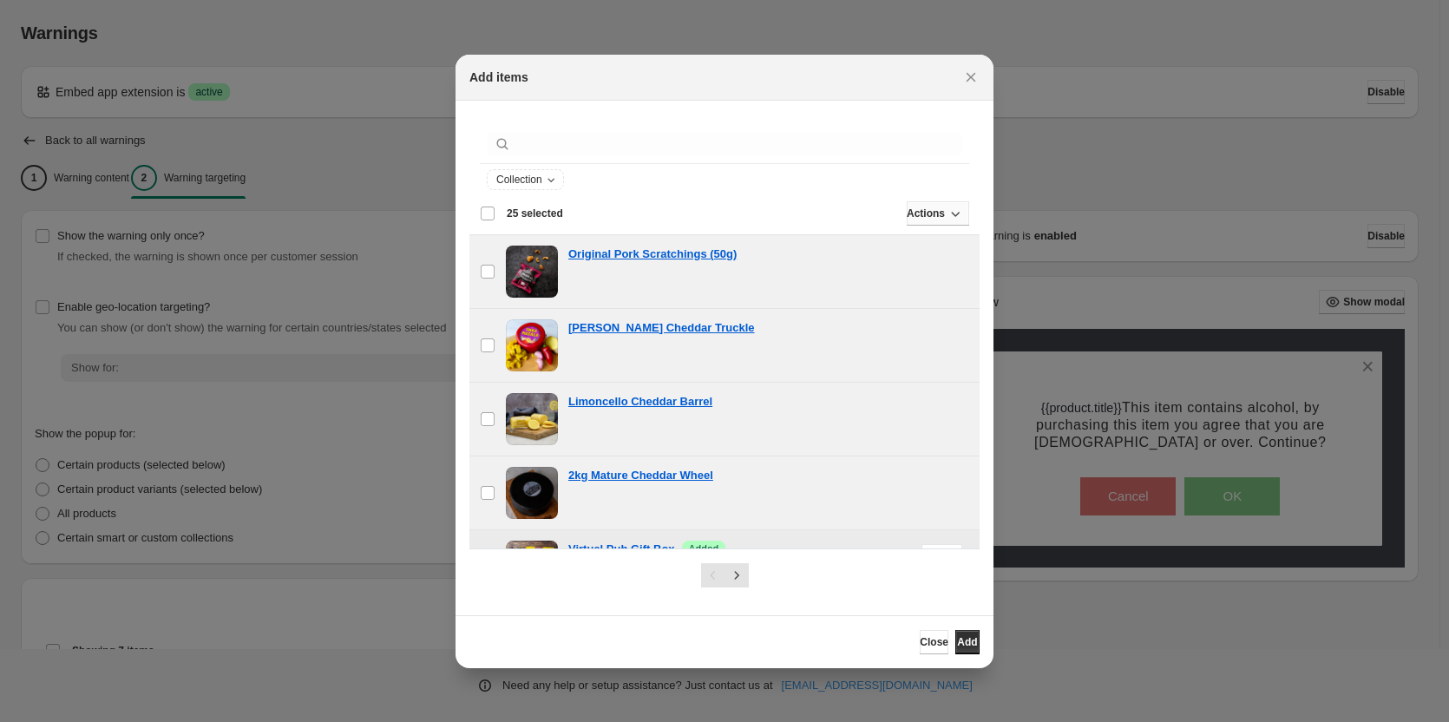
click at [913, 216] on span "Actions" at bounding box center [926, 214] width 38 height 14
click at [495, 222] on div "Deselect all 25 items 25 selected" at bounding box center [521, 213] width 83 height 21
click at [489, 220] on div "Deselect all 25 items 25 selected" at bounding box center [521, 214] width 83 height 16
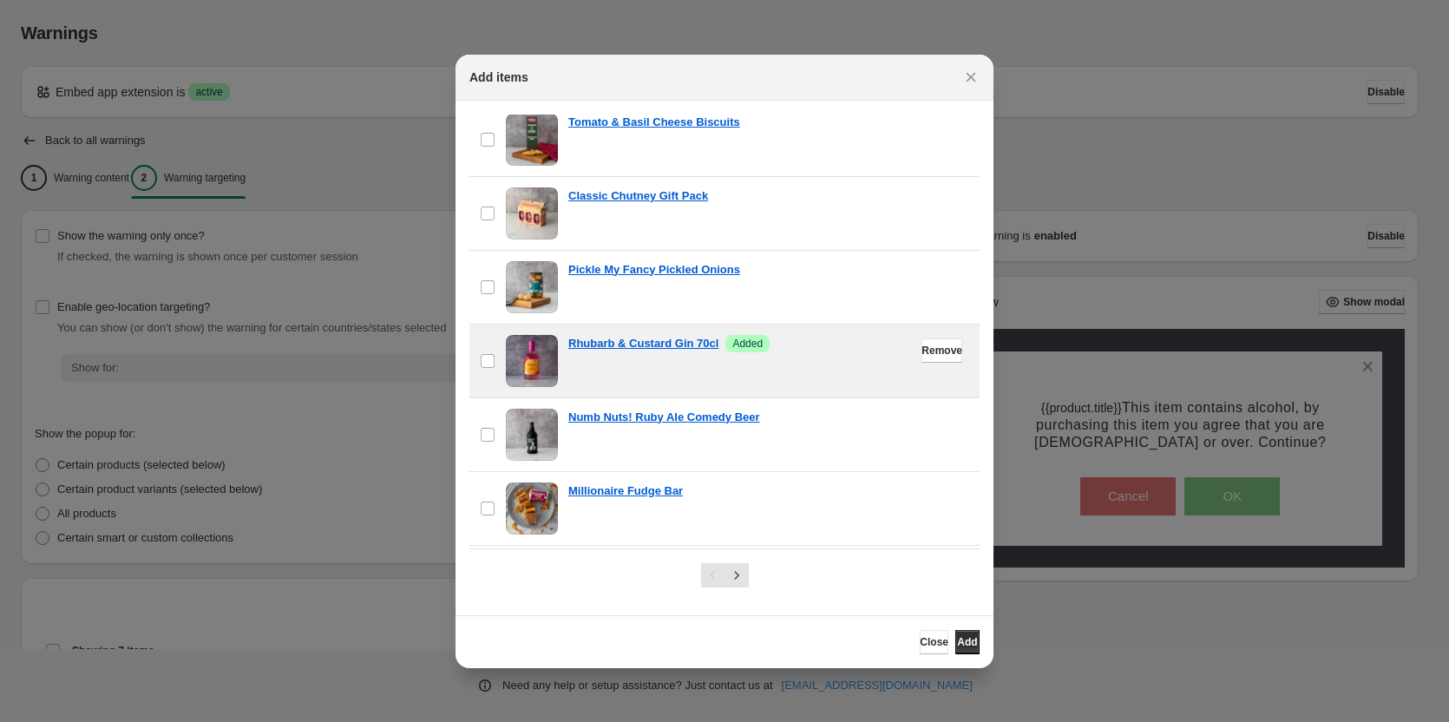
scroll to position [781, 0]
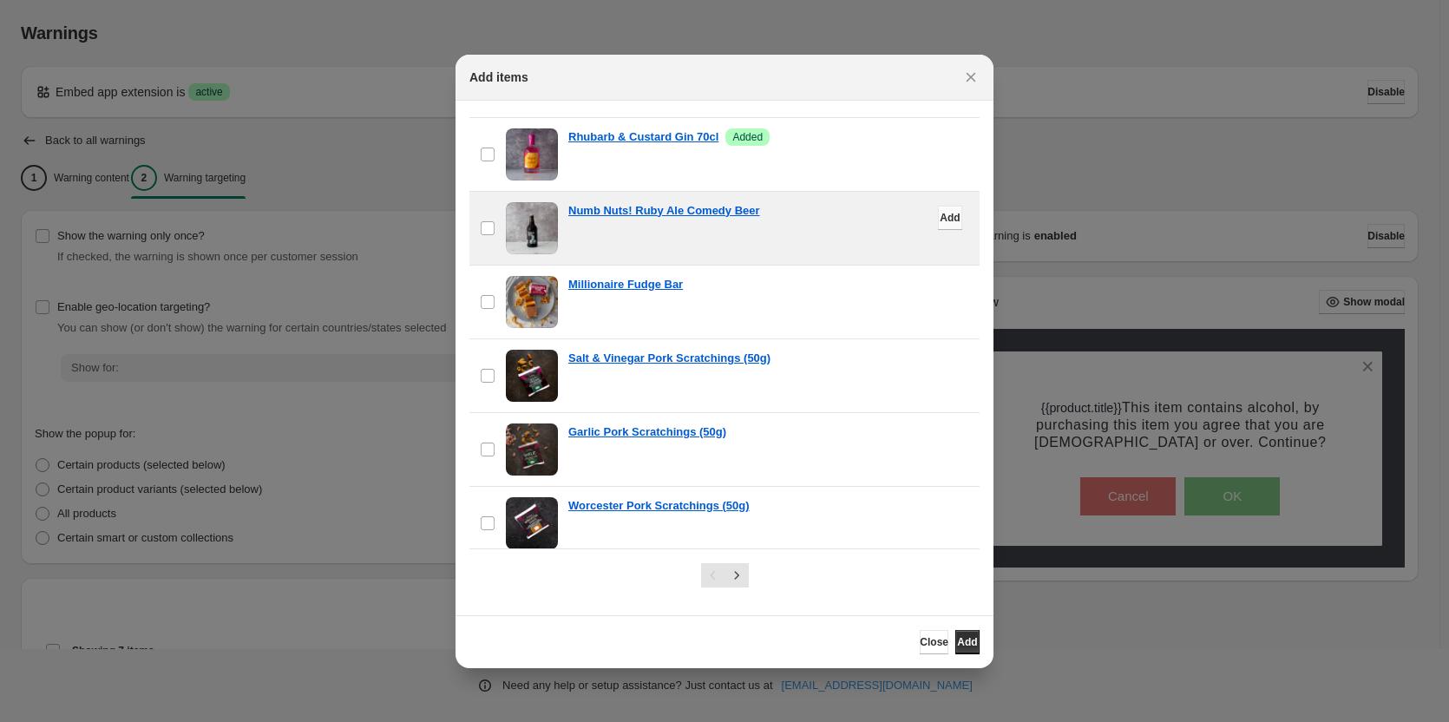
click at [938, 215] on button "Add" at bounding box center [950, 218] width 24 height 24
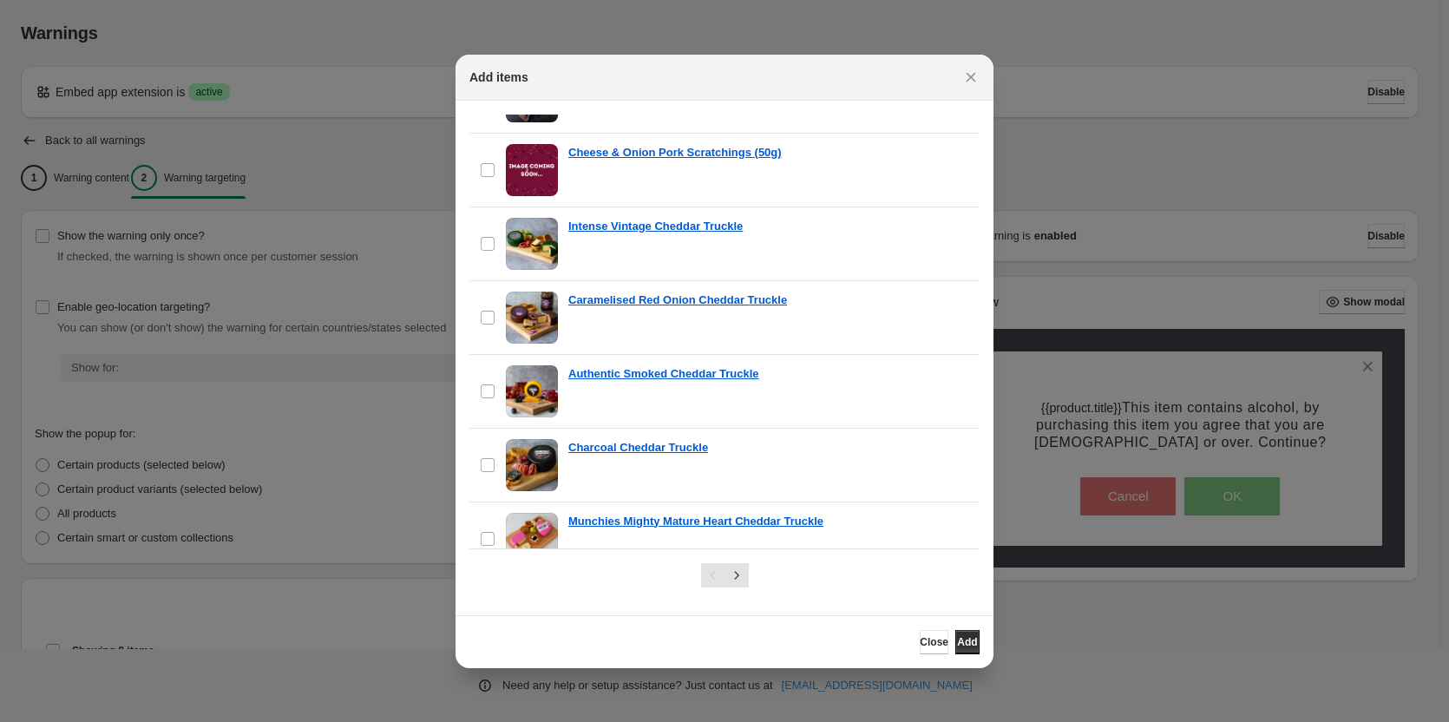
scroll to position [1530, 0]
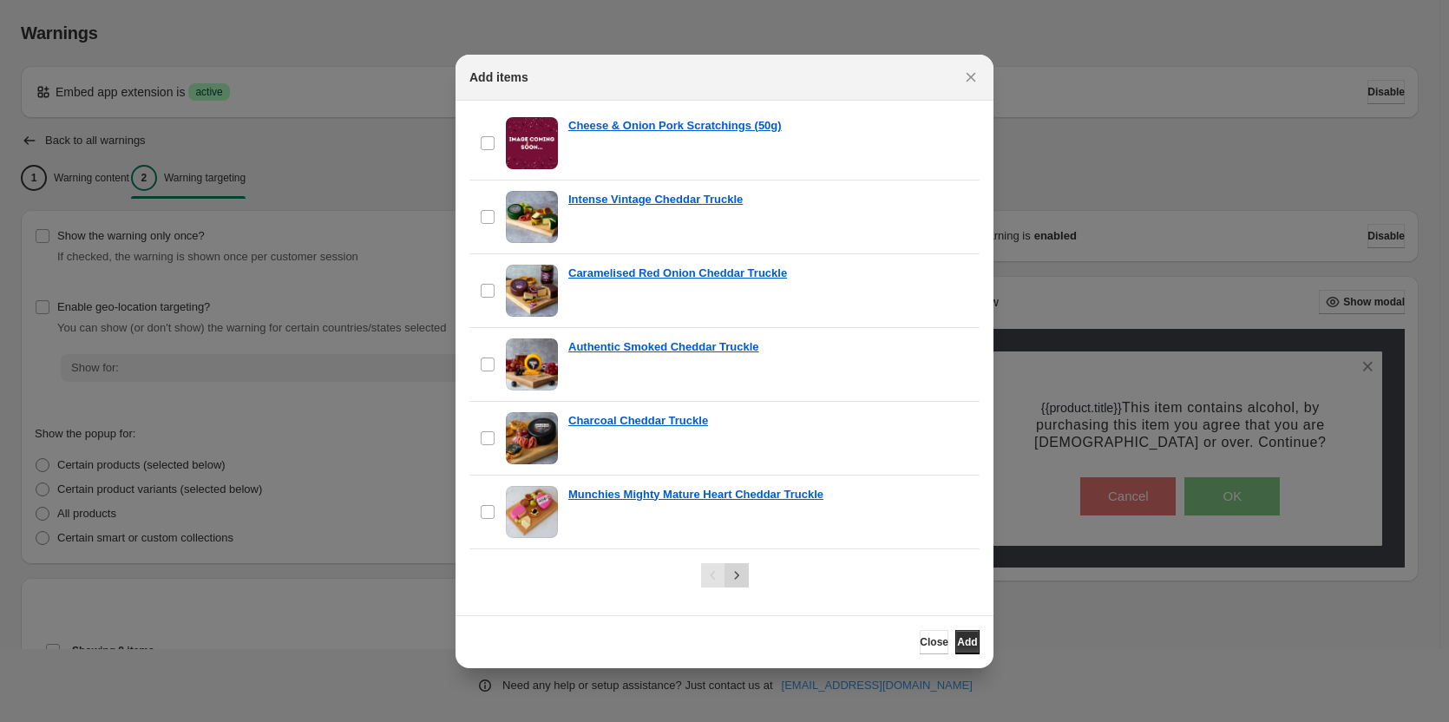
click at [740, 575] on icon "Next" at bounding box center [736, 575] width 17 height 17
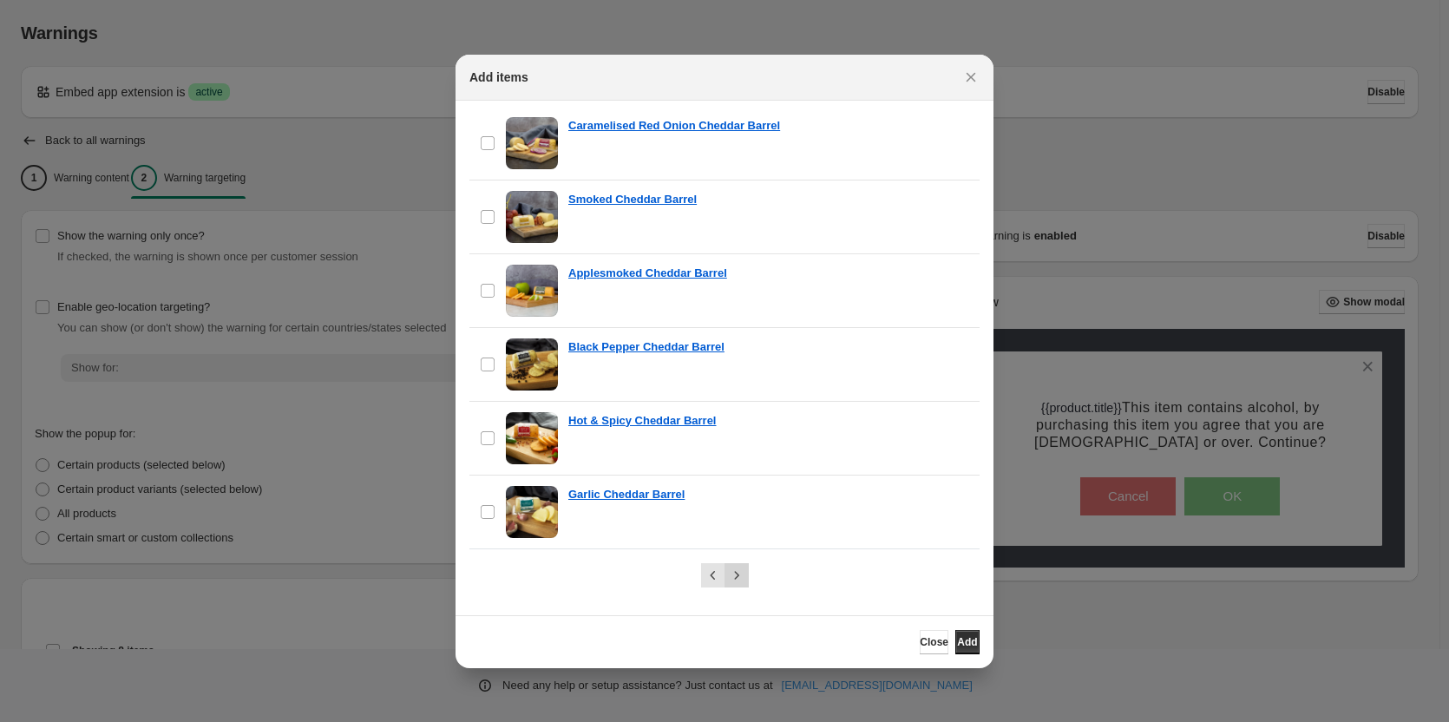
click at [734, 575] on icon "Next" at bounding box center [736, 575] width 17 height 17
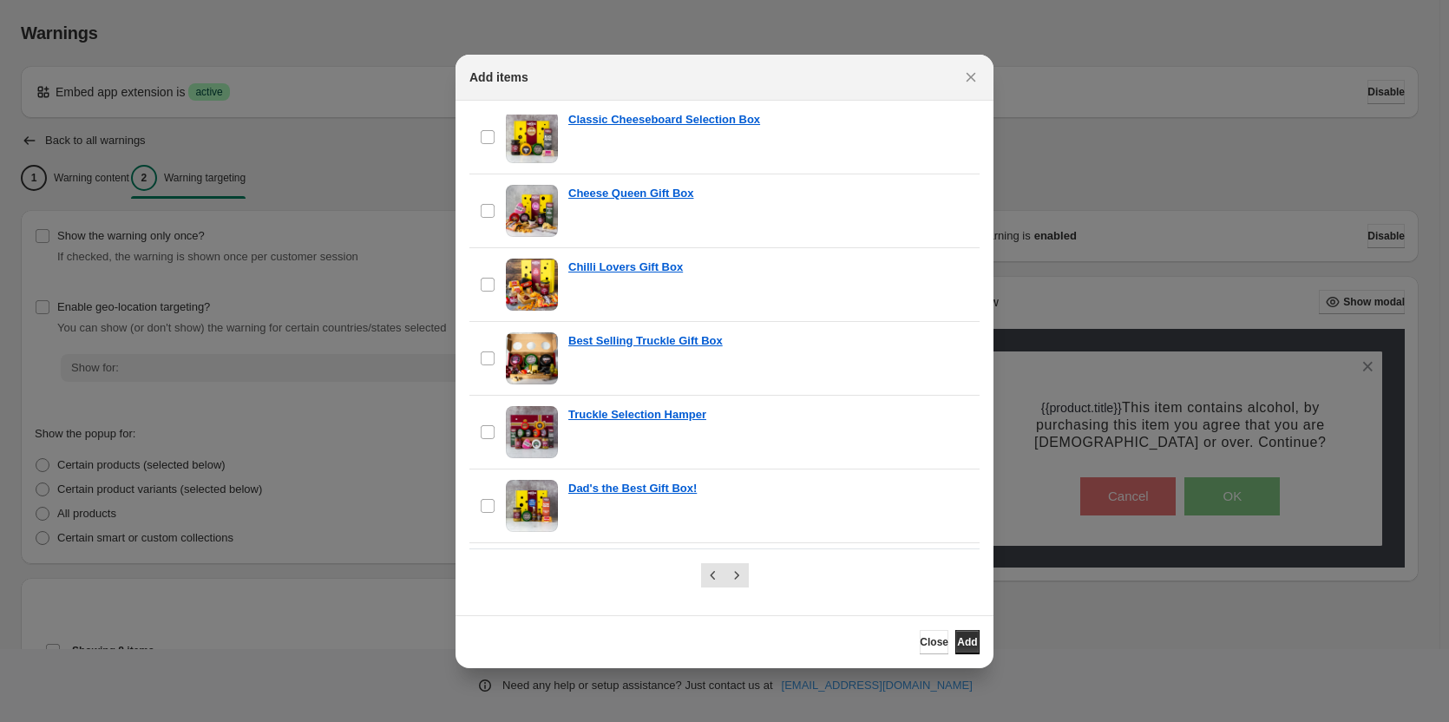
scroll to position [1475, 0]
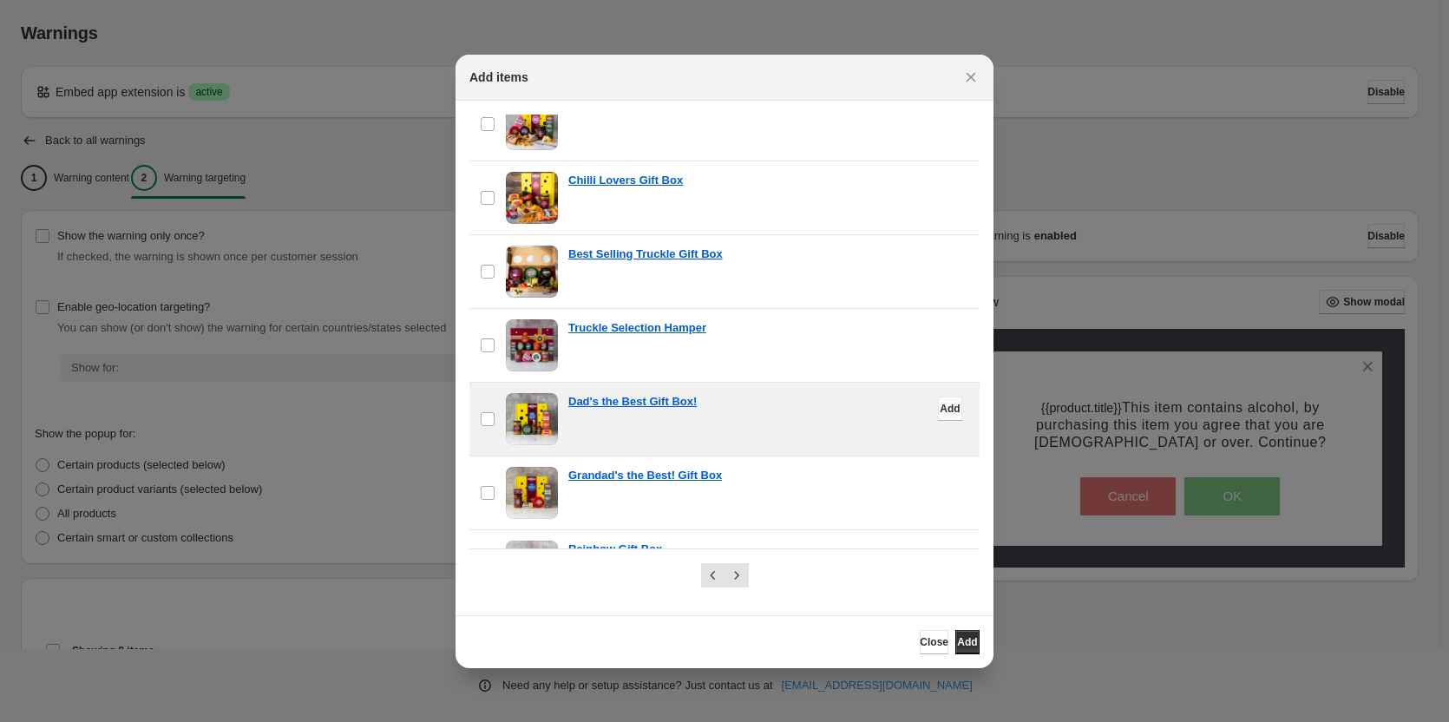
click at [940, 410] on span "Add" at bounding box center [950, 409] width 20 height 14
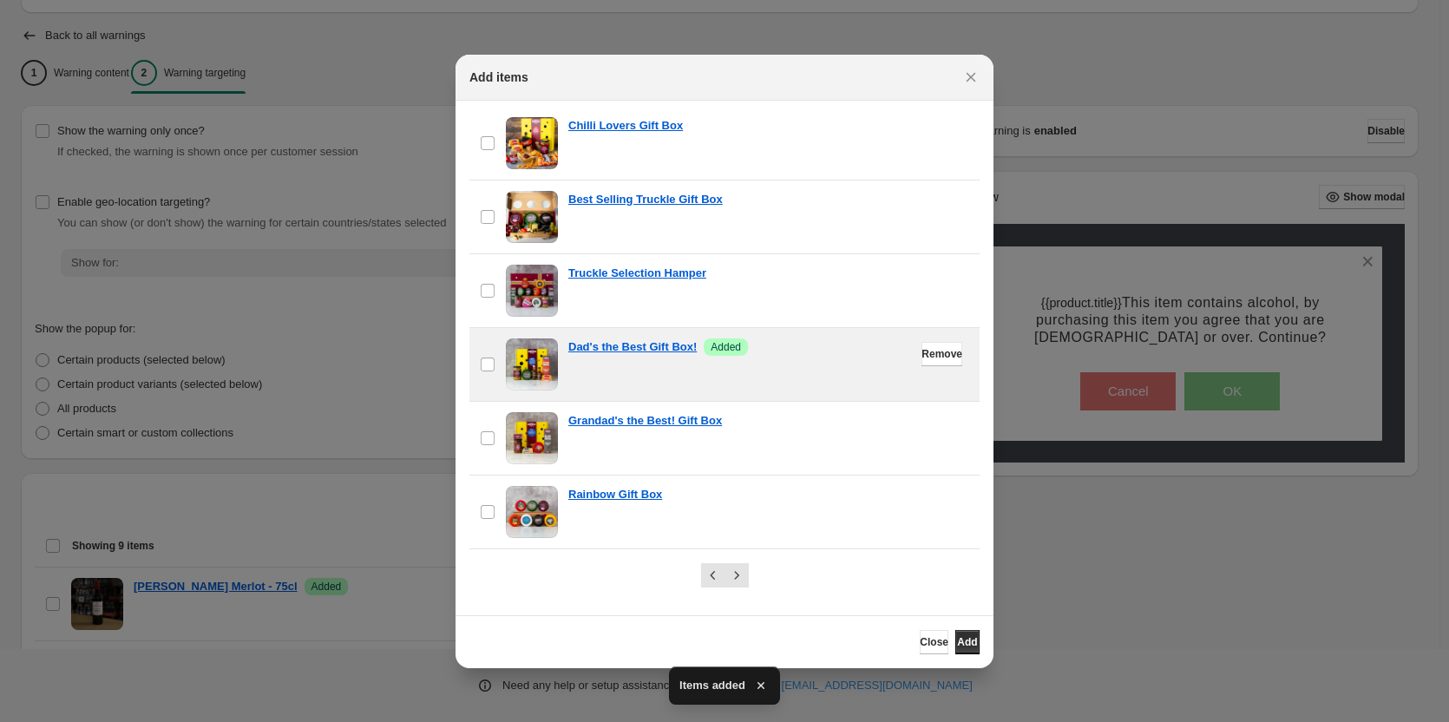
scroll to position [174, 0]
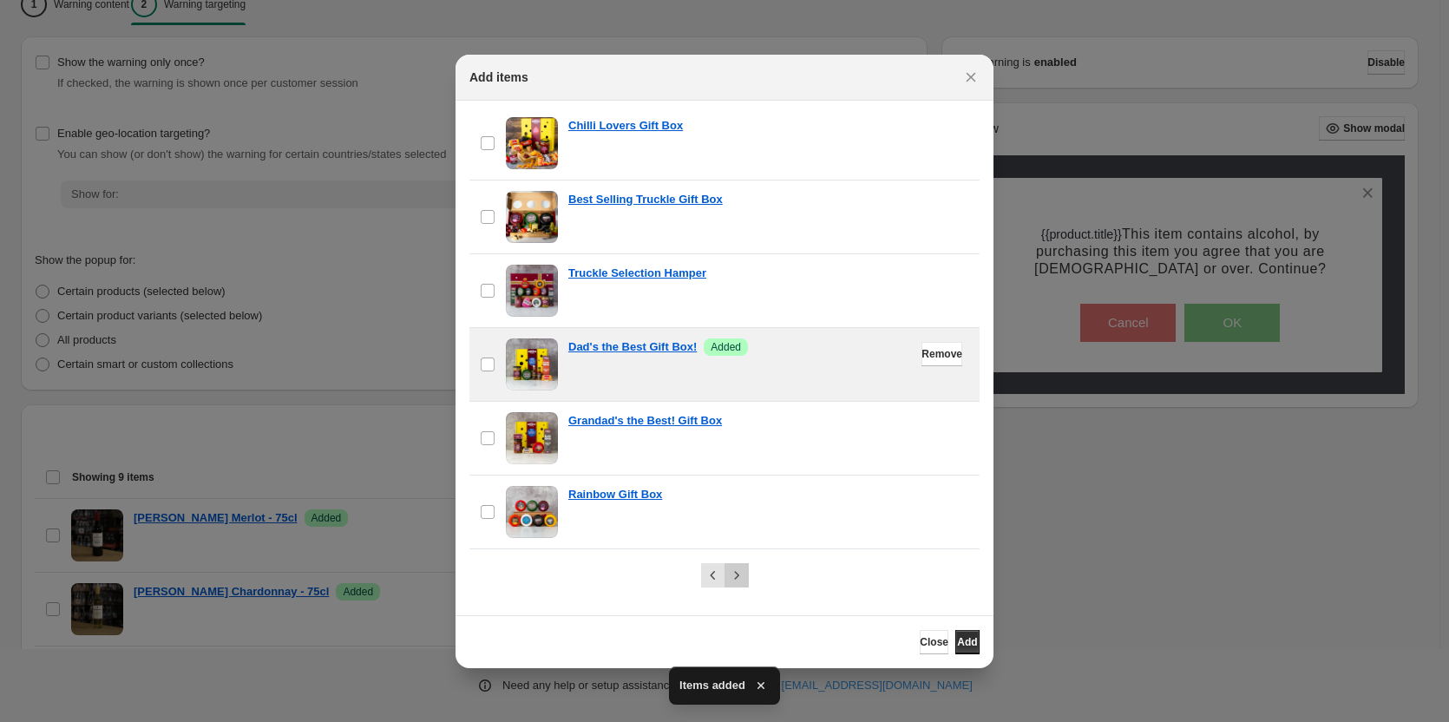
click at [736, 575] on icon "Next" at bounding box center [736, 575] width 17 height 17
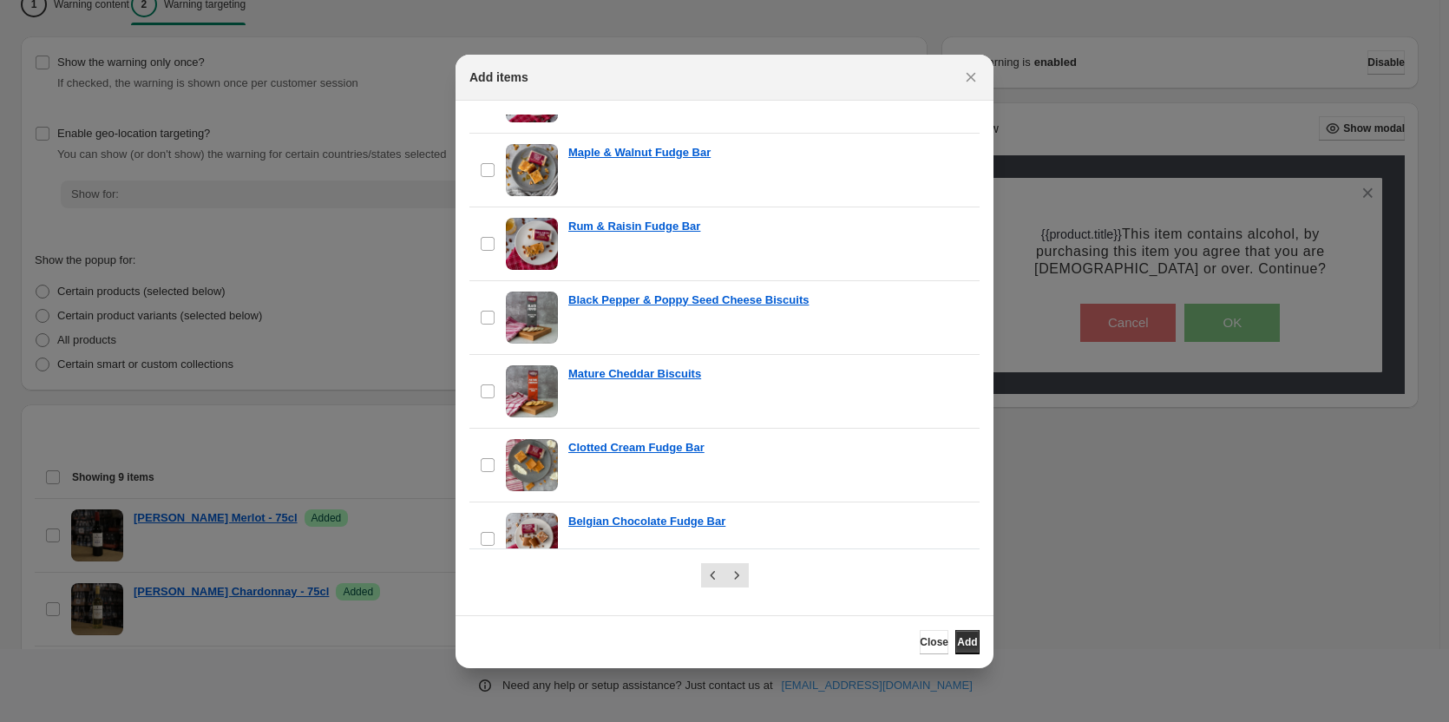
scroll to position [1530, 0]
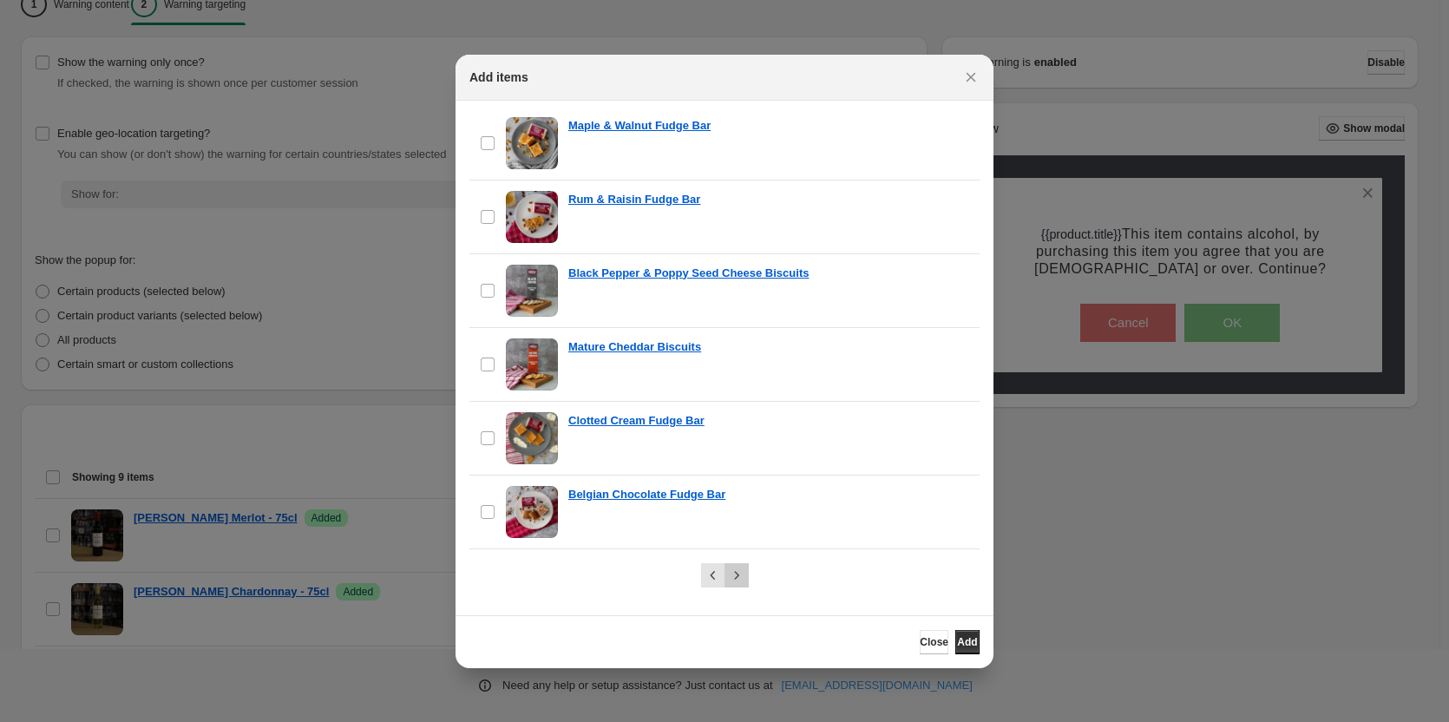
click at [745, 568] on button "Next" at bounding box center [737, 575] width 24 height 24
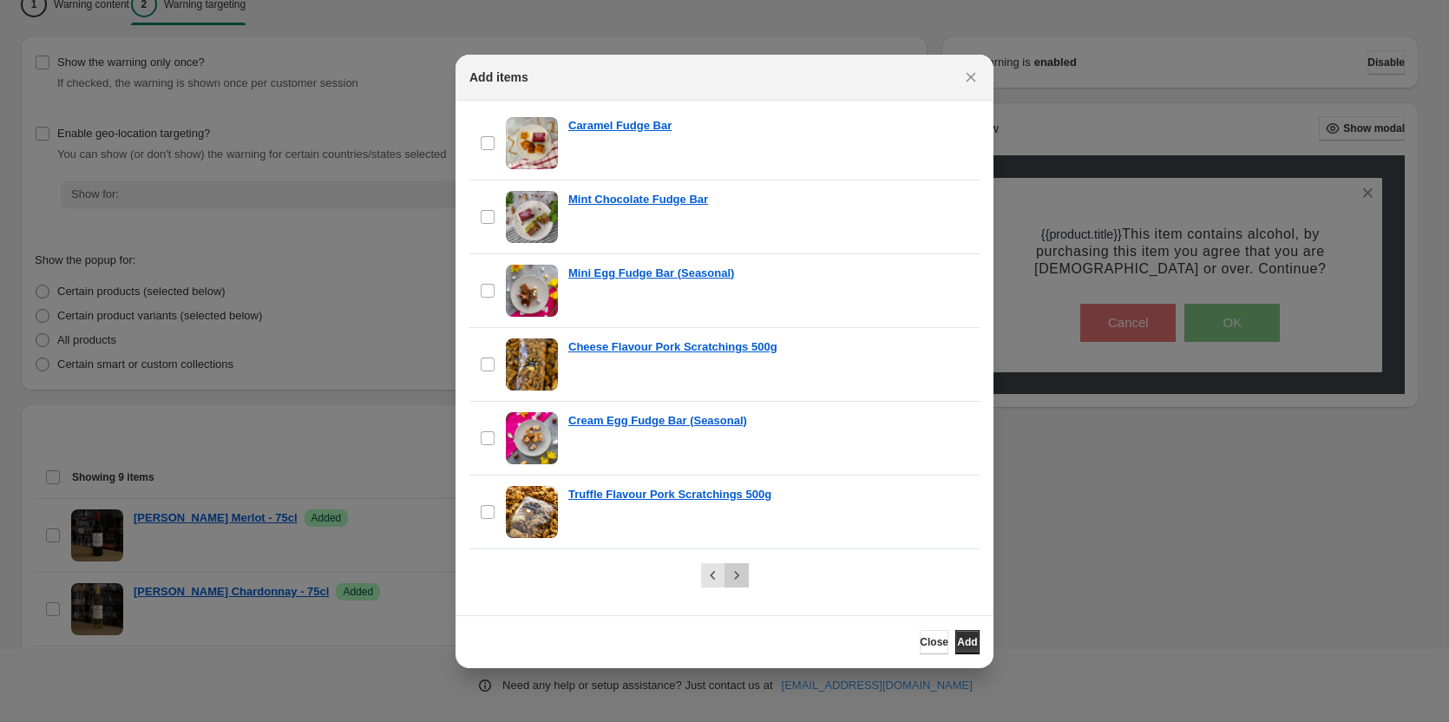
click at [745, 569] on button "Next" at bounding box center [737, 575] width 24 height 24
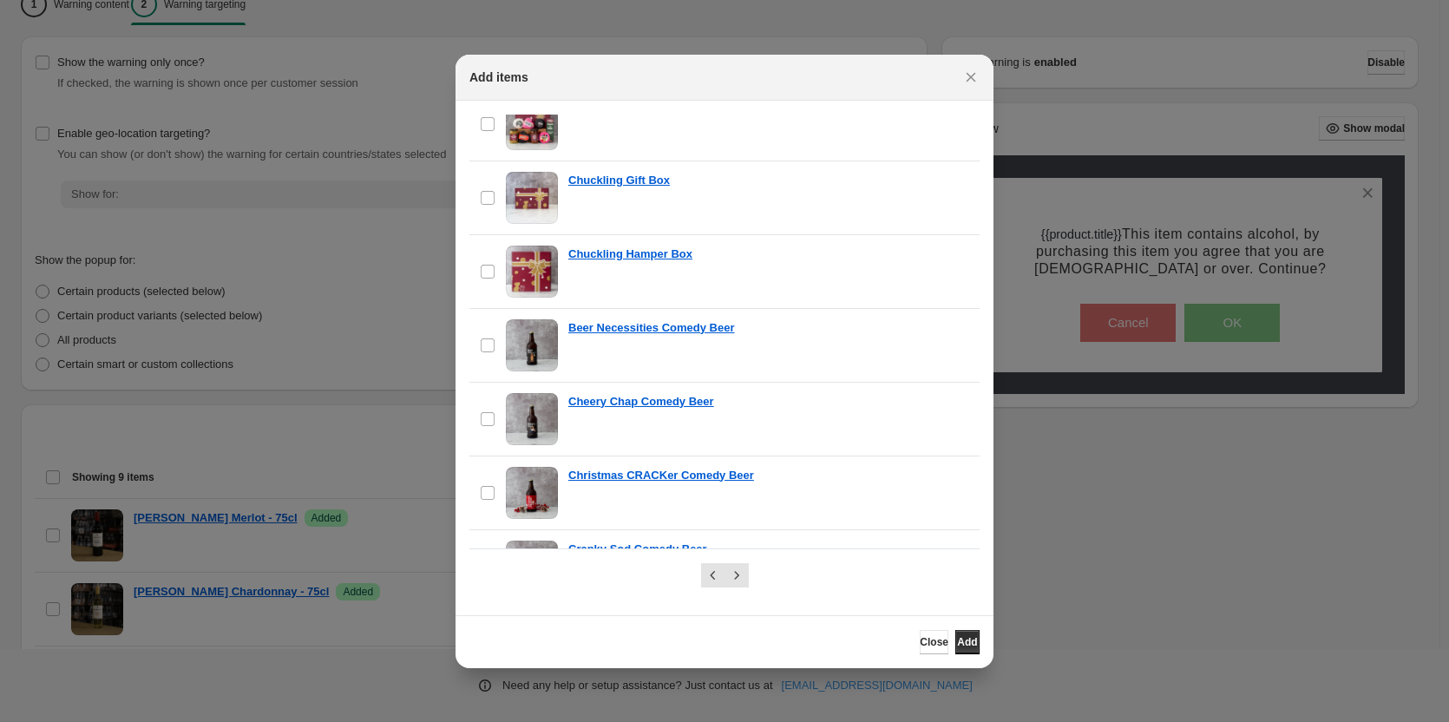
scroll to position [955, 0]
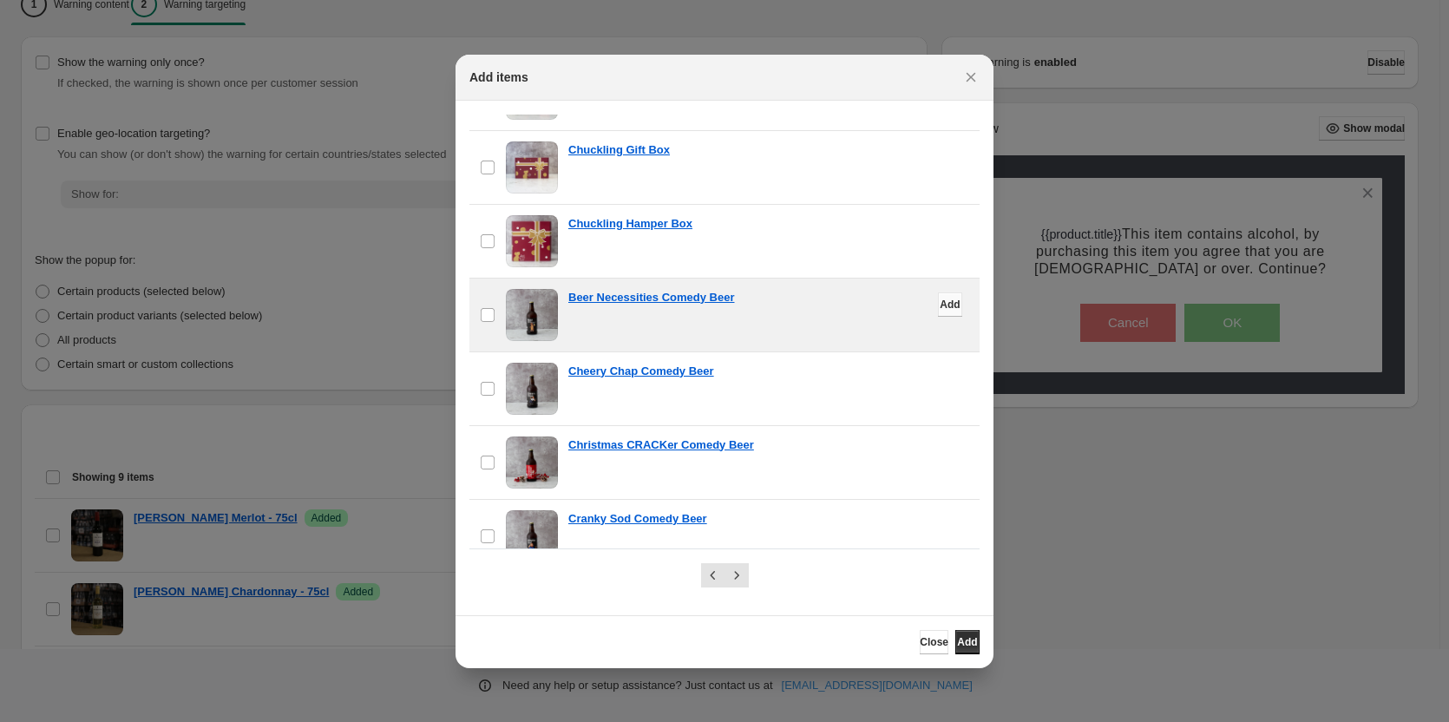
click at [940, 305] on span "Add" at bounding box center [950, 305] width 20 height 14
click at [940, 376] on span "Add" at bounding box center [950, 378] width 20 height 14
click at [940, 448] on span "Add" at bounding box center [950, 452] width 20 height 14
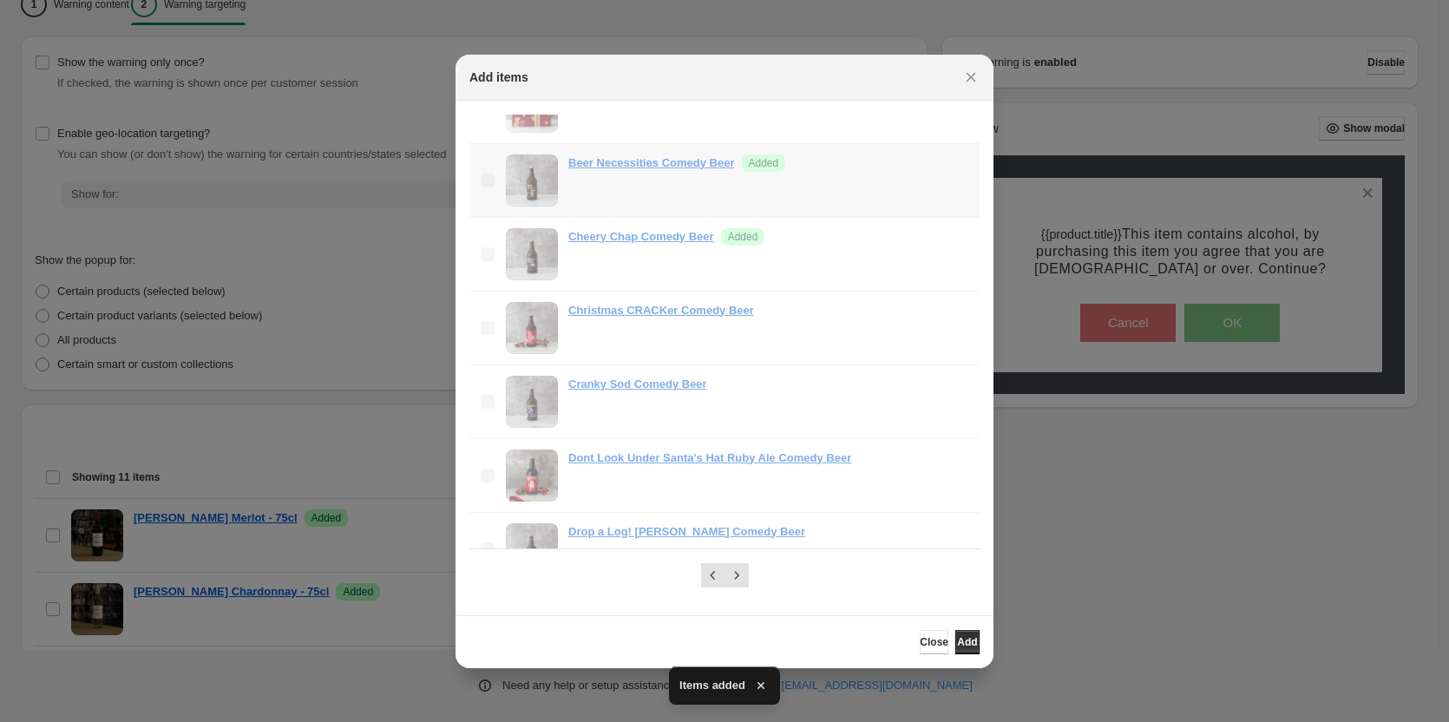
scroll to position [1128, 0]
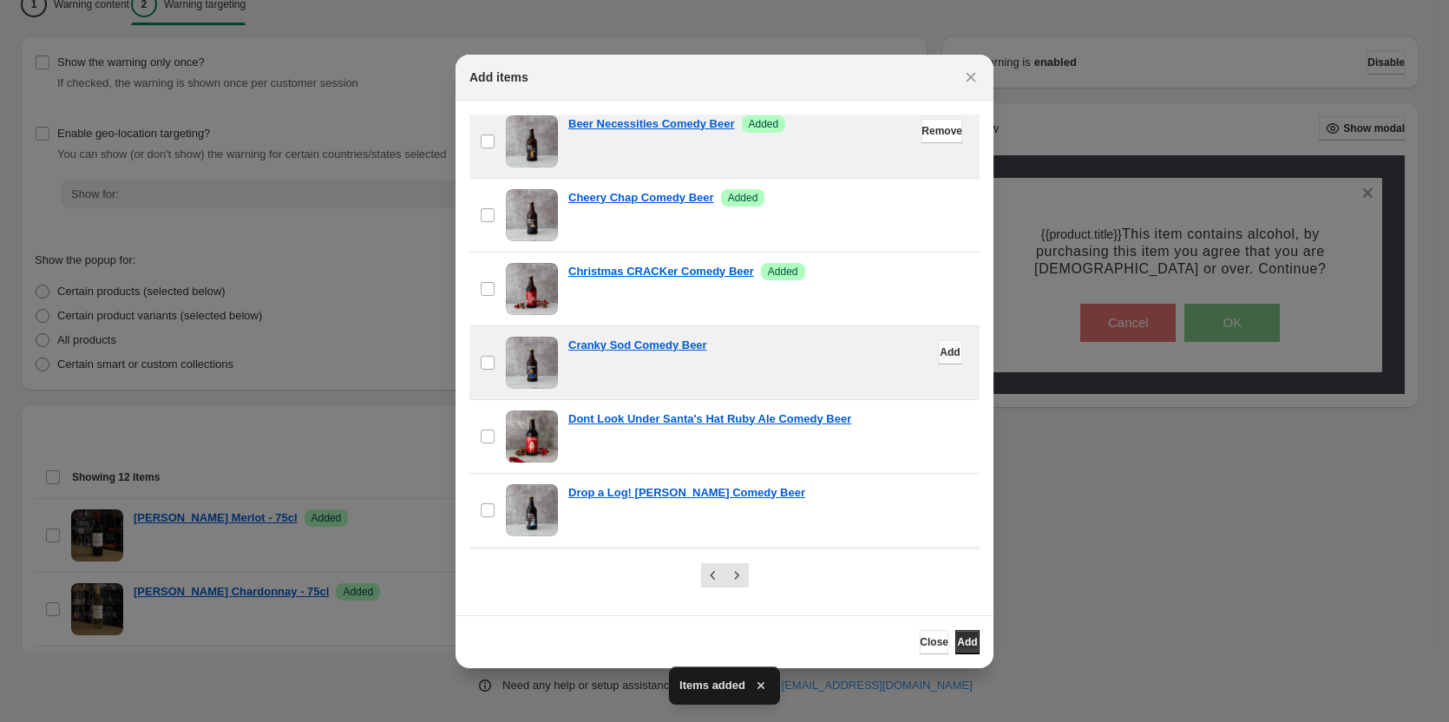
click at [940, 354] on span "Add" at bounding box center [950, 352] width 20 height 14
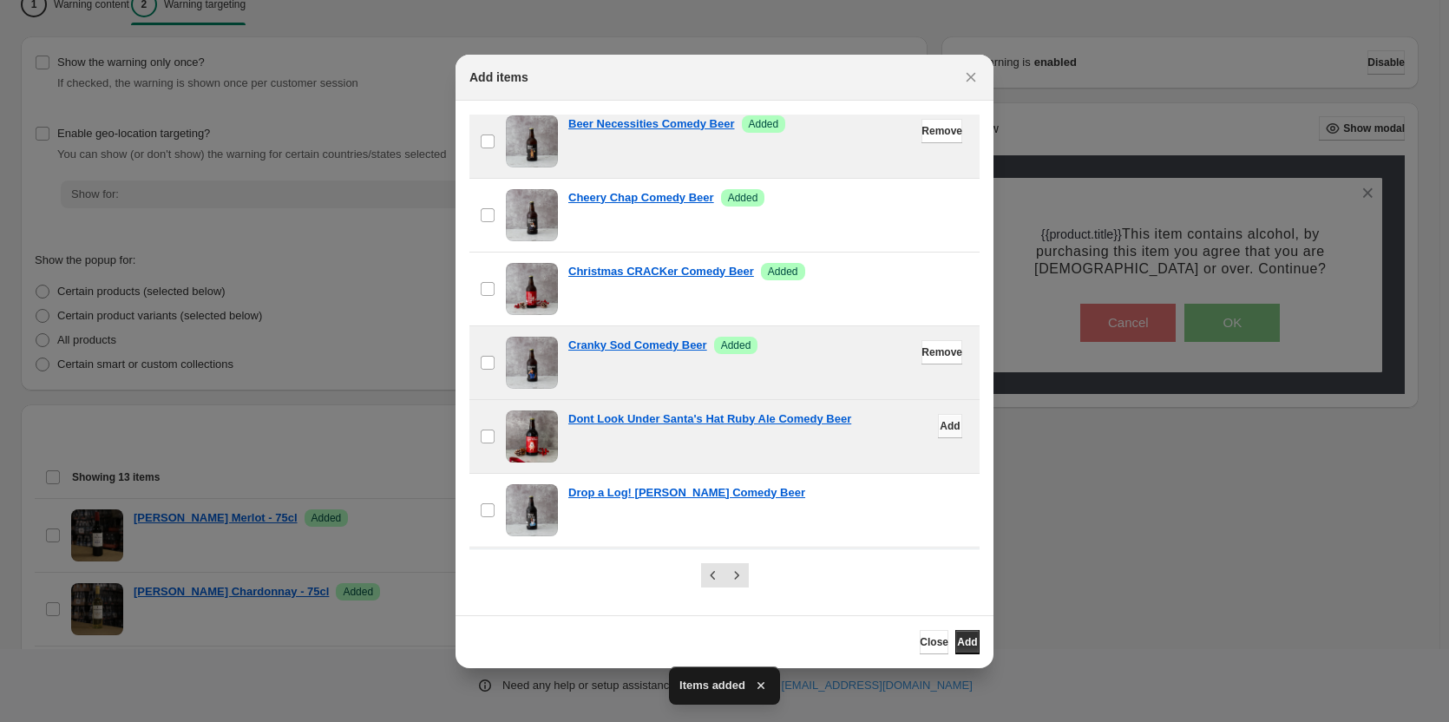
click at [940, 430] on span "Add" at bounding box center [950, 426] width 20 height 14
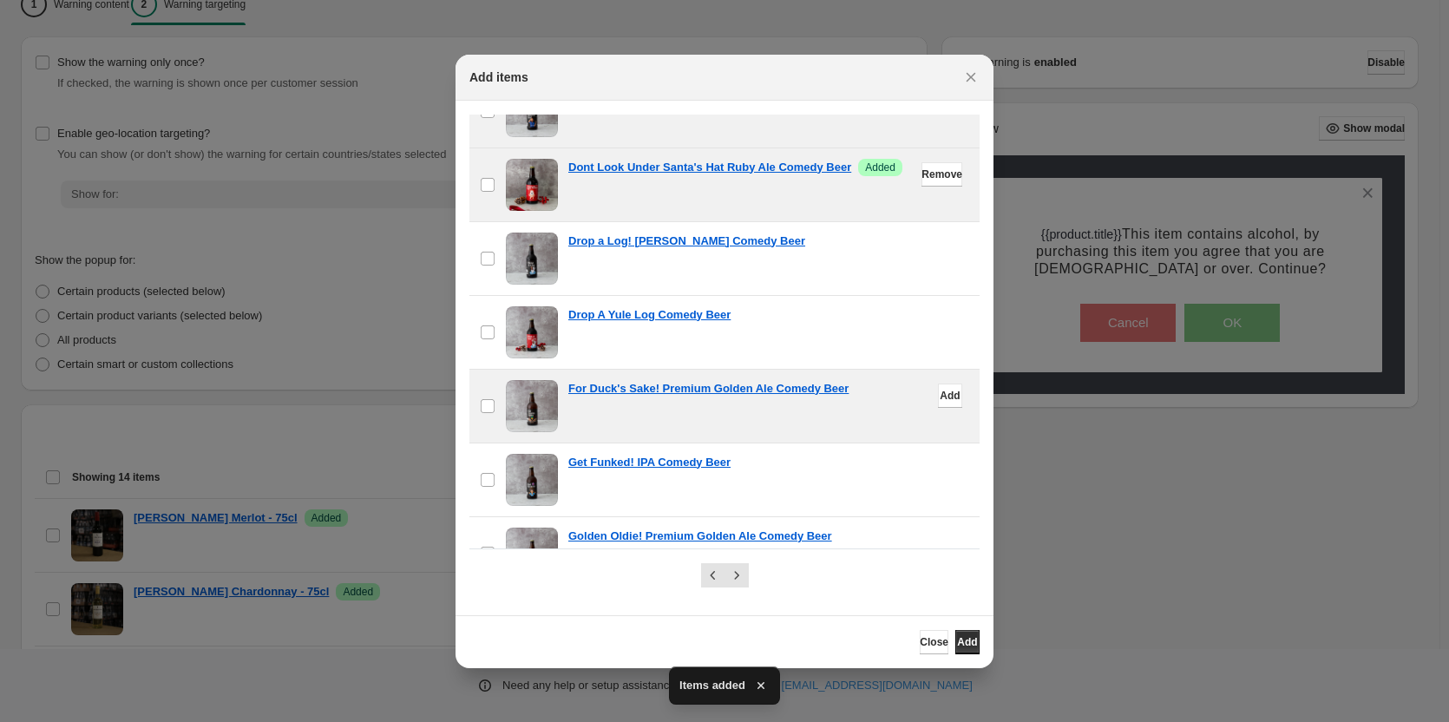
scroll to position [1389, 0]
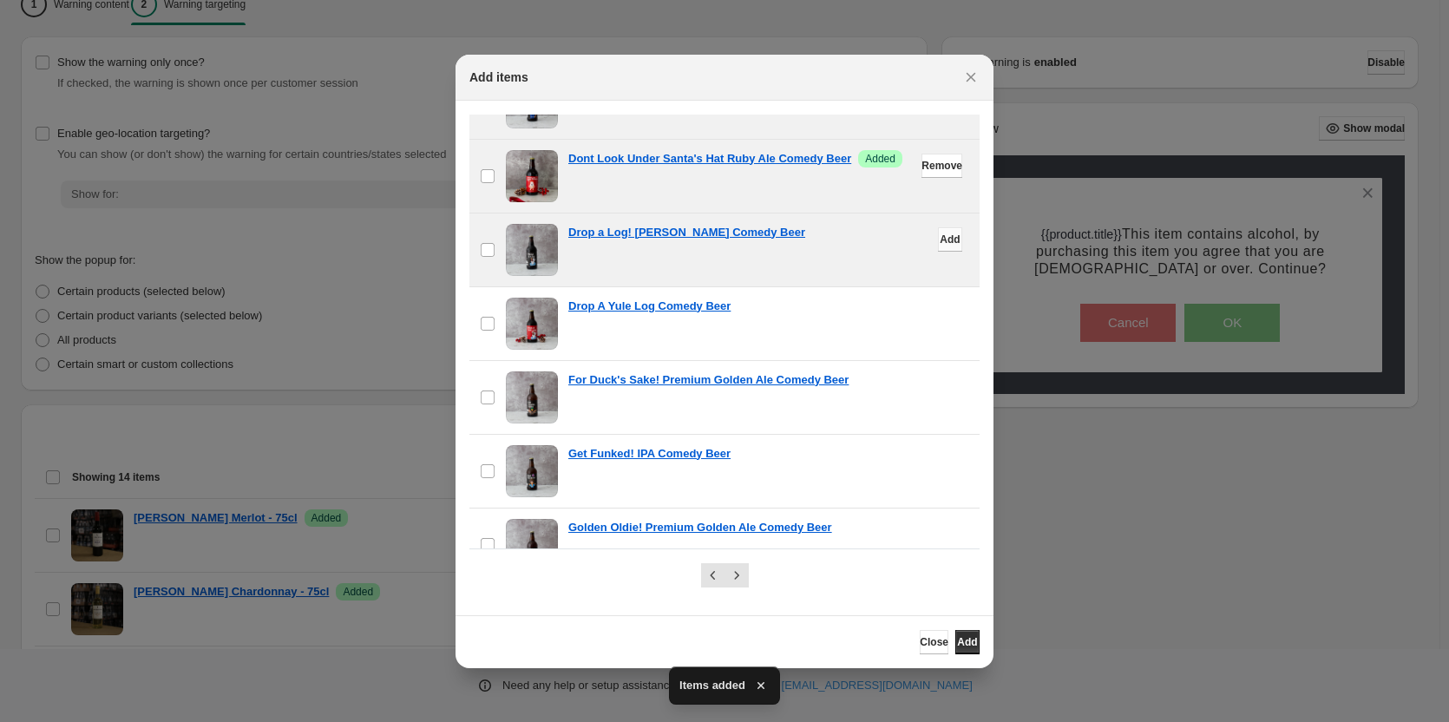
click at [939, 245] on button "Add" at bounding box center [950, 239] width 24 height 24
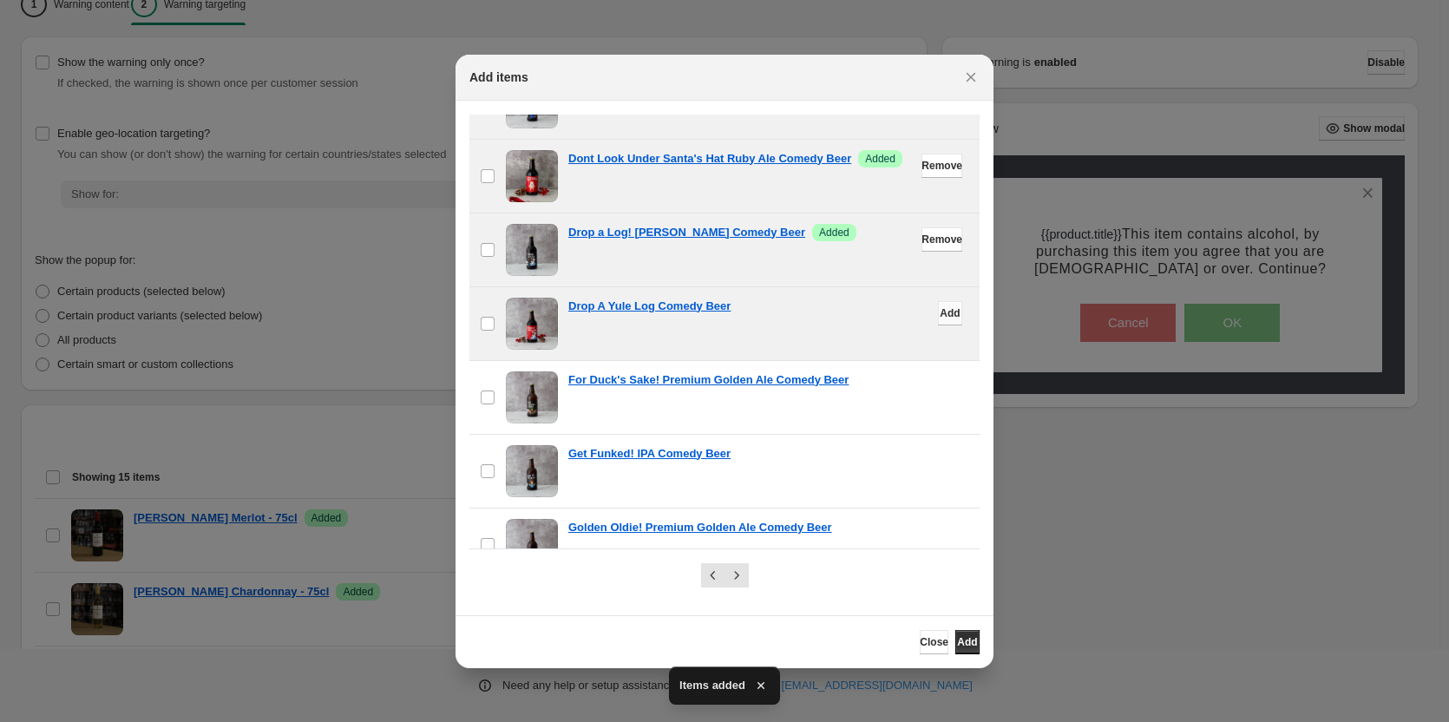
click at [940, 312] on span "Add" at bounding box center [950, 313] width 20 height 14
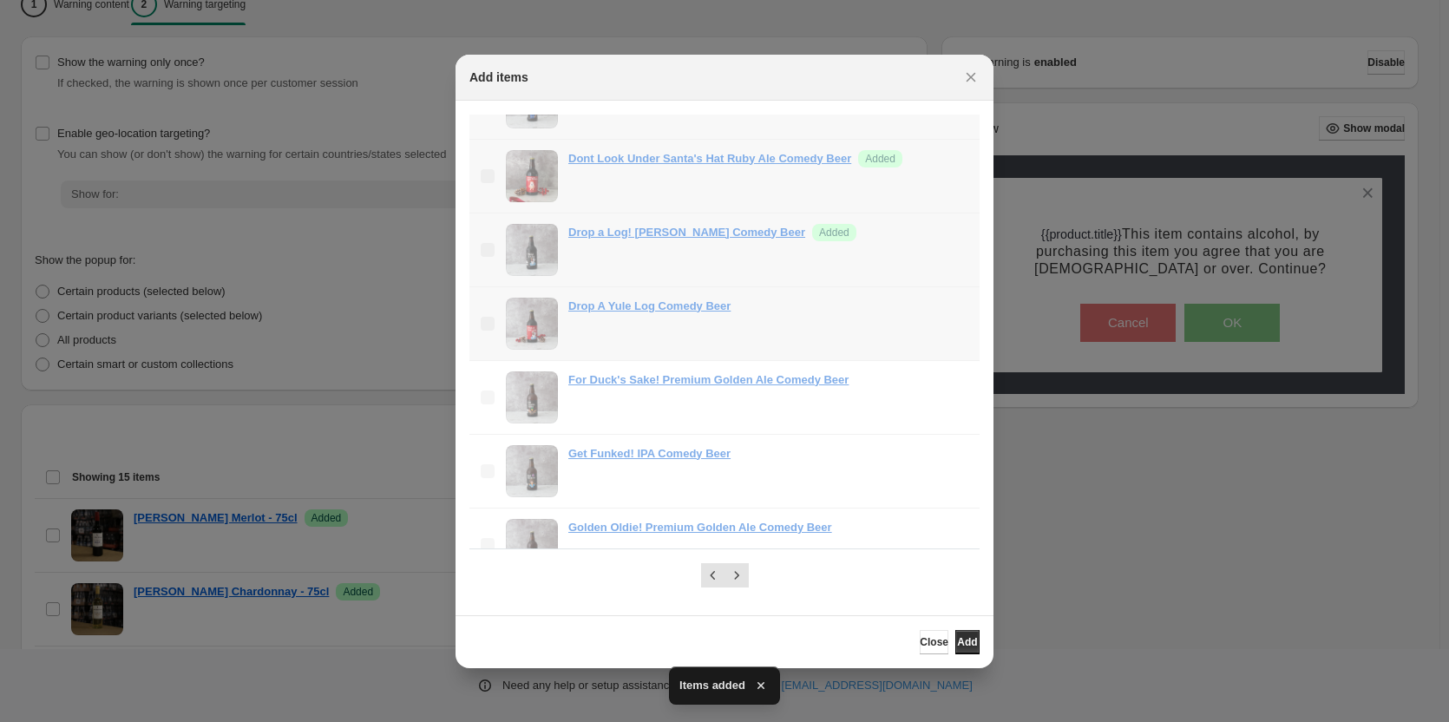
scroll to position [1475, 0]
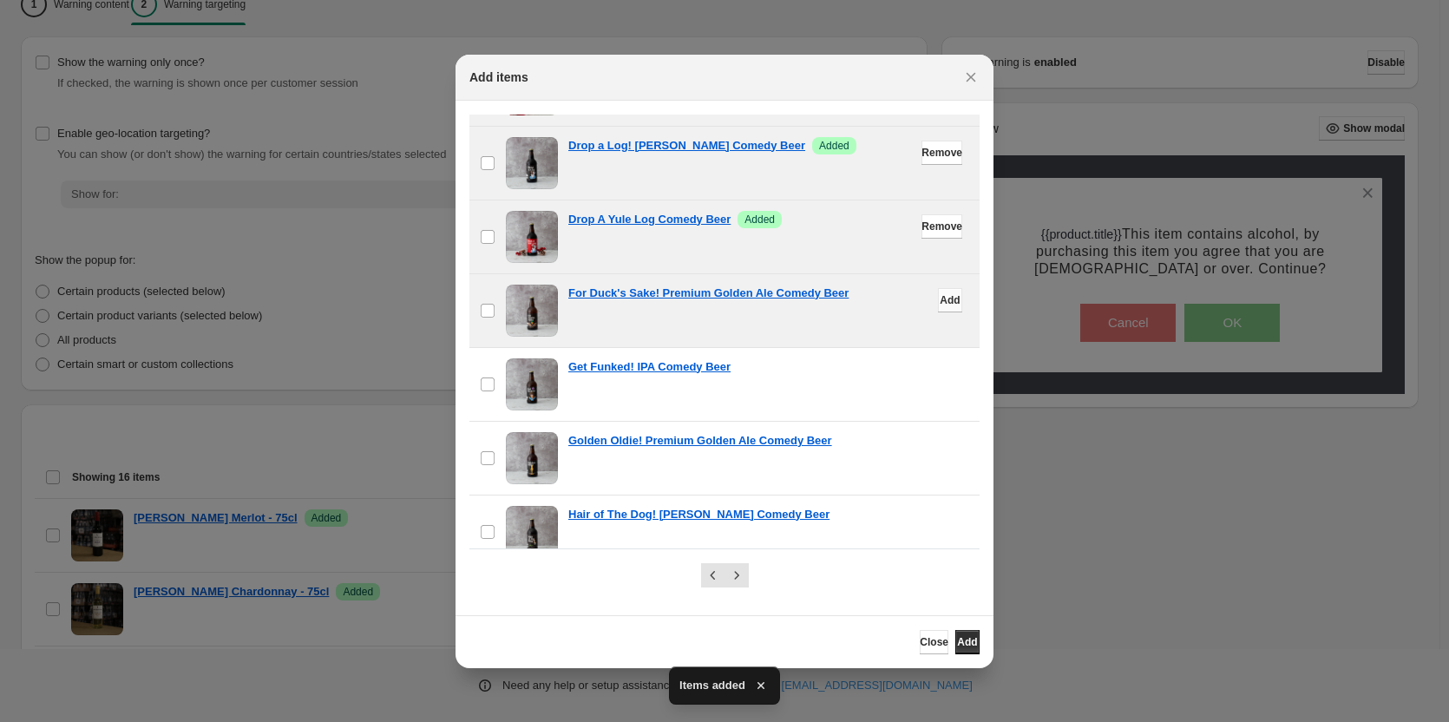
click at [940, 294] on span "Add" at bounding box center [950, 300] width 20 height 14
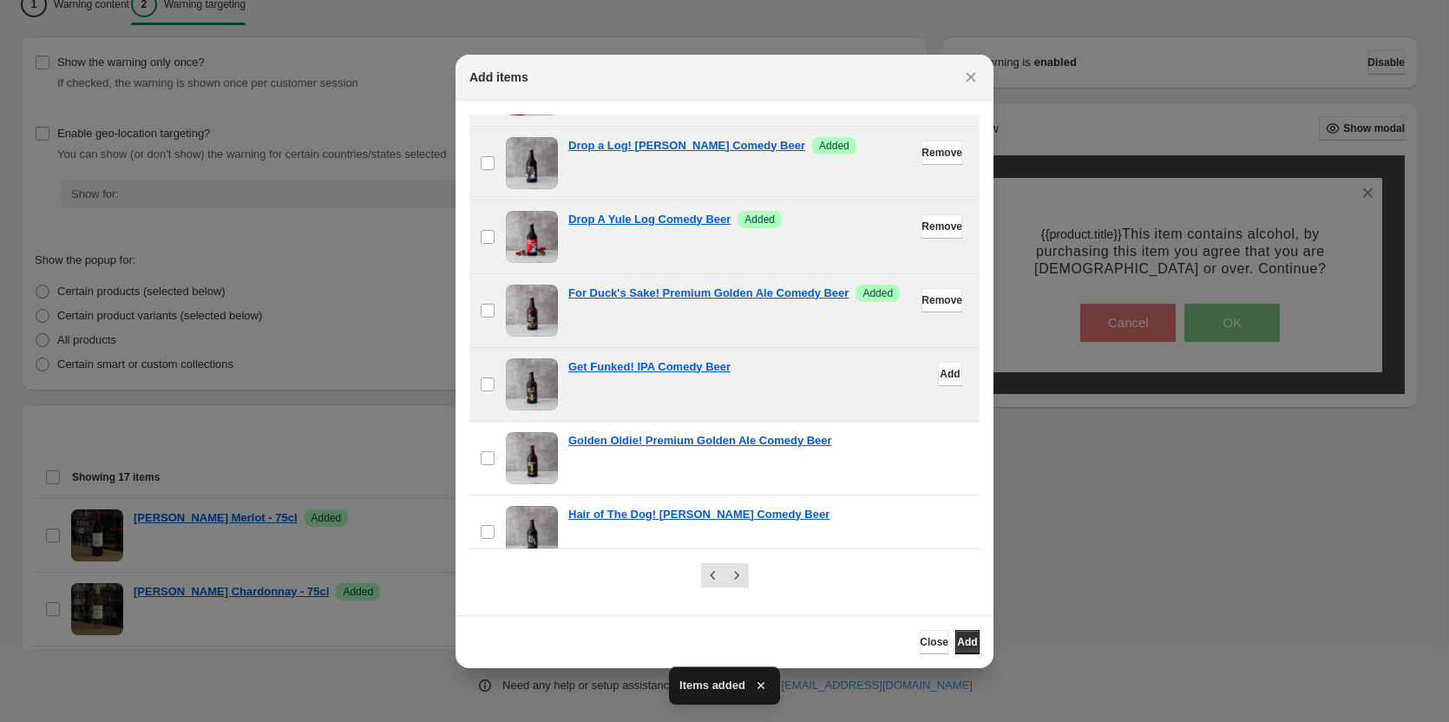
click at [940, 375] on span "Add" at bounding box center [950, 374] width 20 height 14
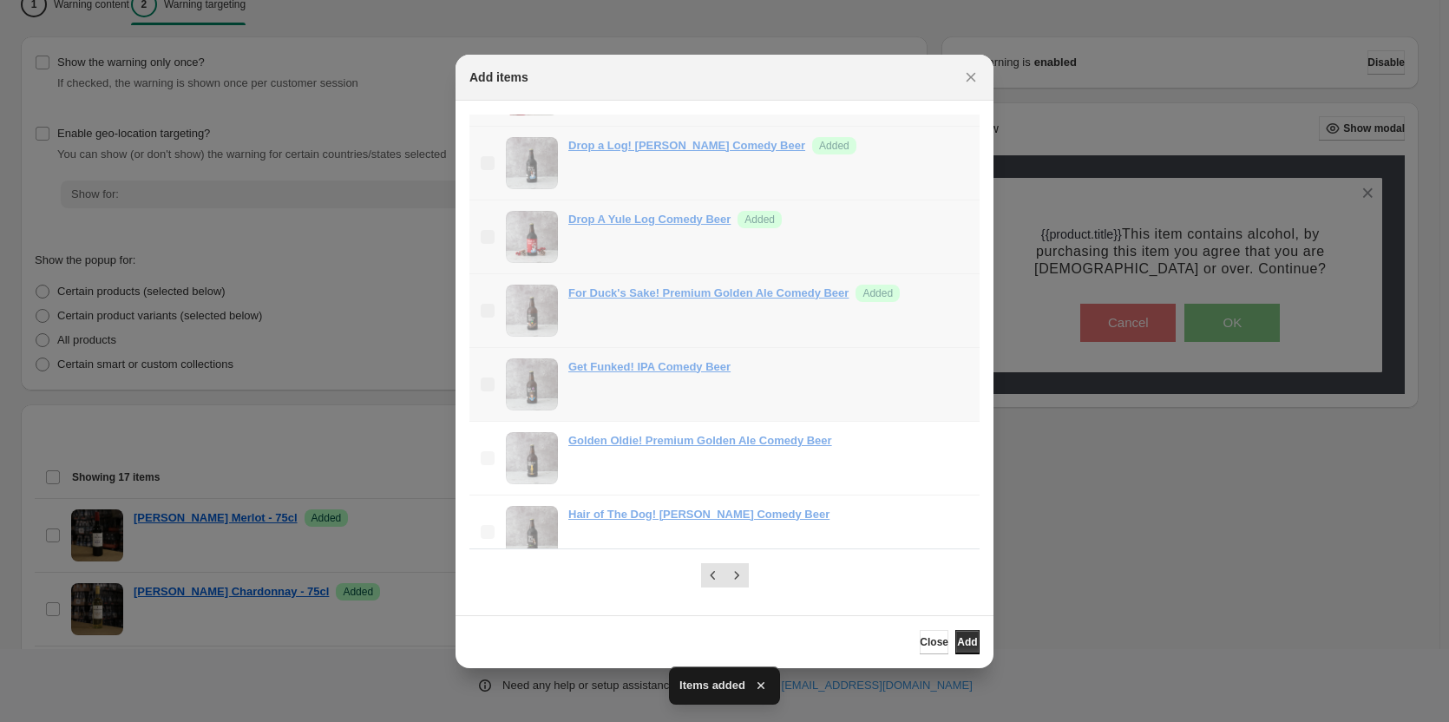
scroll to position [1495, 0]
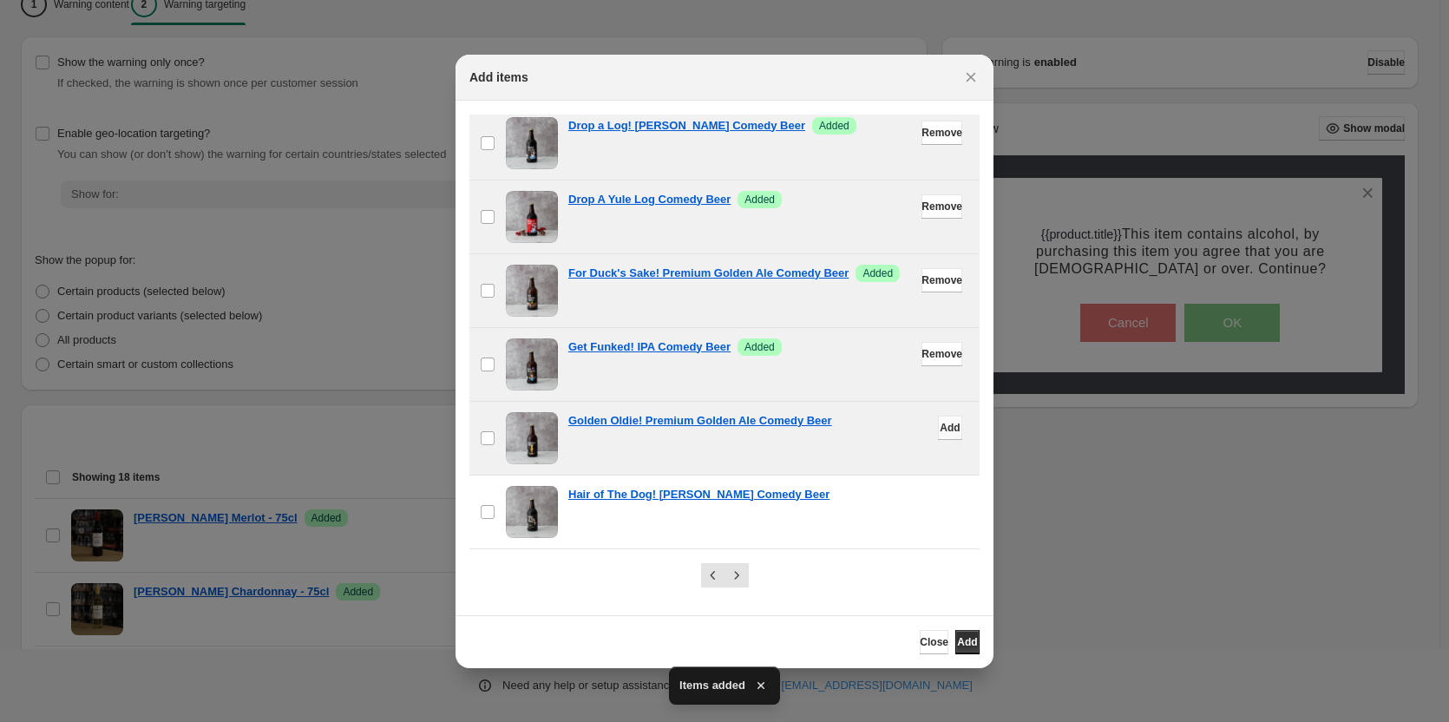
click at [940, 429] on span "Add" at bounding box center [950, 428] width 20 height 14
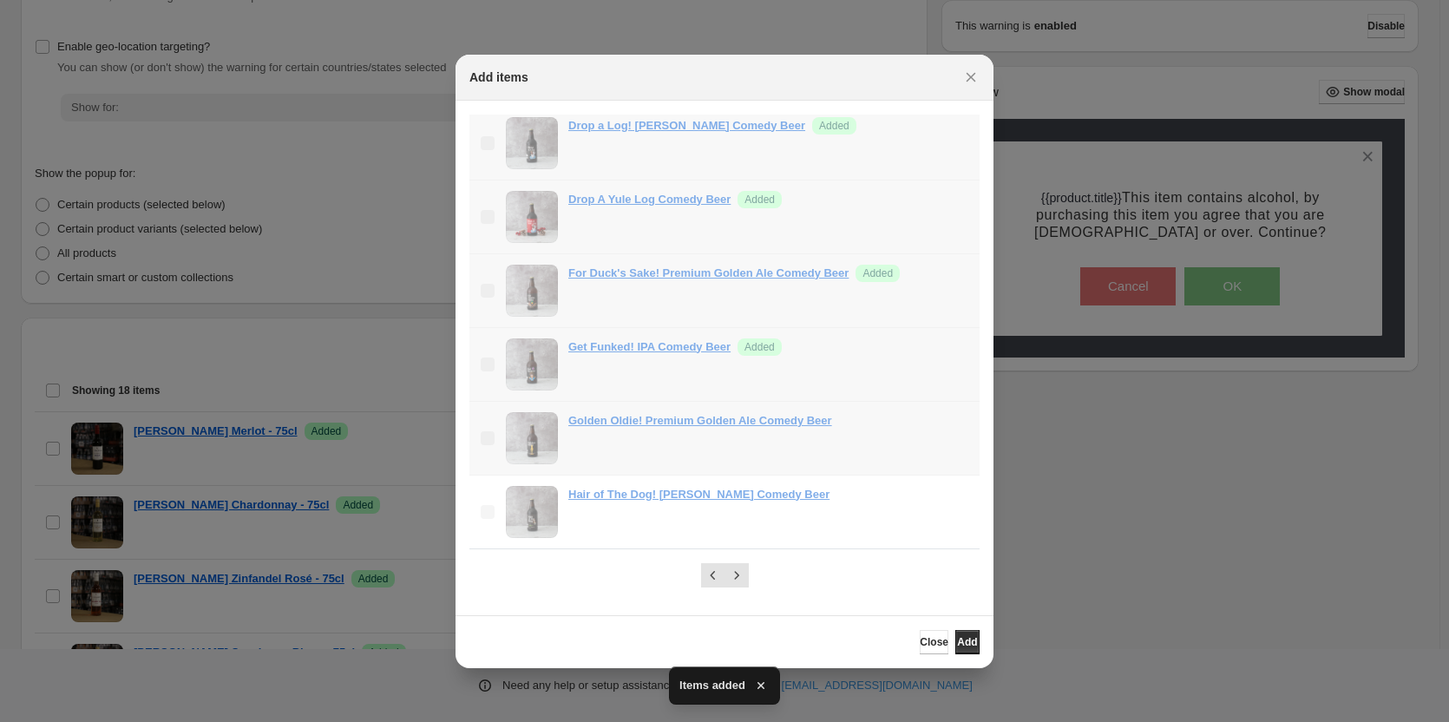
scroll to position [434, 0]
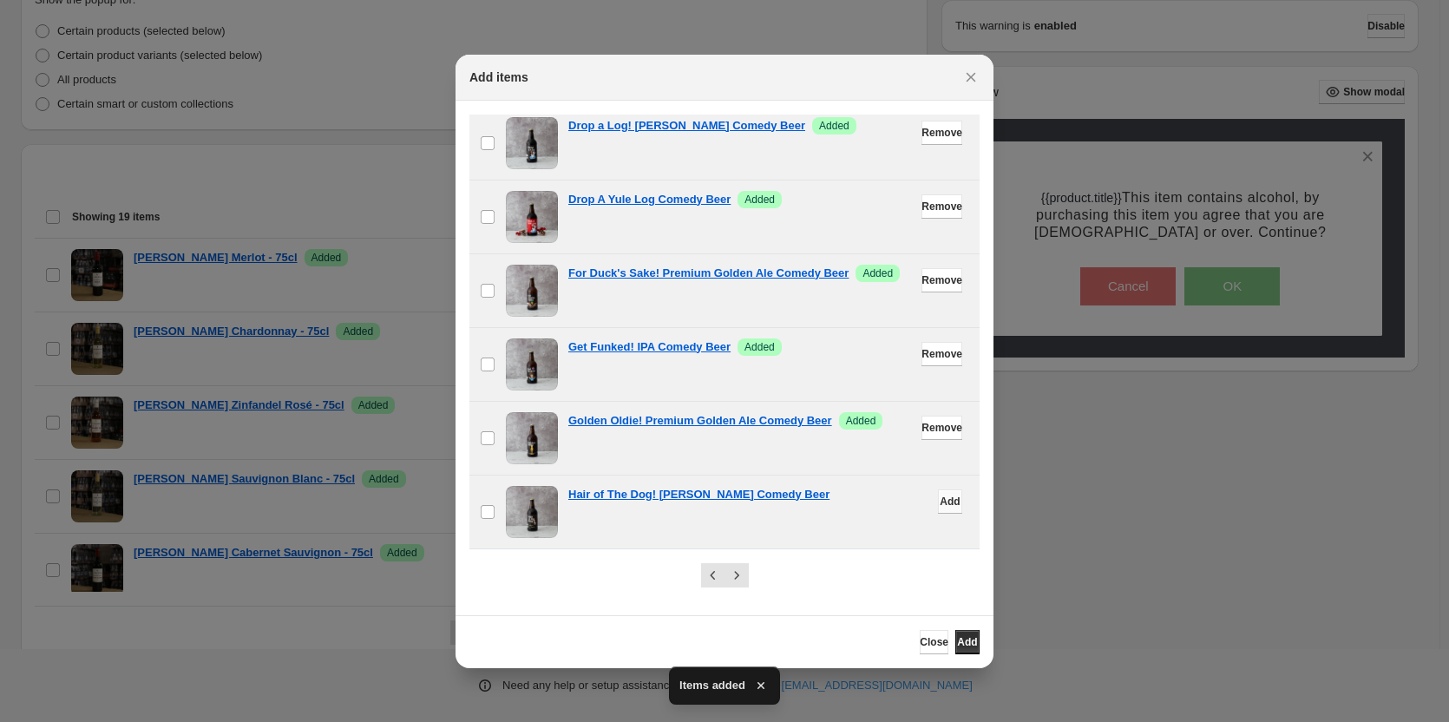
click at [940, 503] on span "Add" at bounding box center [950, 502] width 20 height 14
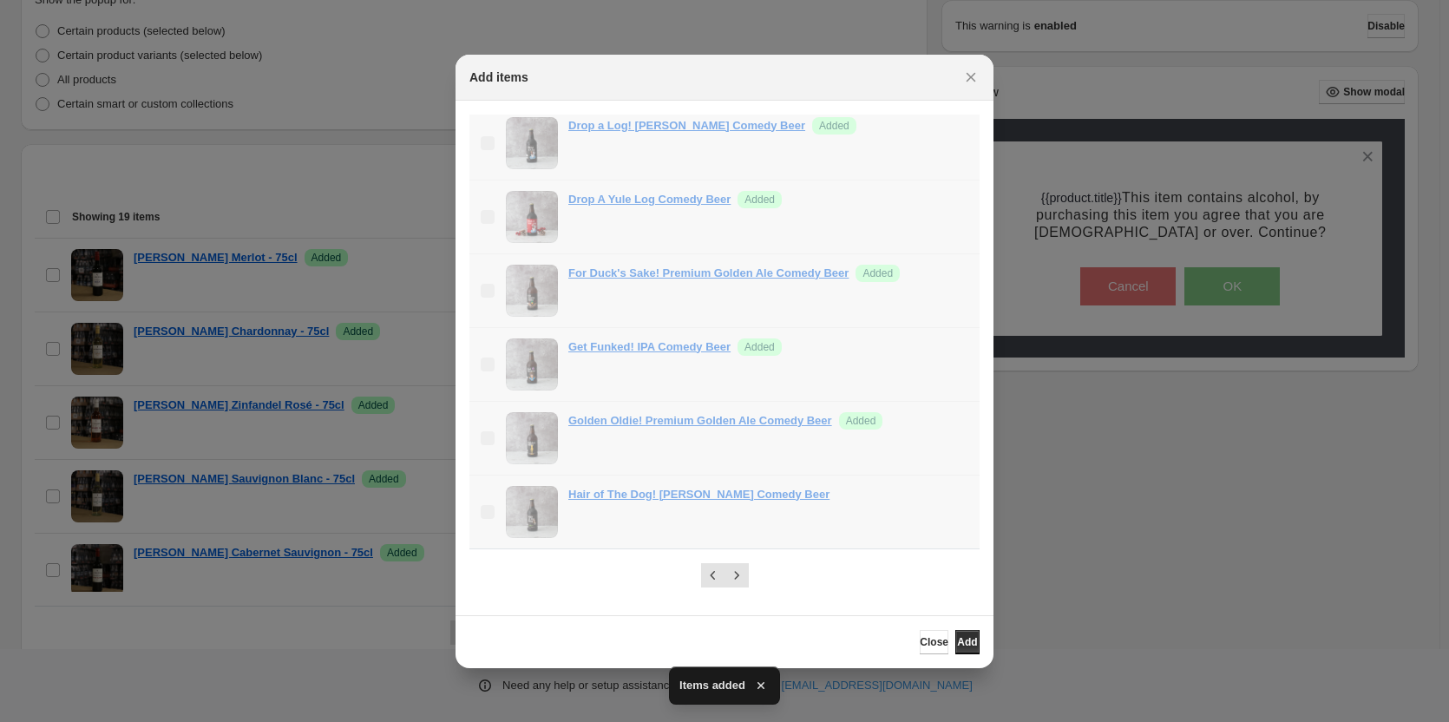
scroll to position [497, 0]
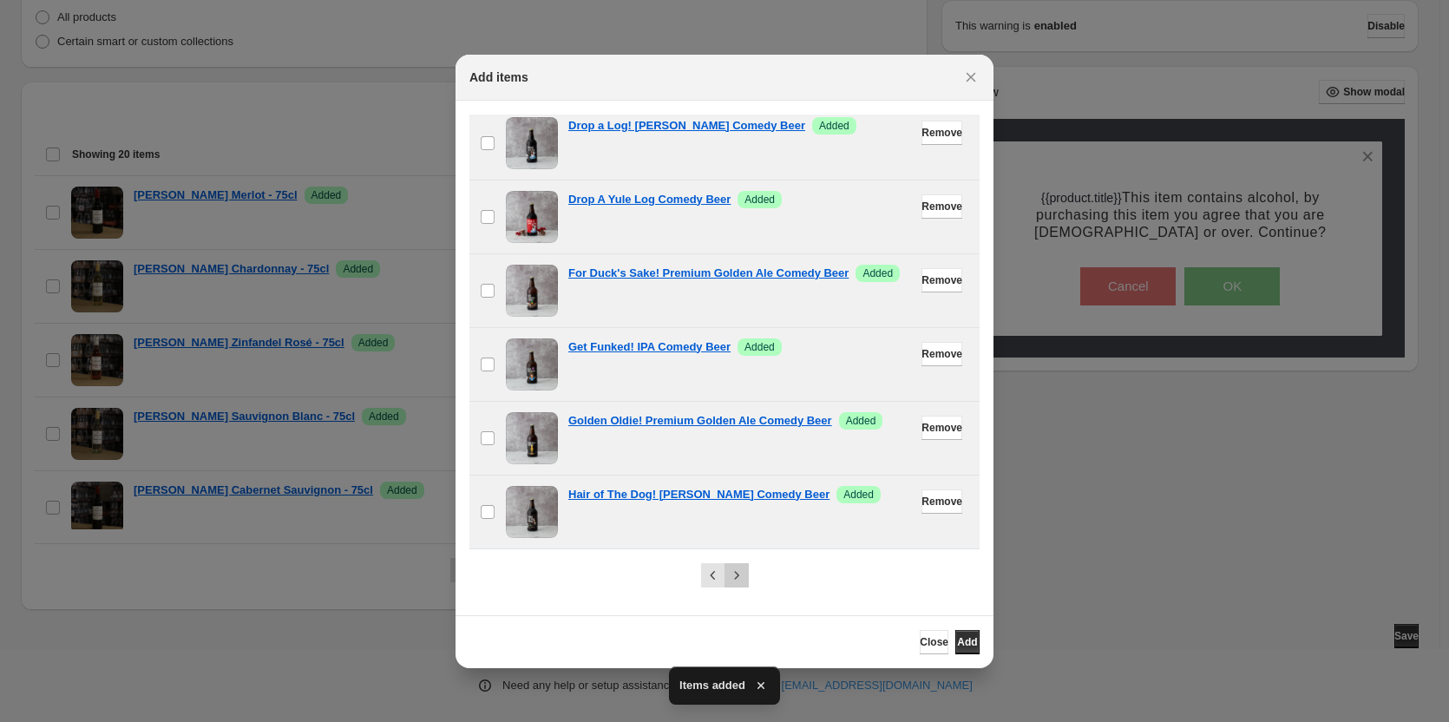
click at [737, 579] on icon "Next" at bounding box center [736, 575] width 17 height 17
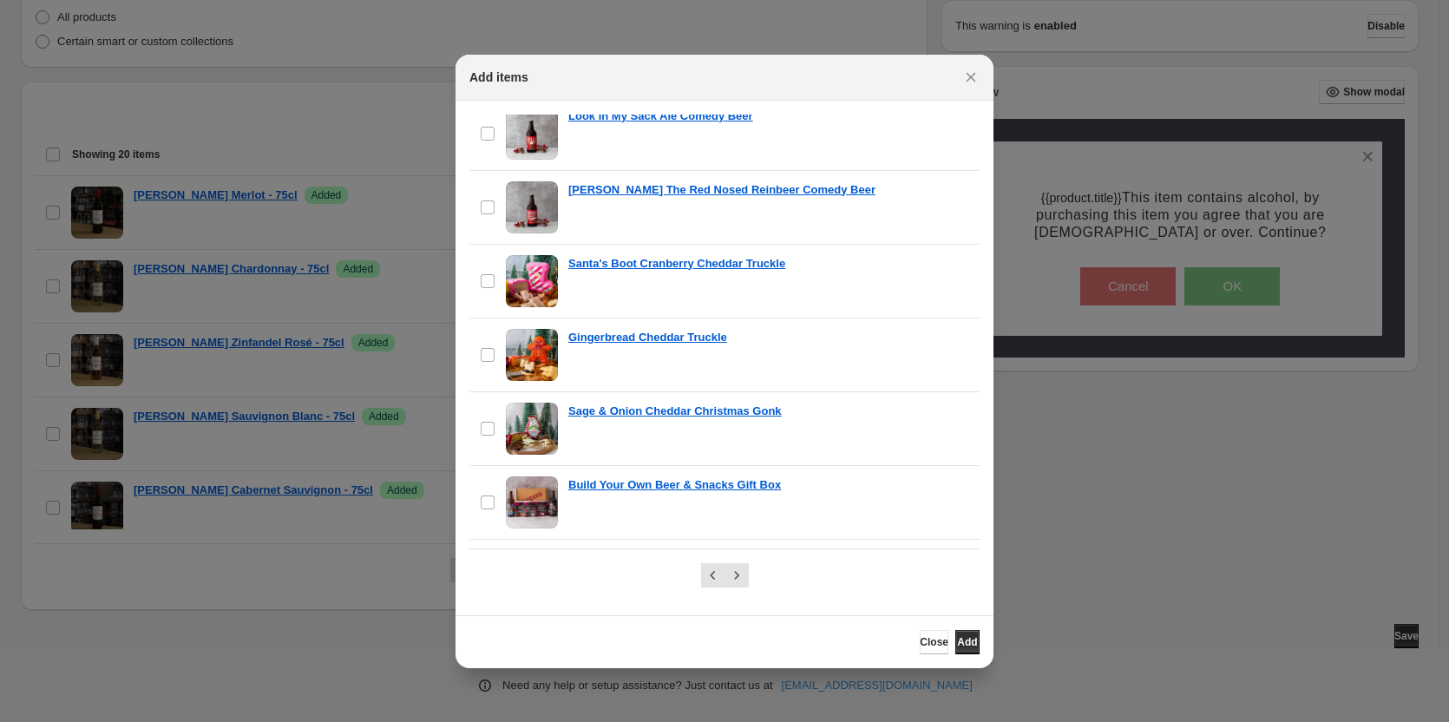
scroll to position [0, 0]
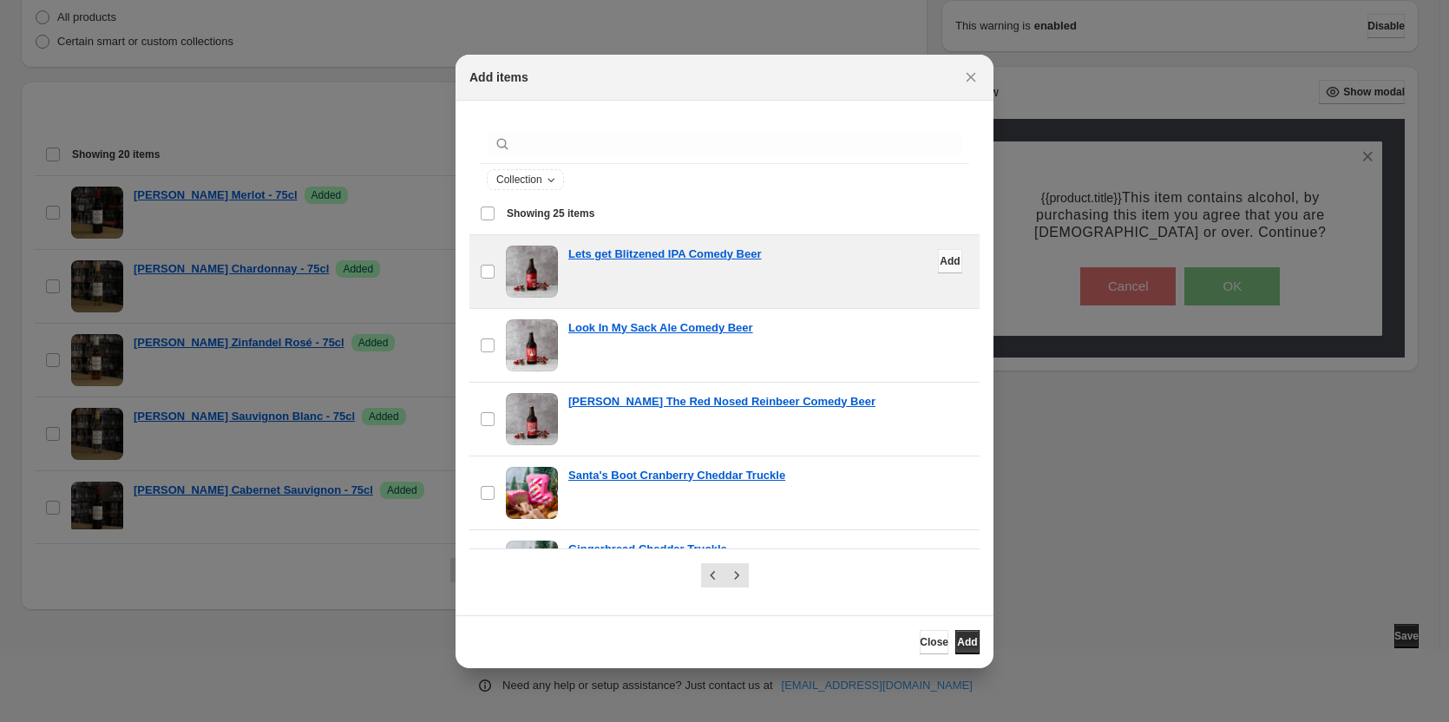
click at [940, 261] on span "Add" at bounding box center [950, 261] width 20 height 14
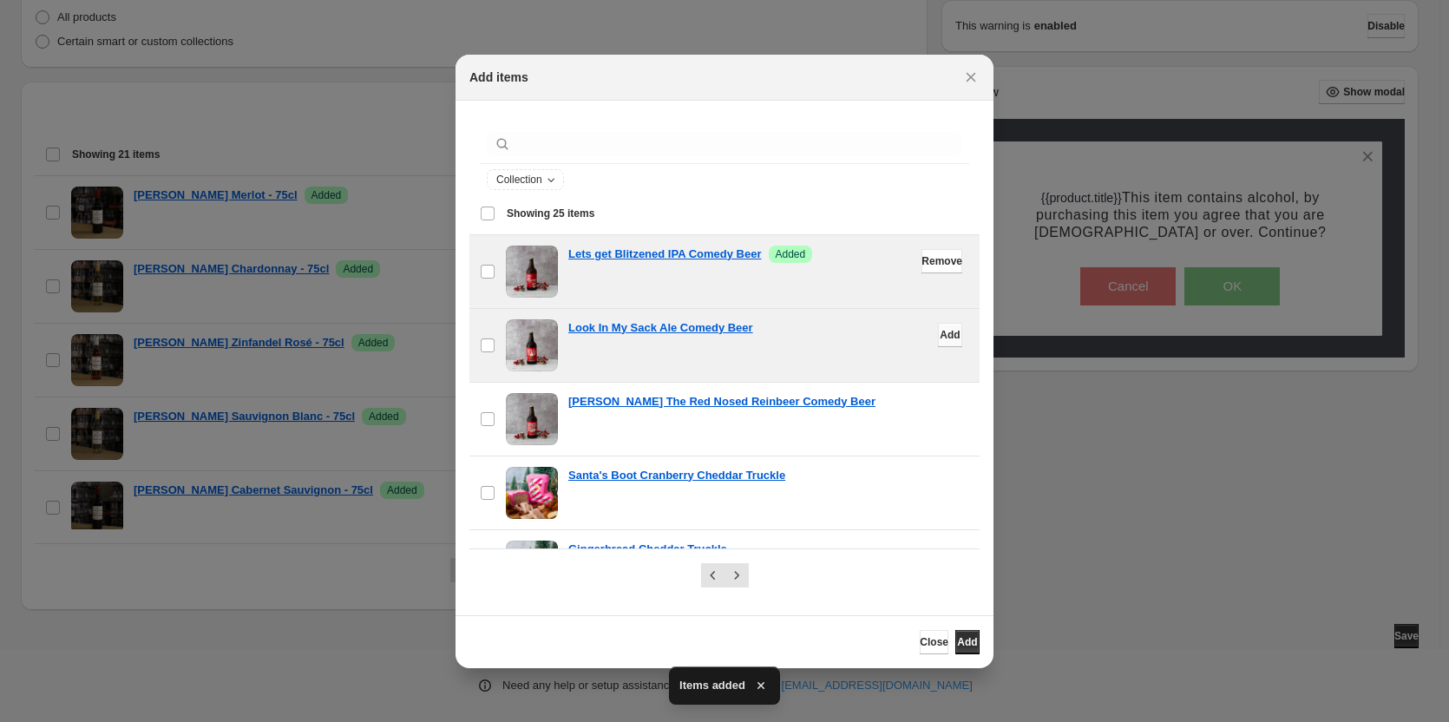
click at [940, 338] on span "Add" at bounding box center [950, 335] width 20 height 14
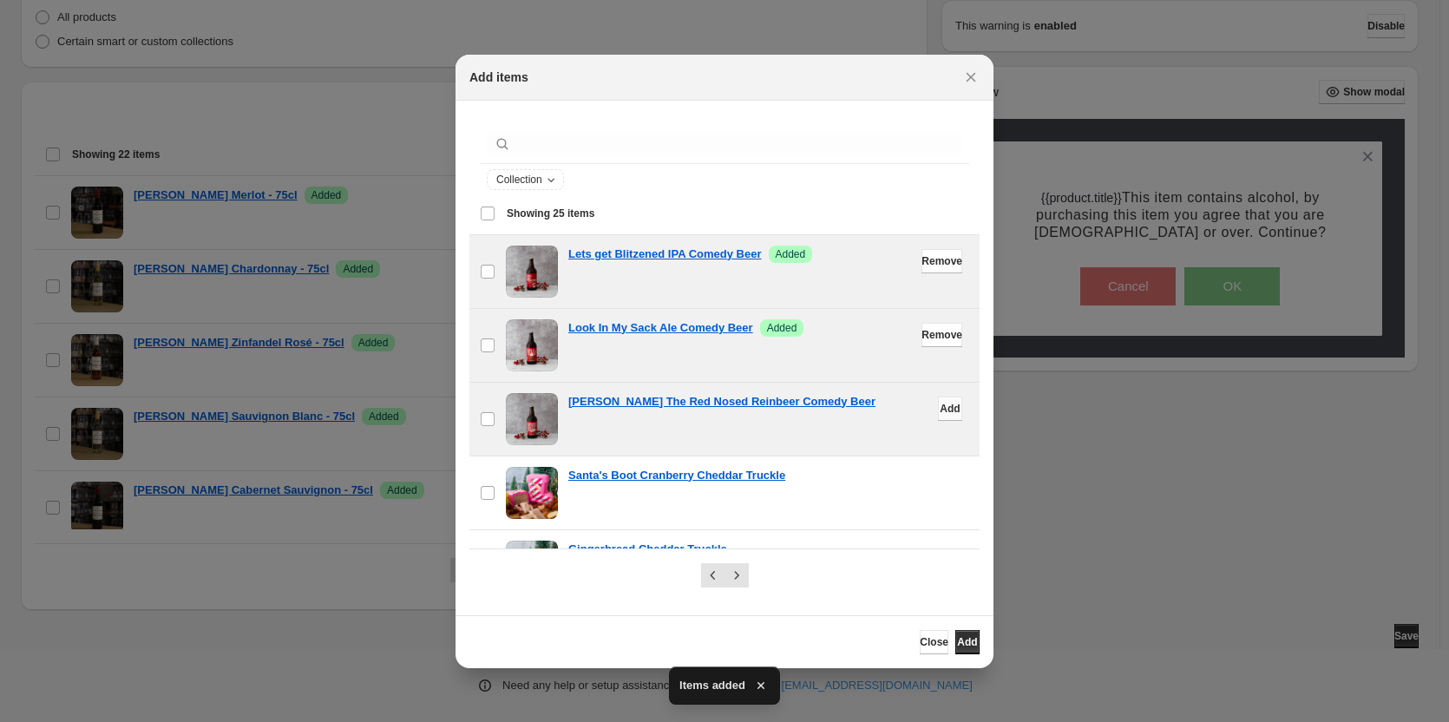
click at [940, 407] on span "Add" at bounding box center [950, 409] width 20 height 14
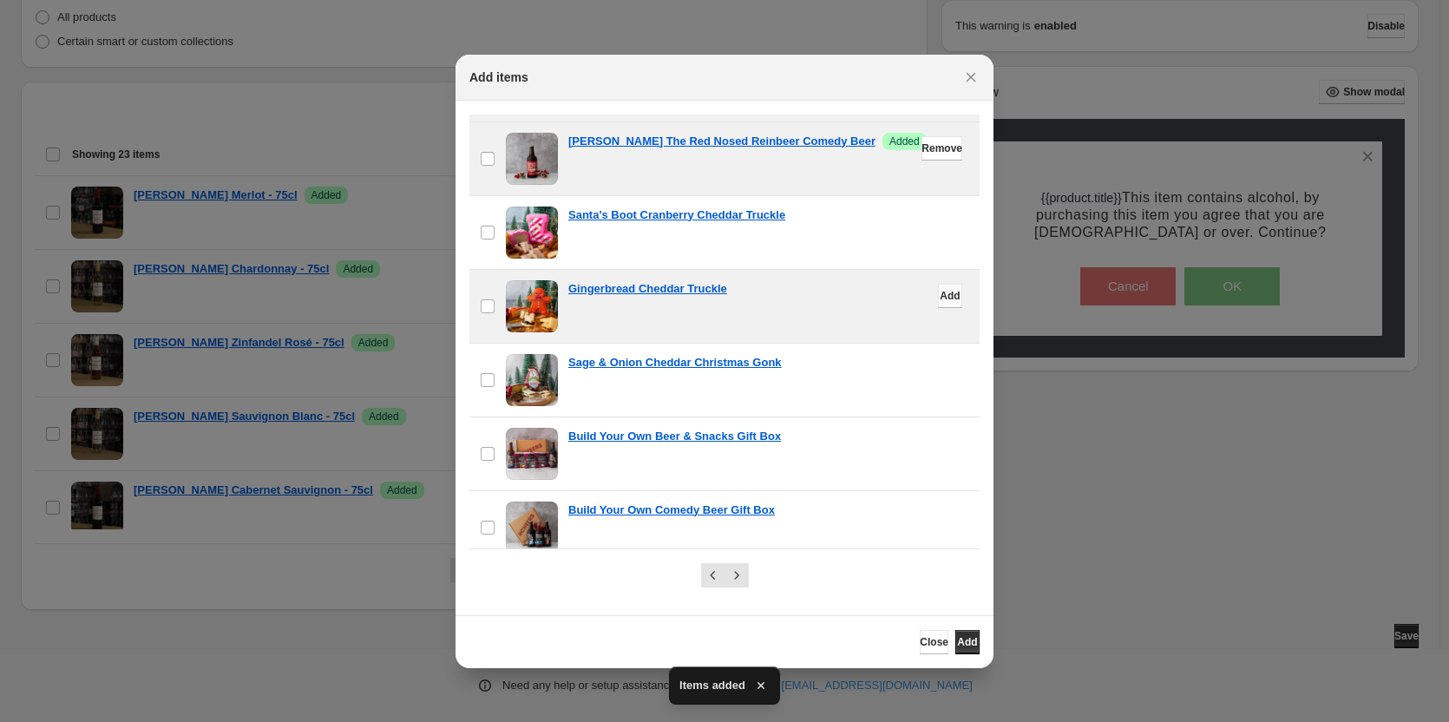
scroll to position [347, 0]
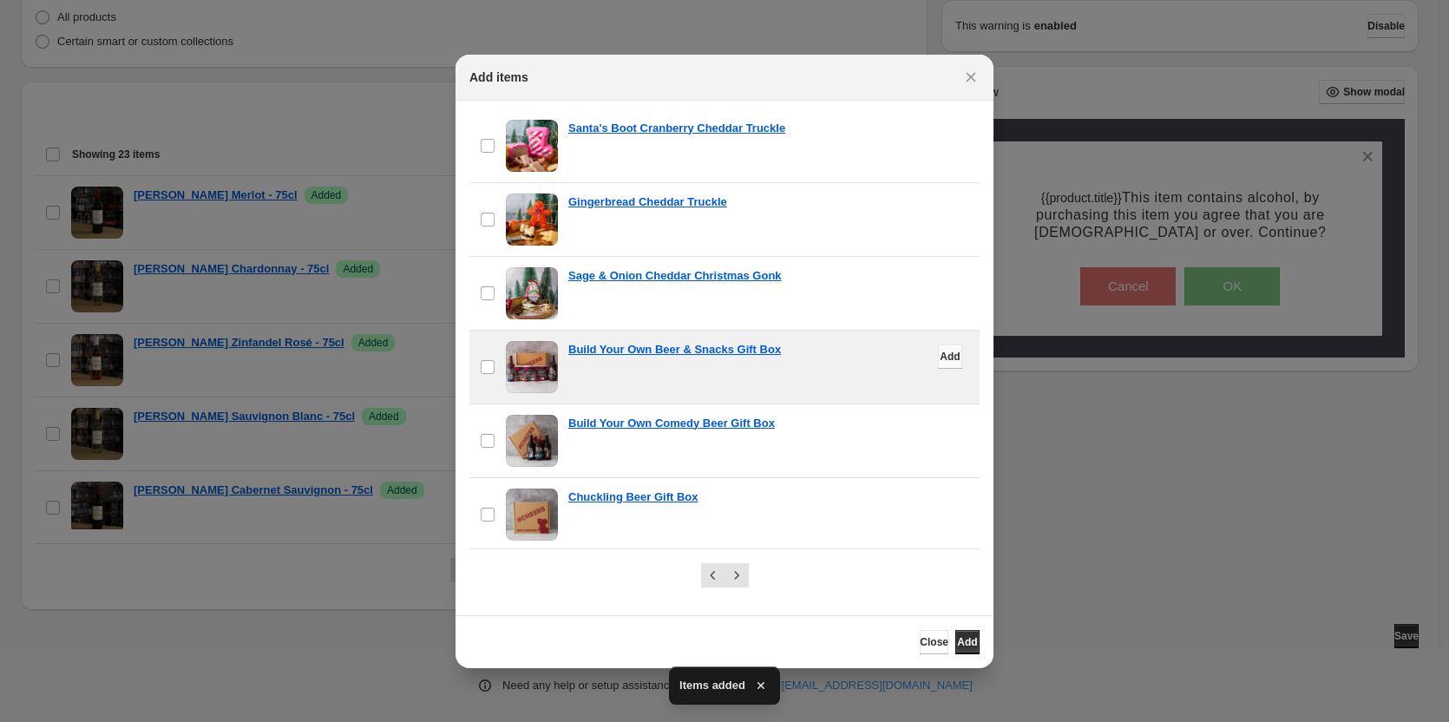
click at [940, 355] on span "Add" at bounding box center [950, 357] width 20 height 14
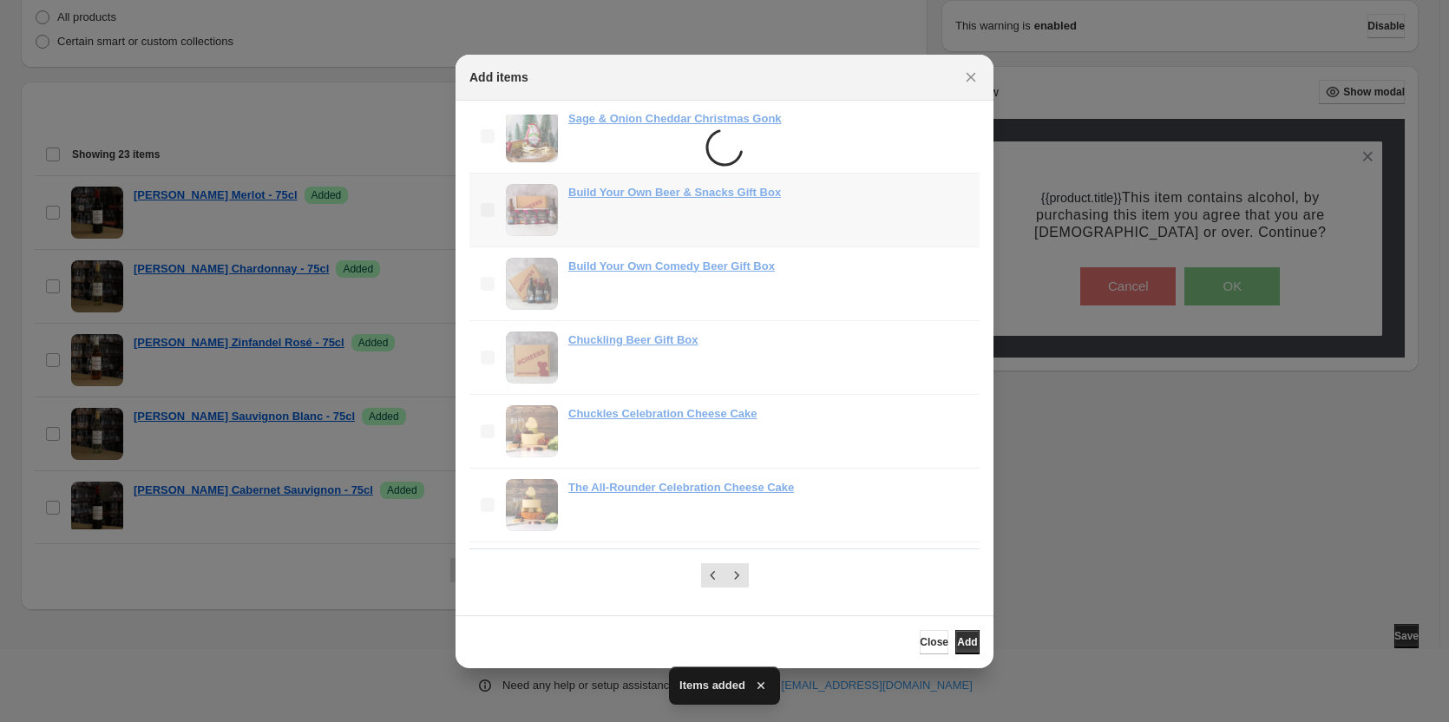
scroll to position [521, 0]
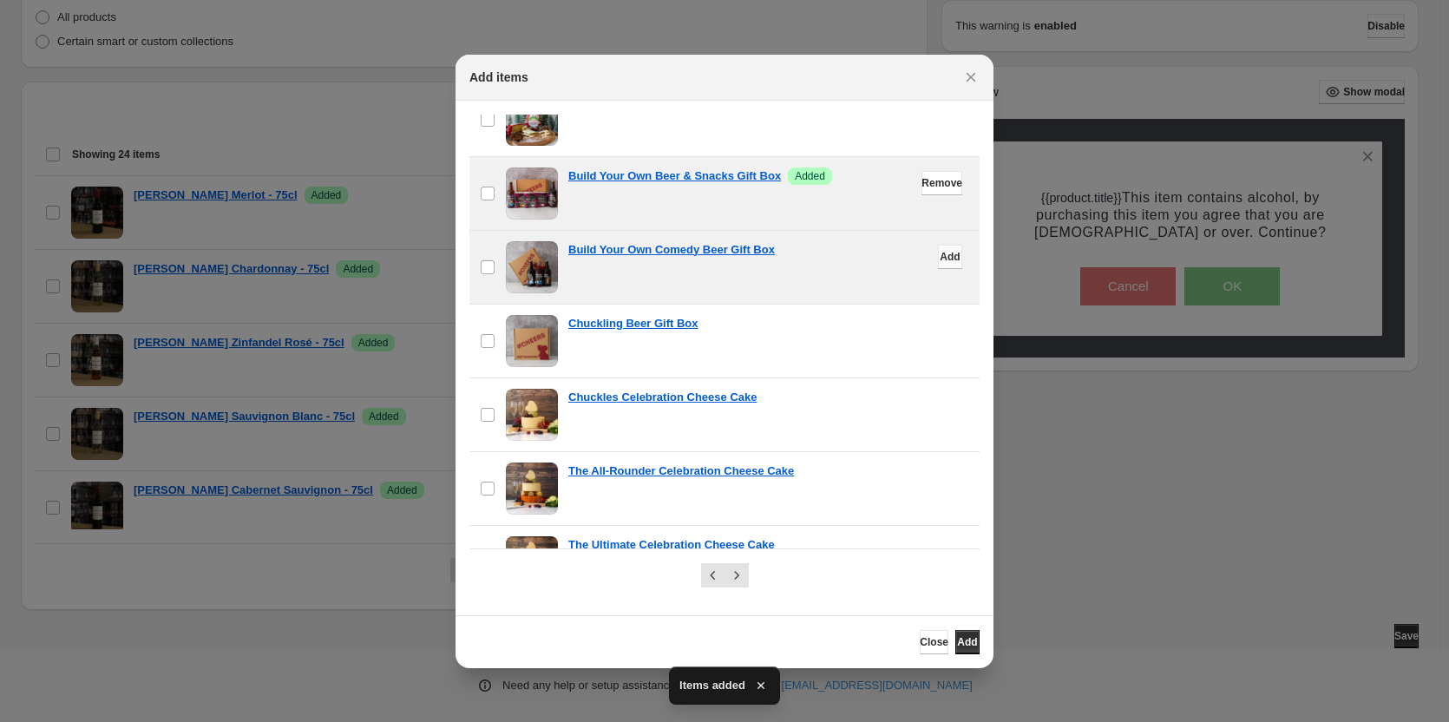
click at [940, 256] on span "Add" at bounding box center [950, 257] width 20 height 14
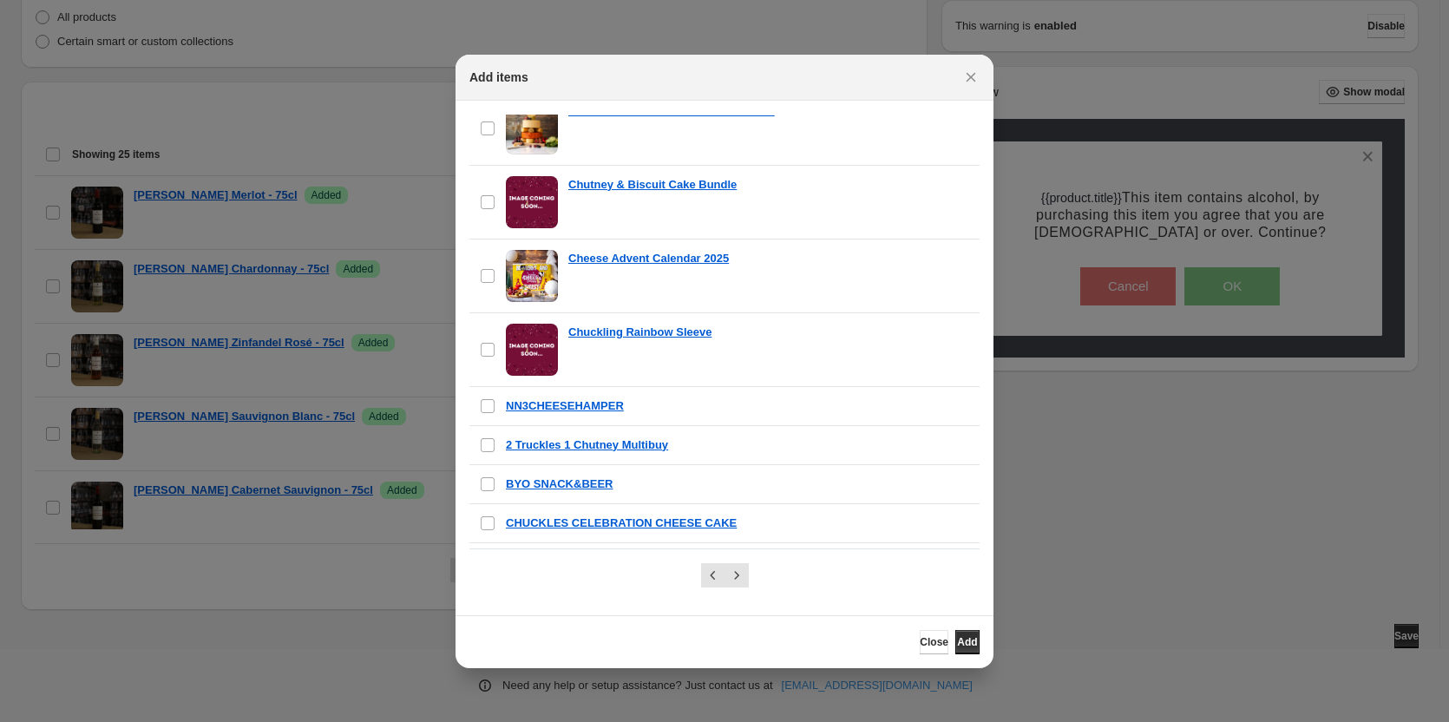
scroll to position [1041, 0]
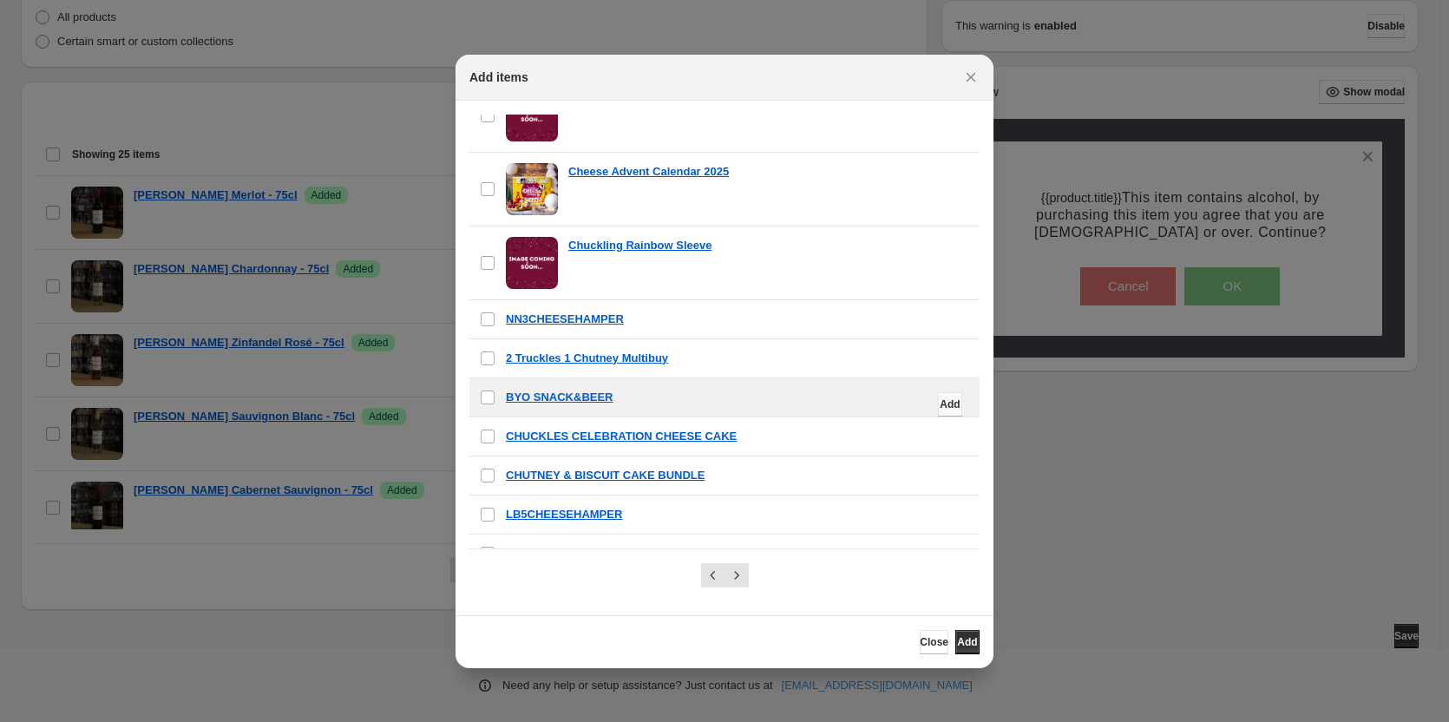
click at [940, 402] on span "Add" at bounding box center [950, 404] width 20 height 14
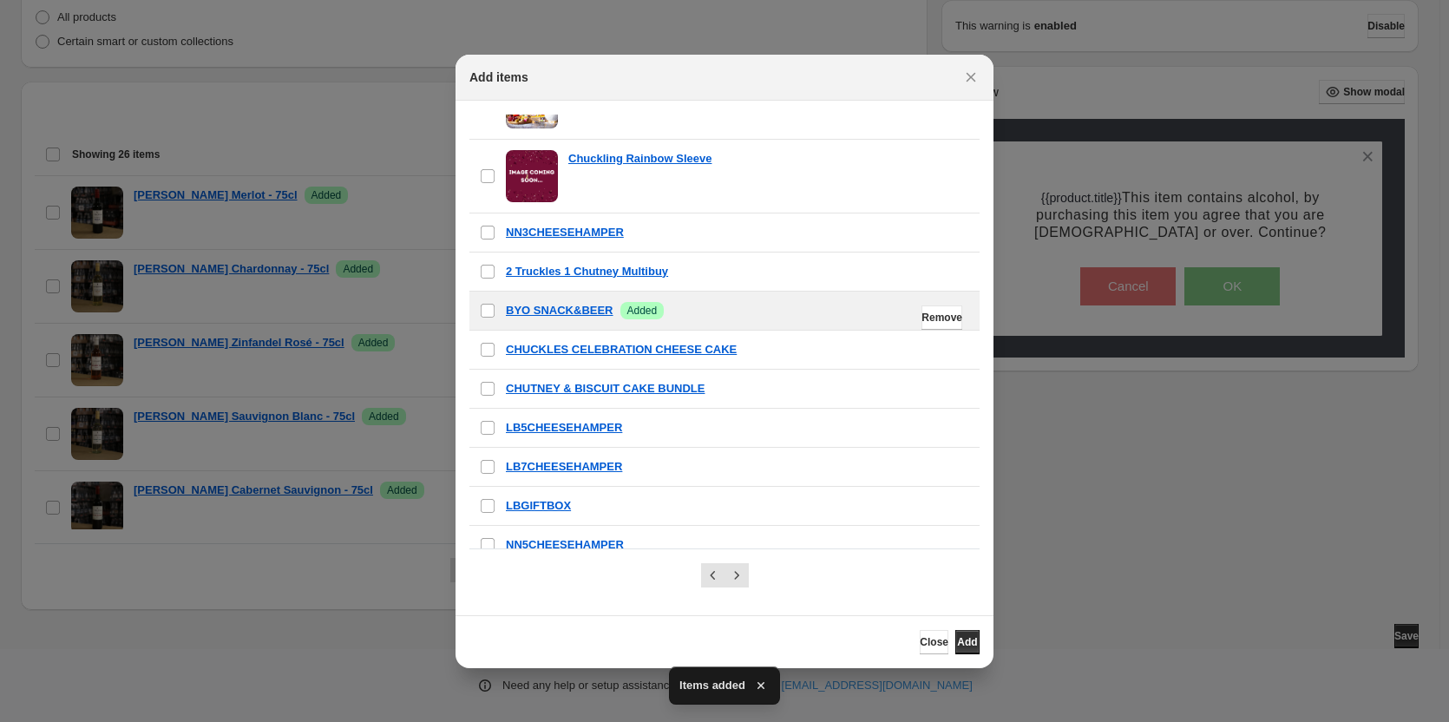
scroll to position [1183, 0]
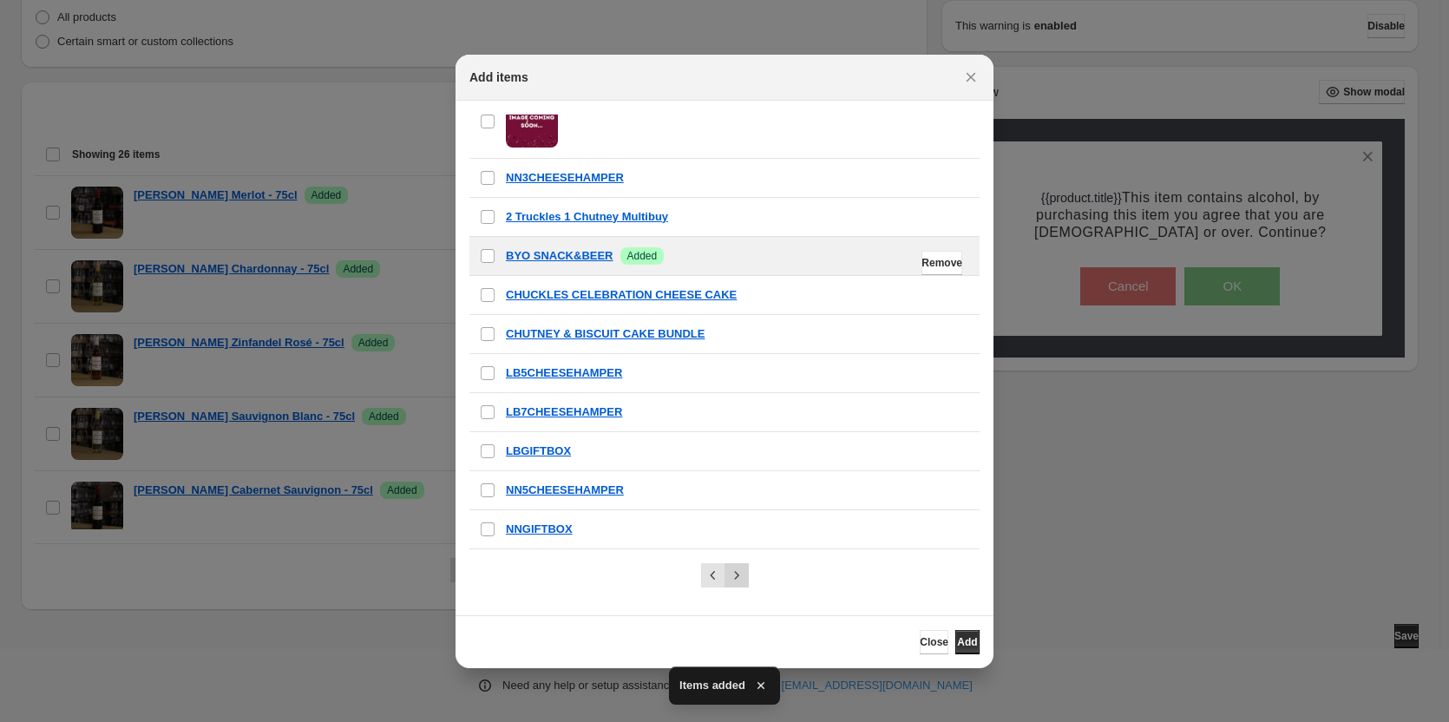
click at [741, 575] on icon "Next" at bounding box center [736, 575] width 17 height 17
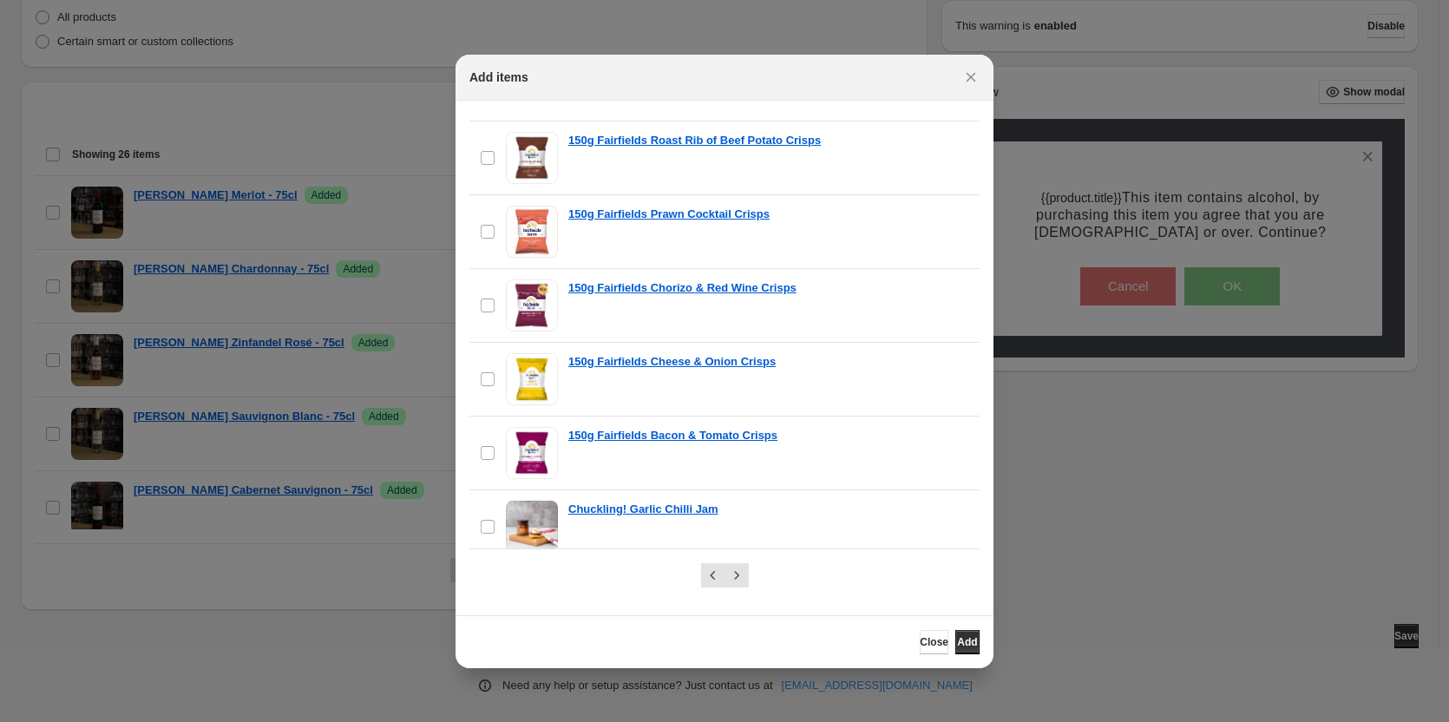
scroll to position [1461, 0]
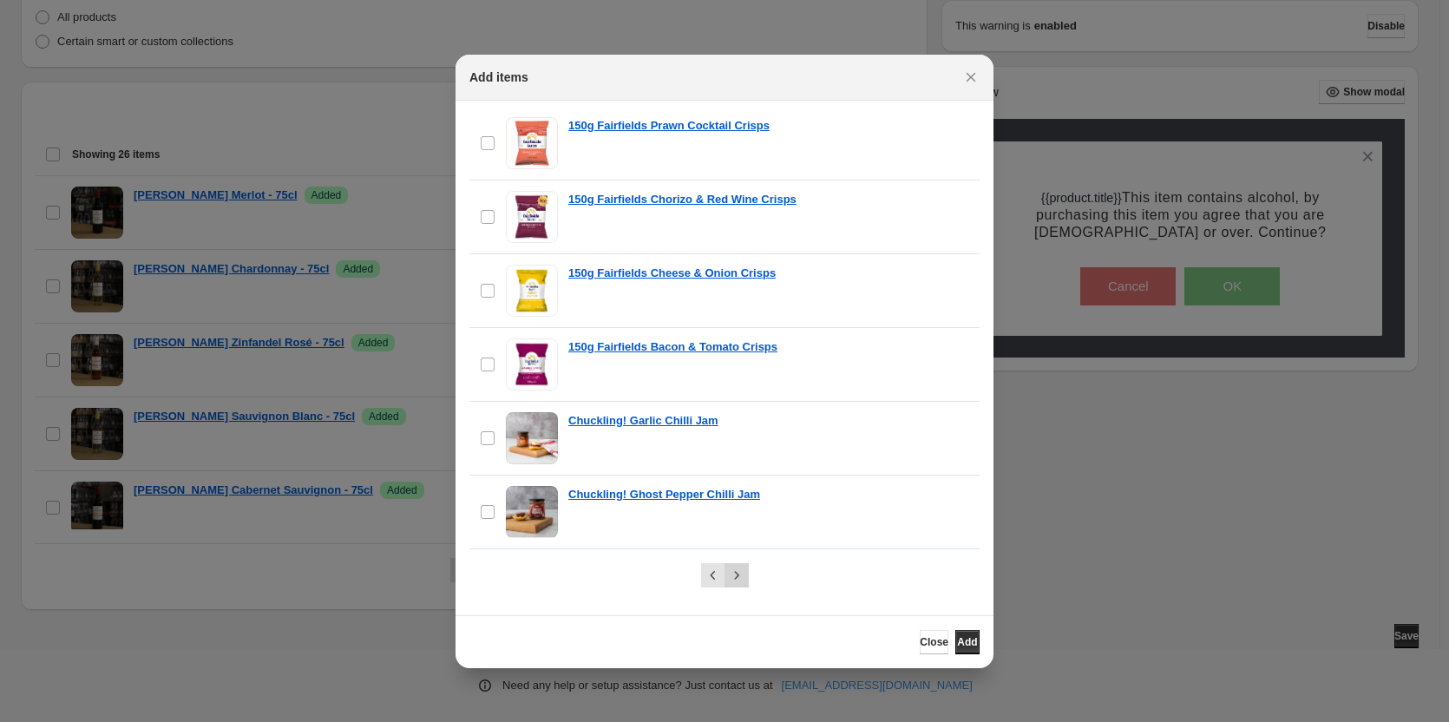
click at [744, 575] on icon "Next" at bounding box center [736, 575] width 17 height 17
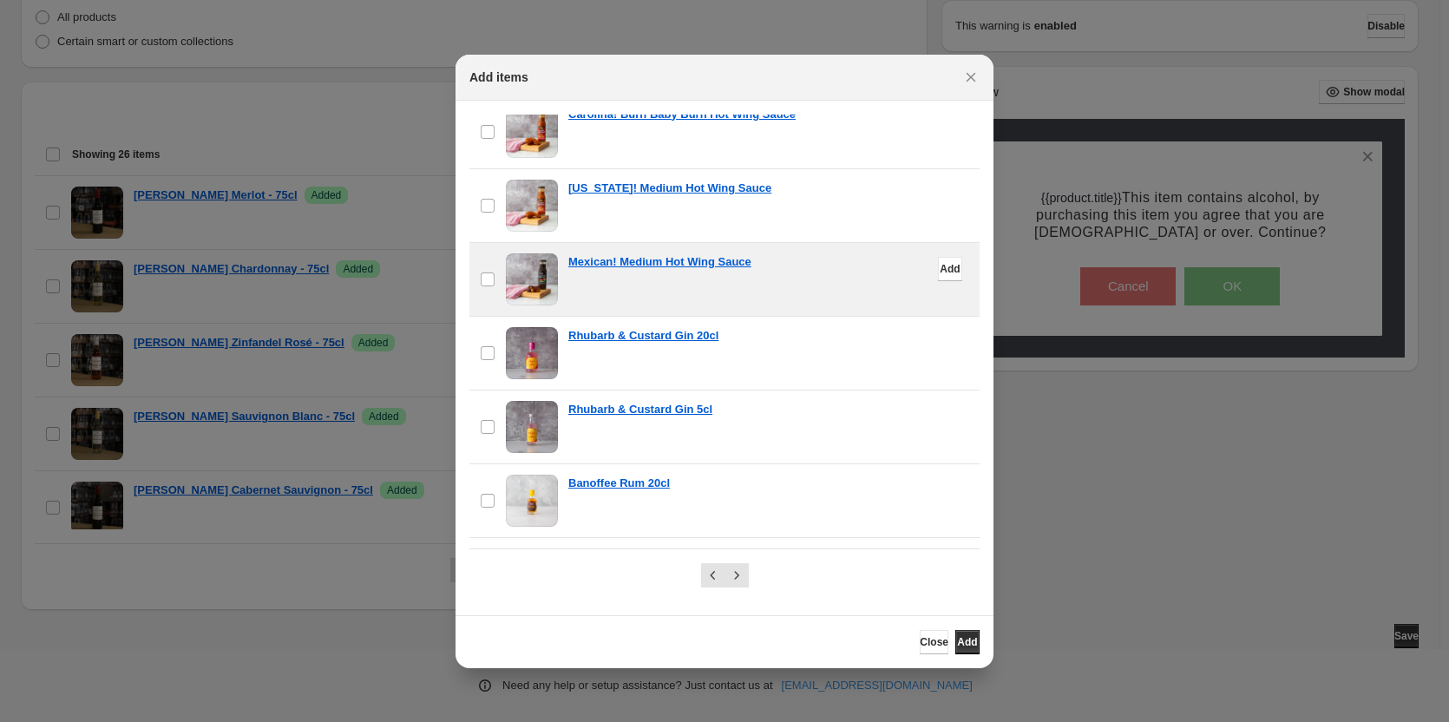
scroll to position [521, 0]
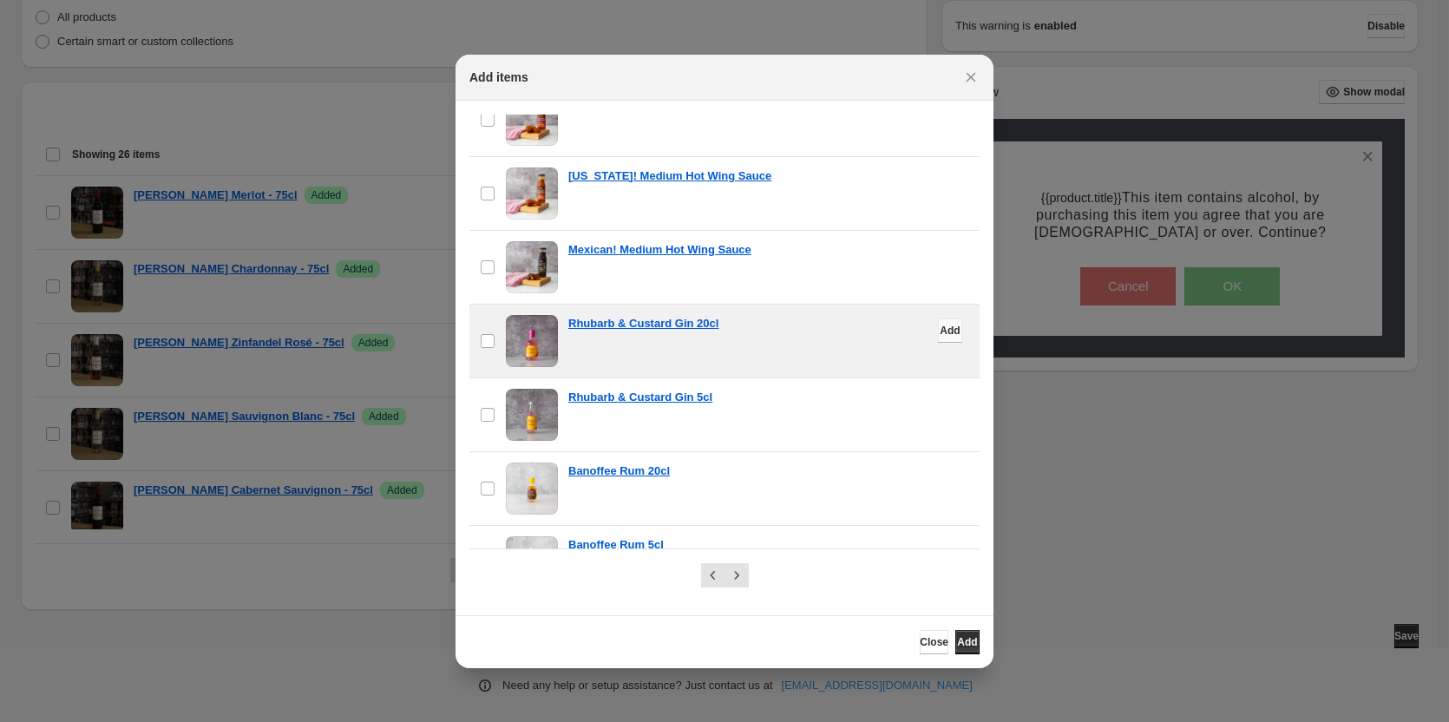
click at [940, 330] on span "Add" at bounding box center [950, 331] width 20 height 14
click at [940, 409] on span "Add" at bounding box center [950, 404] width 20 height 14
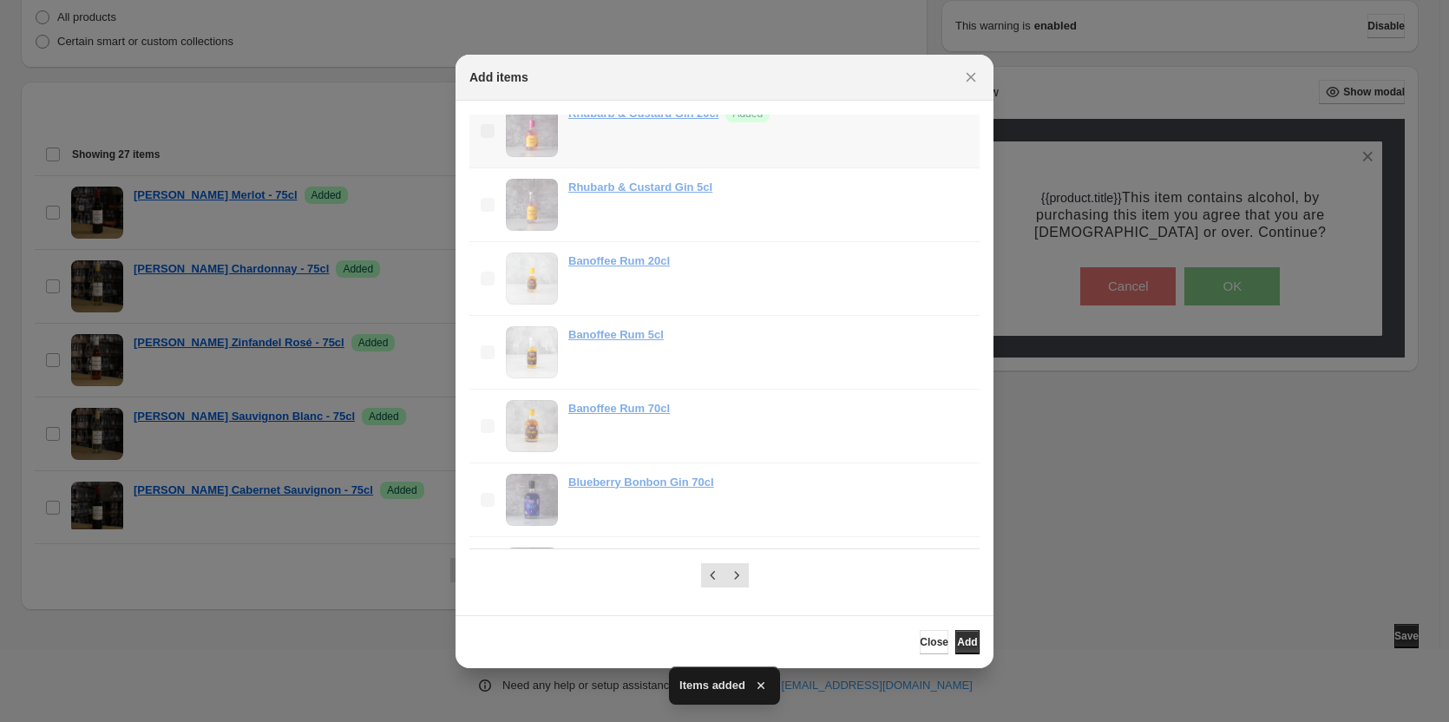
scroll to position [781, 0]
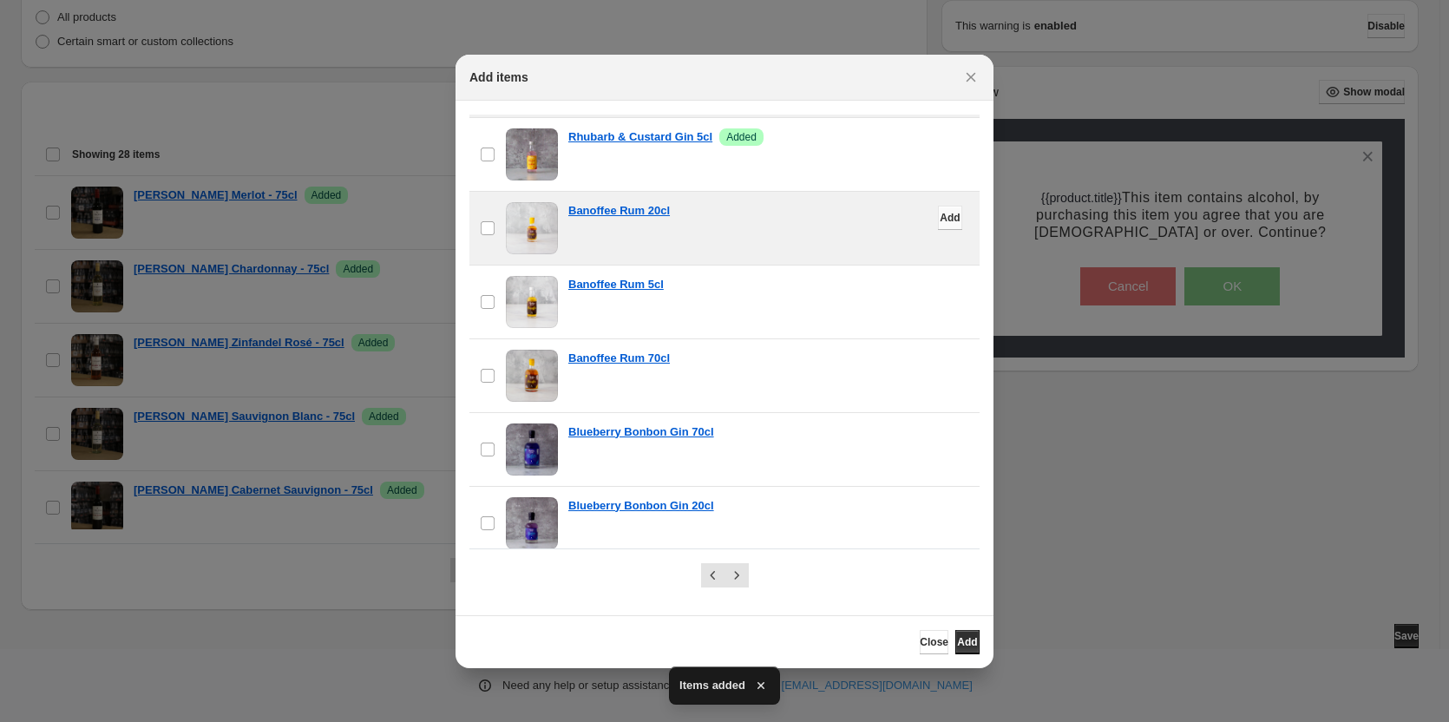
click at [938, 223] on button "Add" at bounding box center [950, 218] width 24 height 24
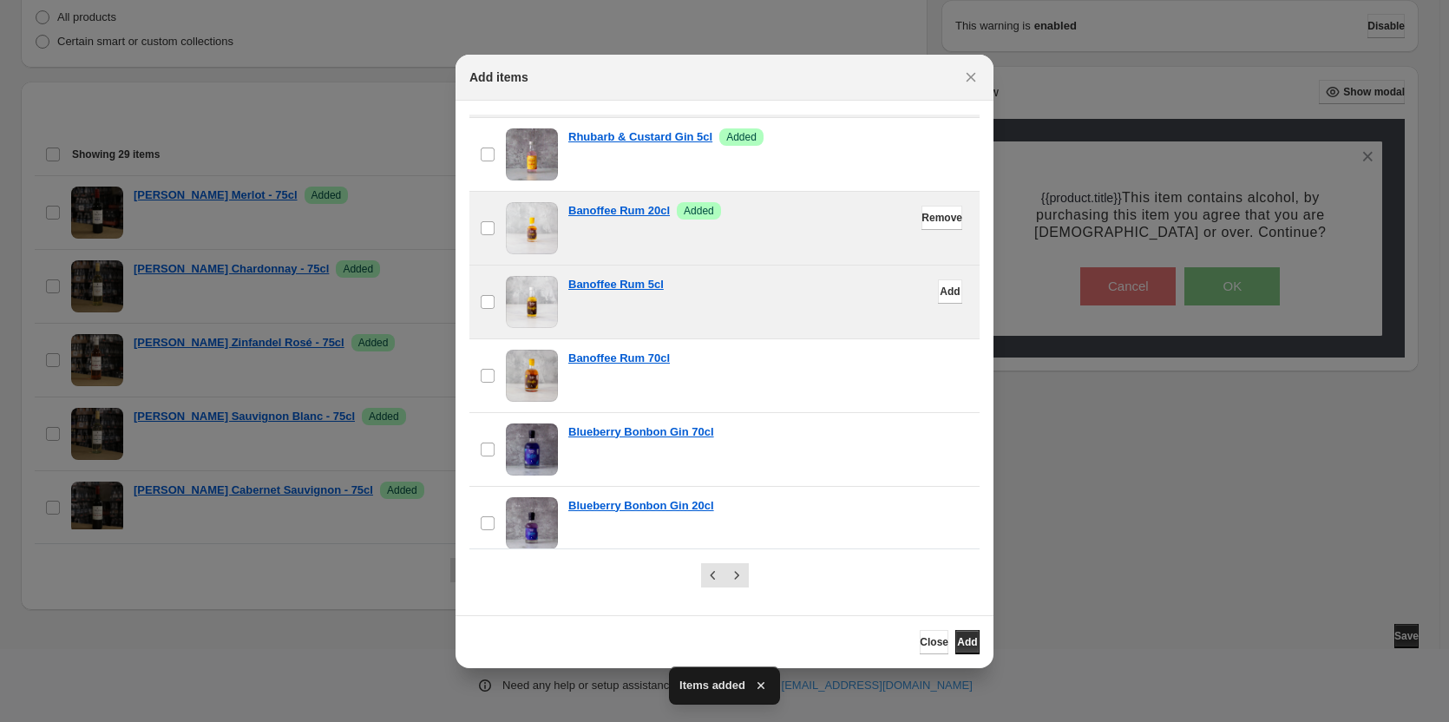
click at [940, 288] on span "Add" at bounding box center [950, 292] width 20 height 14
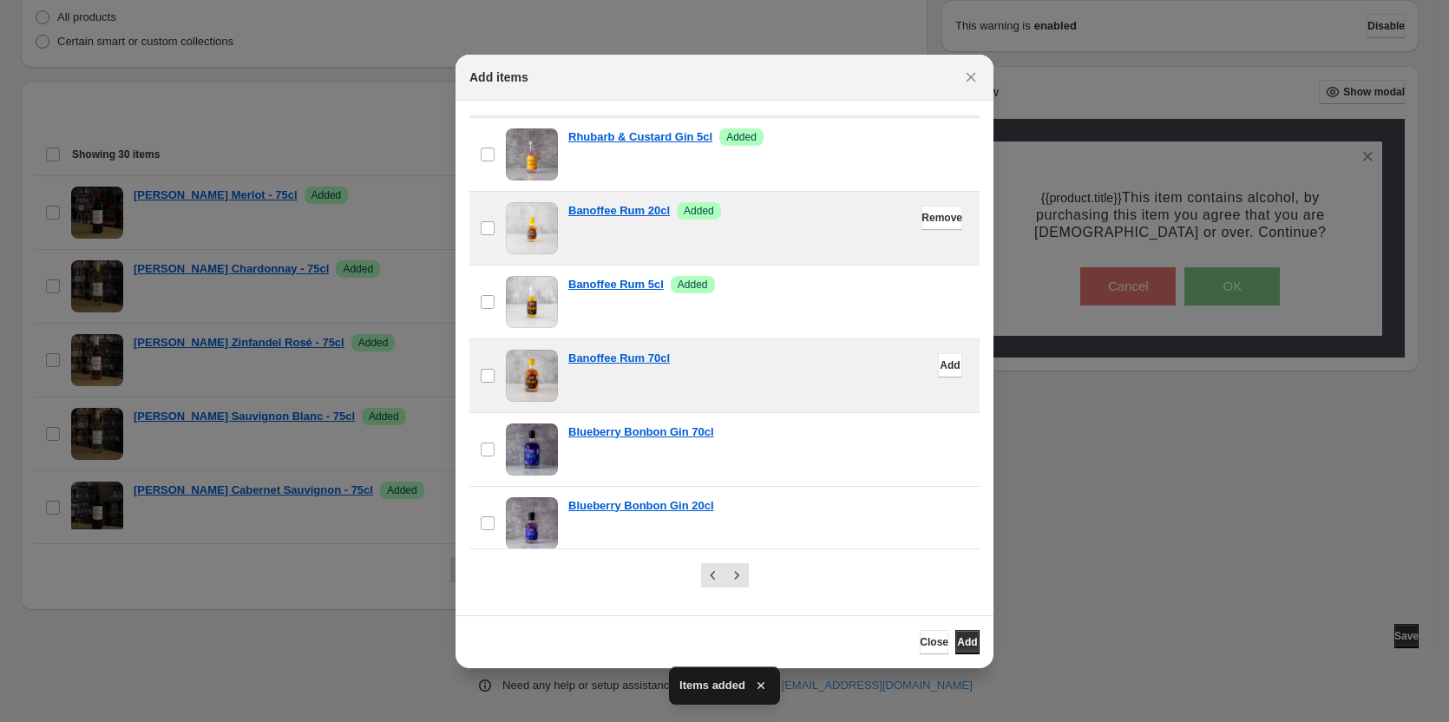
click at [938, 358] on button "Add" at bounding box center [950, 365] width 24 height 24
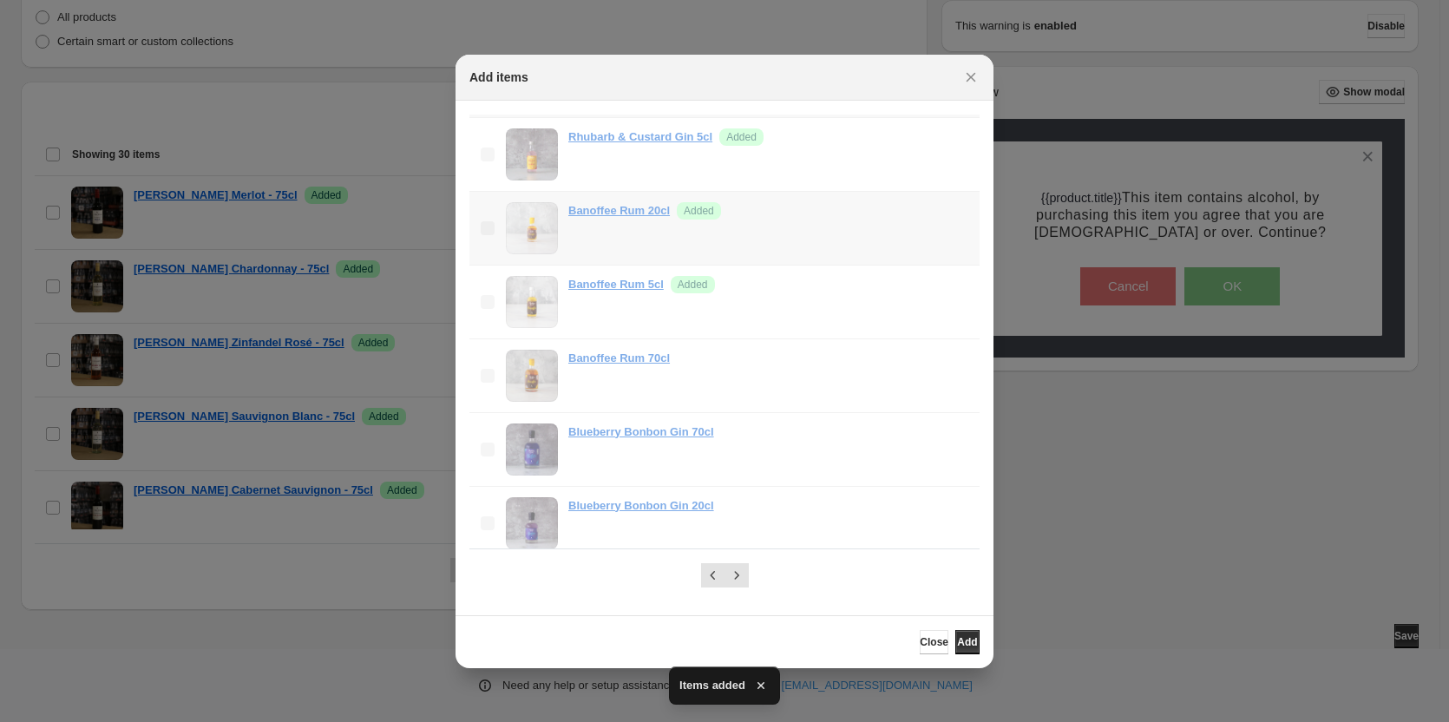
scroll to position [868, 0]
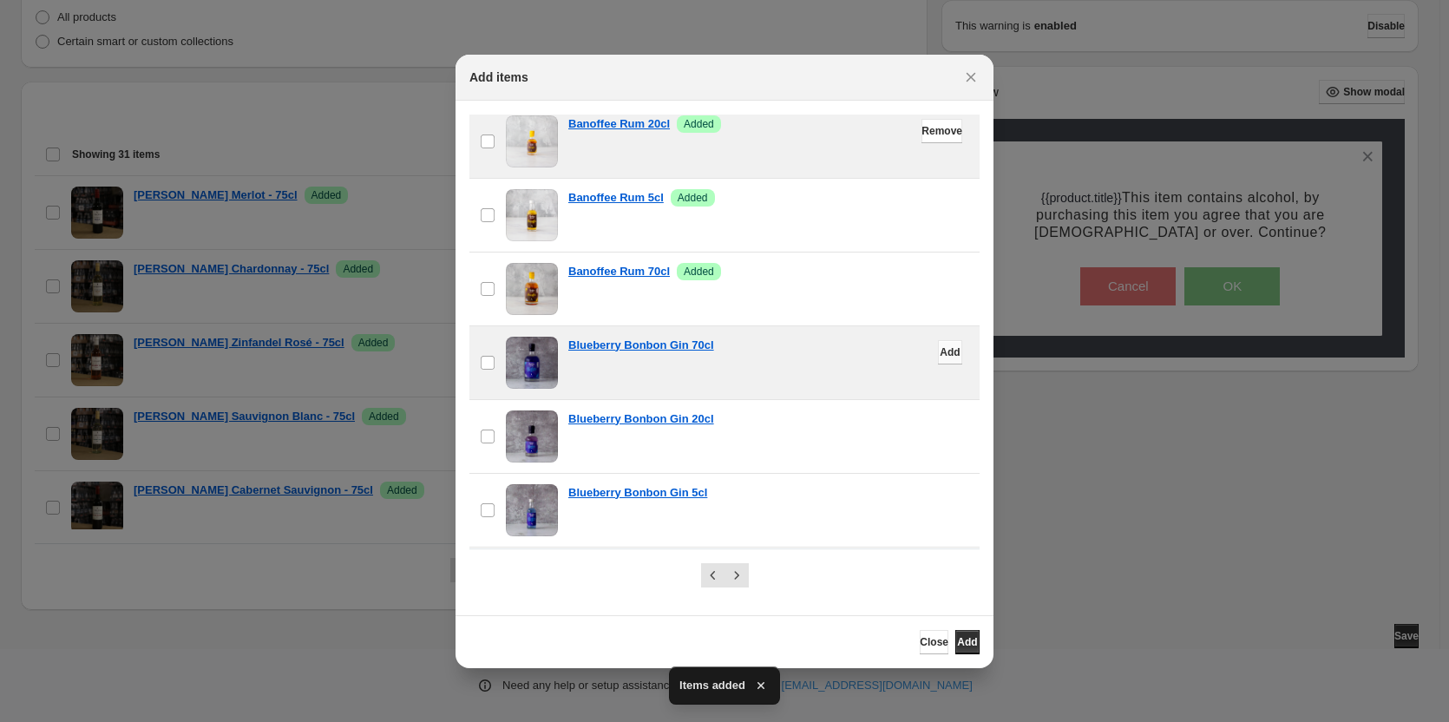
click at [940, 356] on span "Add" at bounding box center [950, 352] width 20 height 14
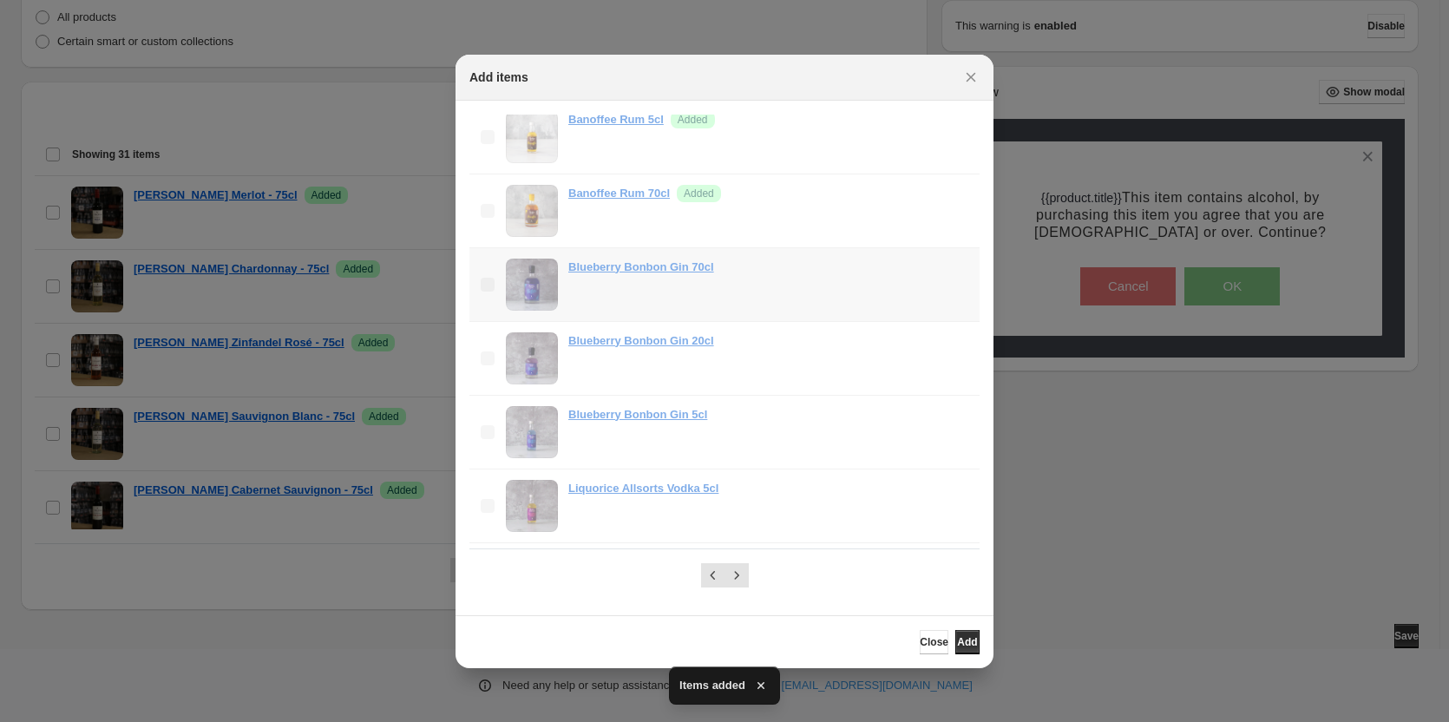
scroll to position [1041, 0]
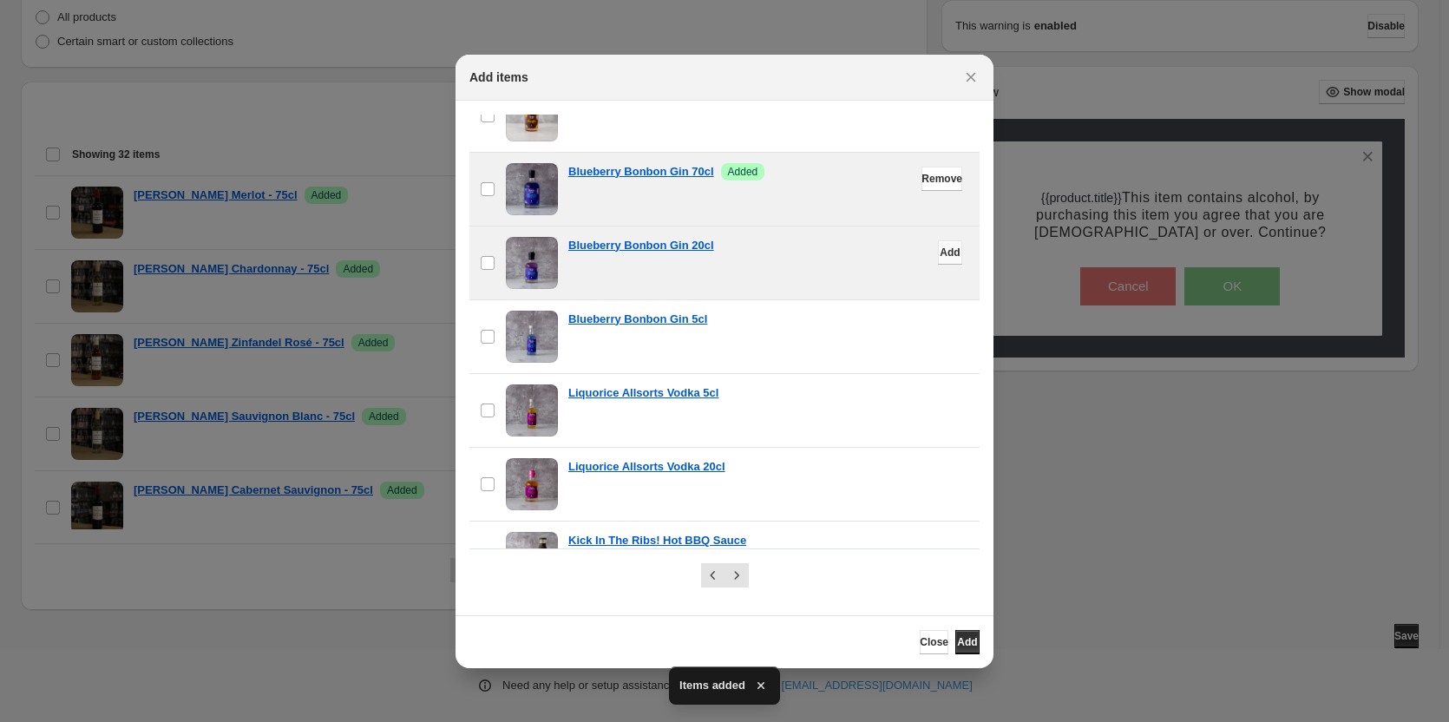
click at [938, 251] on button "Add" at bounding box center [950, 252] width 24 height 24
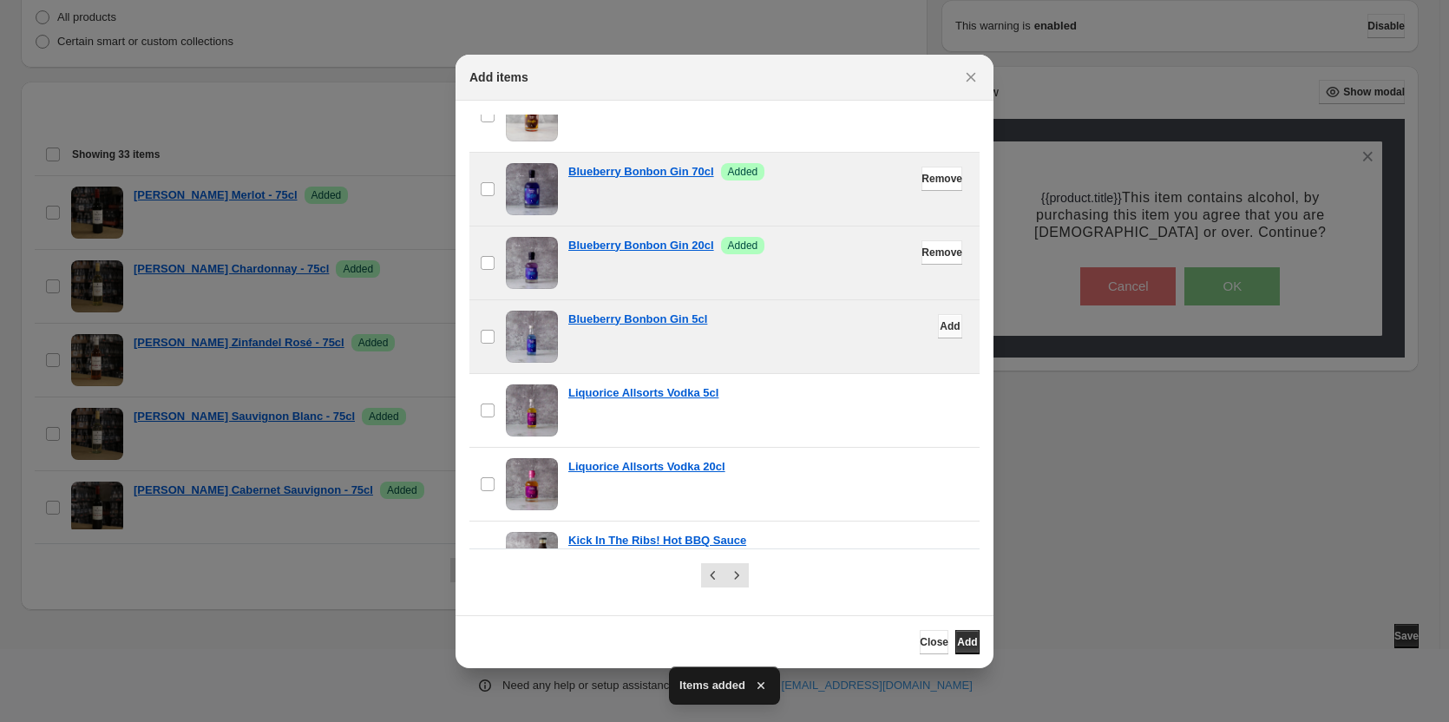
click at [940, 327] on span "Add" at bounding box center [950, 326] width 20 height 14
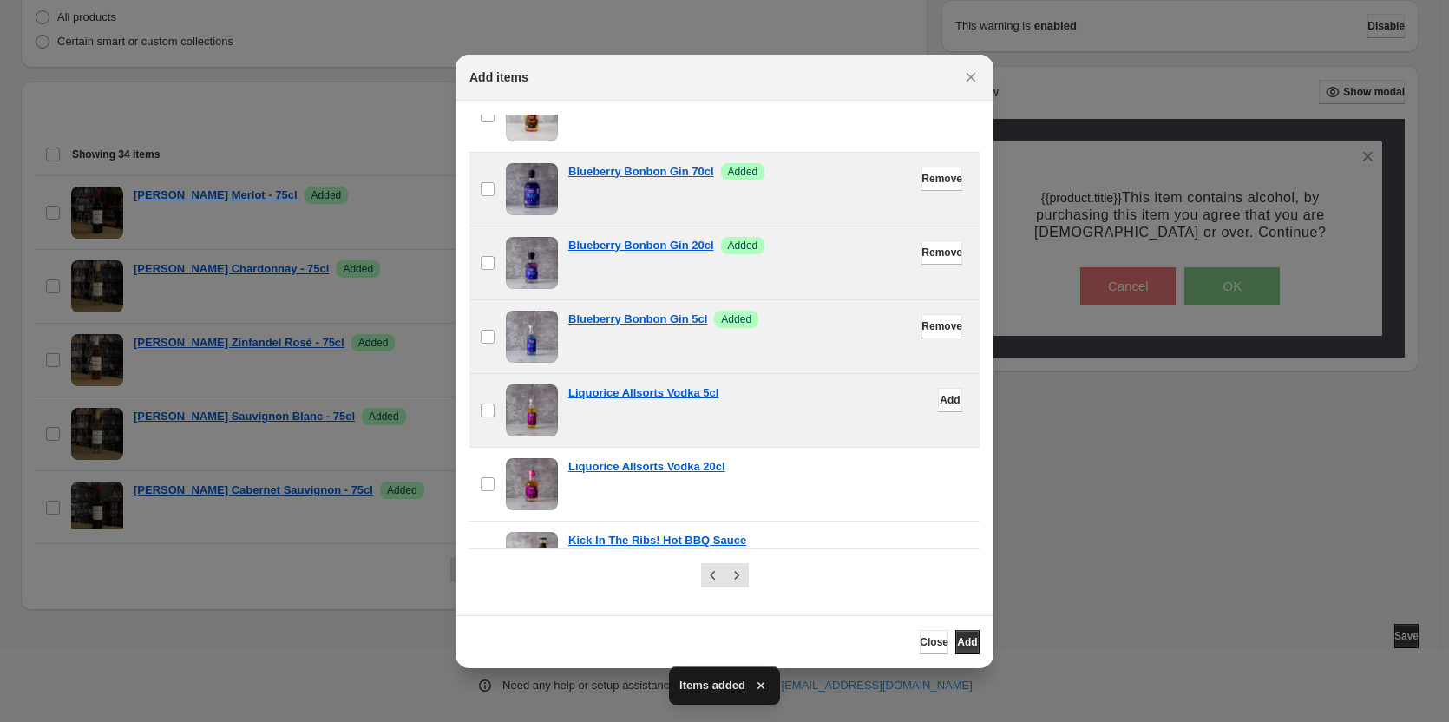
click at [940, 398] on span "Add" at bounding box center [950, 400] width 20 height 14
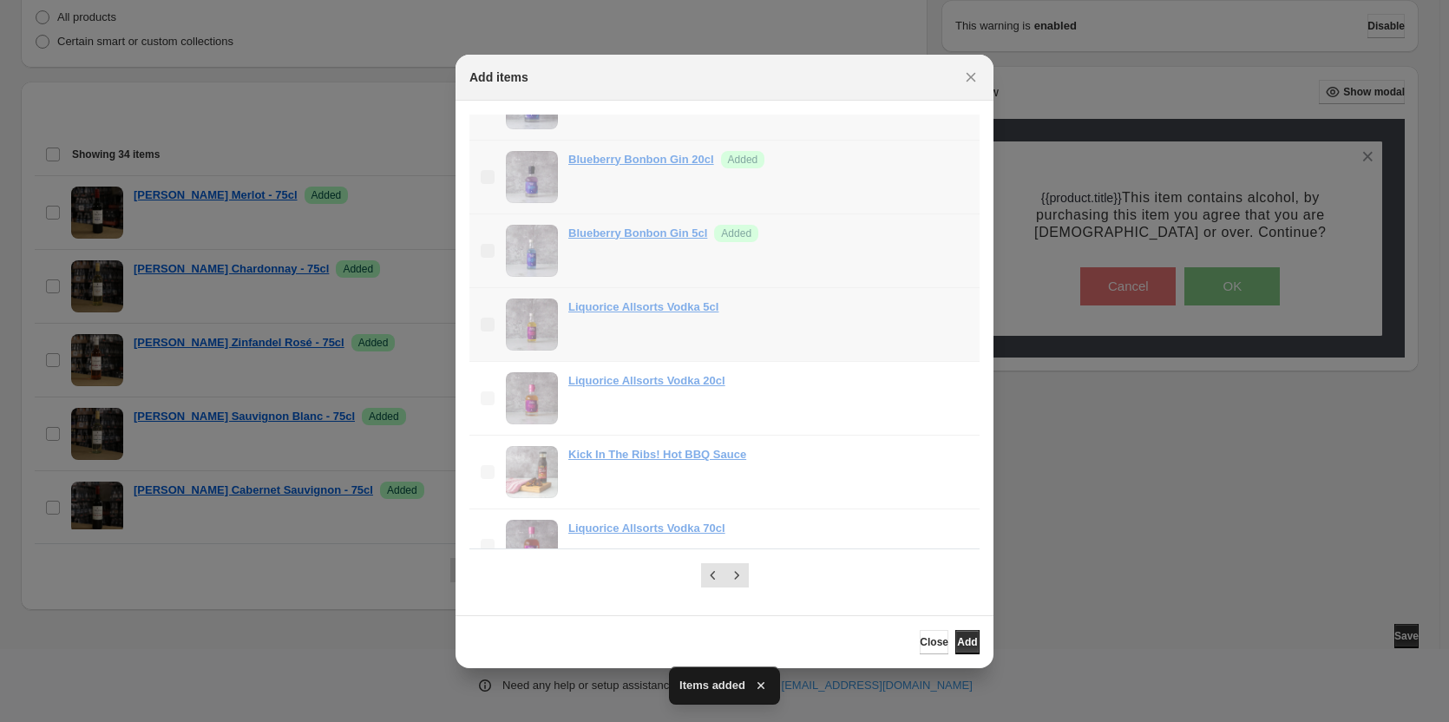
scroll to position [1128, 0]
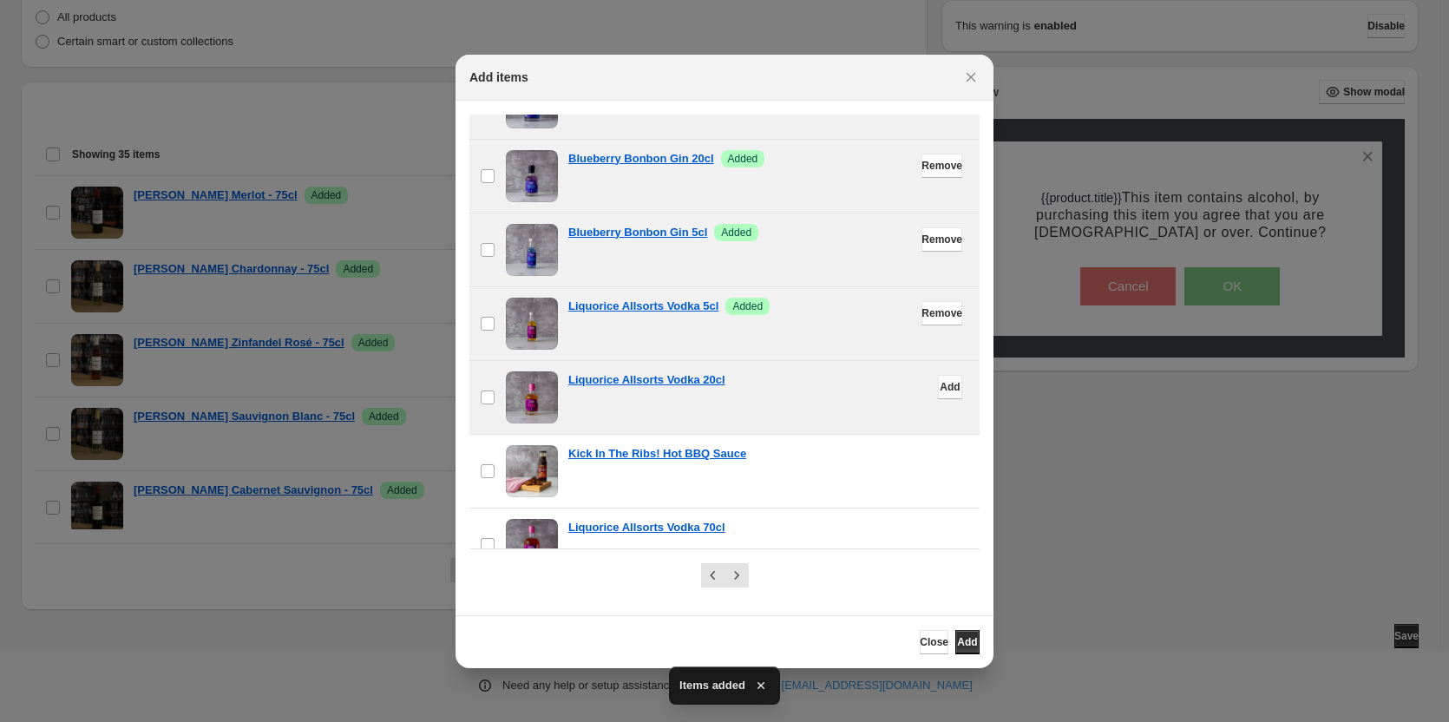
click at [940, 389] on span "Add" at bounding box center [950, 387] width 20 height 14
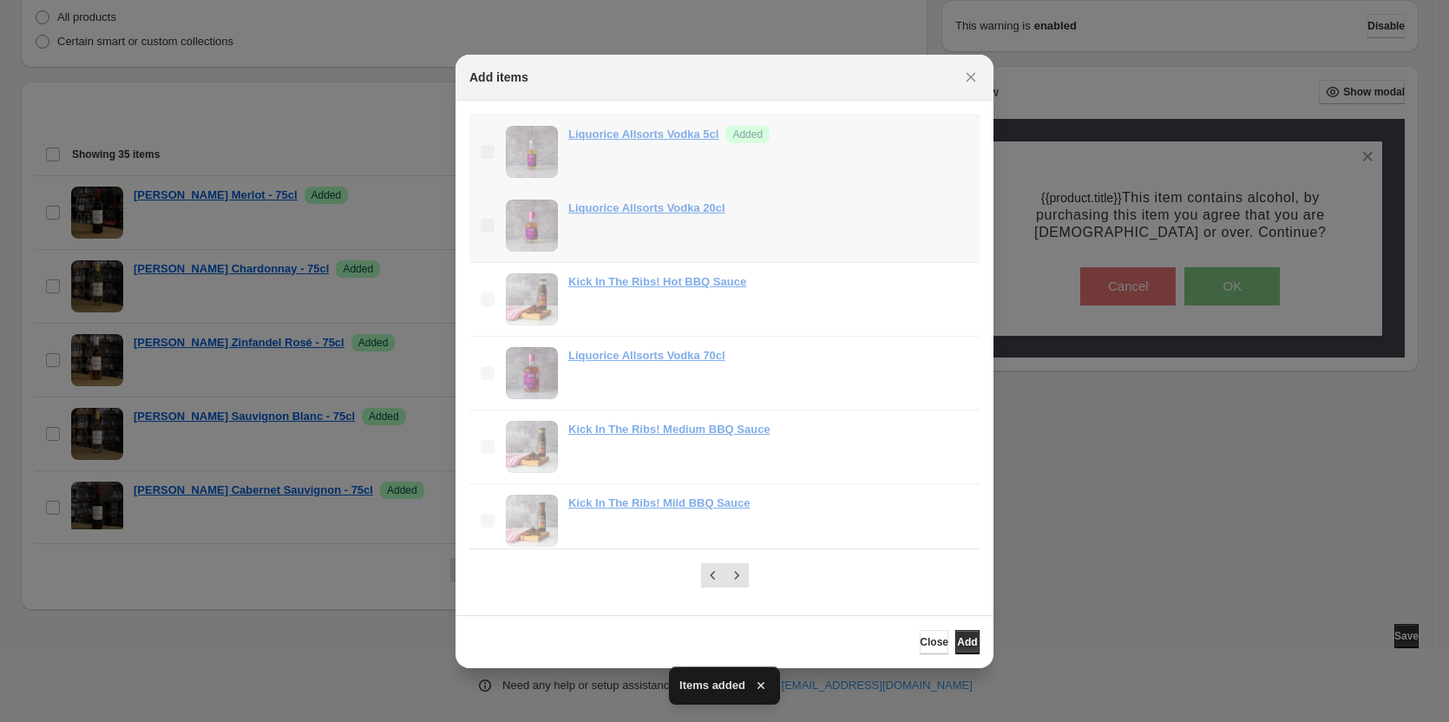
scroll to position [1302, 0]
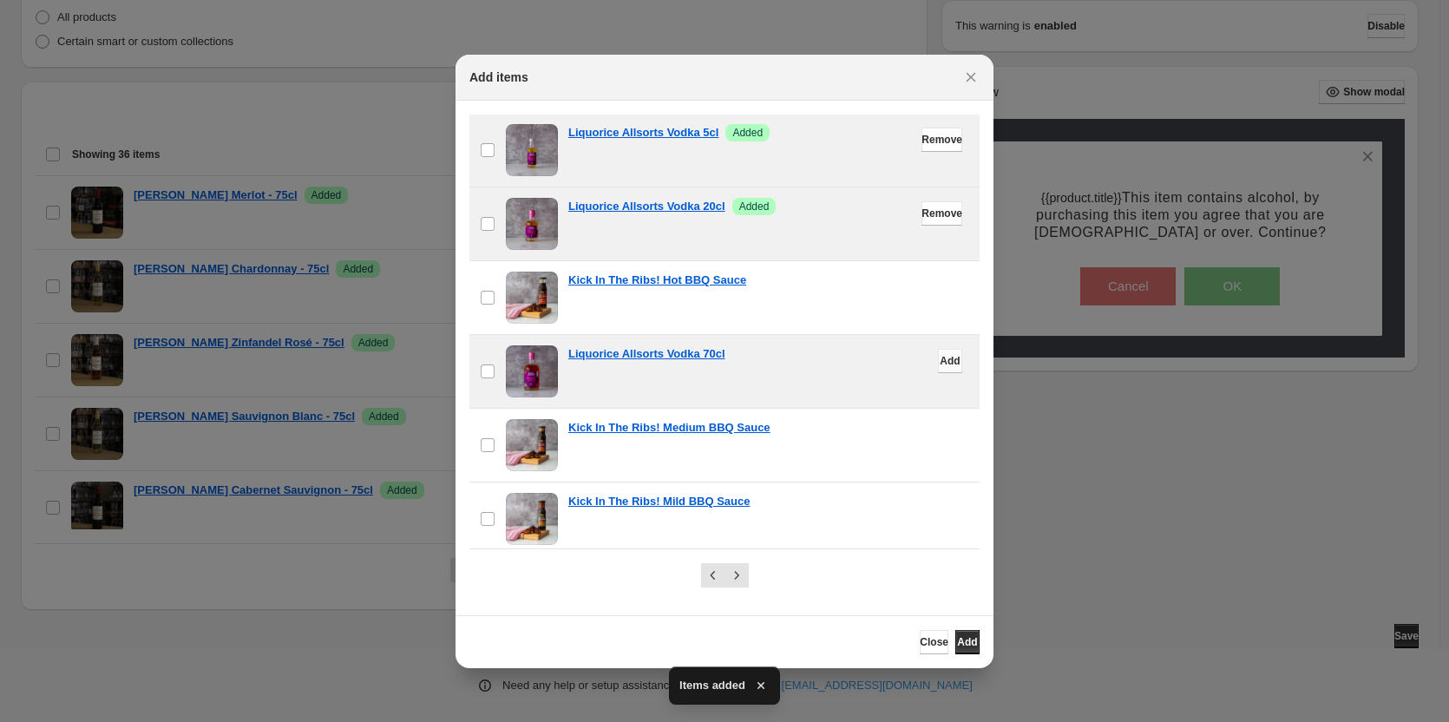
click at [940, 363] on span "Add" at bounding box center [950, 361] width 20 height 14
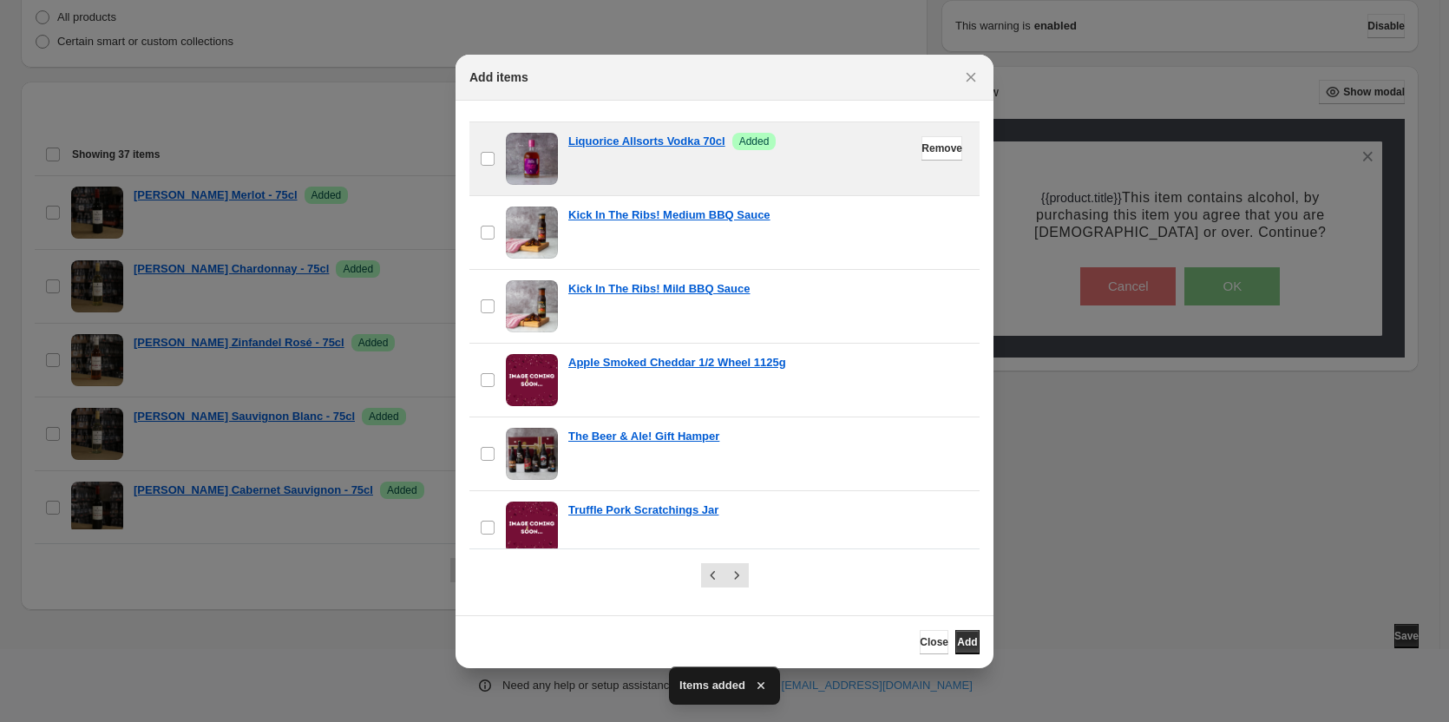
scroll to position [1530, 0]
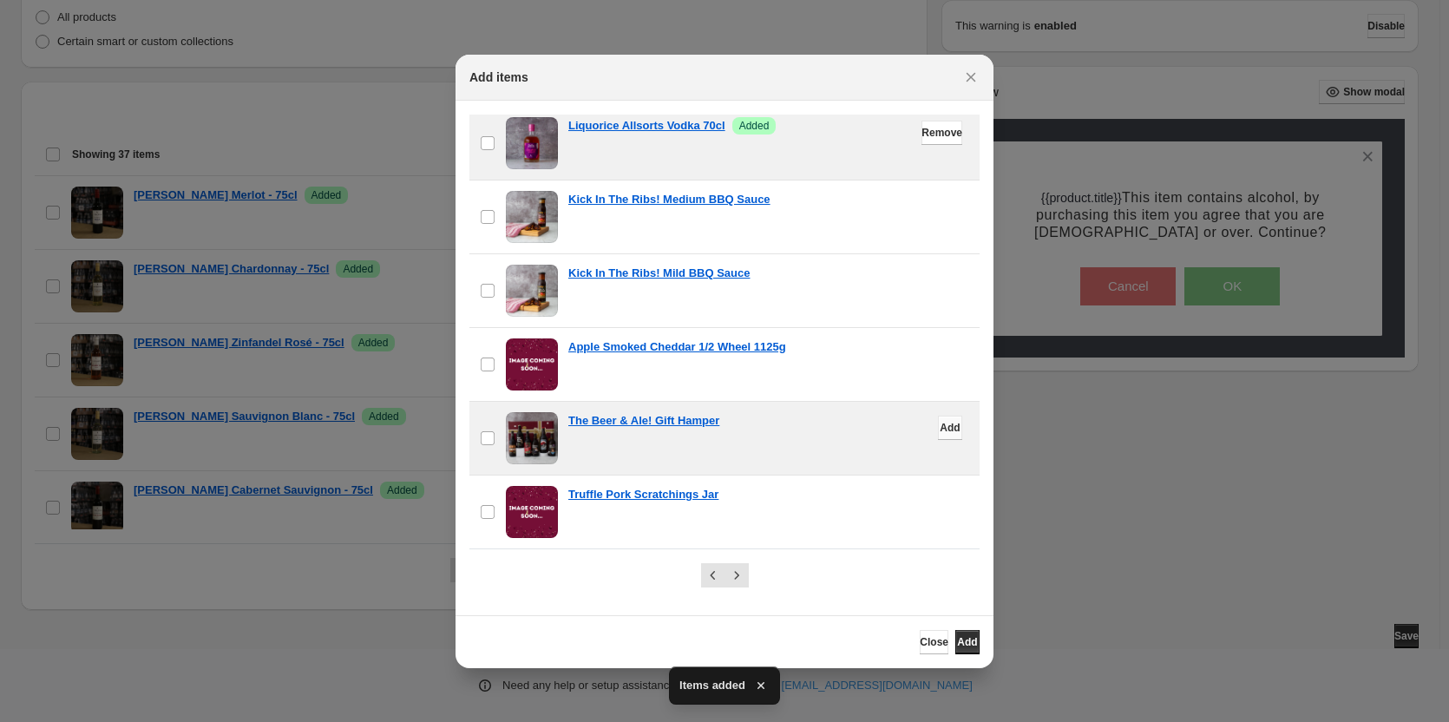
click at [940, 428] on span "Add" at bounding box center [950, 428] width 20 height 14
click at [737, 577] on icon "Next" at bounding box center [736, 575] width 4 height 8
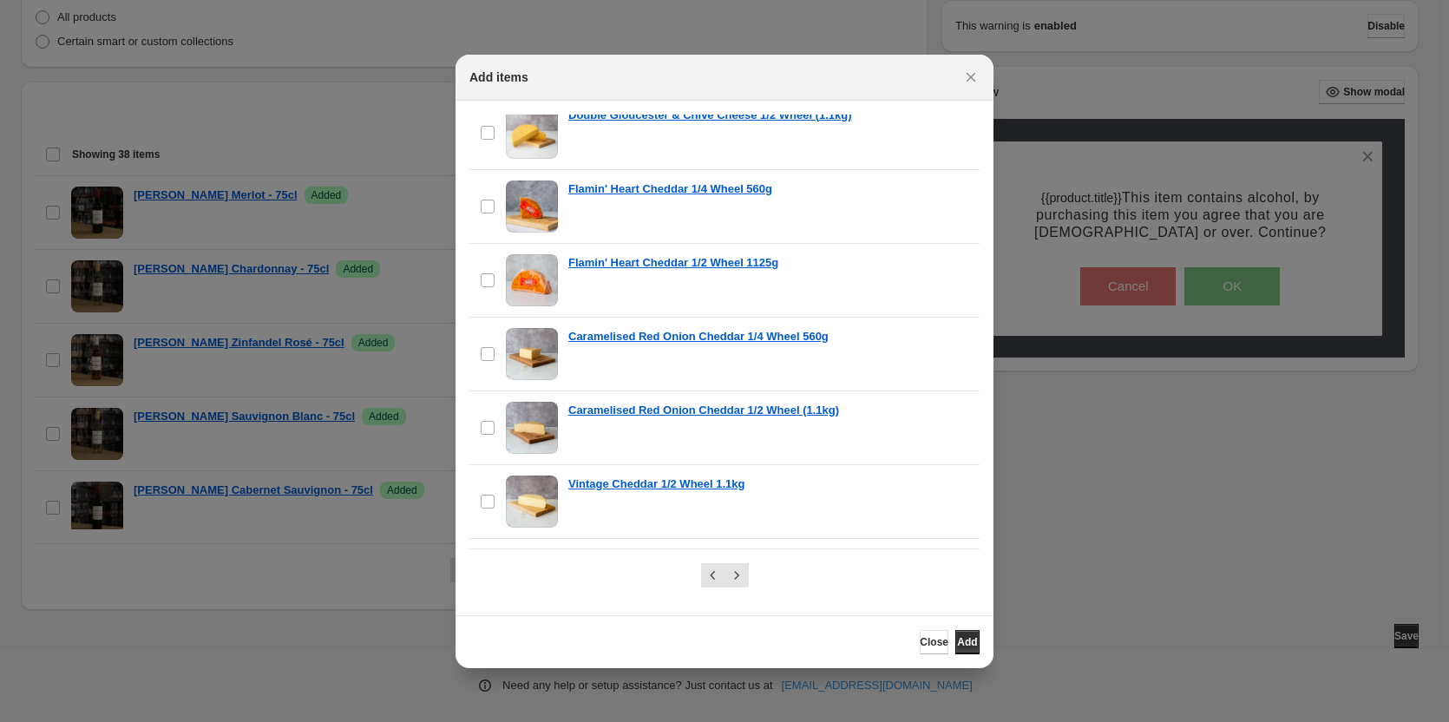
scroll to position [694, 0]
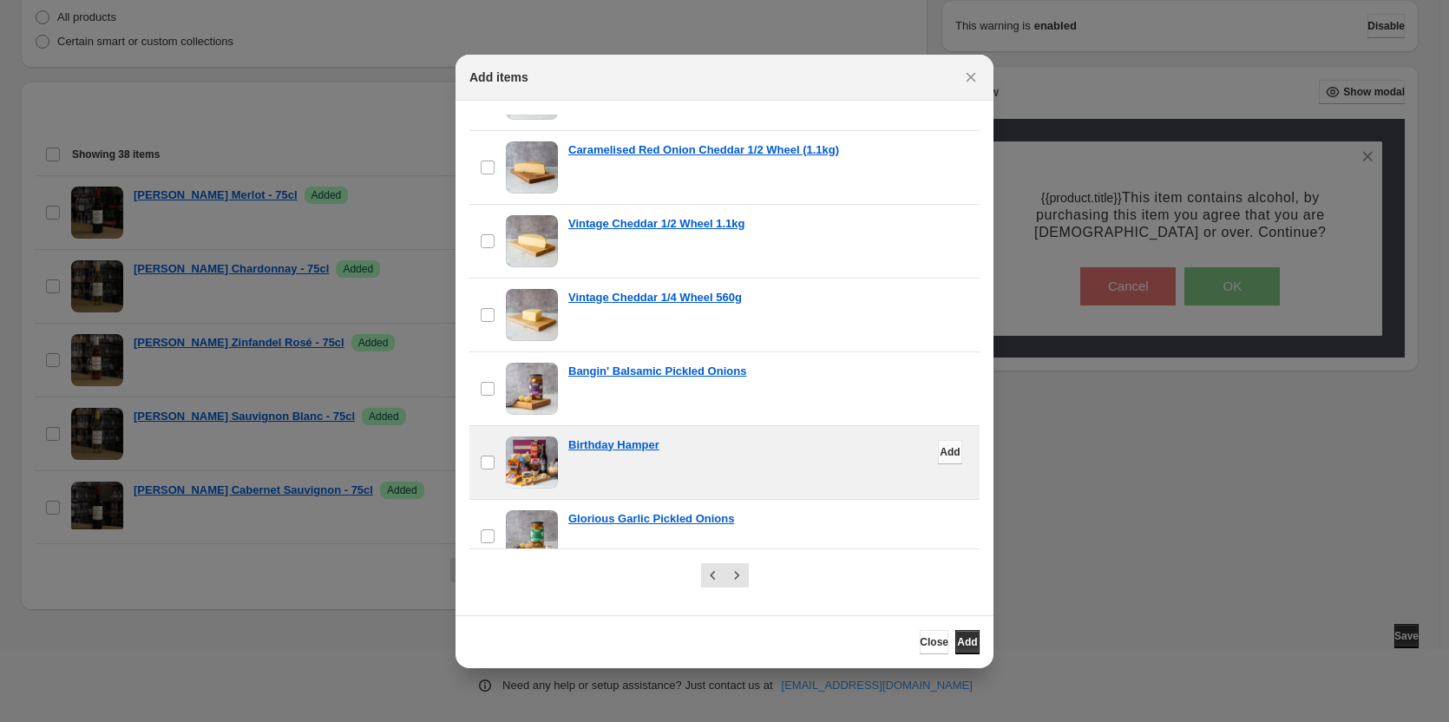
click at [940, 449] on span "Add" at bounding box center [950, 452] width 20 height 14
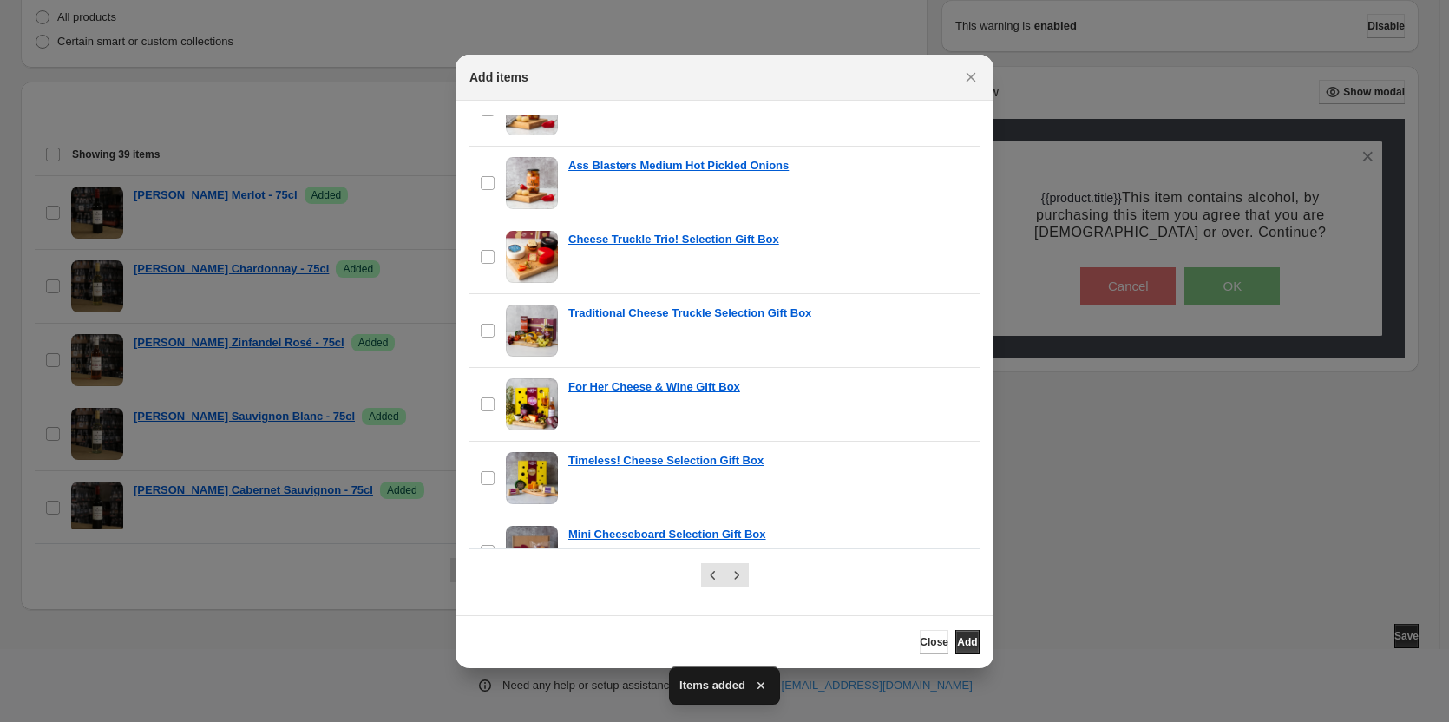
scroll to position [1302, 0]
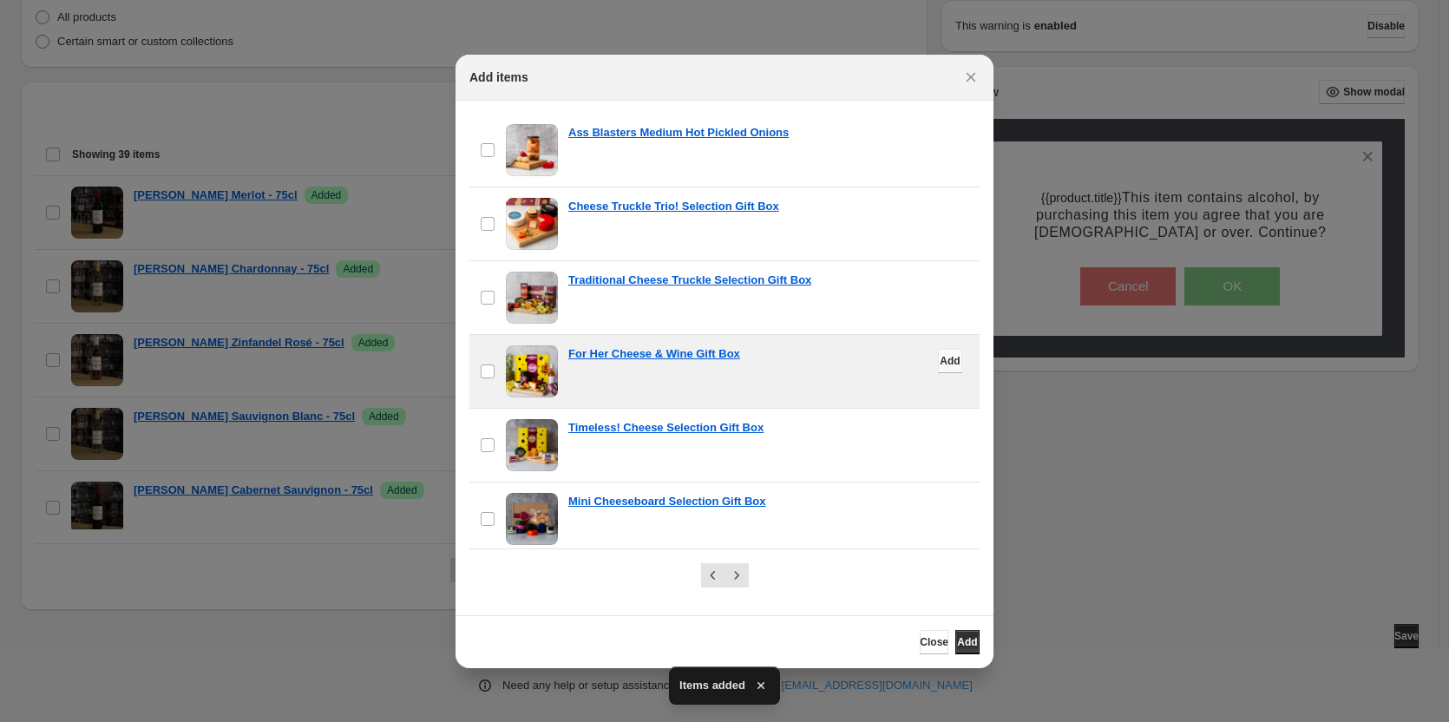
click at [940, 363] on span "Add" at bounding box center [950, 361] width 20 height 14
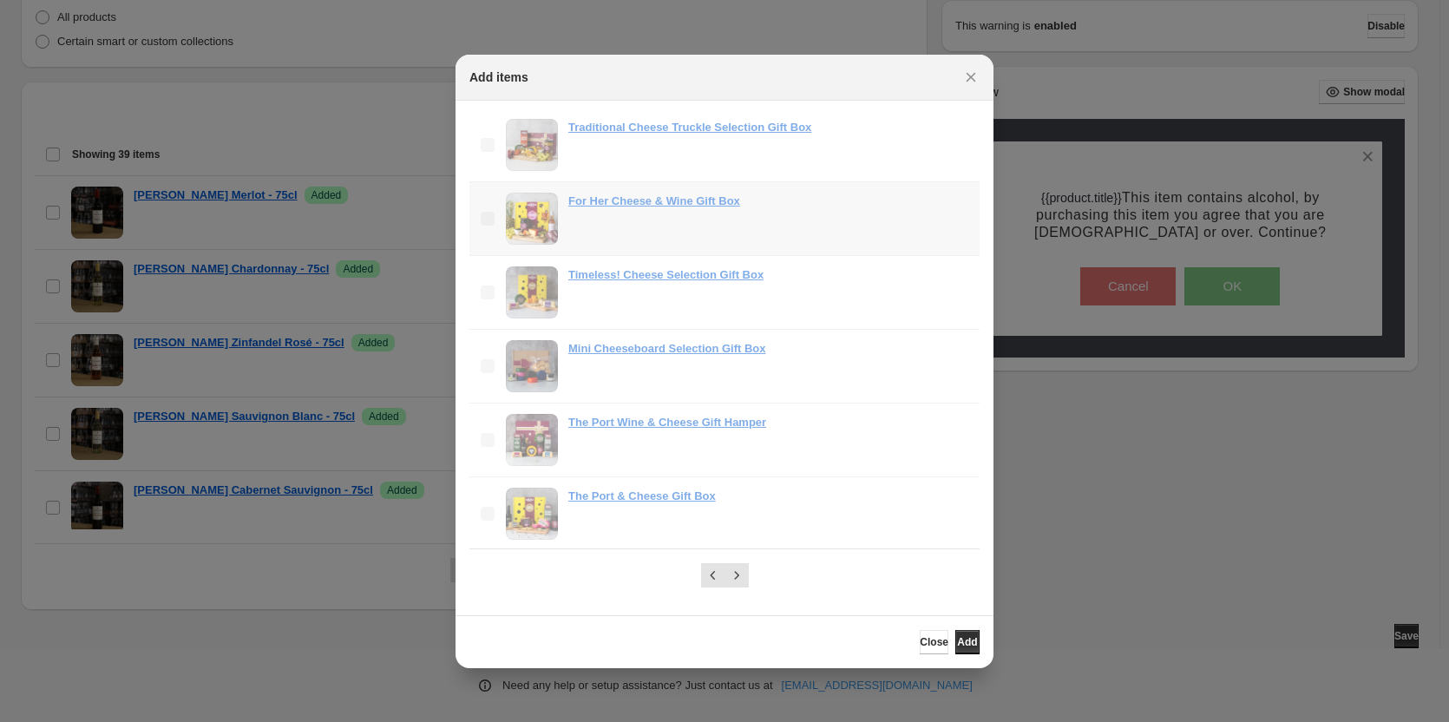
scroll to position [1475, 0]
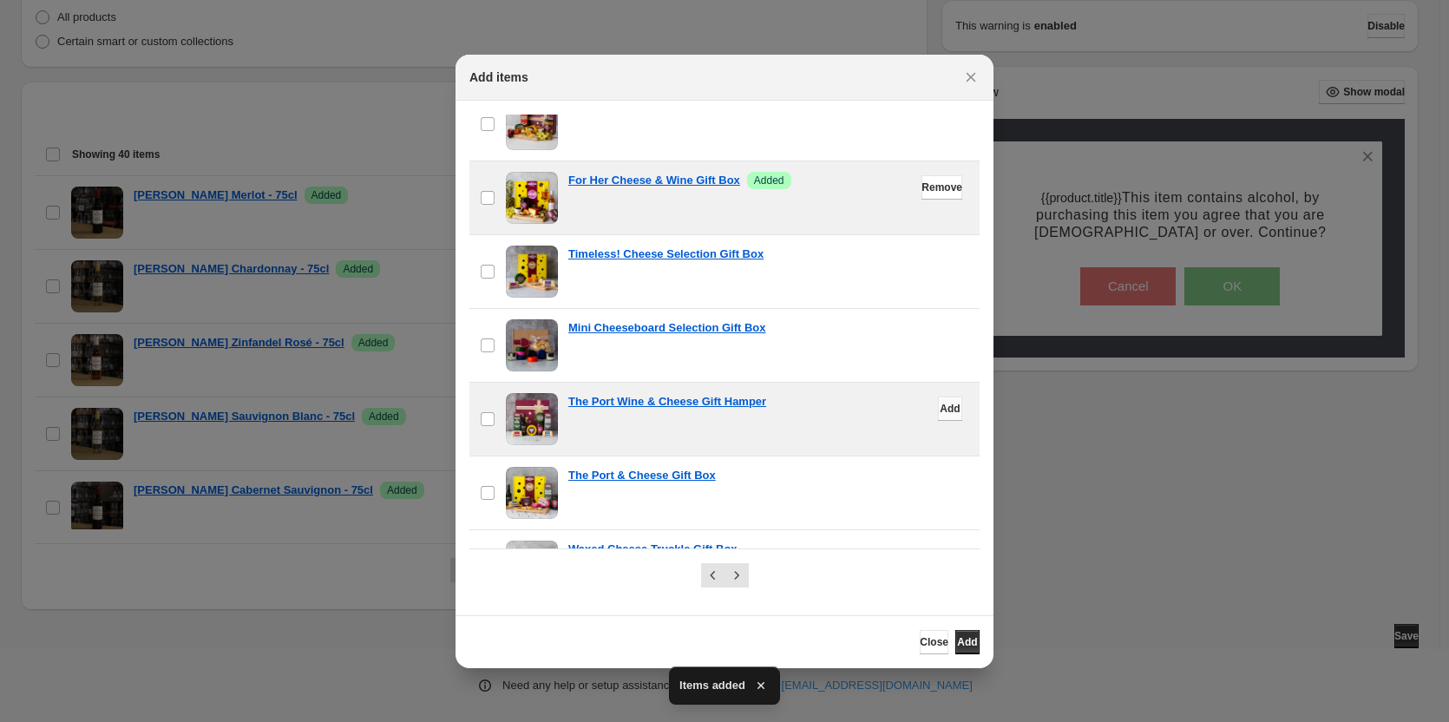
click at [940, 405] on span "Add" at bounding box center [950, 409] width 20 height 14
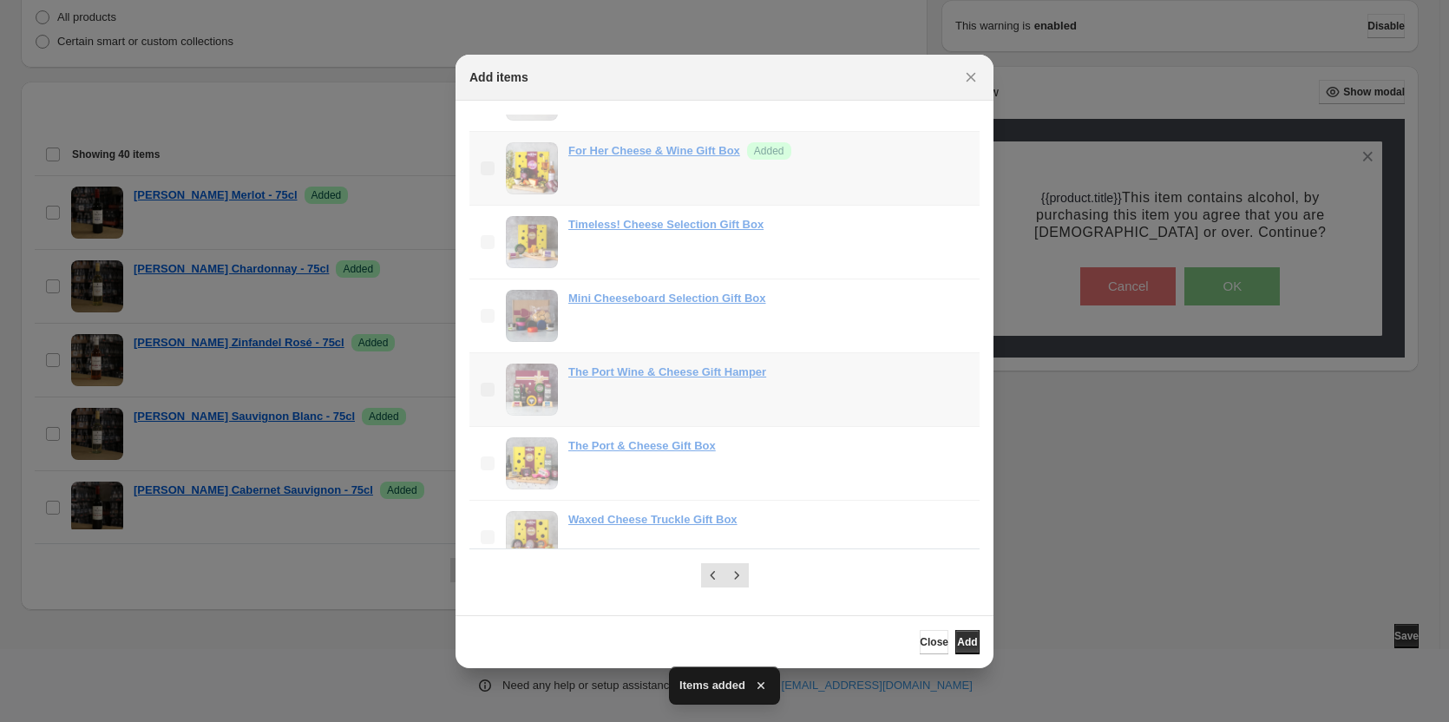
scroll to position [1530, 0]
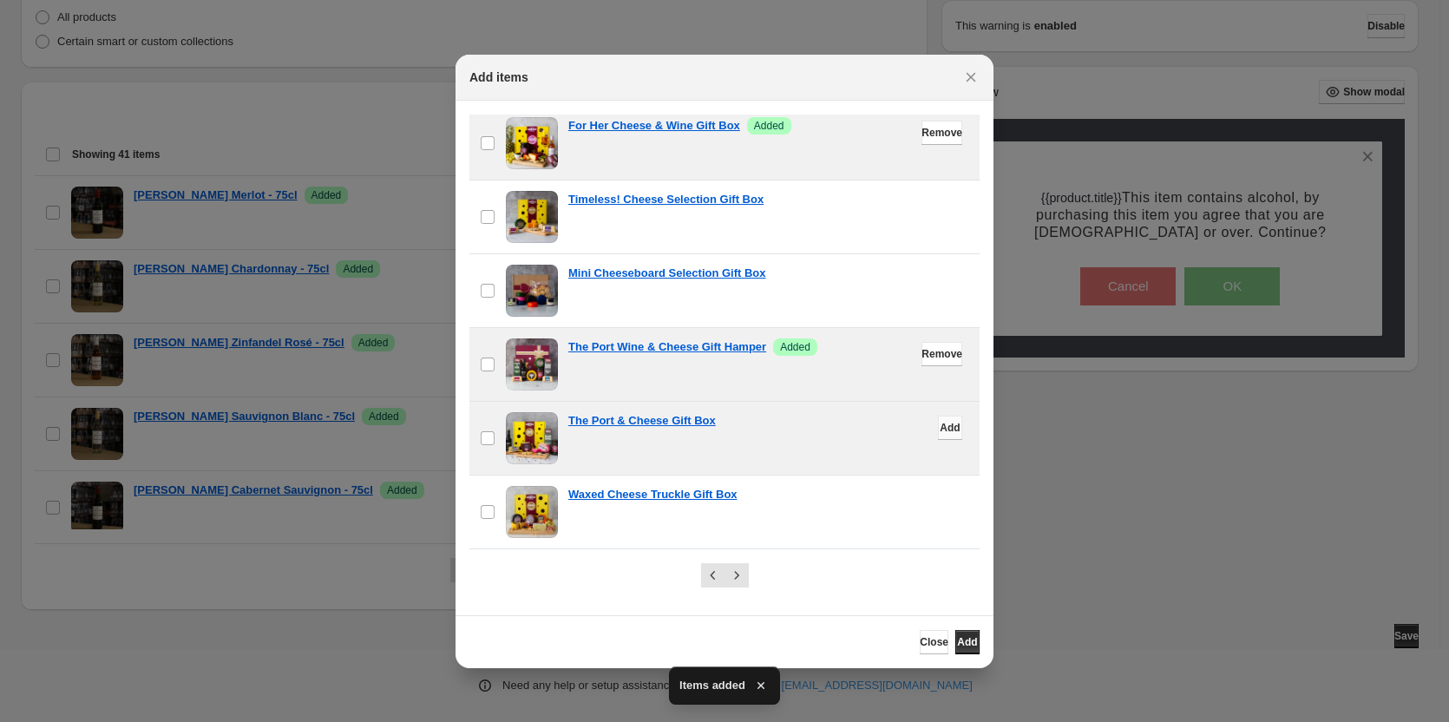
click at [940, 431] on span "Add" at bounding box center [950, 428] width 20 height 14
click at [726, 581] on button "Next" at bounding box center [737, 575] width 24 height 24
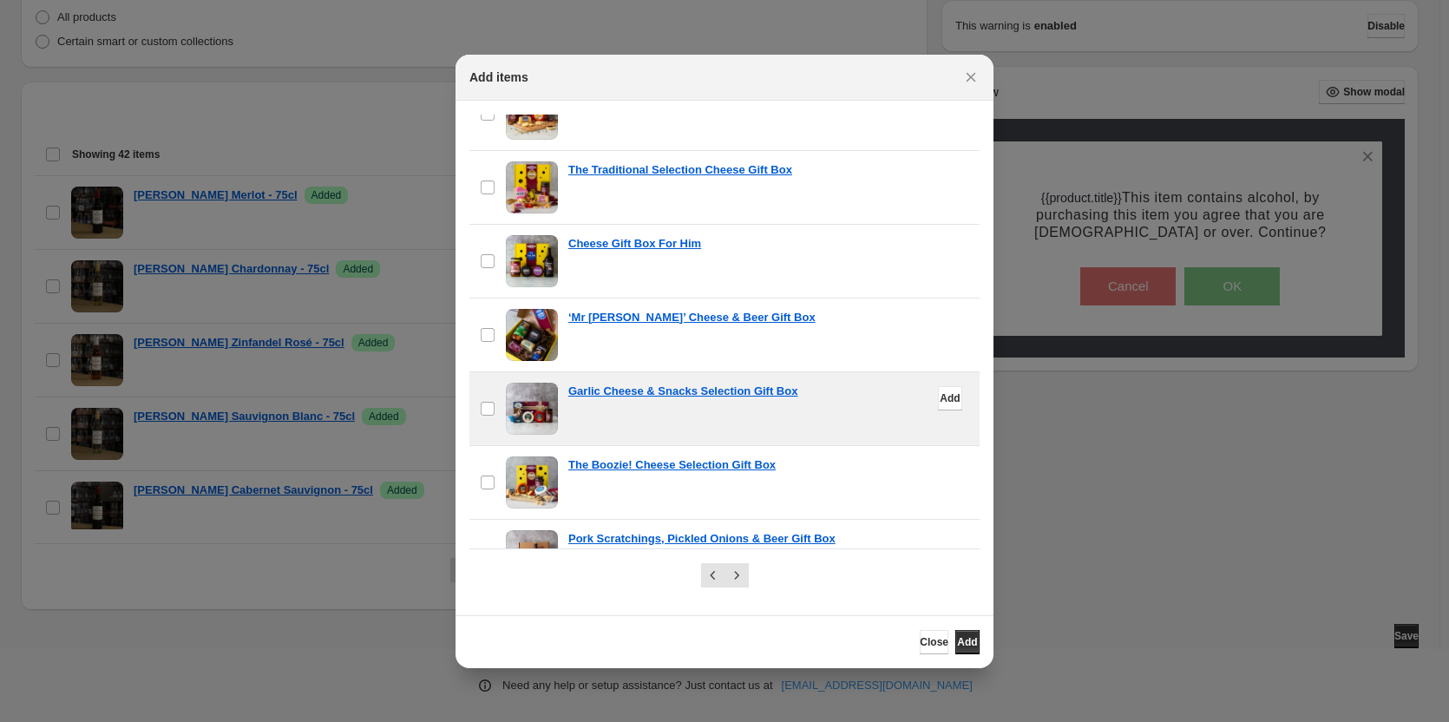
scroll to position [347, 0]
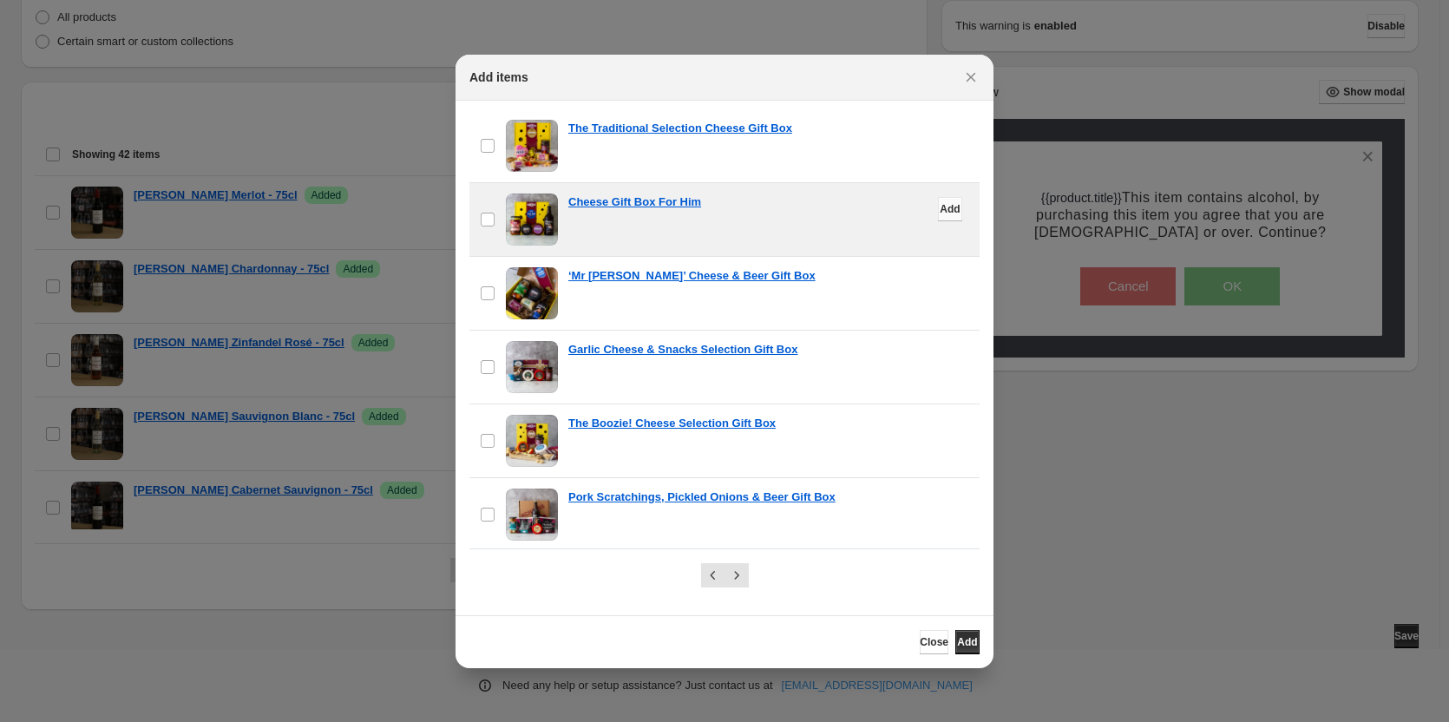
click at [940, 209] on span "Add" at bounding box center [950, 209] width 20 height 14
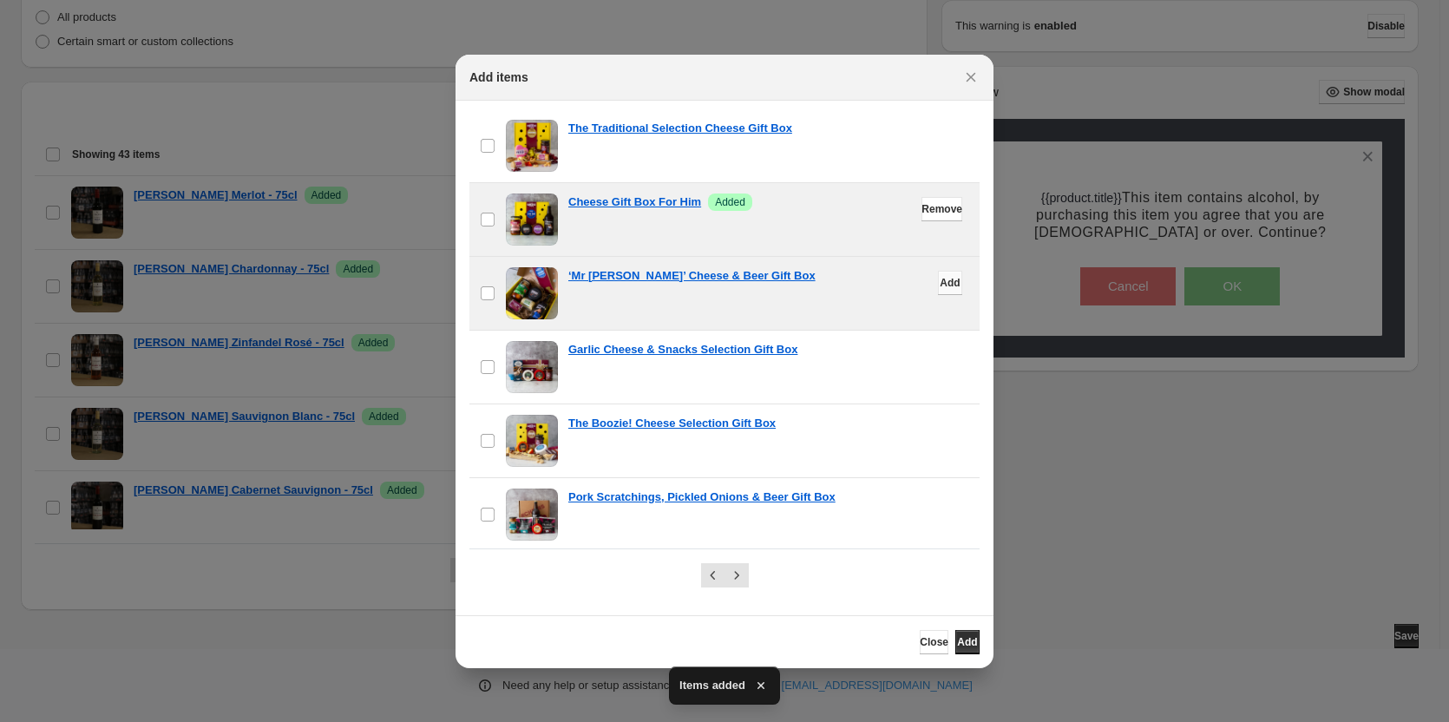
click at [940, 287] on span "Add" at bounding box center [950, 283] width 20 height 14
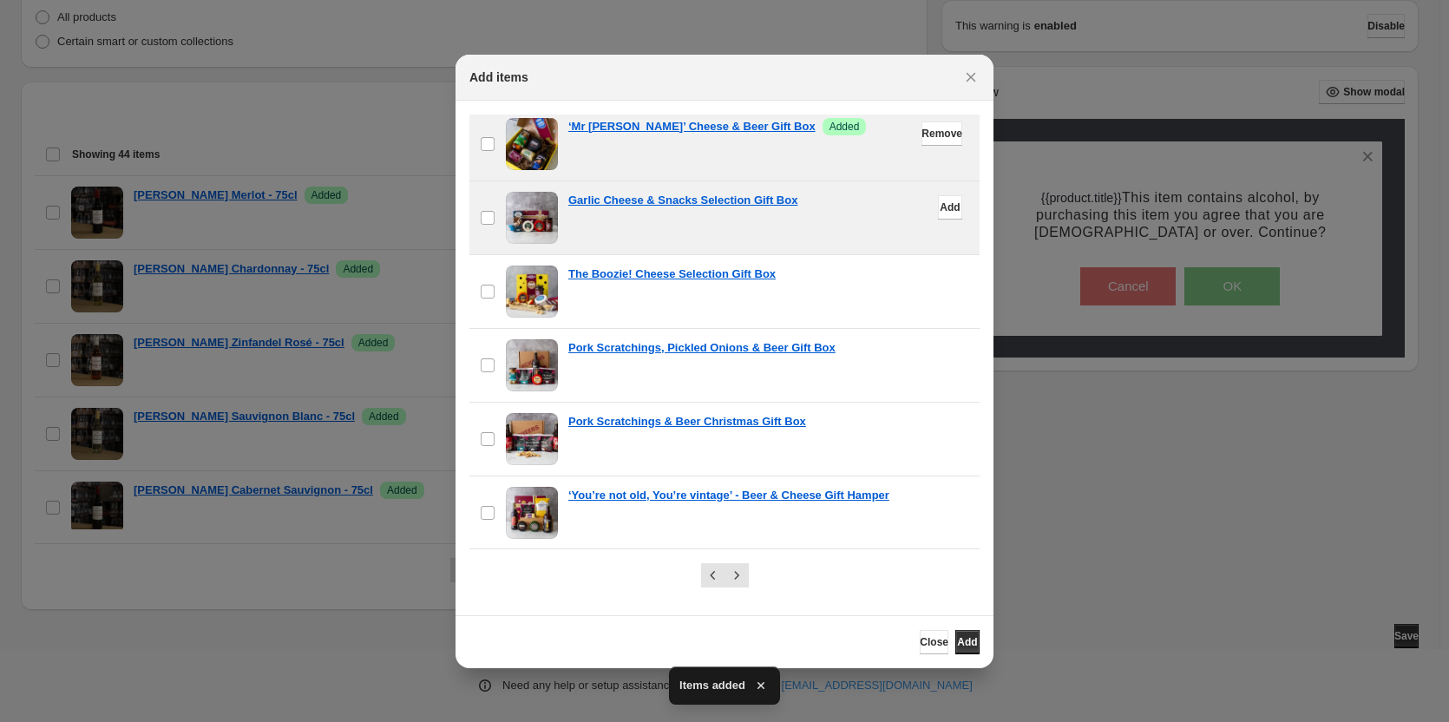
scroll to position [521, 0]
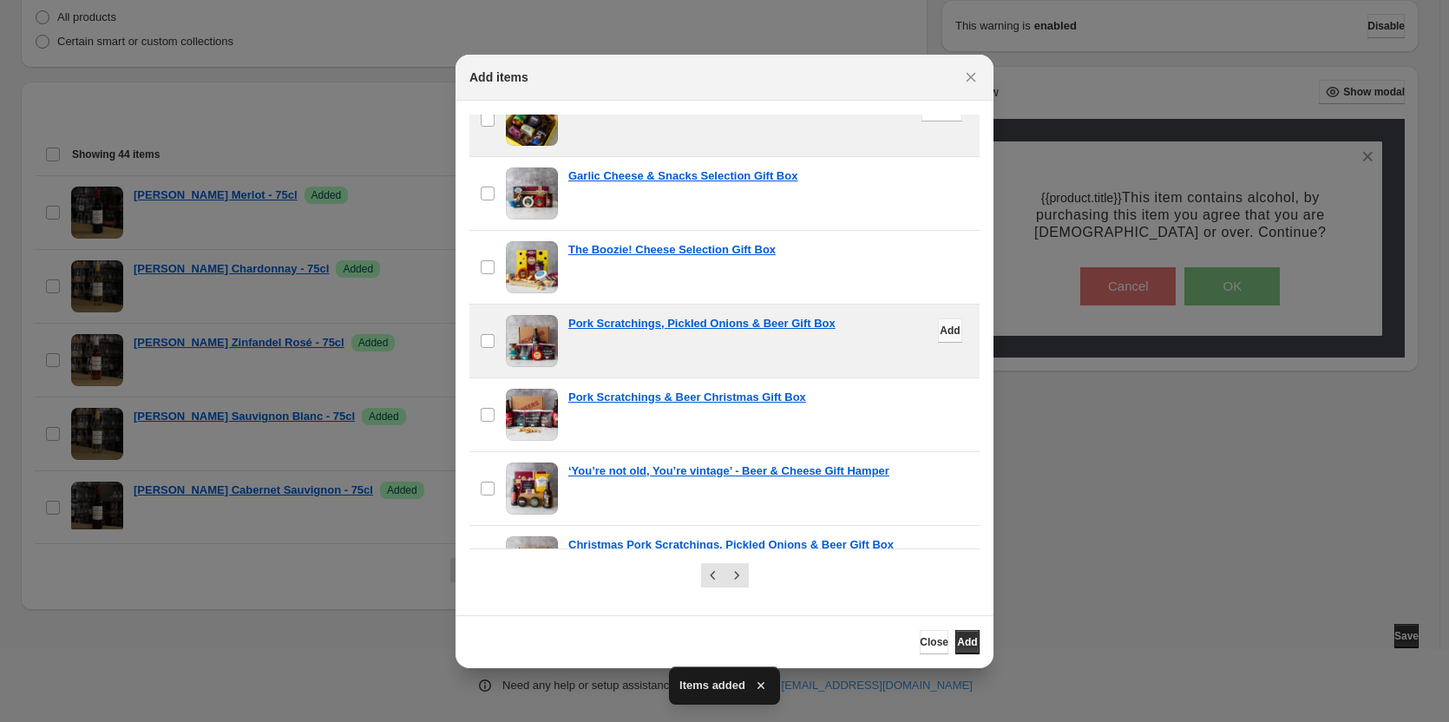
click at [940, 328] on span "Add" at bounding box center [950, 331] width 20 height 14
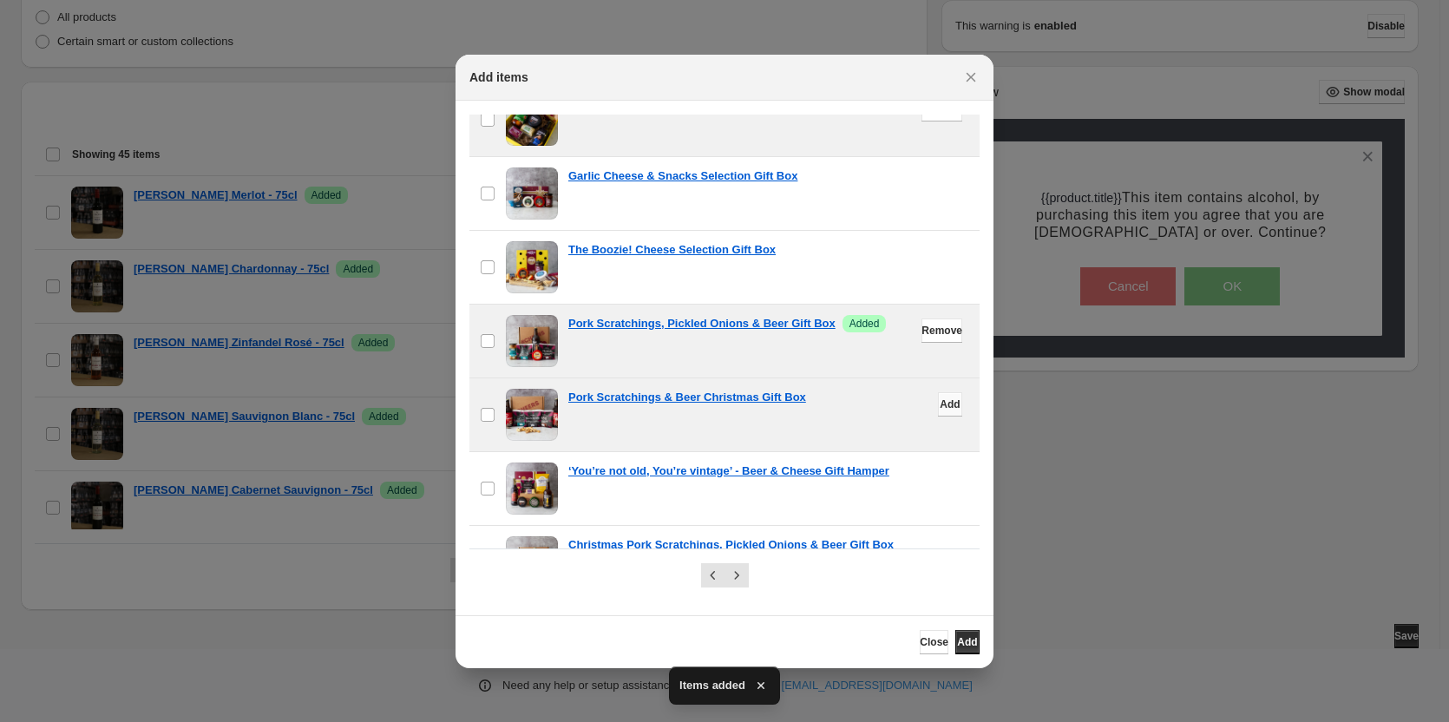
click at [940, 402] on span "Add" at bounding box center [950, 404] width 20 height 14
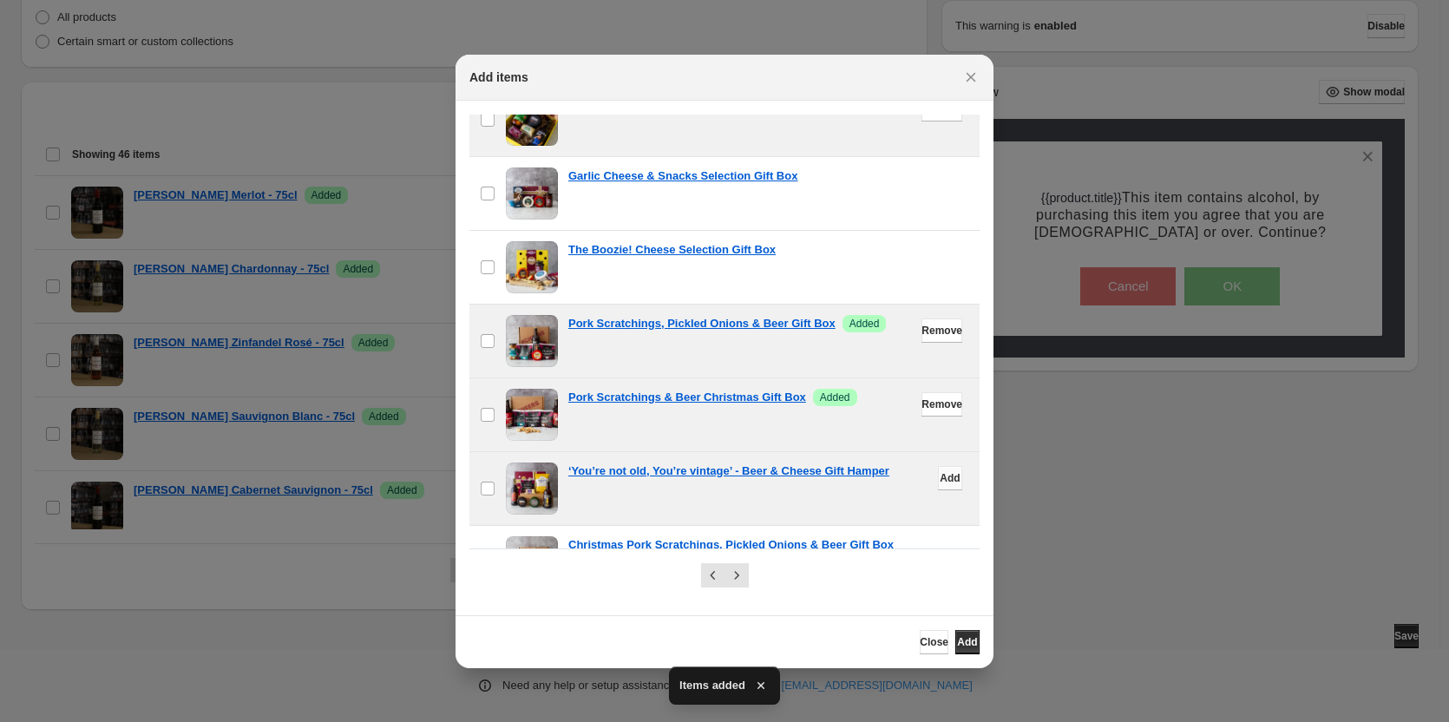
click at [944, 481] on button "Add" at bounding box center [950, 478] width 24 height 24
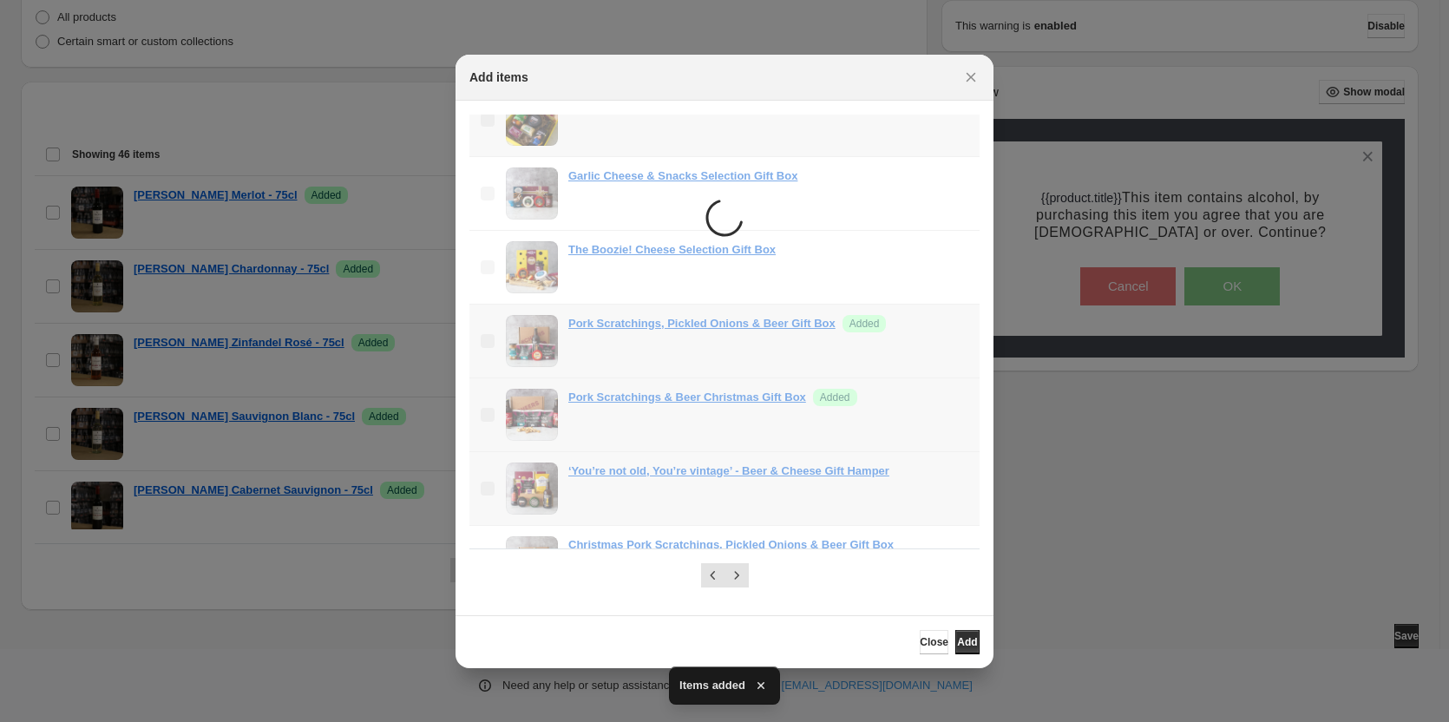
scroll to position [694, 0]
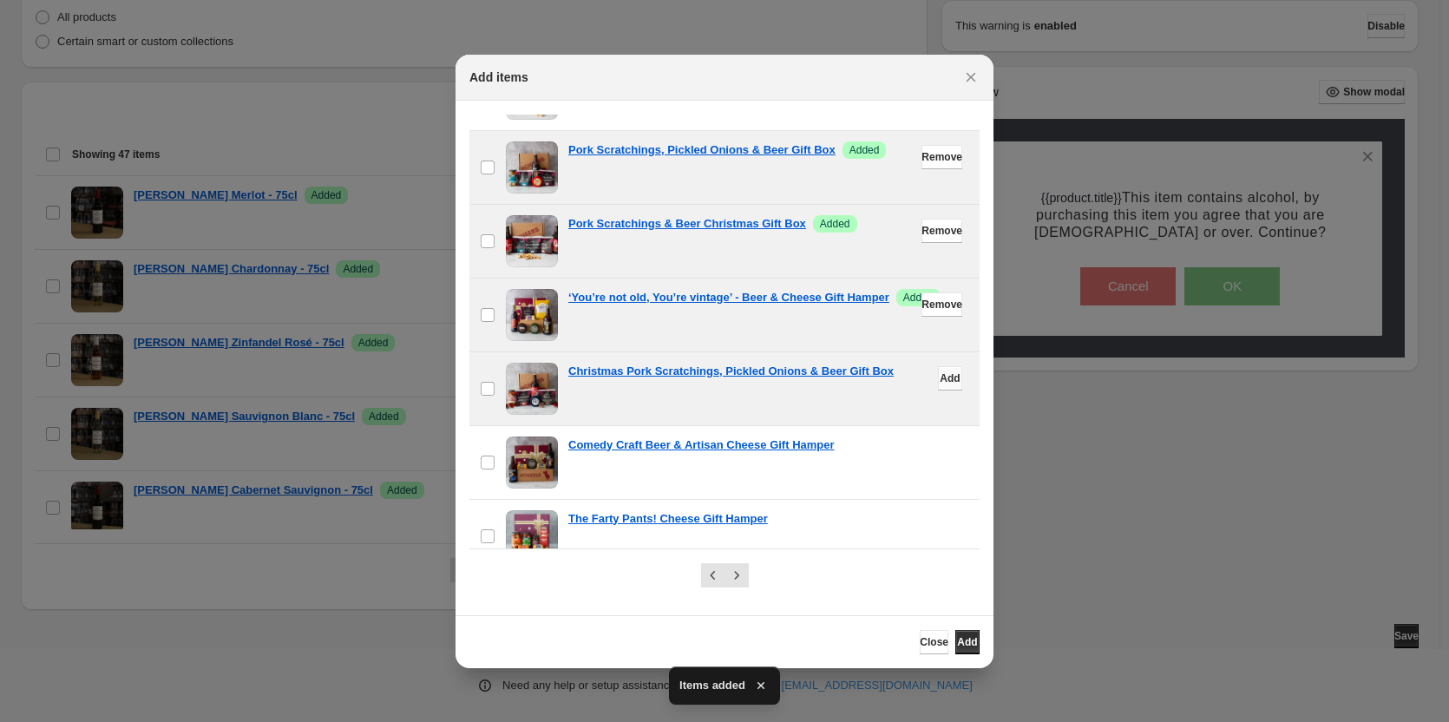
click at [940, 378] on span "Add" at bounding box center [950, 378] width 20 height 14
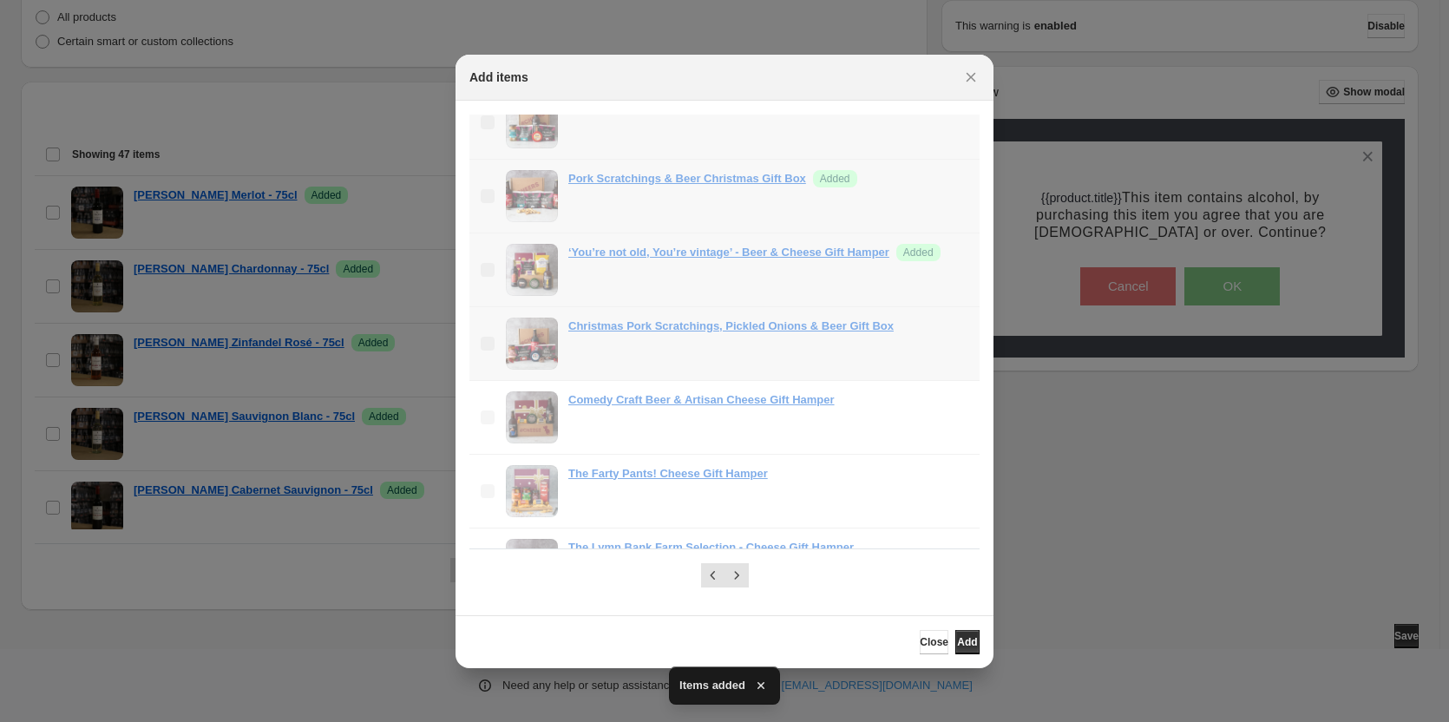
scroll to position [781, 0]
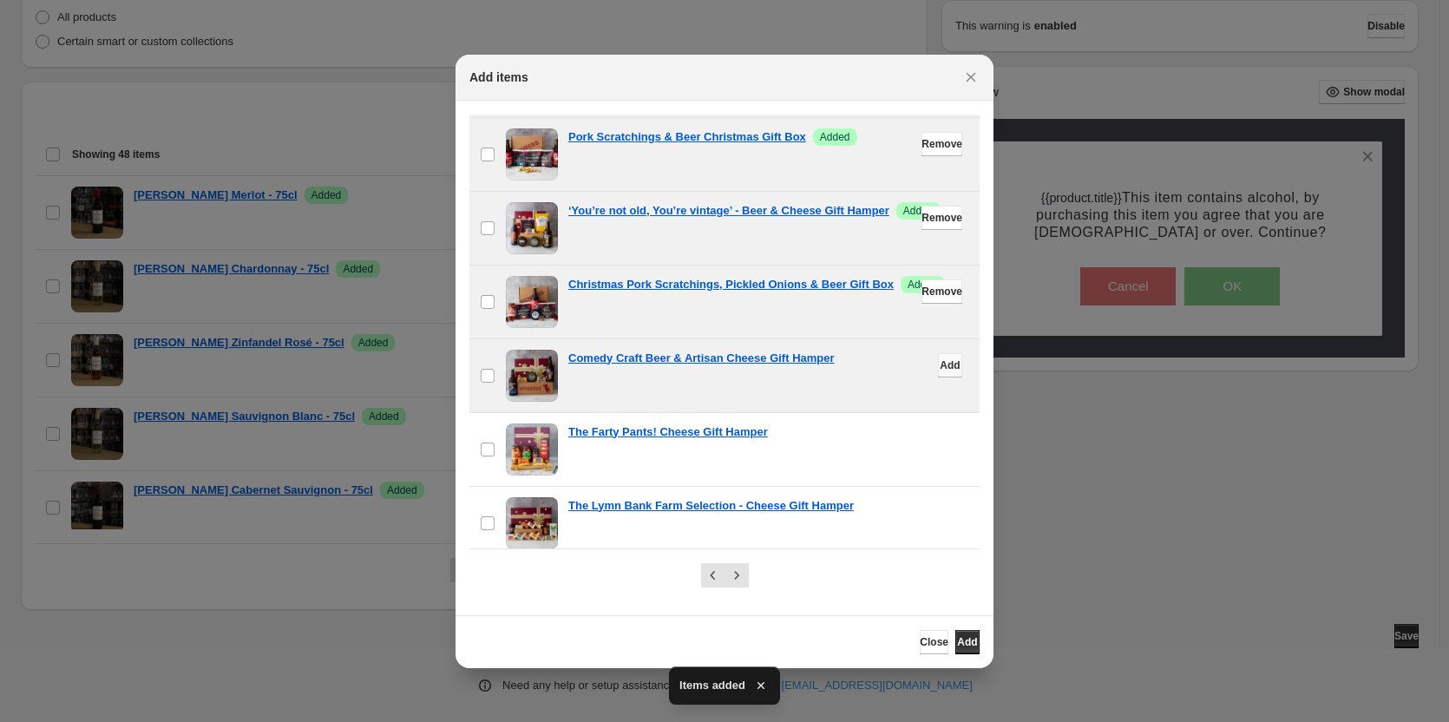
click at [940, 363] on span "Add" at bounding box center [950, 365] width 20 height 14
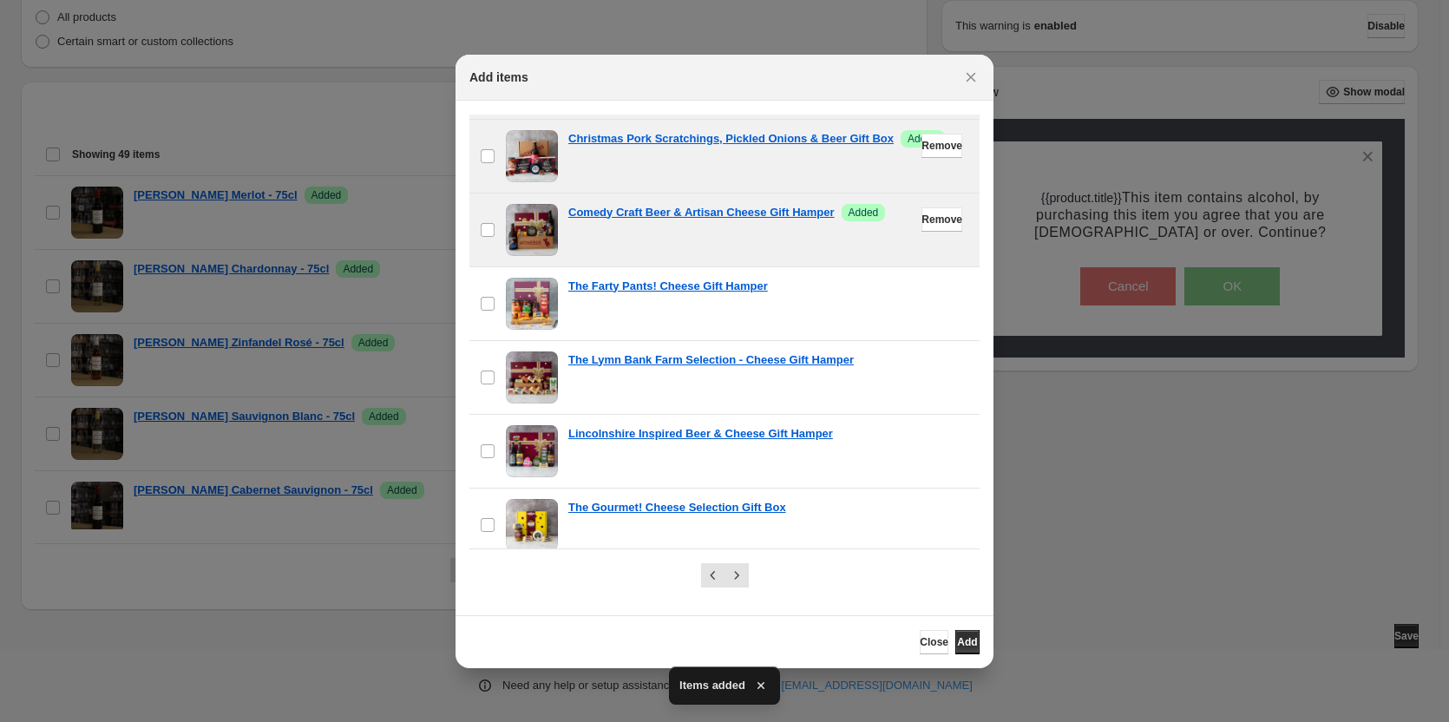
scroll to position [955, 0]
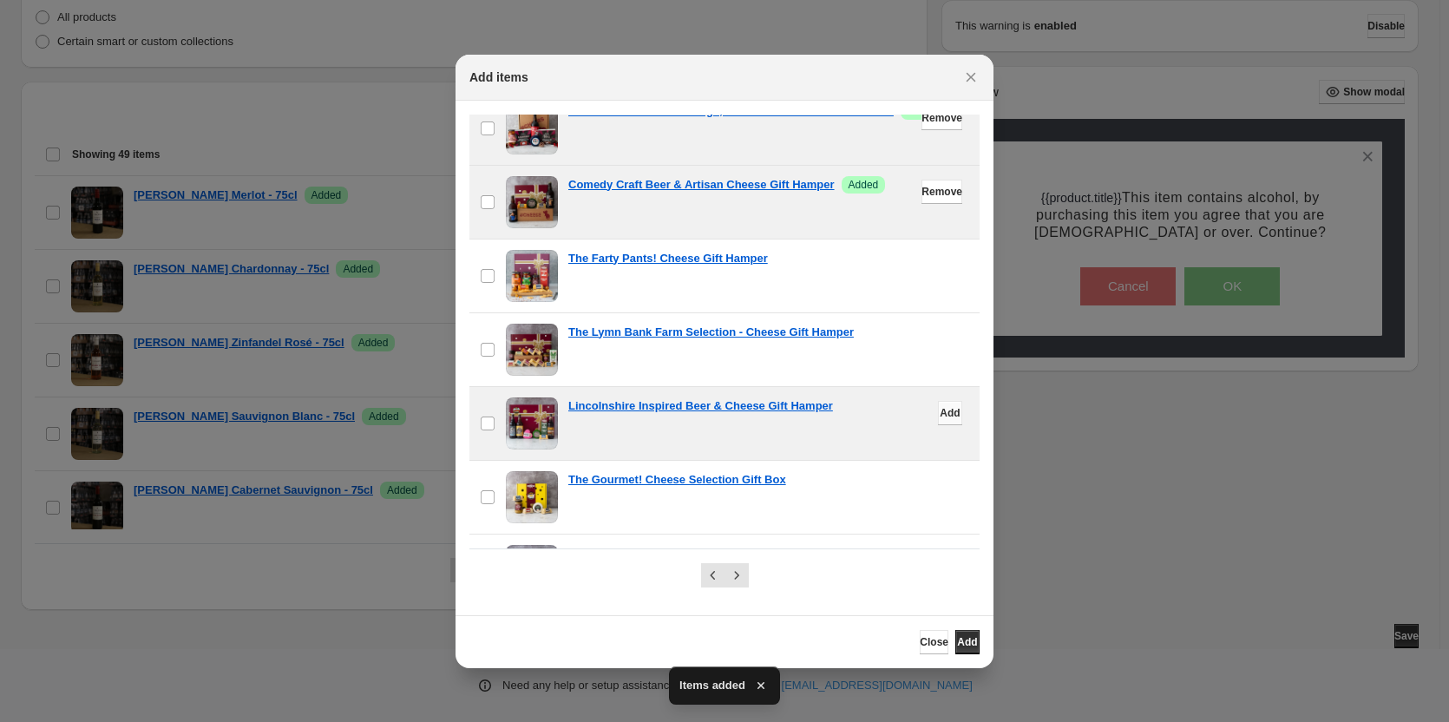
click at [942, 410] on button "Add" at bounding box center [950, 413] width 24 height 24
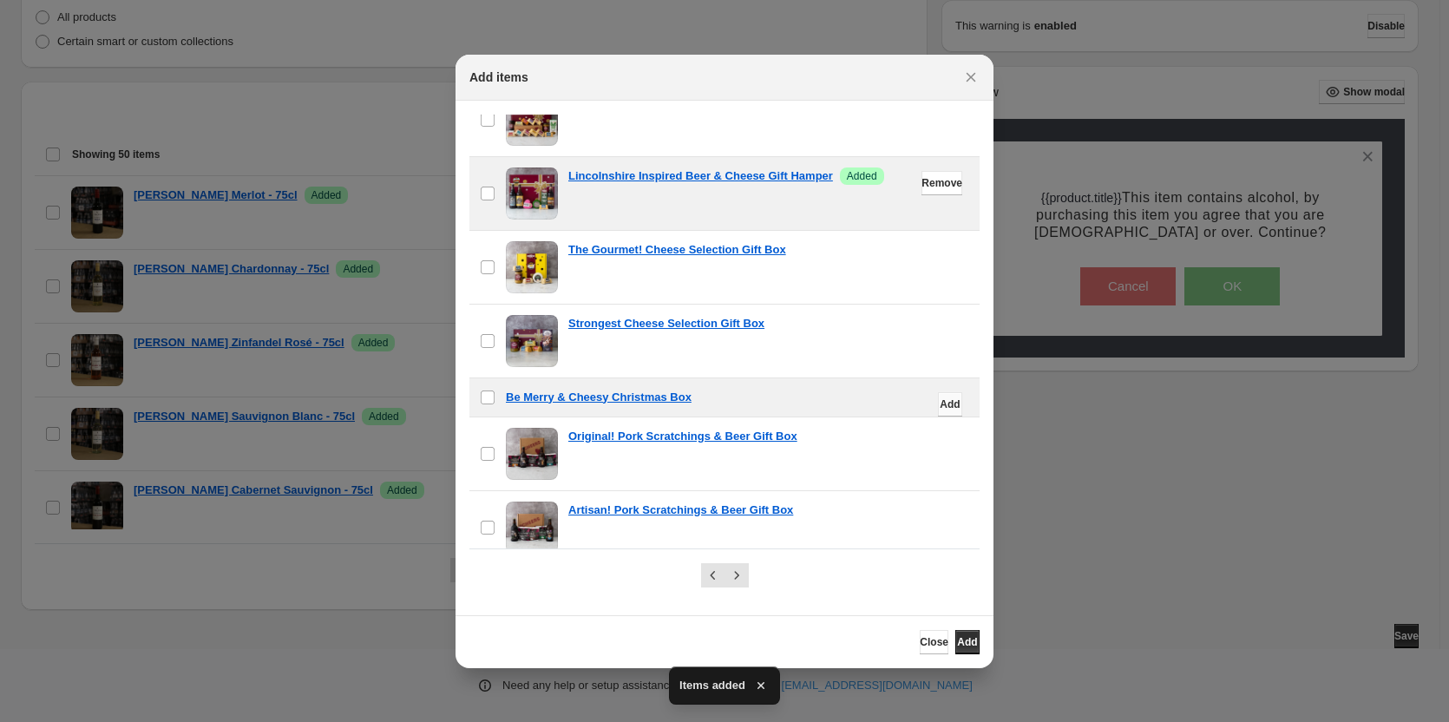
scroll to position [1215, 0]
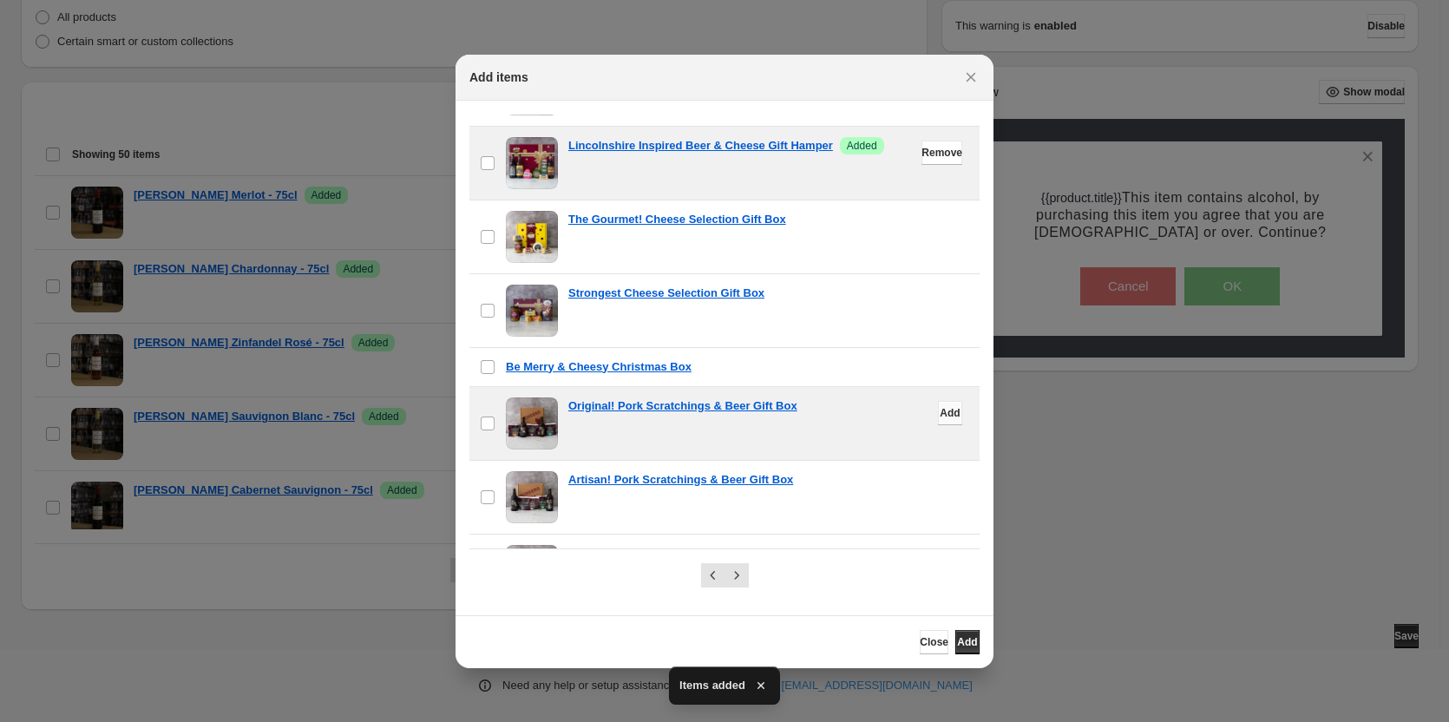
click at [940, 410] on span "Add" at bounding box center [950, 413] width 20 height 14
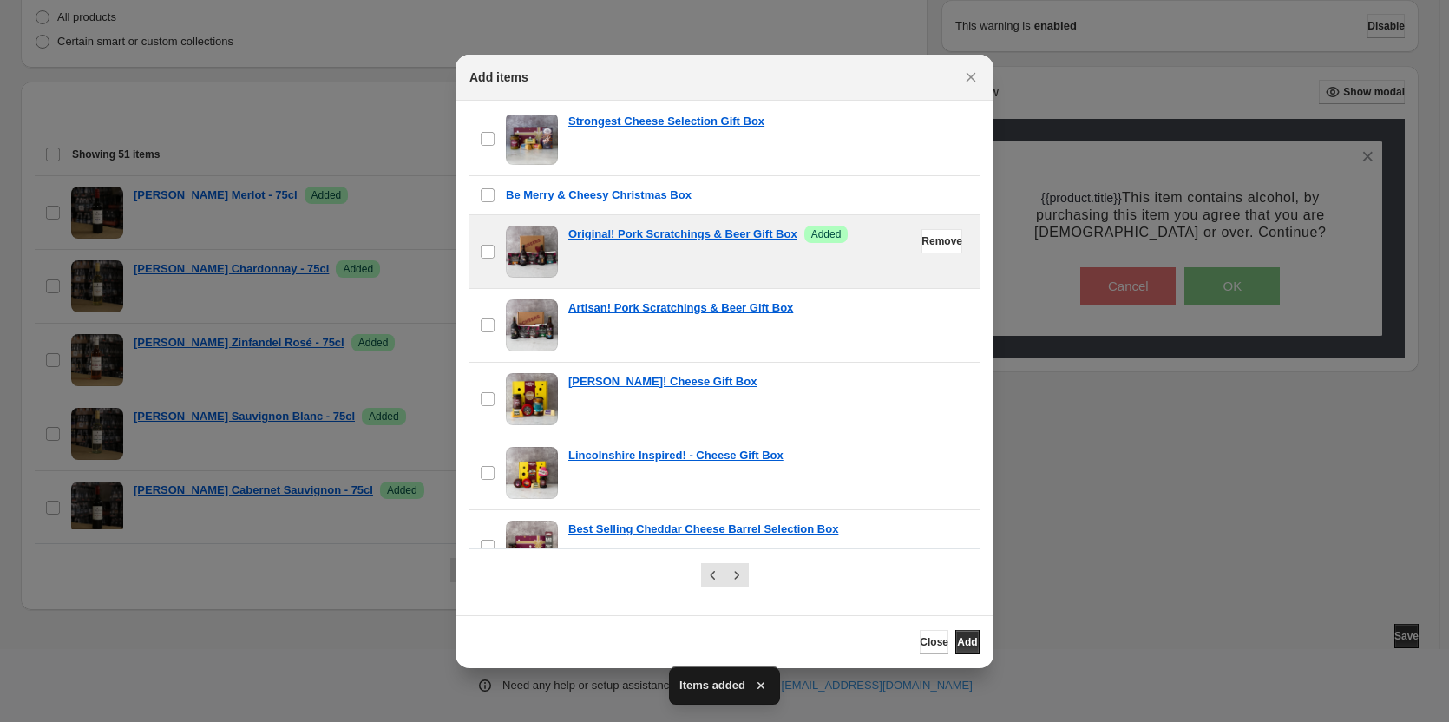
scroll to position [1389, 0]
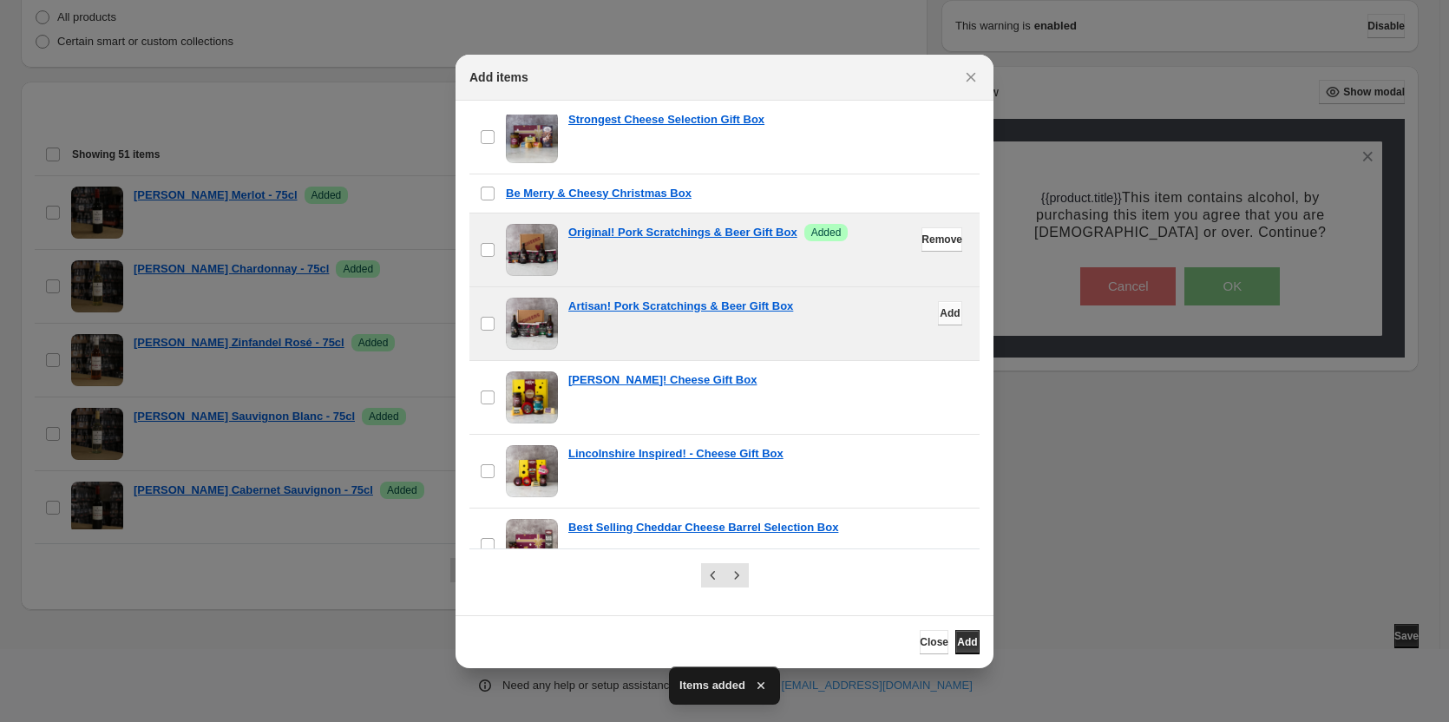
click at [940, 318] on span "Add" at bounding box center [950, 313] width 20 height 14
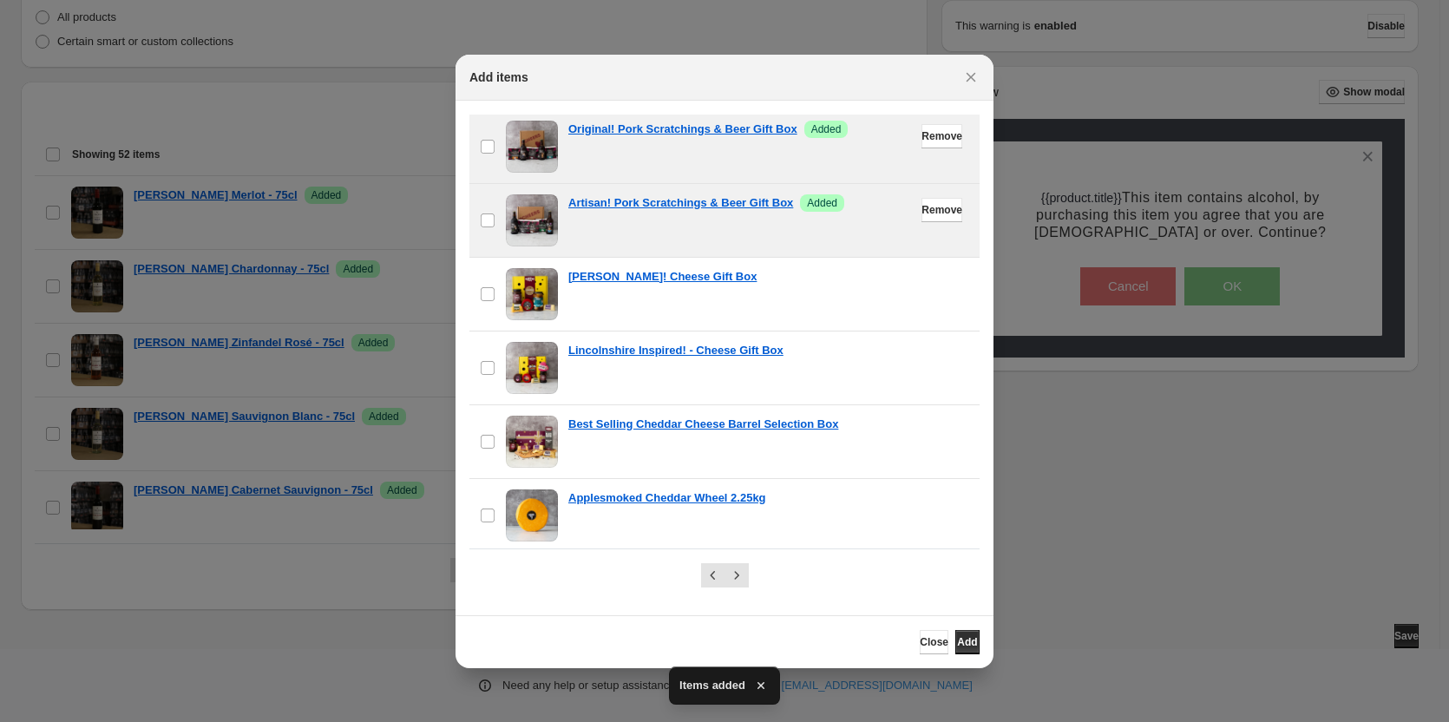
scroll to position [1495, 0]
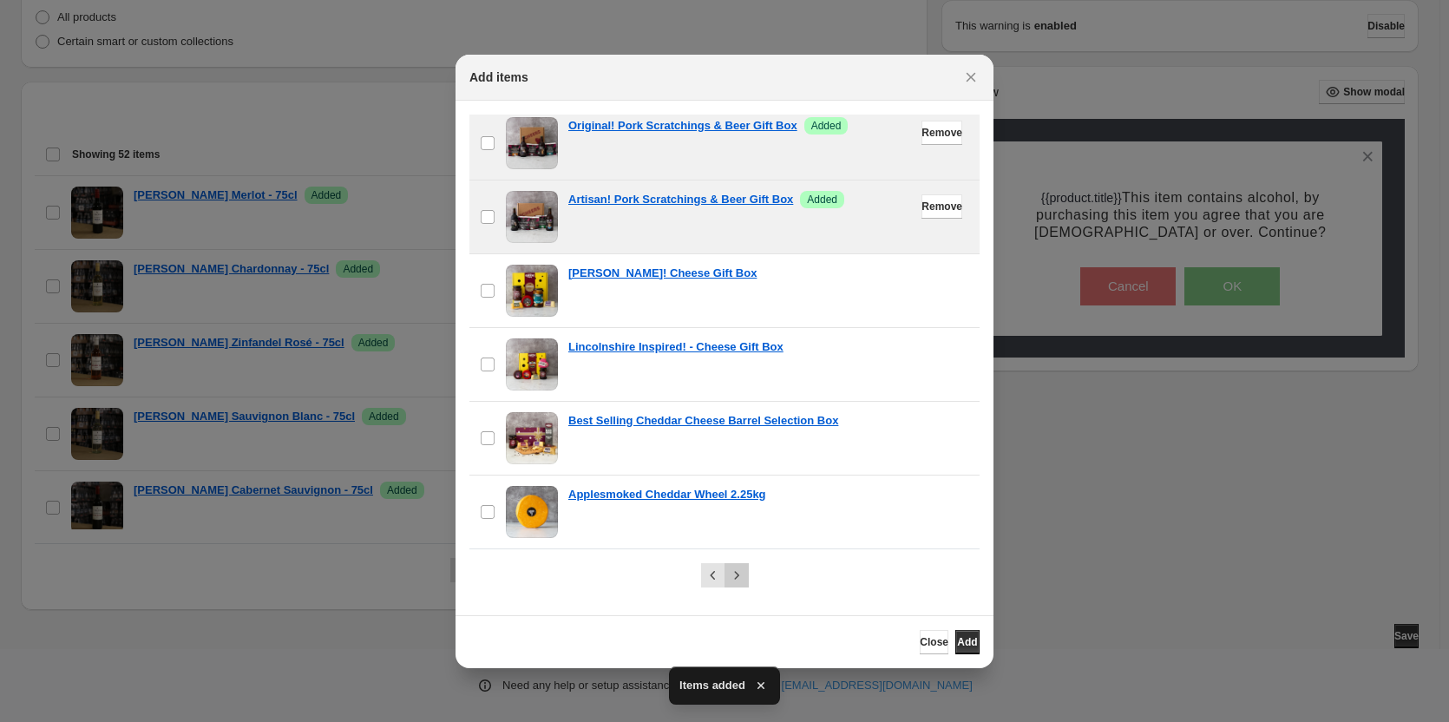
click at [736, 579] on icon "Next" at bounding box center [736, 575] width 17 height 17
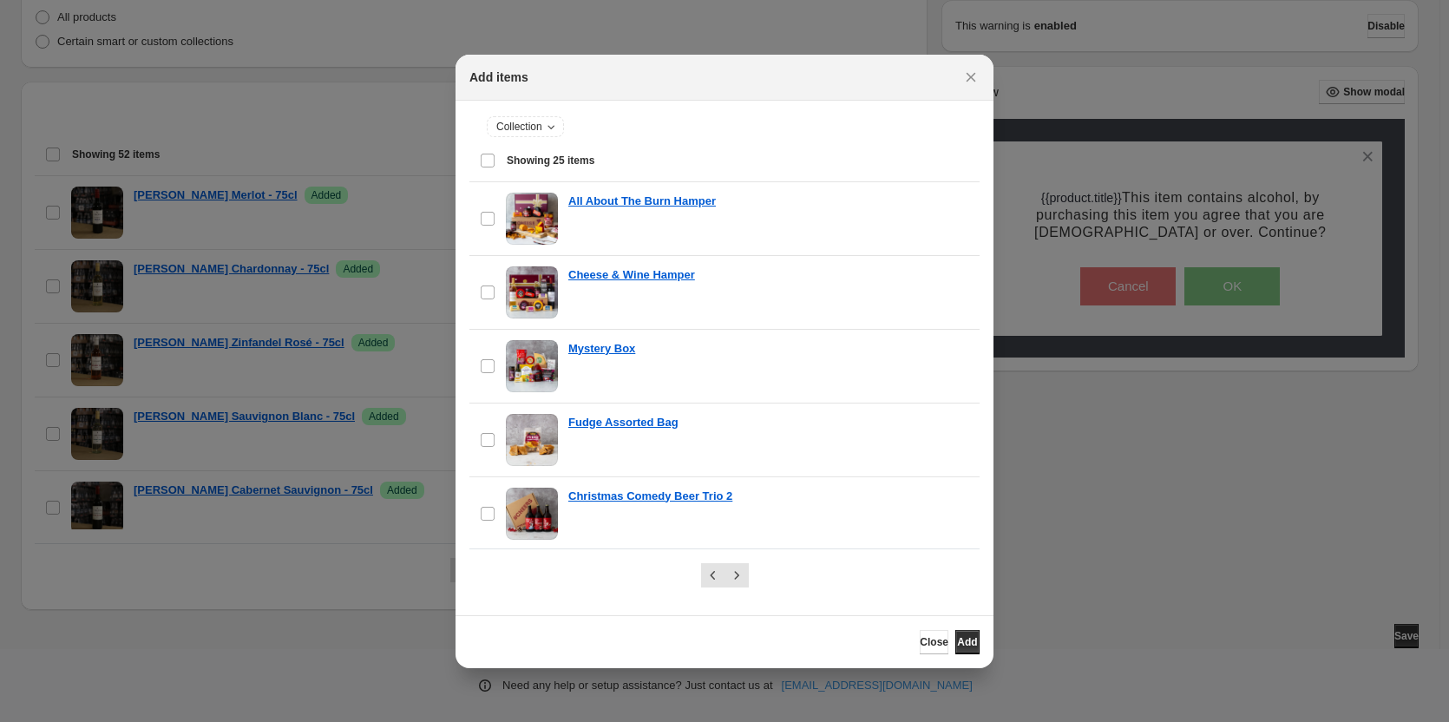
scroll to position [0, 0]
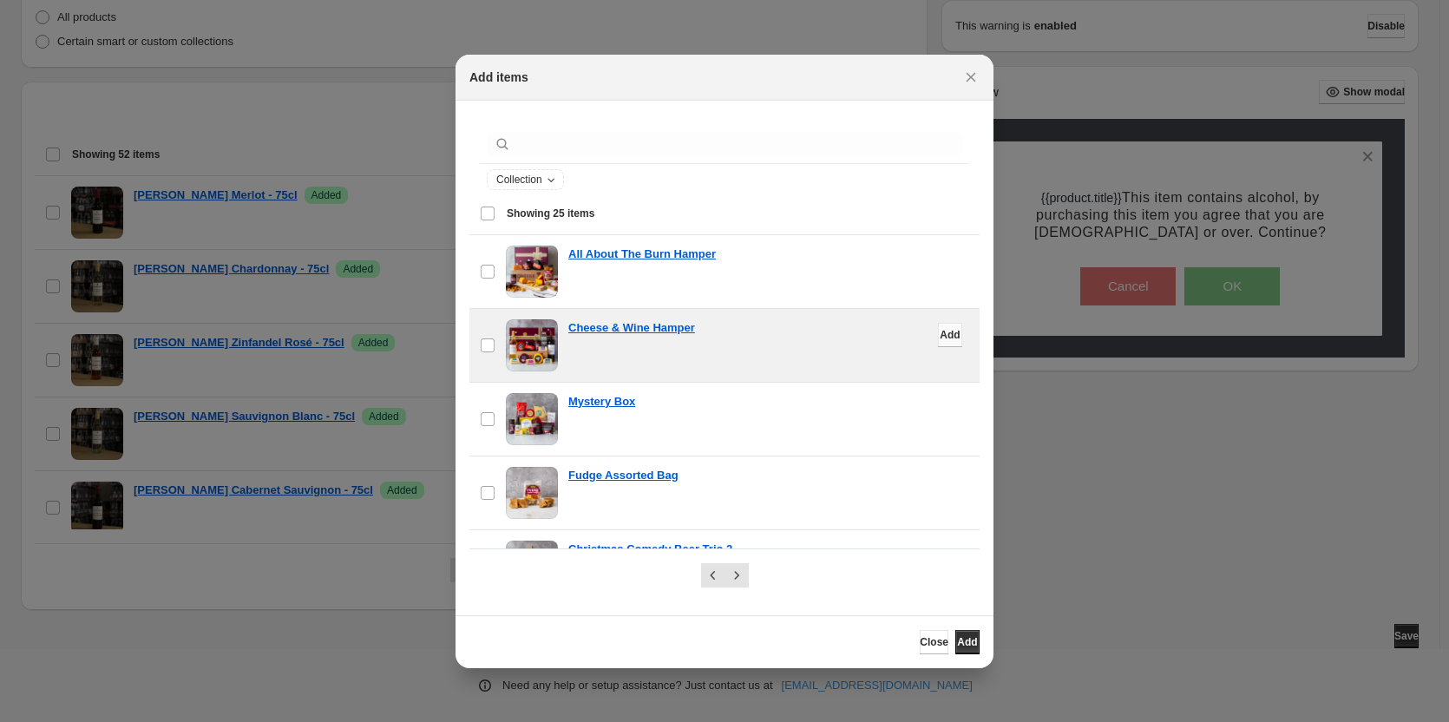
click at [940, 339] on span "Add" at bounding box center [950, 335] width 20 height 14
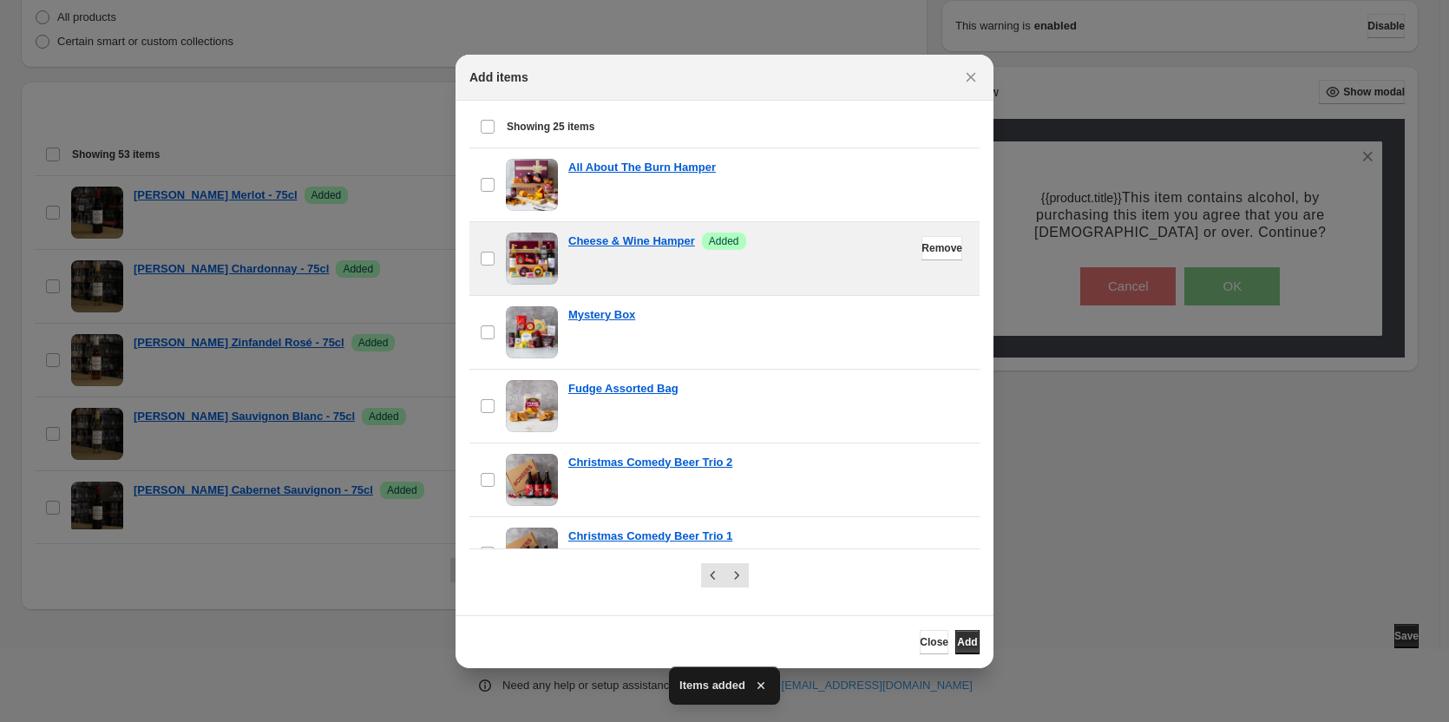
scroll to position [174, 0]
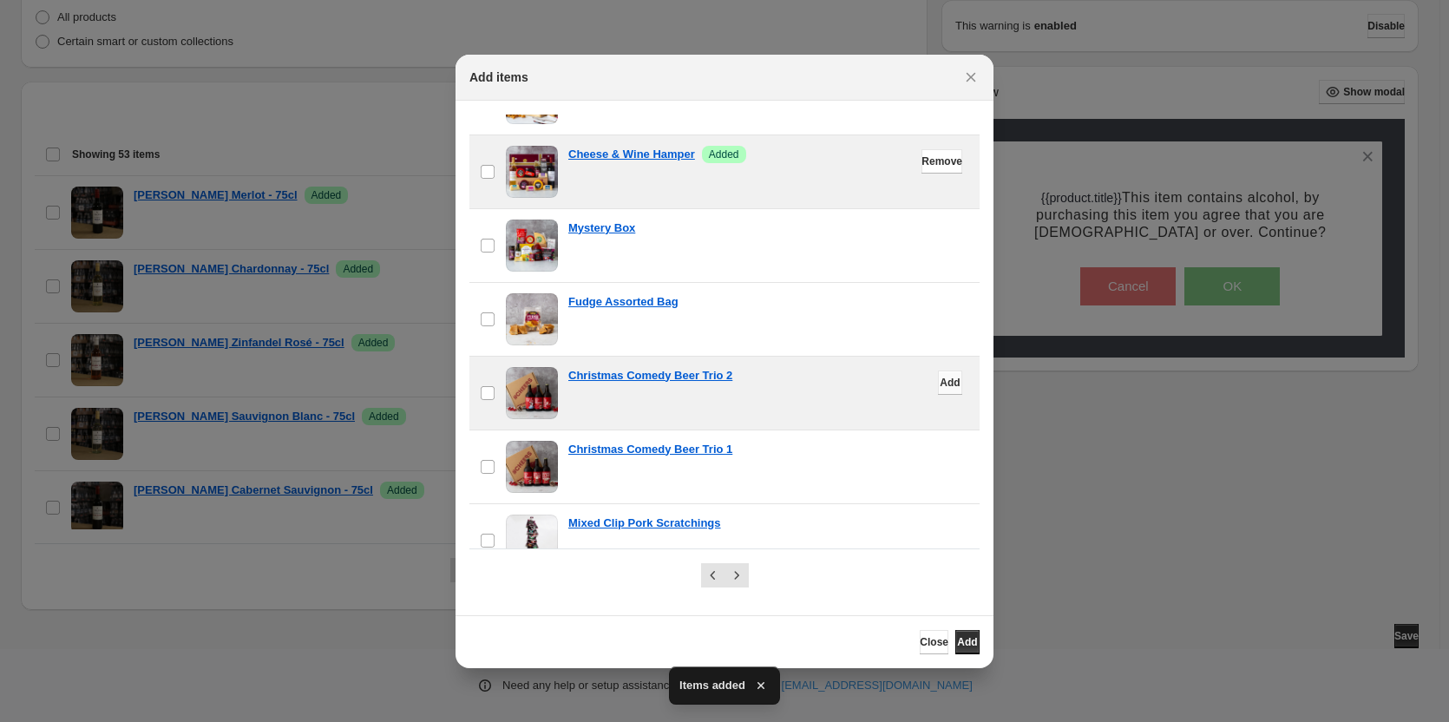
click at [940, 383] on span "Add" at bounding box center [950, 383] width 20 height 14
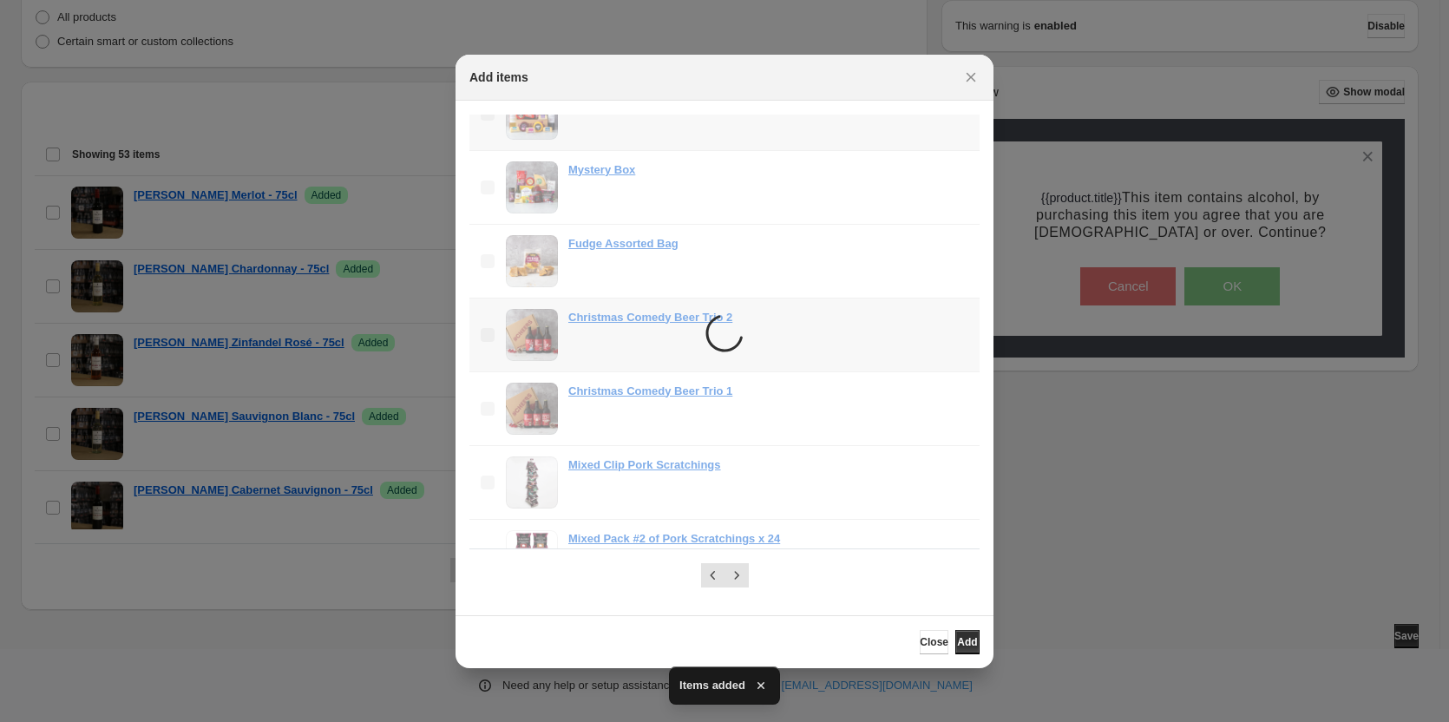
scroll to position [260, 0]
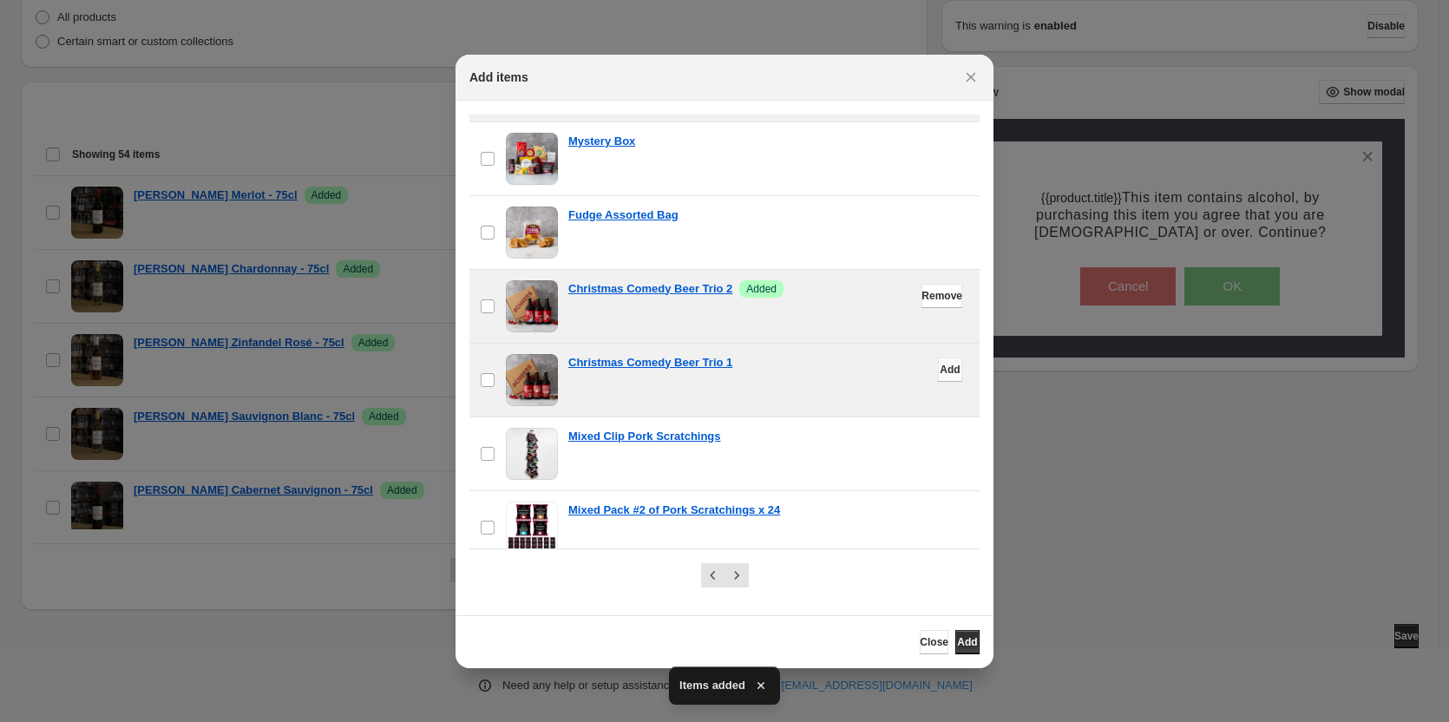
click at [940, 373] on span "Add" at bounding box center [950, 370] width 20 height 14
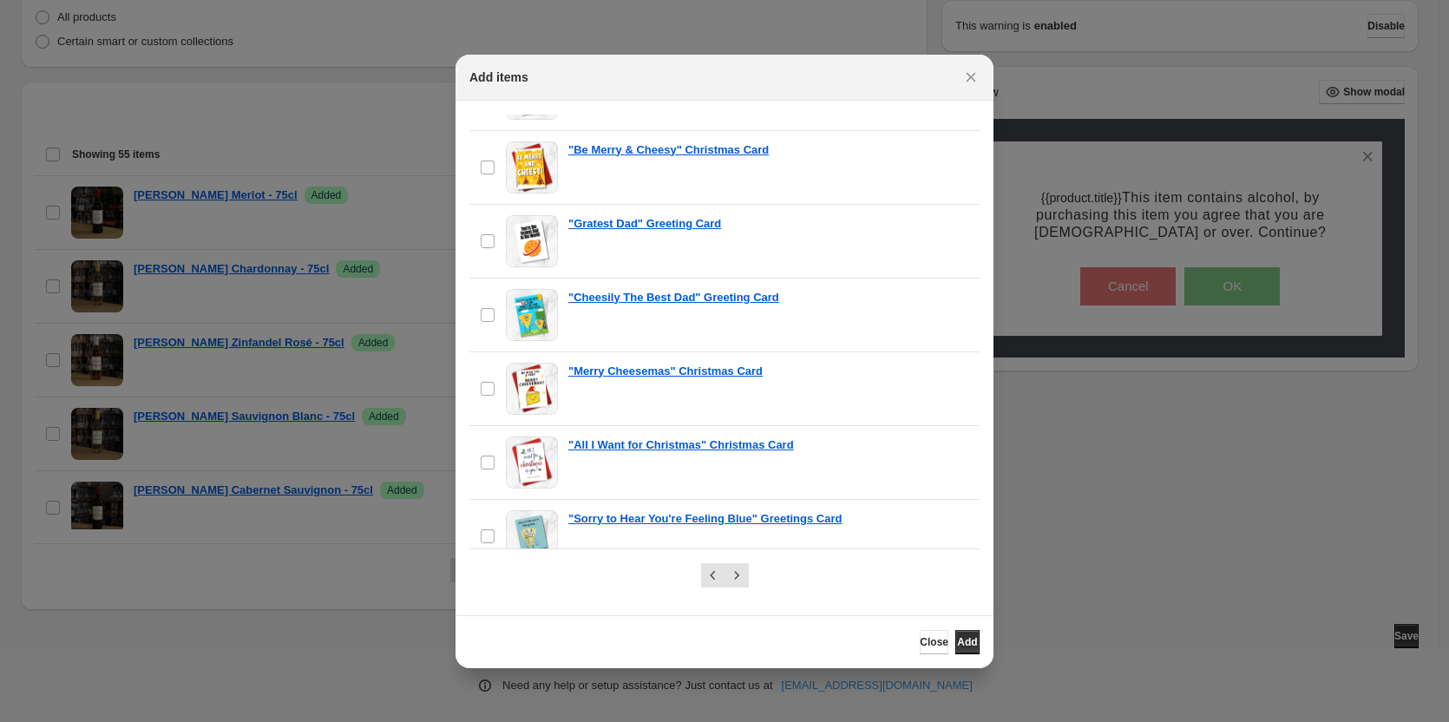
scroll to position [1530, 0]
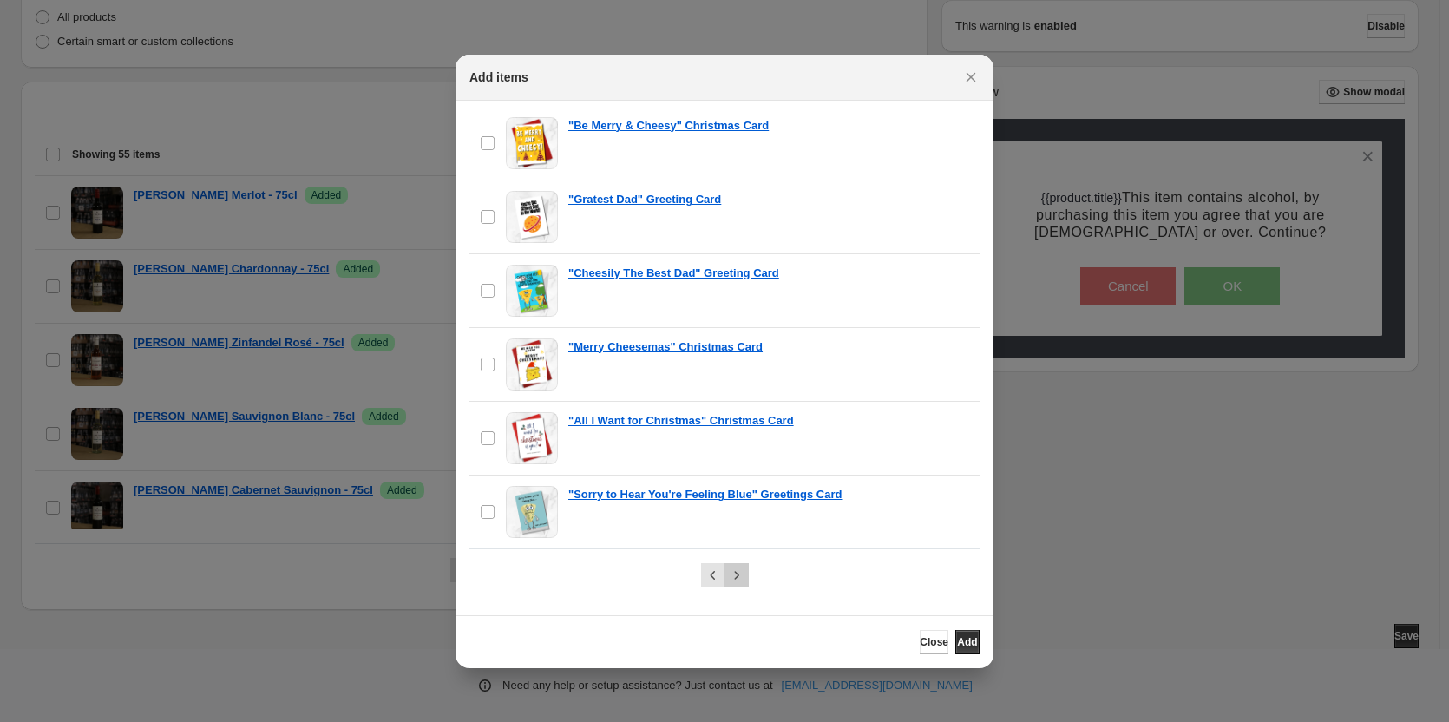
click at [732, 580] on icon "Next" at bounding box center [736, 575] width 17 height 17
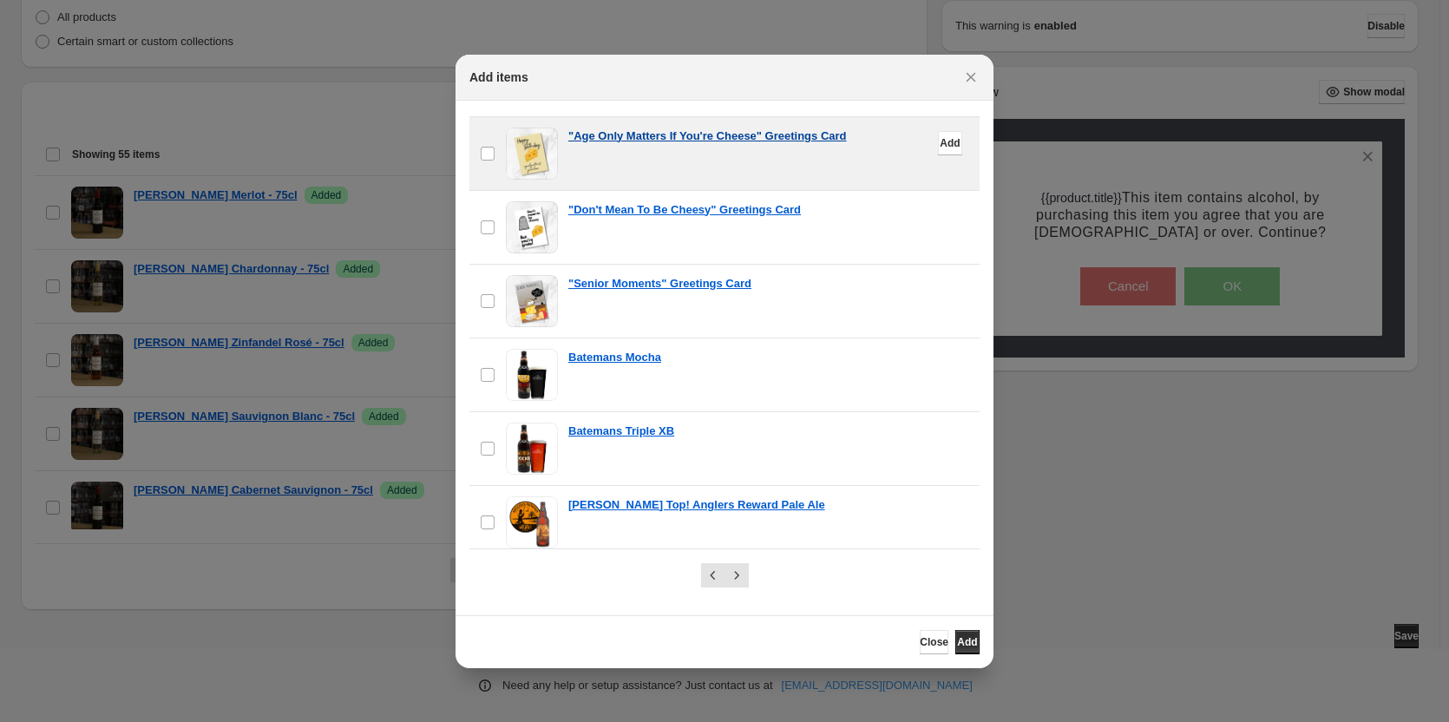
scroll to position [868, 0]
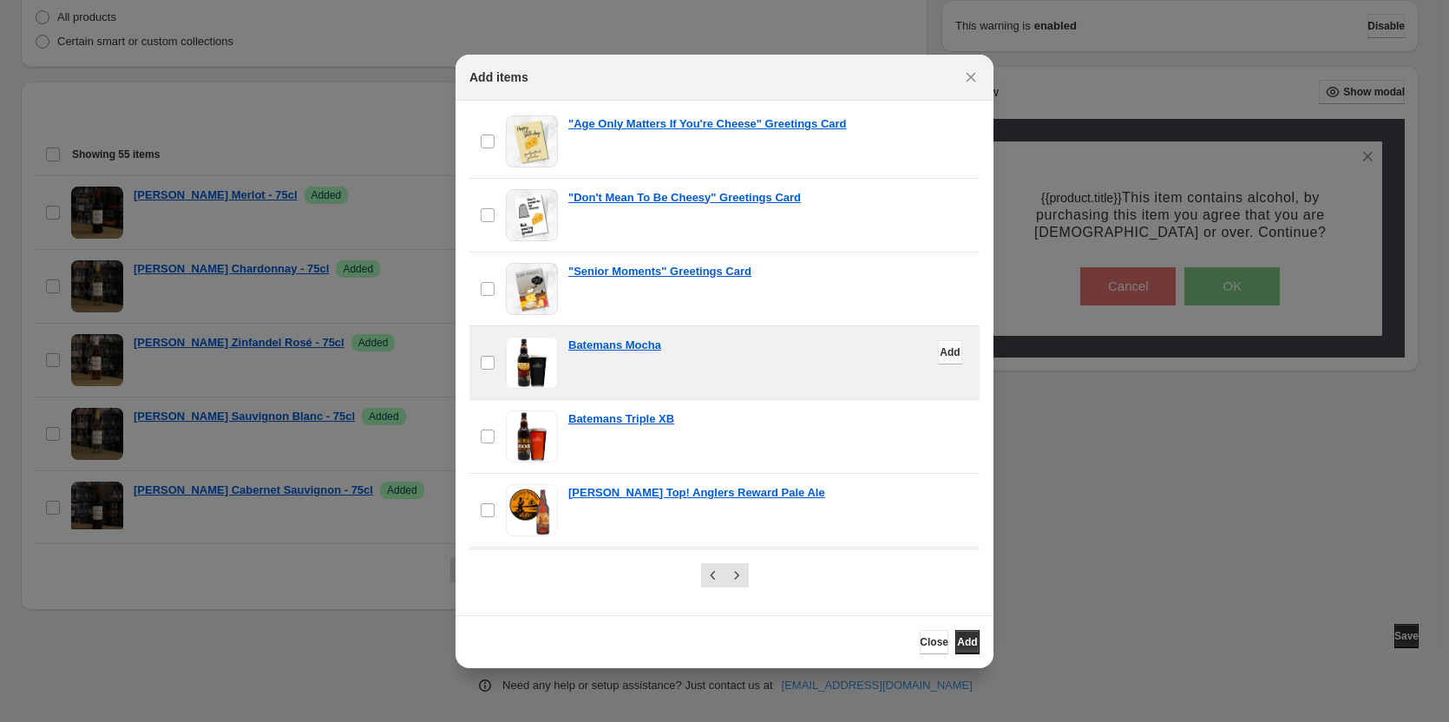
click at [940, 354] on span "Add" at bounding box center [950, 352] width 20 height 14
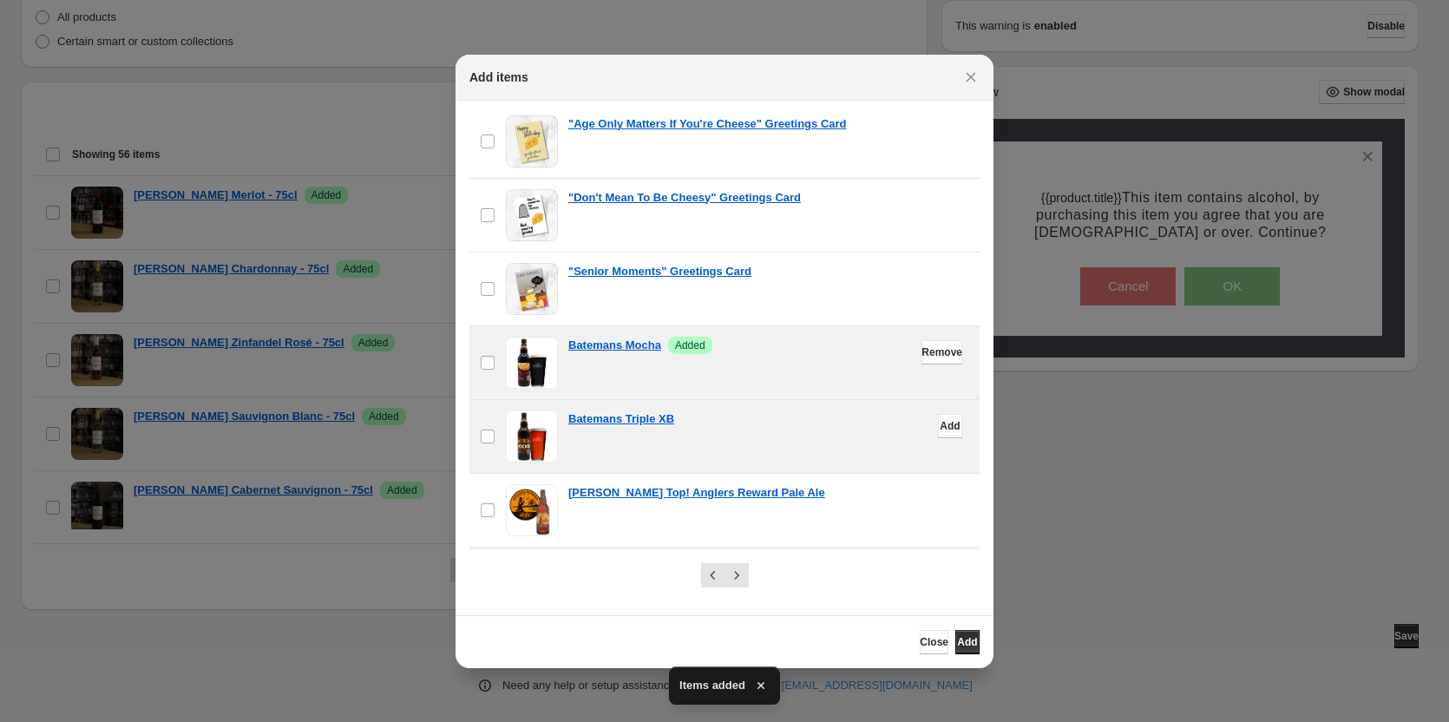
click at [940, 427] on span "Add" at bounding box center [950, 426] width 20 height 14
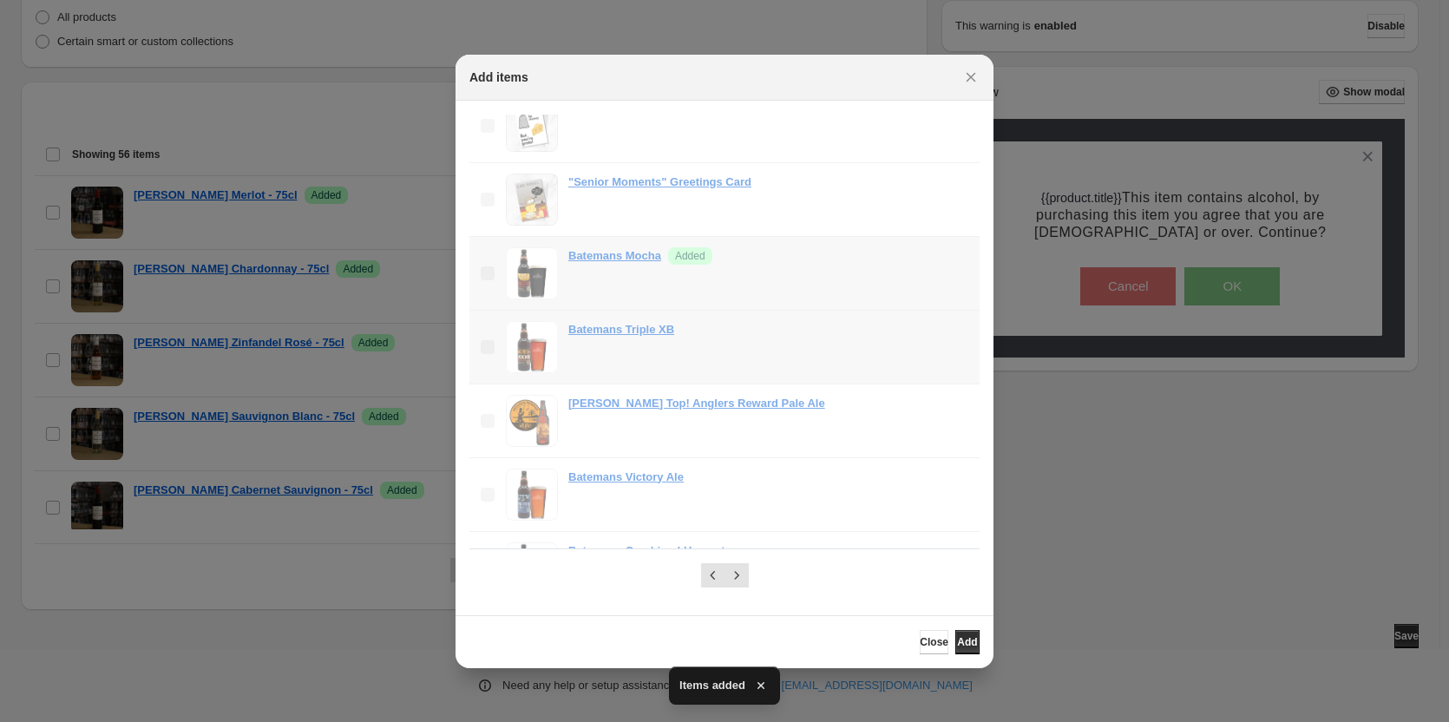
scroll to position [1041, 0]
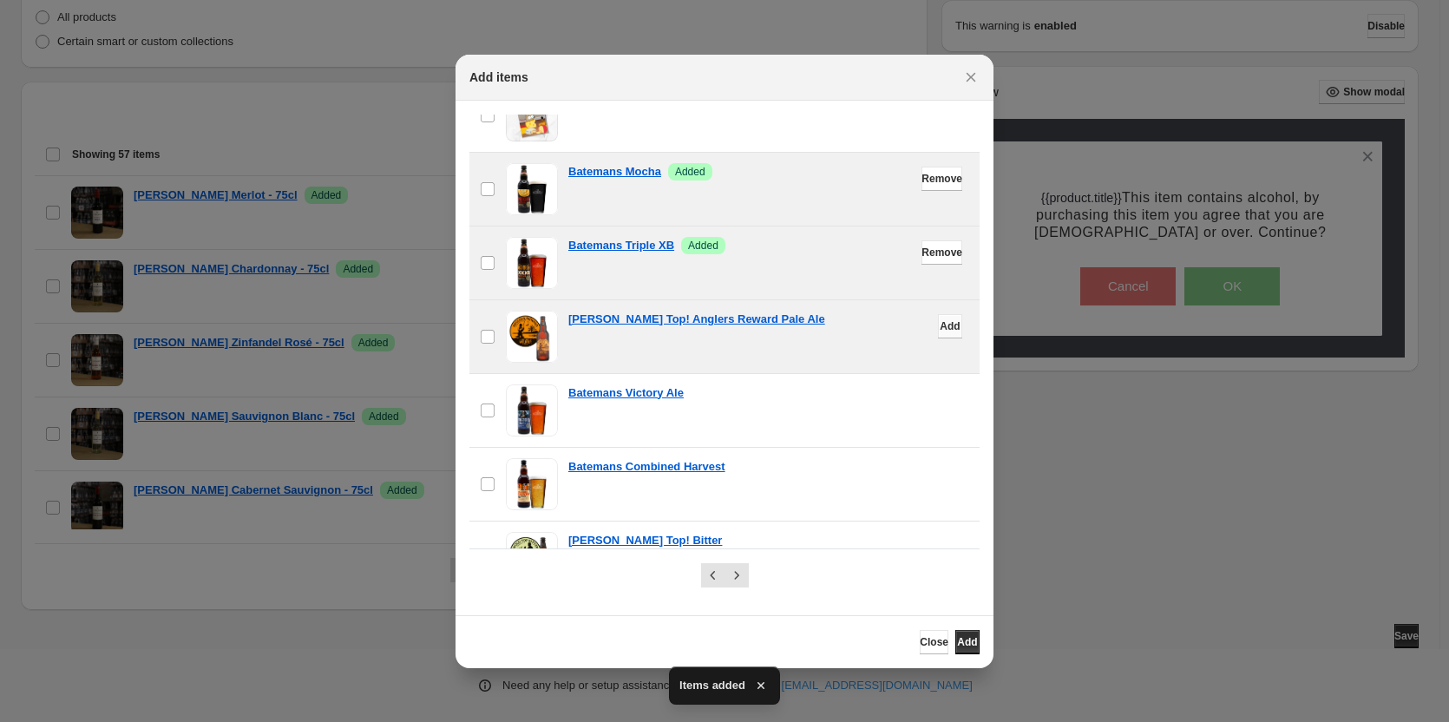
click at [940, 328] on span "Add" at bounding box center [950, 326] width 20 height 14
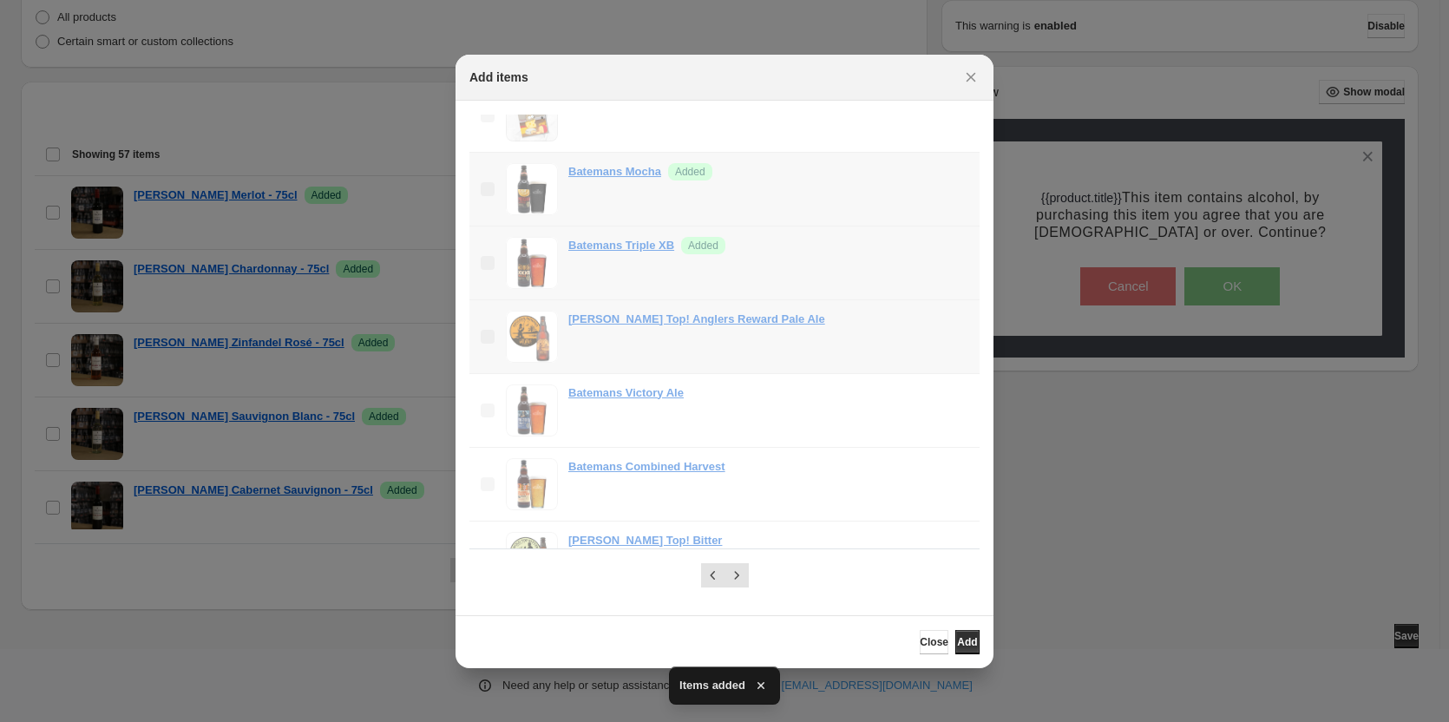
scroll to position [1128, 0]
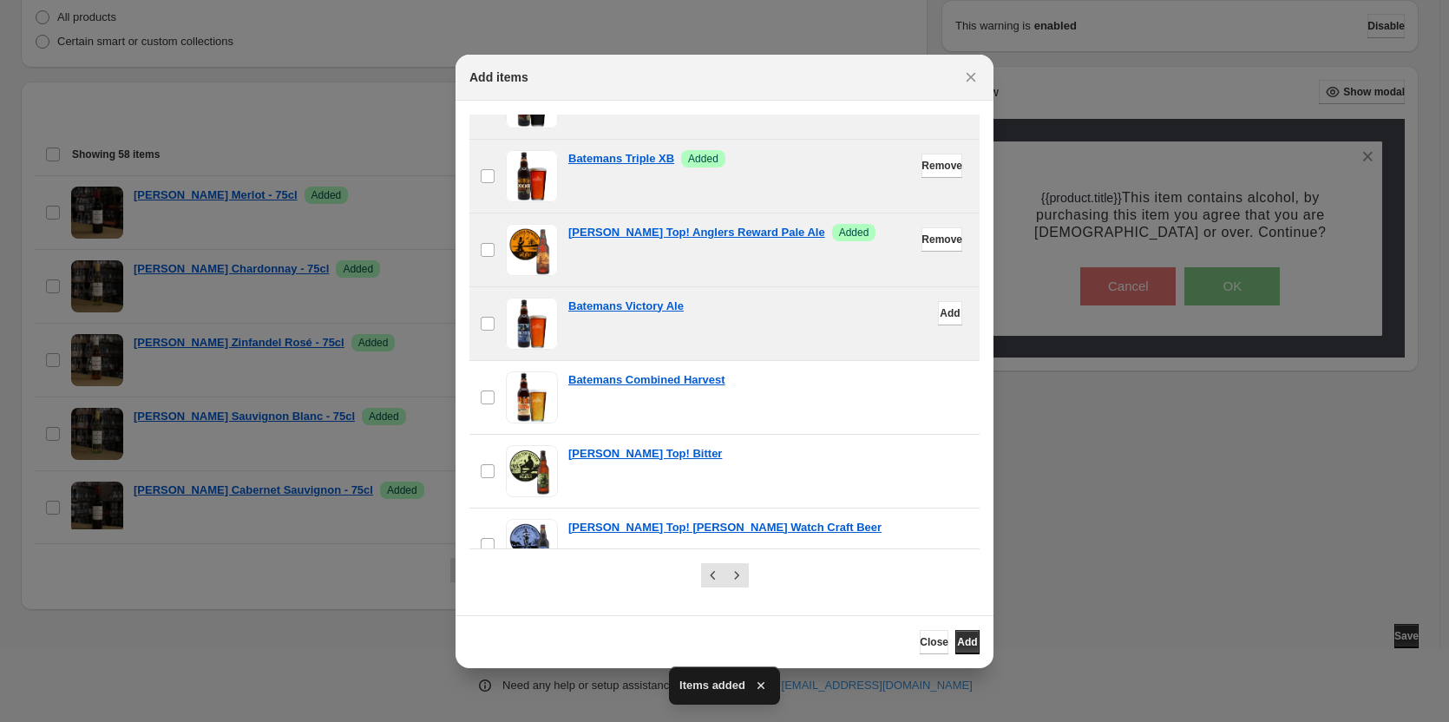
click at [940, 312] on span "Add" at bounding box center [950, 313] width 20 height 14
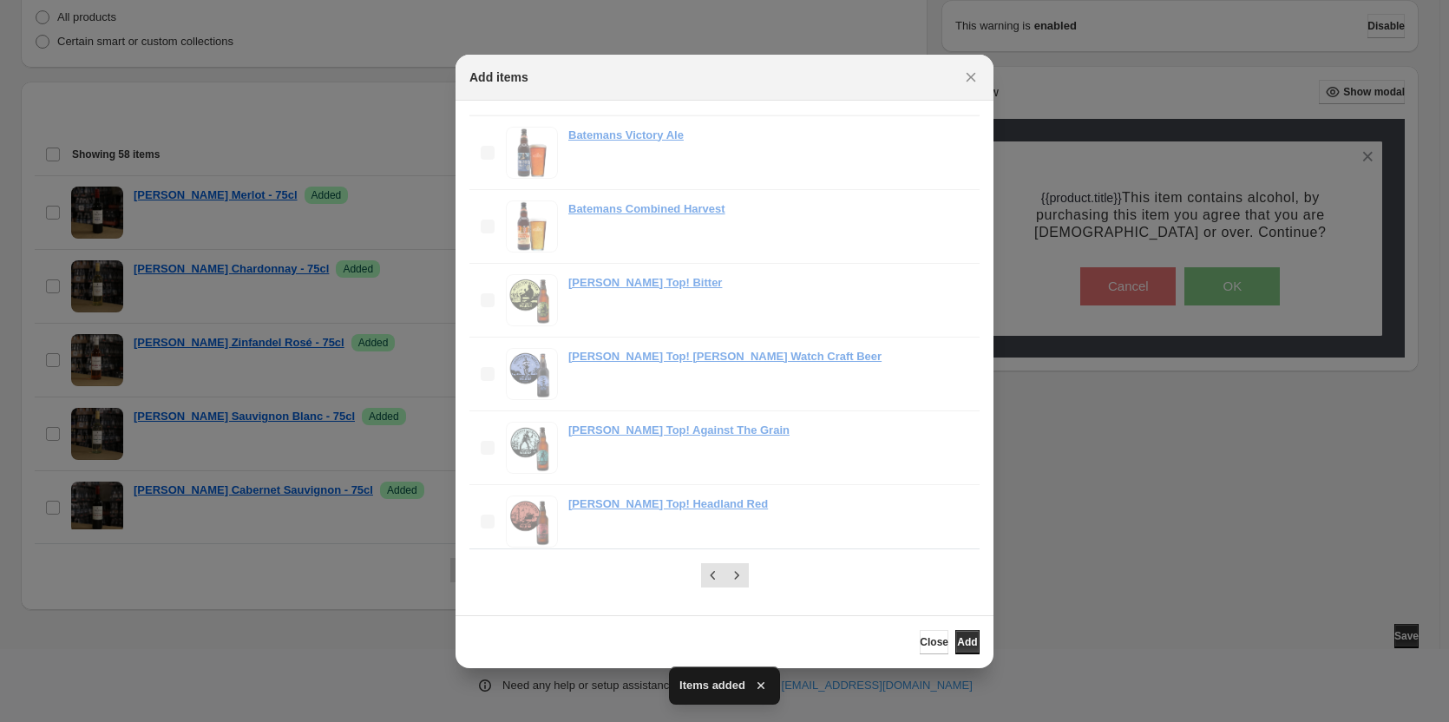
scroll to position [1302, 0]
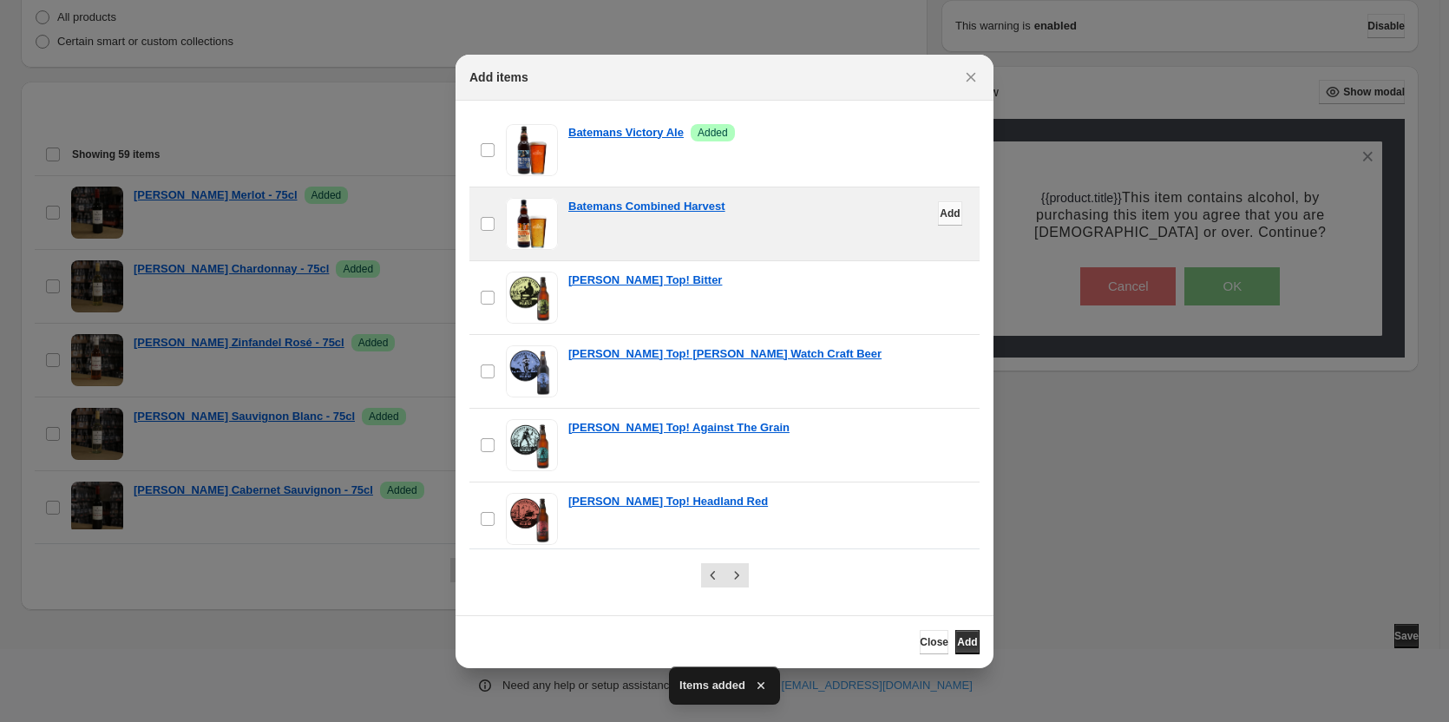
click at [938, 215] on button "Add" at bounding box center [950, 213] width 24 height 24
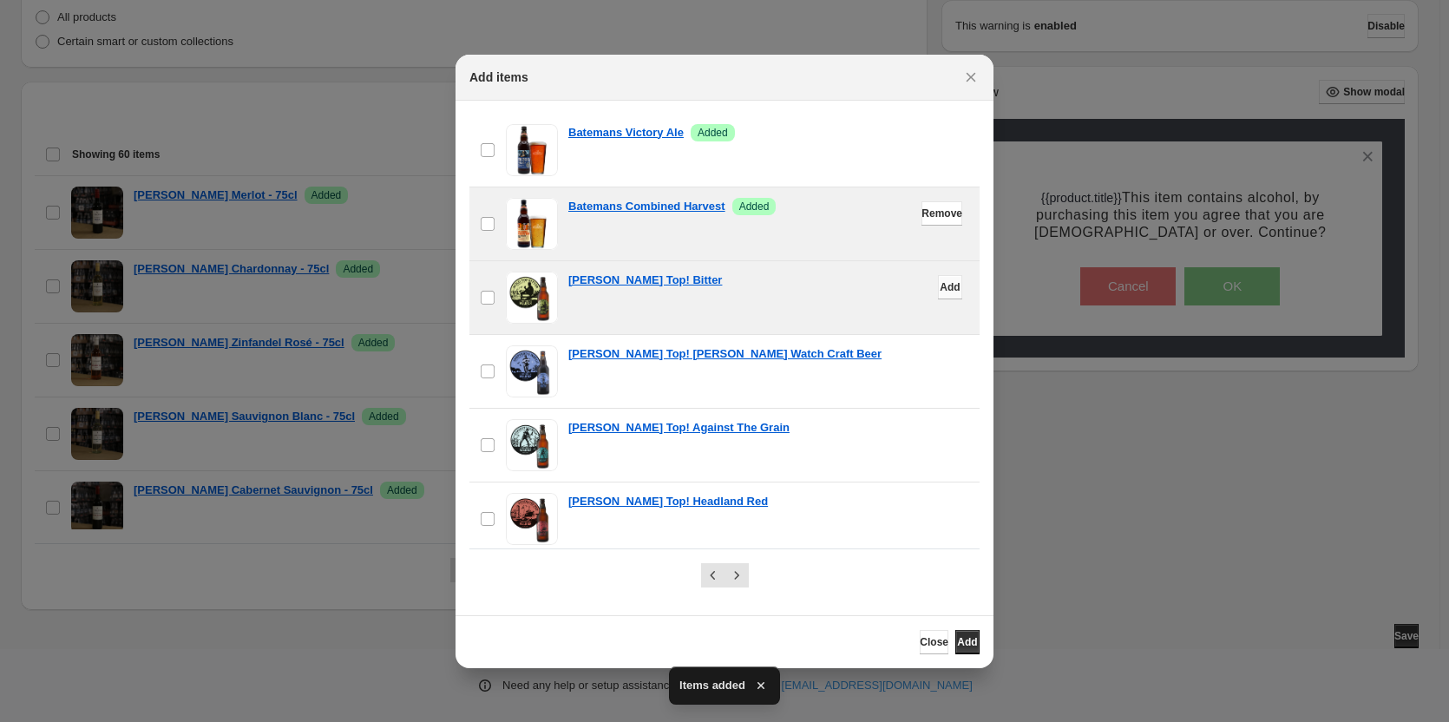
click at [940, 284] on span "Add" at bounding box center [950, 287] width 20 height 14
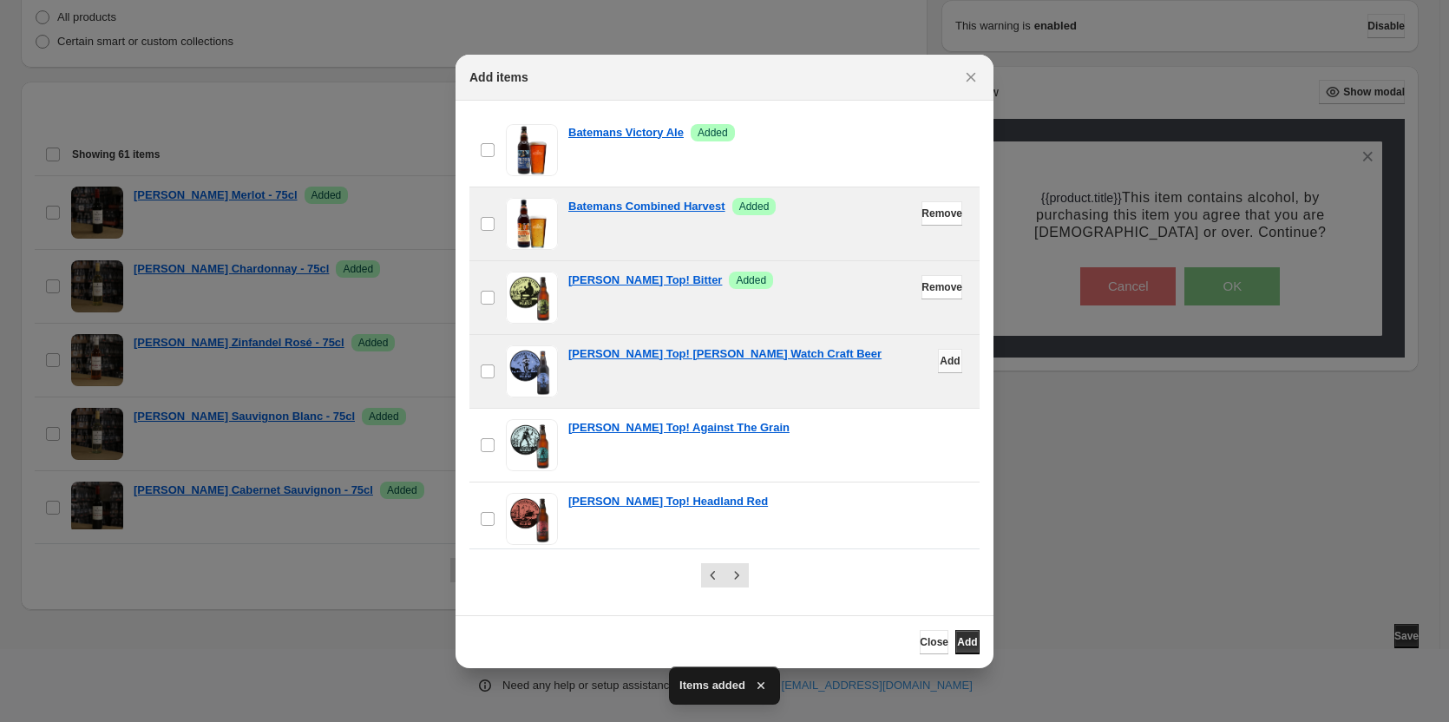
click at [938, 351] on button "Add" at bounding box center [950, 361] width 24 height 24
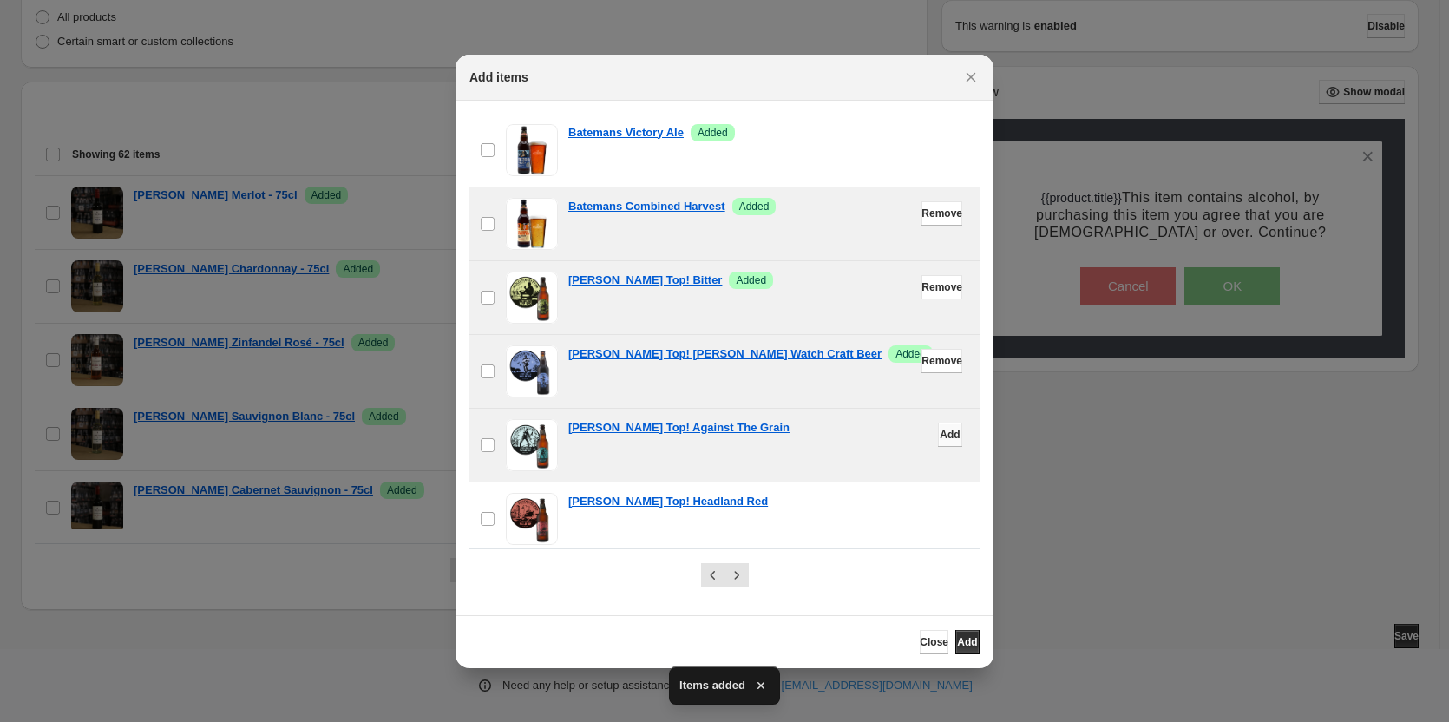
click at [940, 434] on span "Add" at bounding box center [950, 435] width 20 height 14
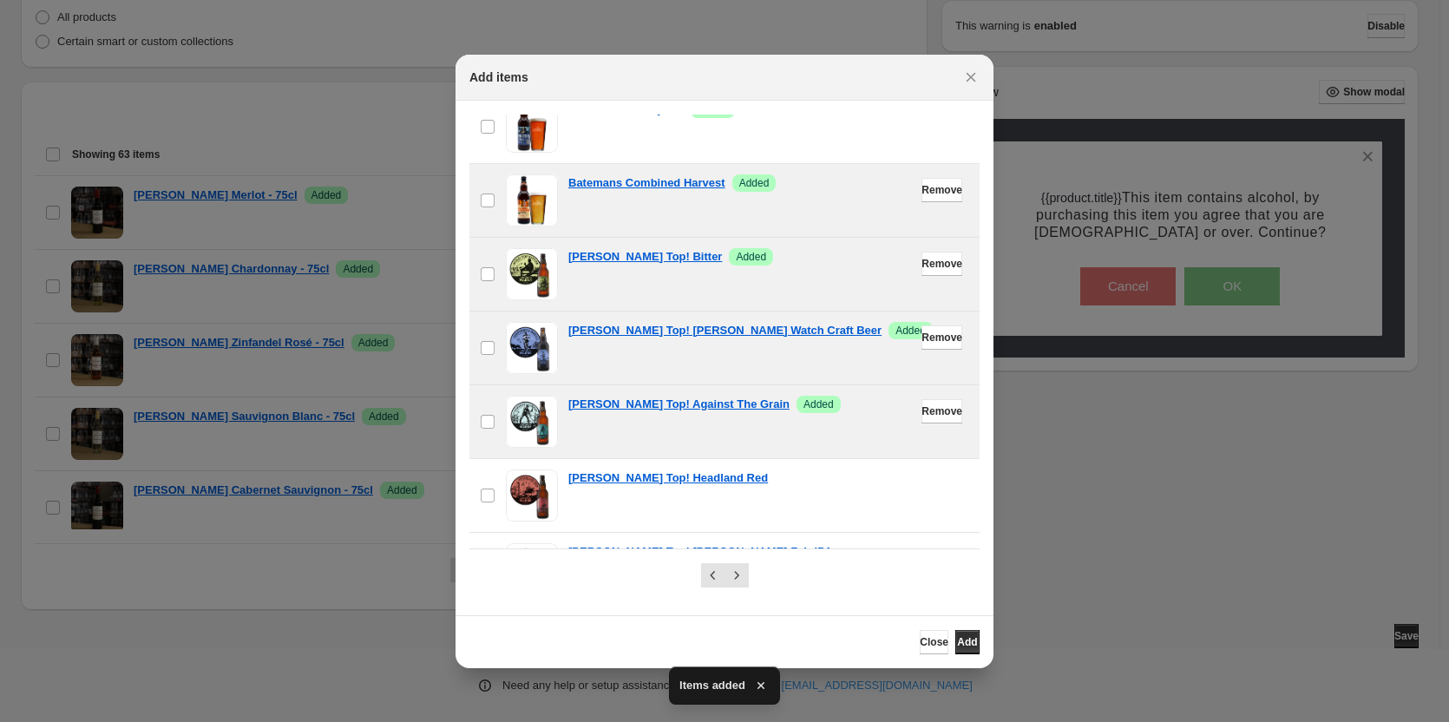
scroll to position [1389, 0]
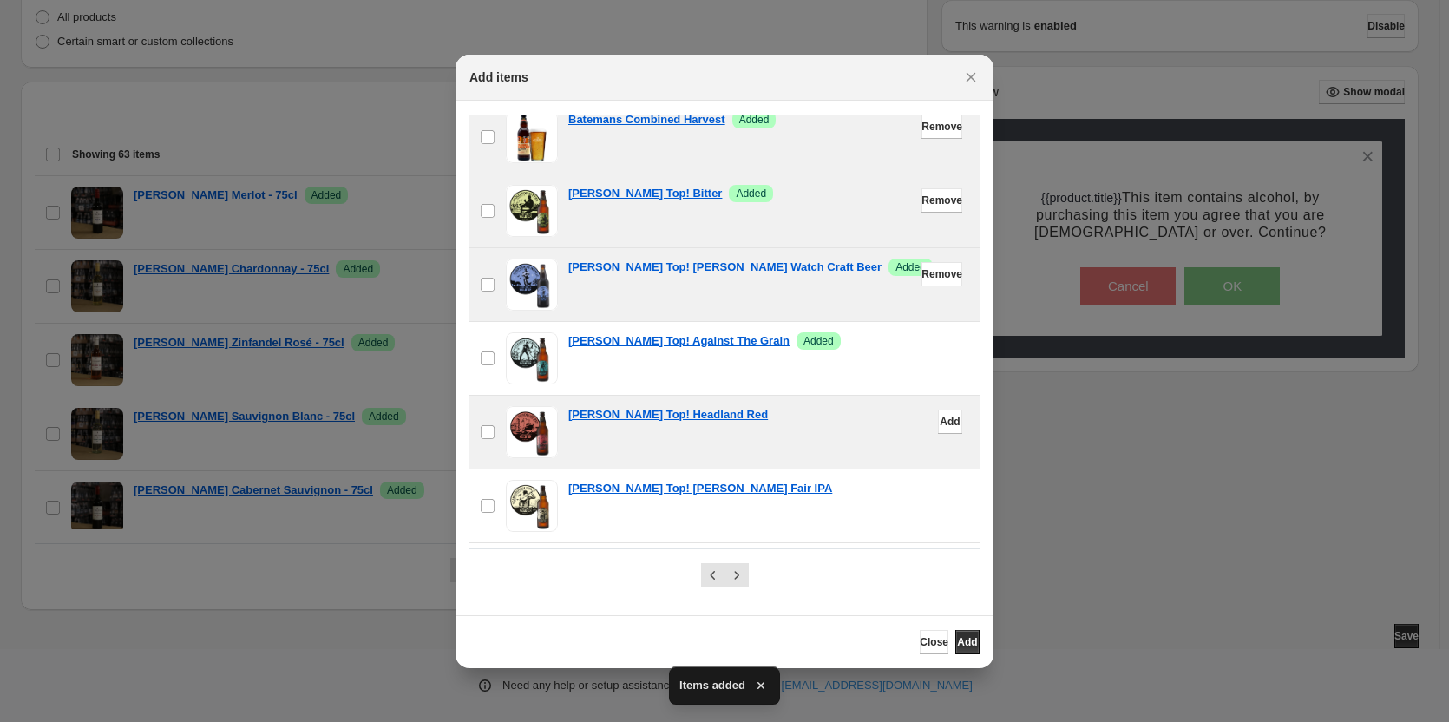
click at [908, 419] on div "[PERSON_NAME] Top! Headland Red" at bounding box center [768, 414] width 401 height 17
click at [938, 421] on button "Add" at bounding box center [950, 422] width 24 height 24
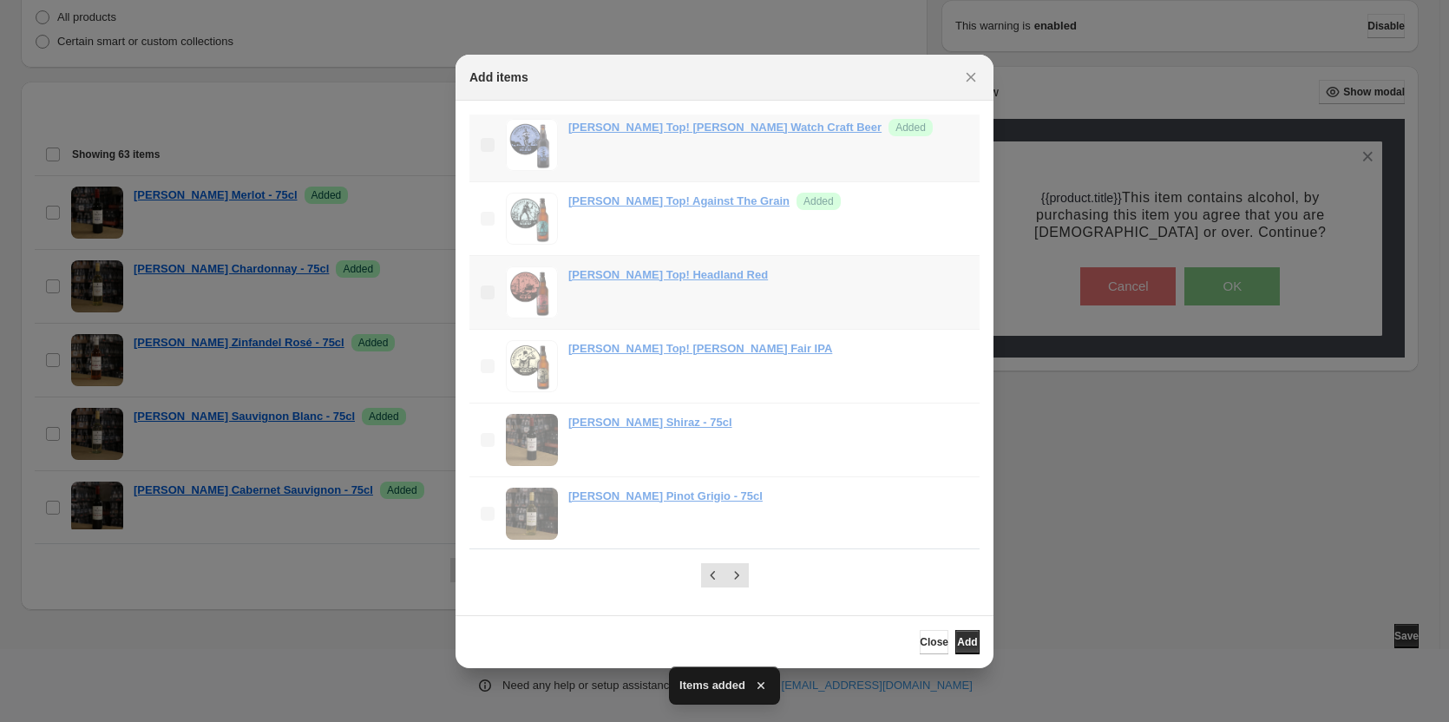
scroll to position [1530, 0]
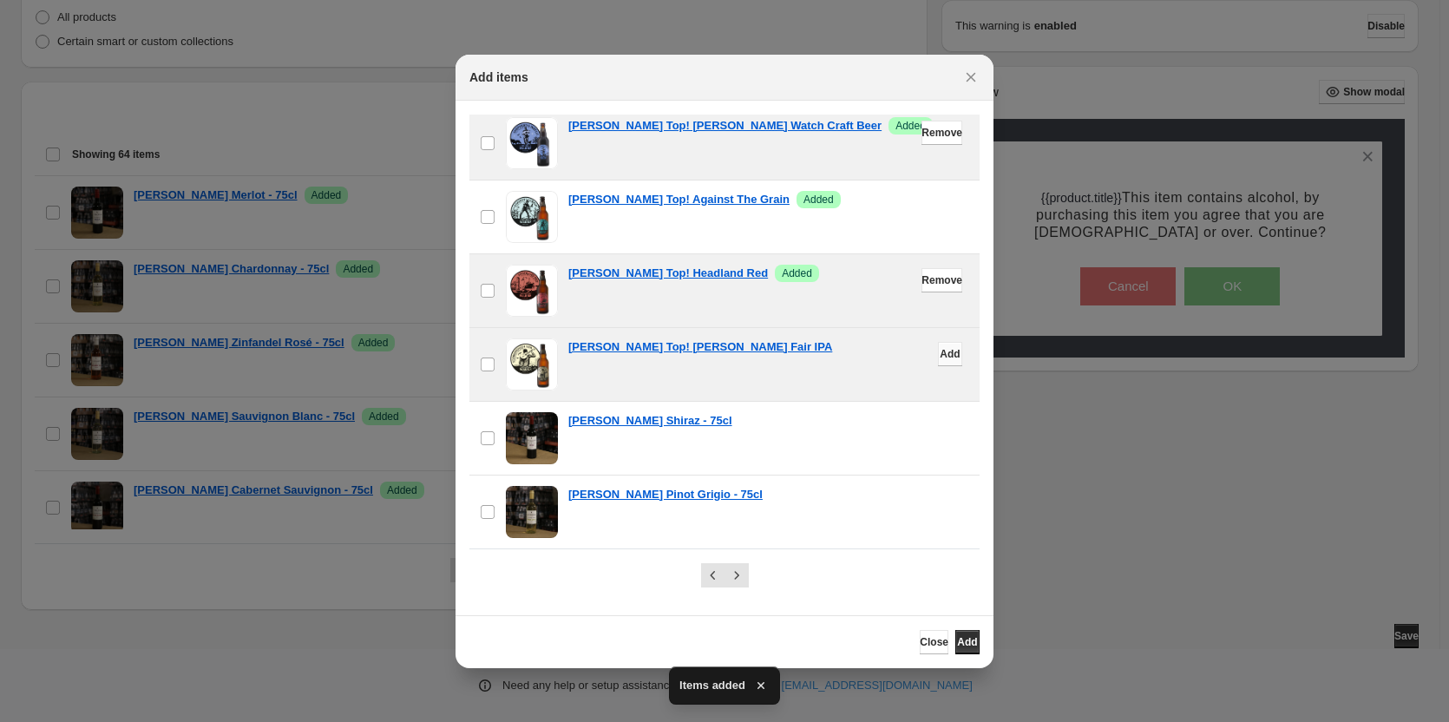
click at [940, 358] on span "Add" at bounding box center [950, 354] width 20 height 14
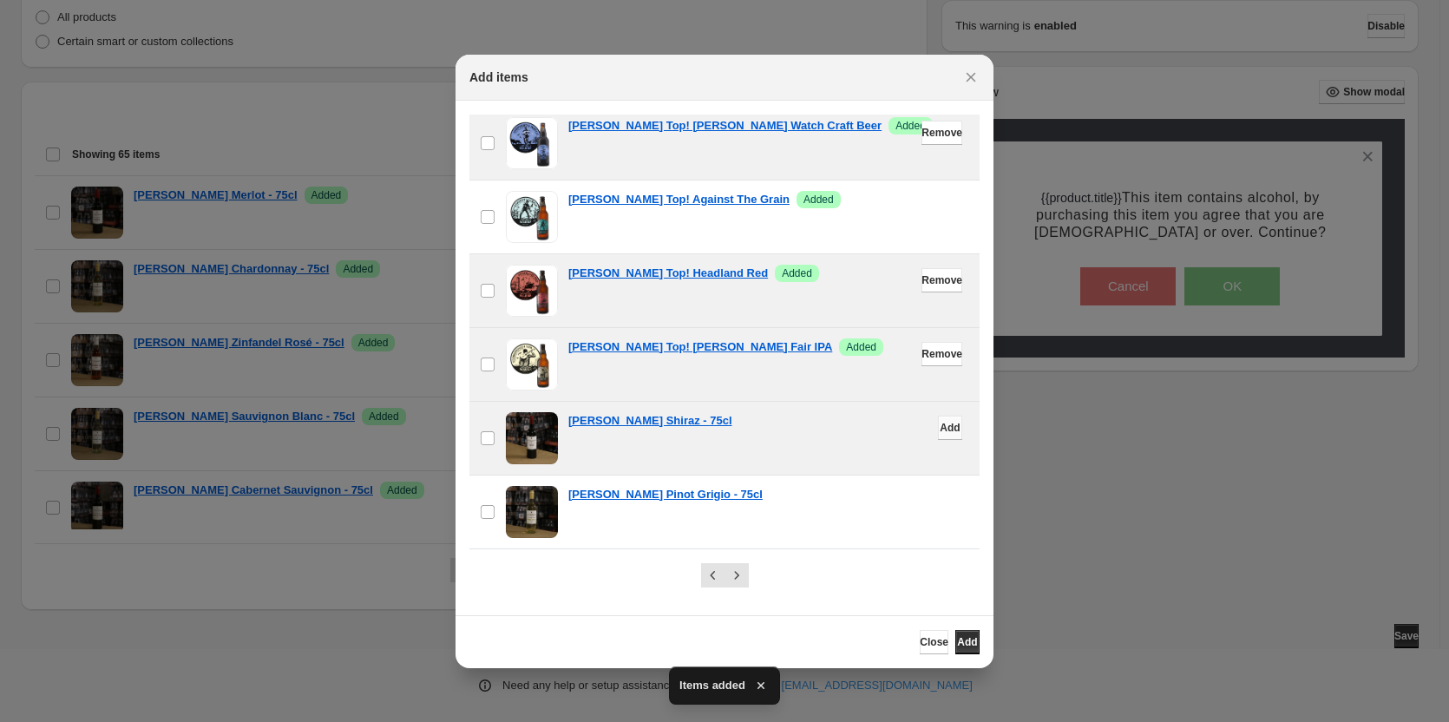
click at [940, 431] on span "Add" at bounding box center [950, 428] width 20 height 14
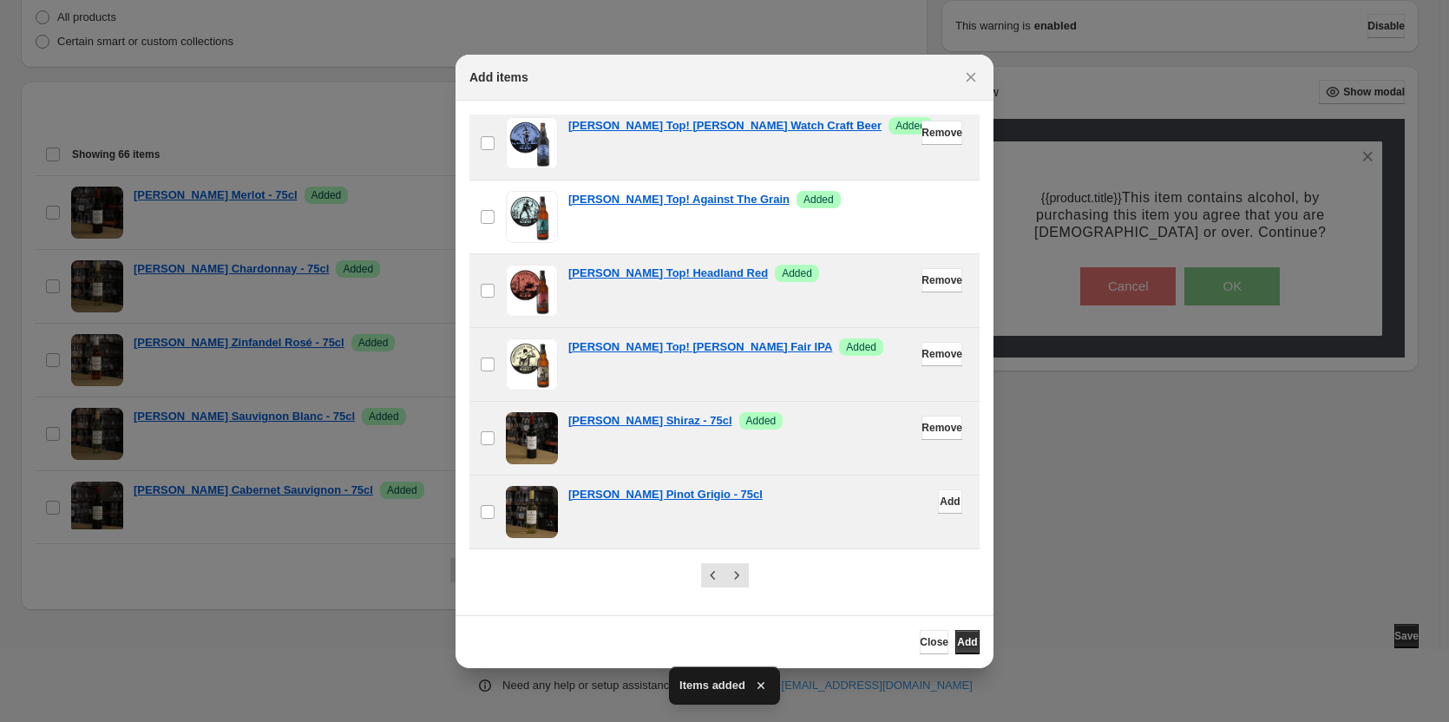
click at [940, 501] on span "Add" at bounding box center [950, 502] width 20 height 14
click at [733, 572] on icon "Next" at bounding box center [736, 575] width 17 height 17
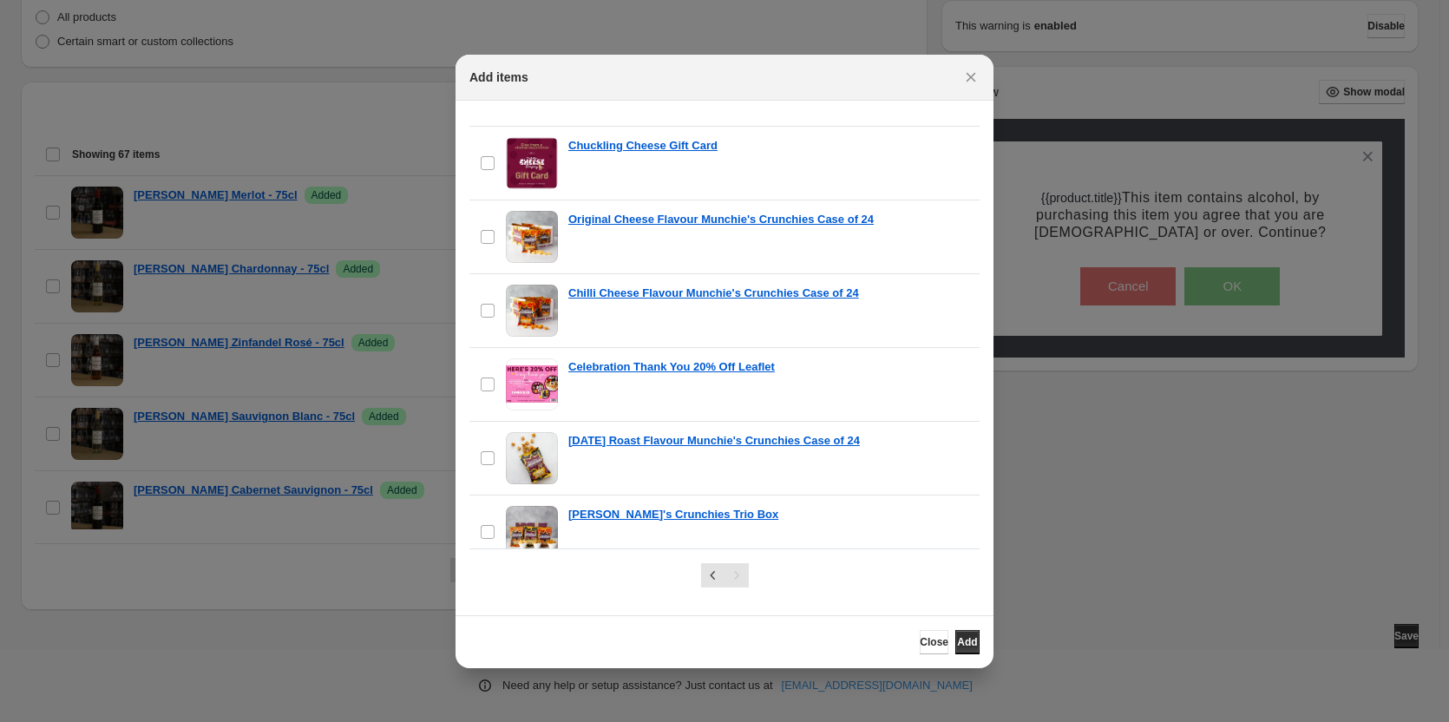
scroll to position [758, 0]
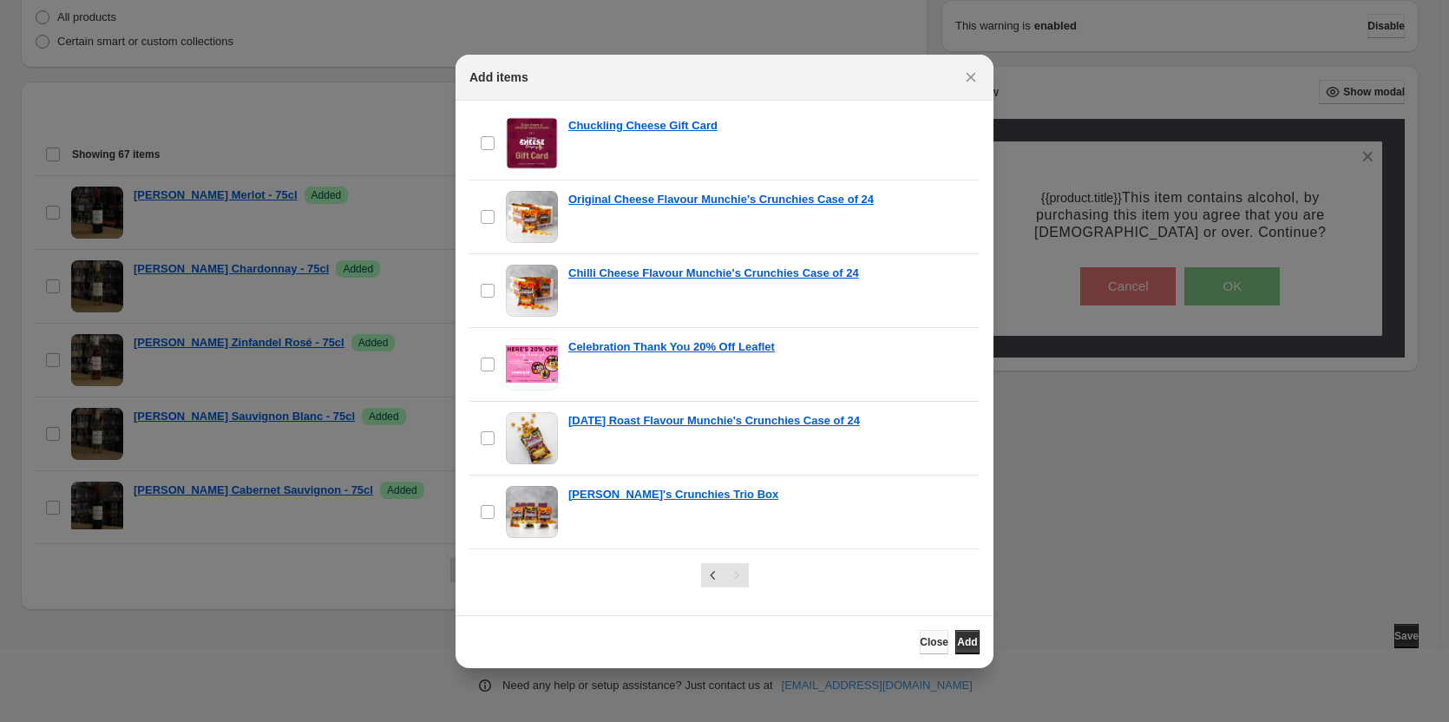
click at [920, 642] on span "Close" at bounding box center [934, 642] width 29 height 14
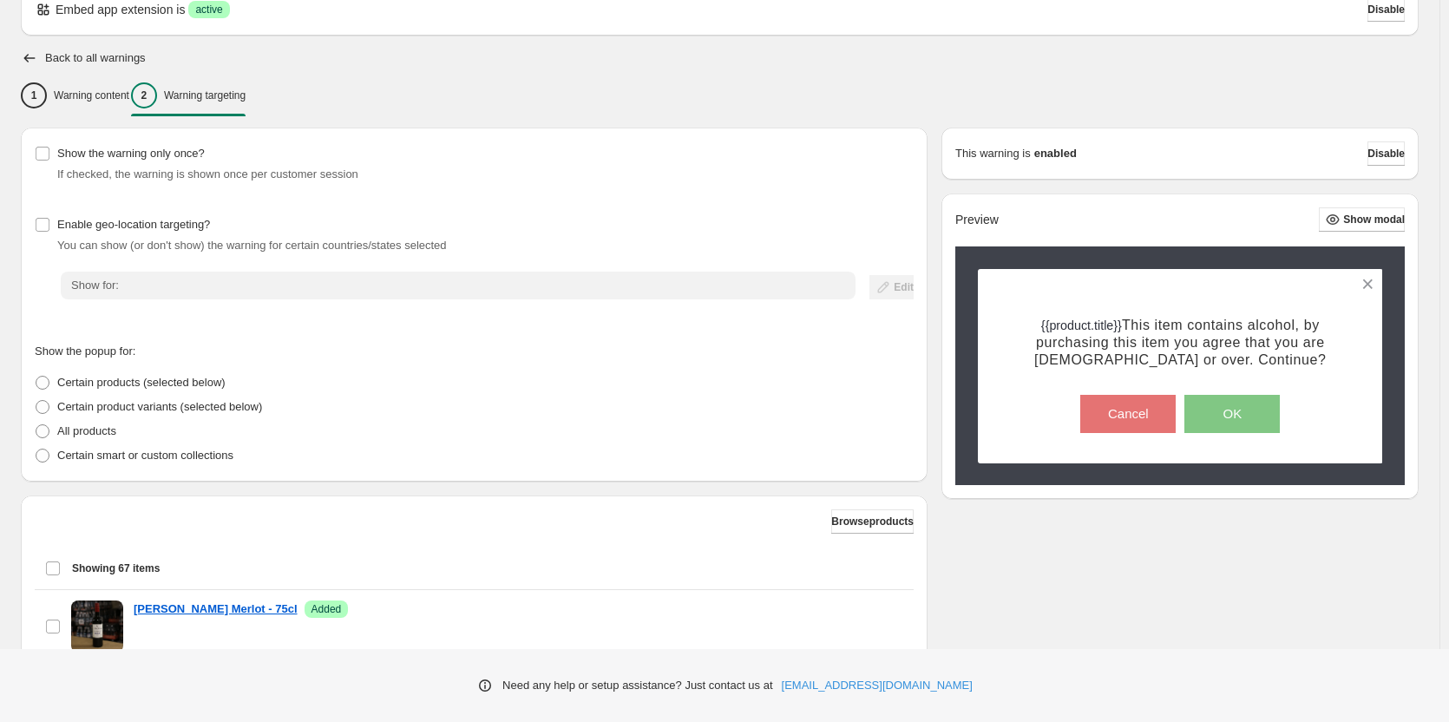
scroll to position [0, 0]
